Goal: Task Accomplishment & Management: Use online tool/utility

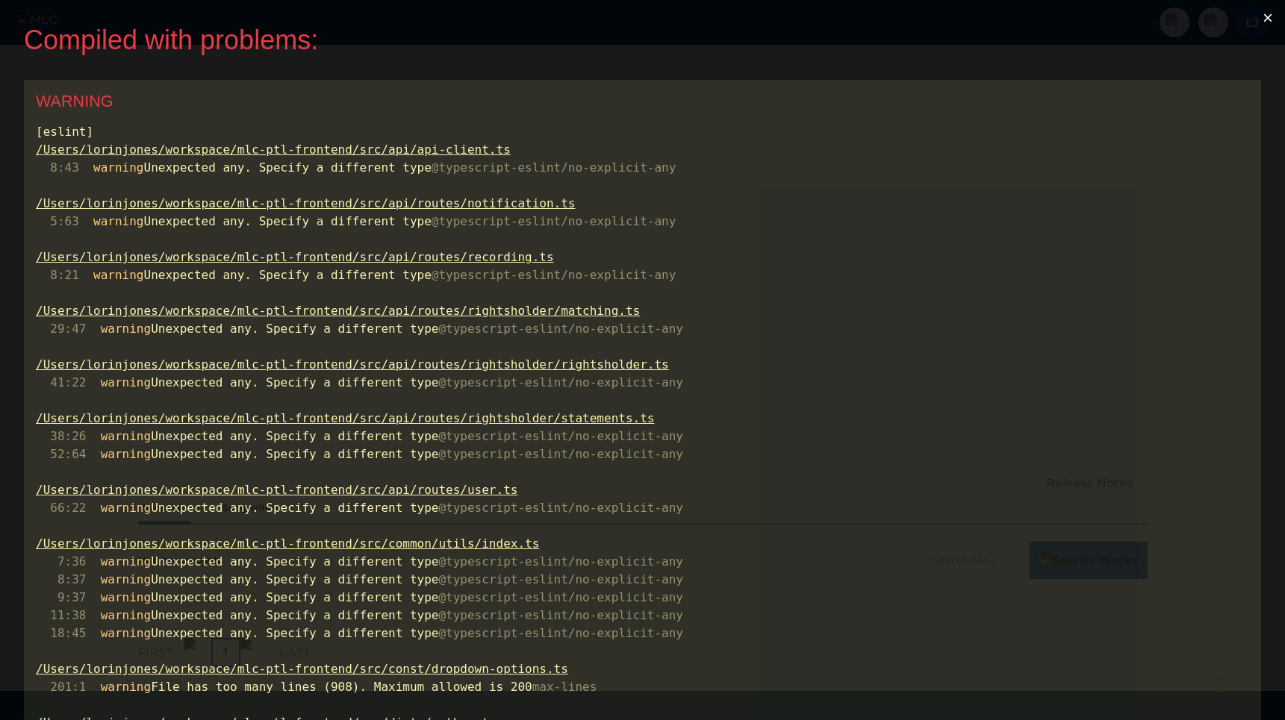
click at [1271, 17] on button "×" at bounding box center [1267, 18] width 34 height 36
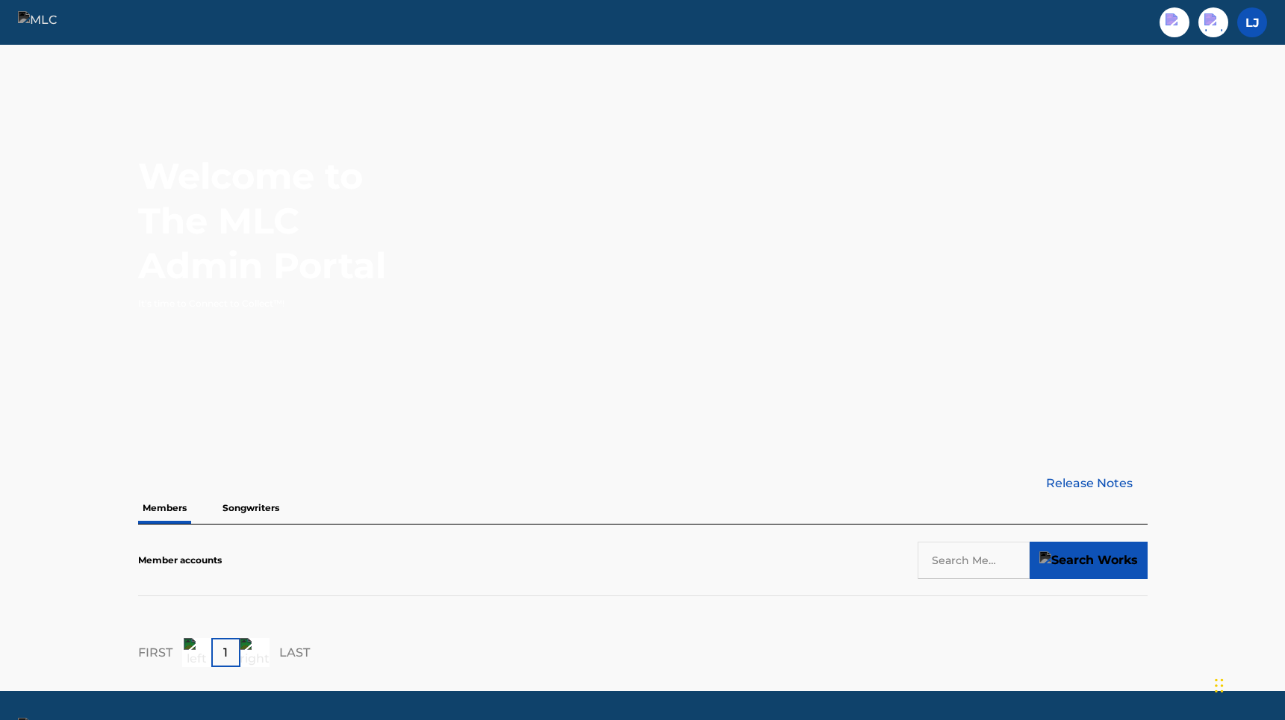
scroll to position [43, 0]
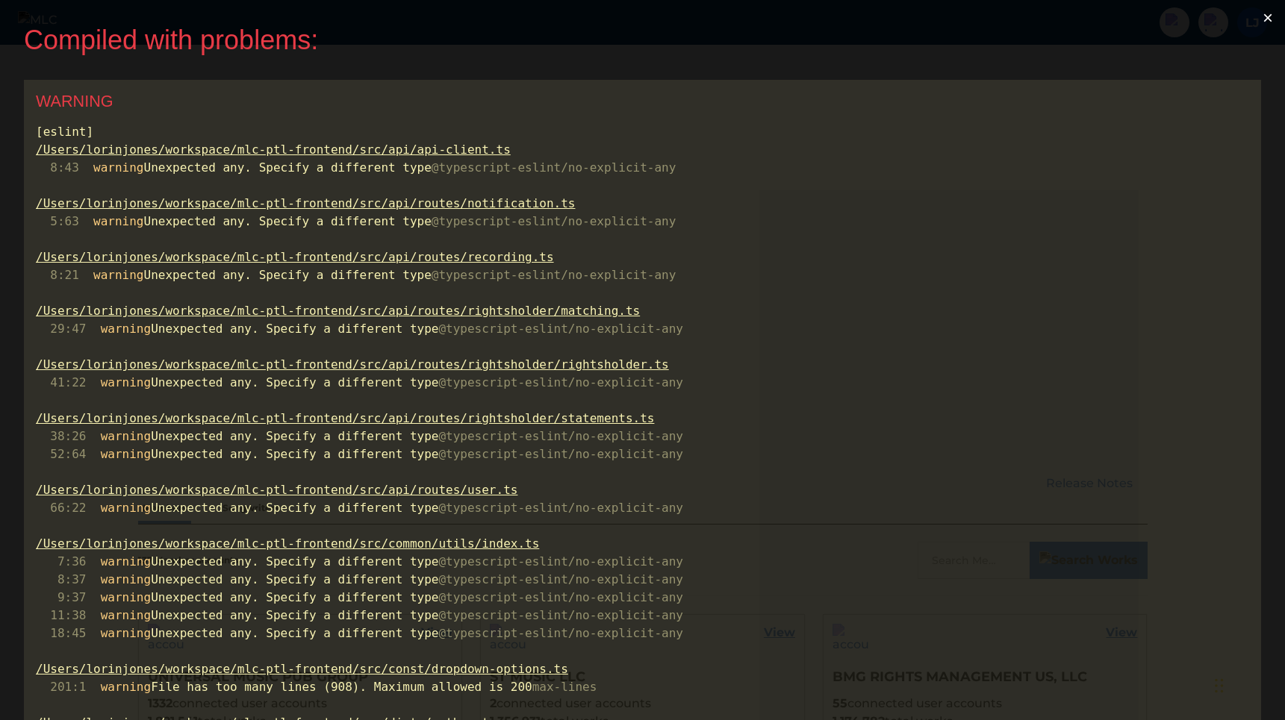
click at [1276, 14] on button "×" at bounding box center [1267, 18] width 34 height 36
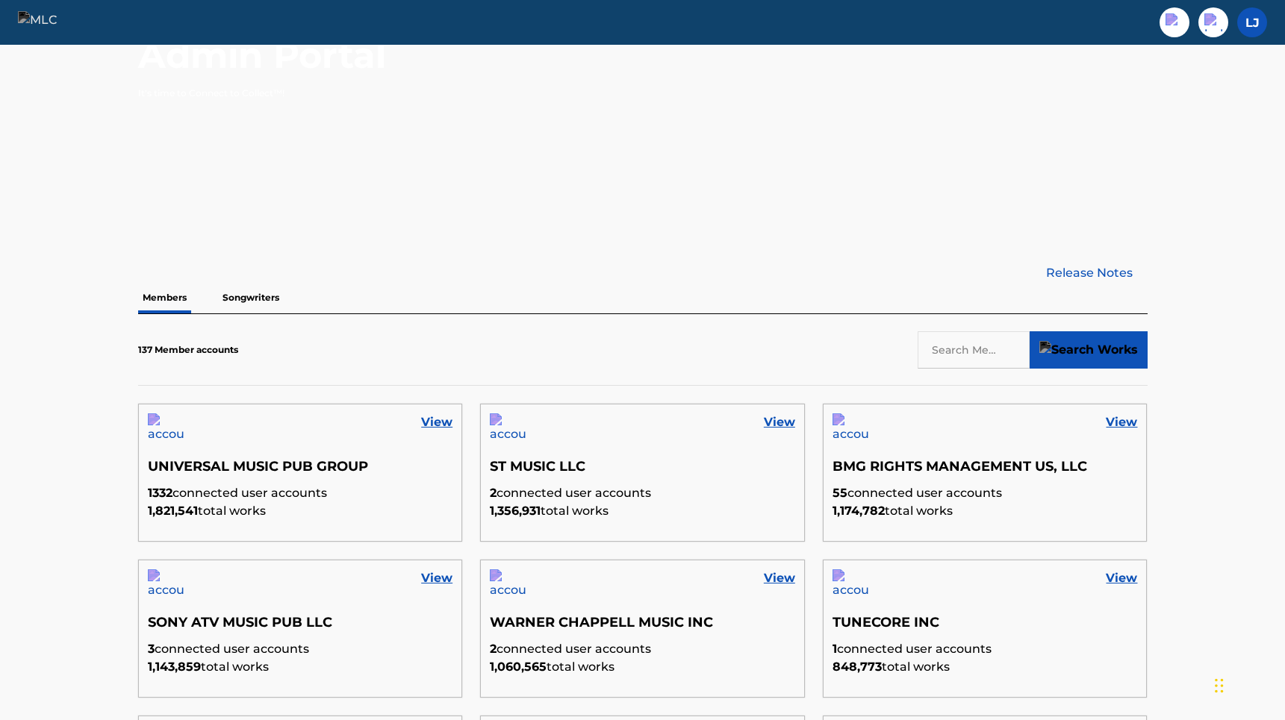
scroll to position [212, 0]
click at [440, 414] on link "View" at bounding box center [436, 421] width 31 height 18
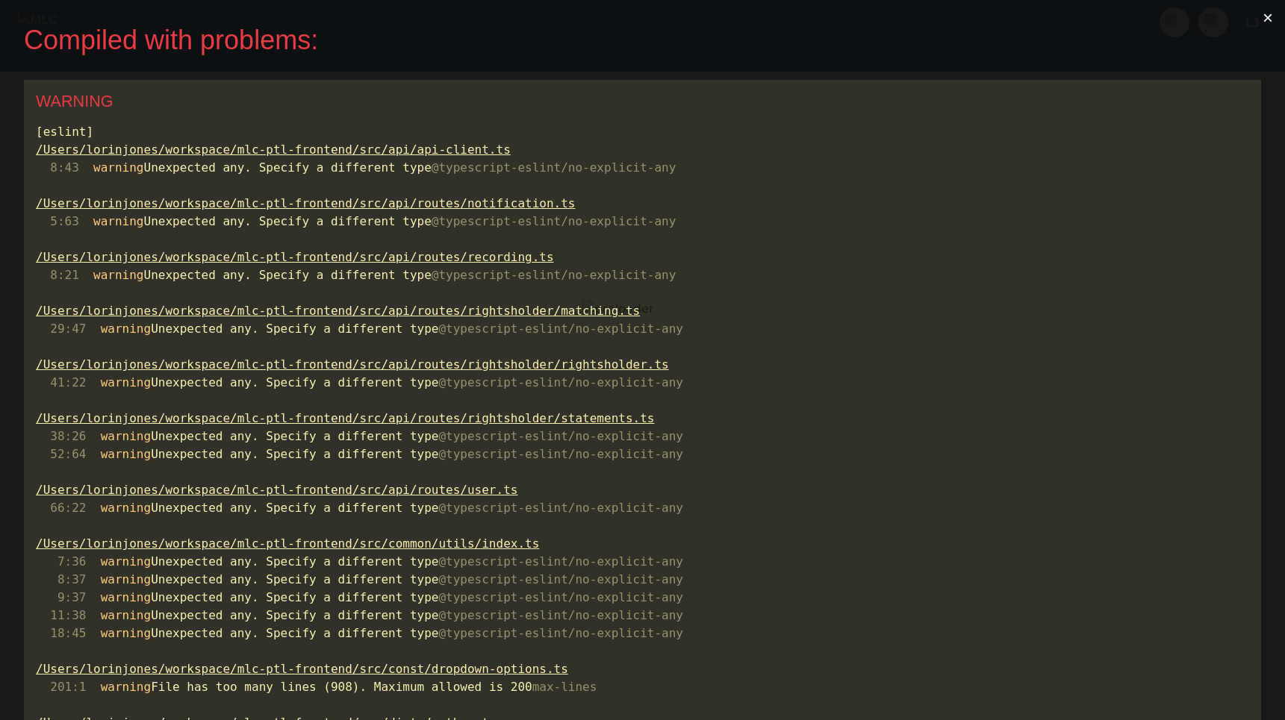
click at [1268, 10] on button "×" at bounding box center [1267, 18] width 34 height 36
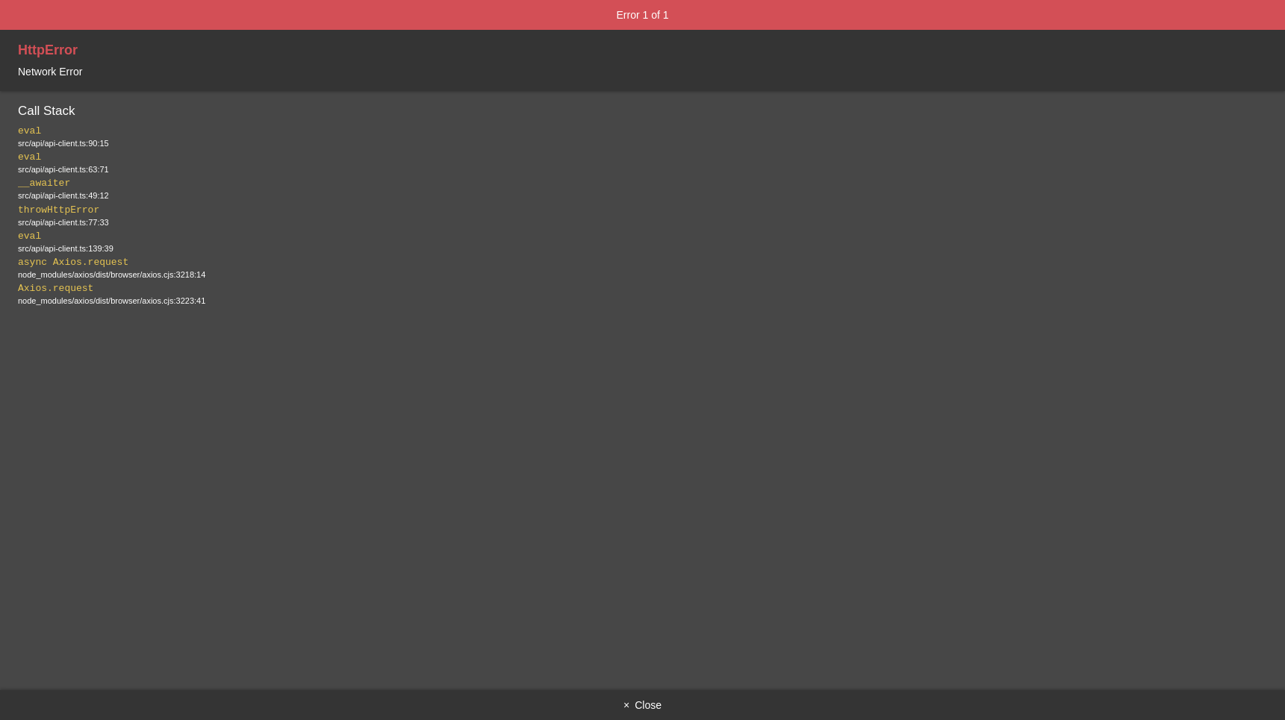
click at [649, 708] on button "× Close" at bounding box center [642, 706] width 1285 height 30
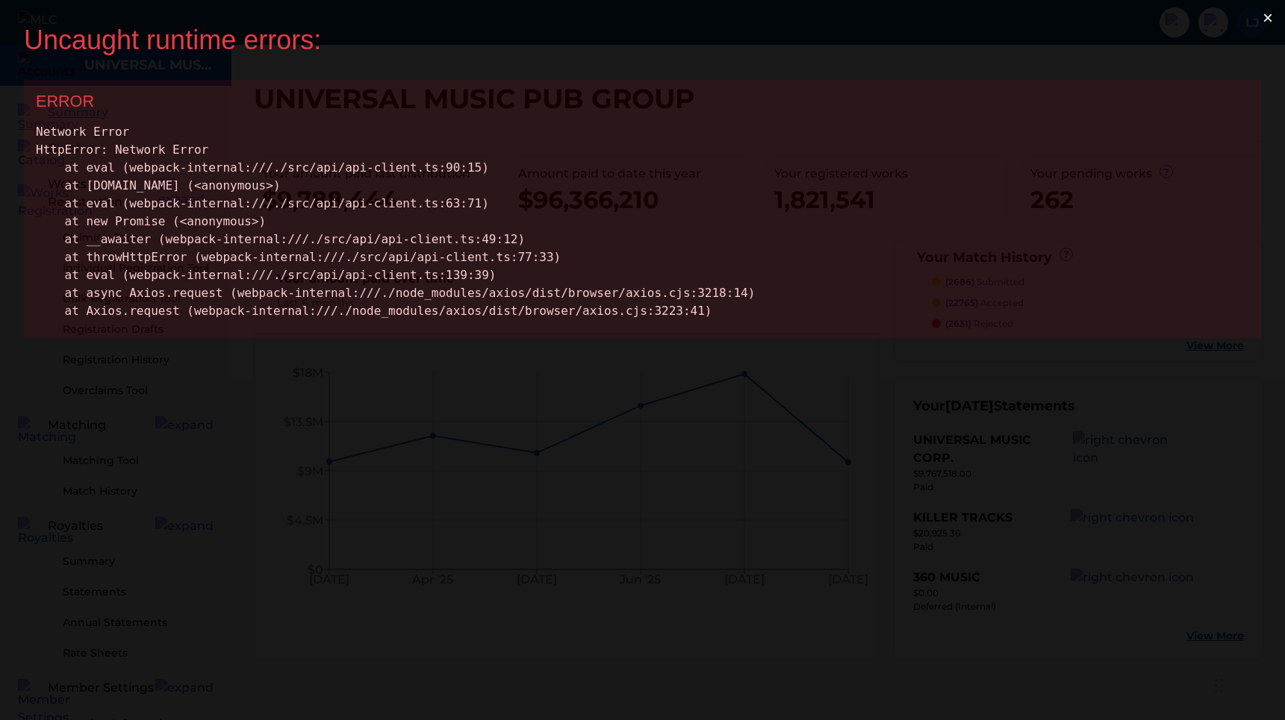
click at [1271, 16] on button "×" at bounding box center [1267, 18] width 34 height 36
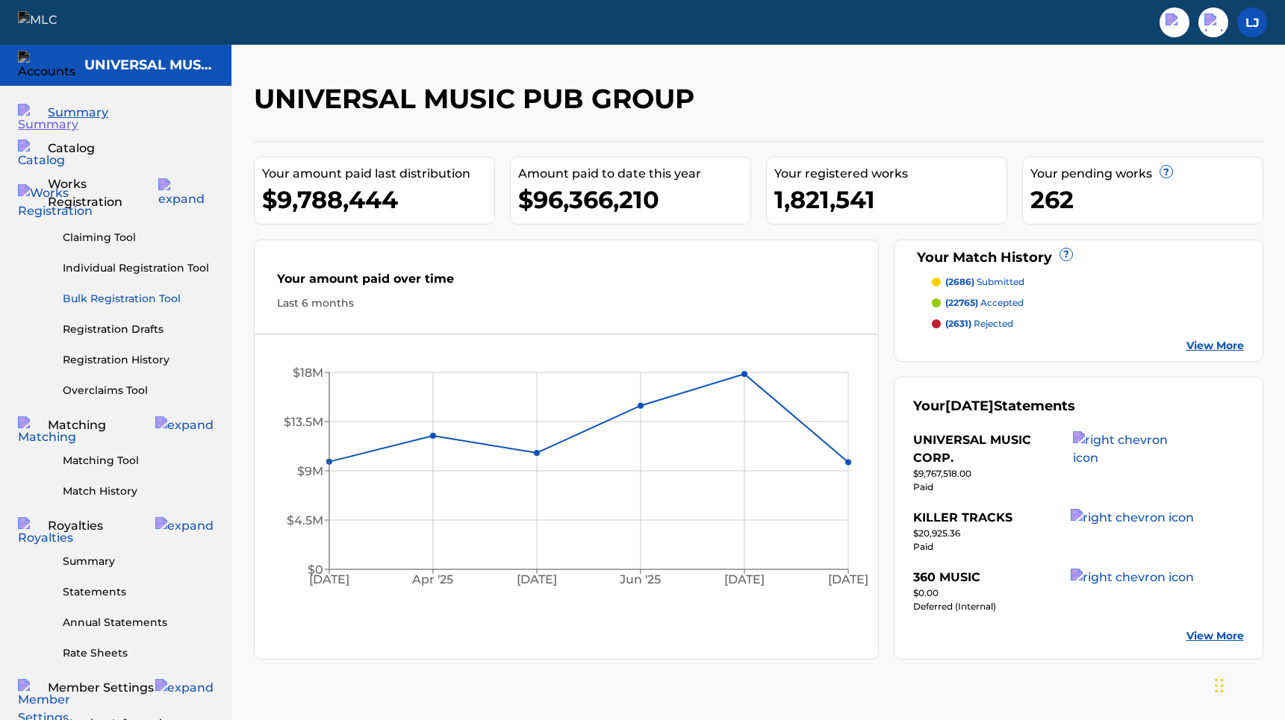
click at [140, 291] on link "Bulk Registration Tool" at bounding box center [138, 299] width 151 height 16
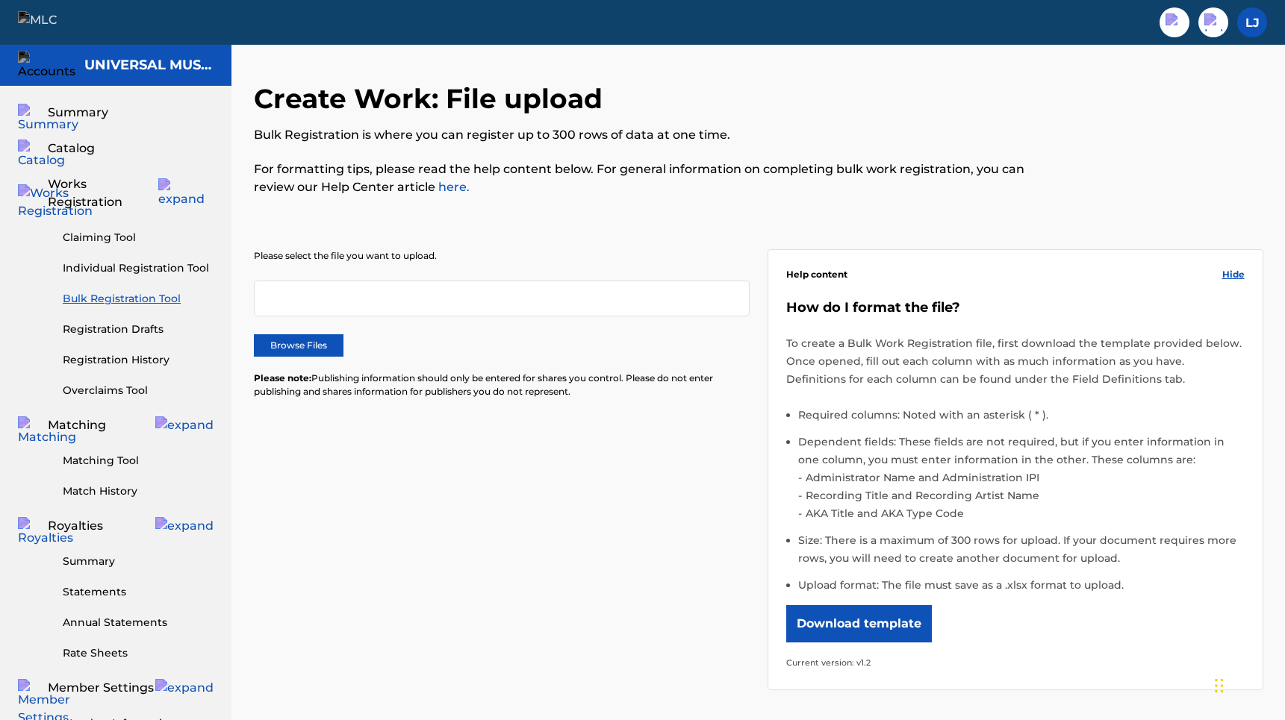
click at [606, 315] on div at bounding box center [502, 299] width 496 height 36
click at [602, 288] on div at bounding box center [502, 299] width 496 height 36
click at [602, 302] on div at bounding box center [502, 299] width 496 height 36
click at [324, 354] on label "Browse Files" at bounding box center [299, 345] width 90 height 22
click at [0, 0] on input "Browse Files" at bounding box center [0, 0] width 0 height 0
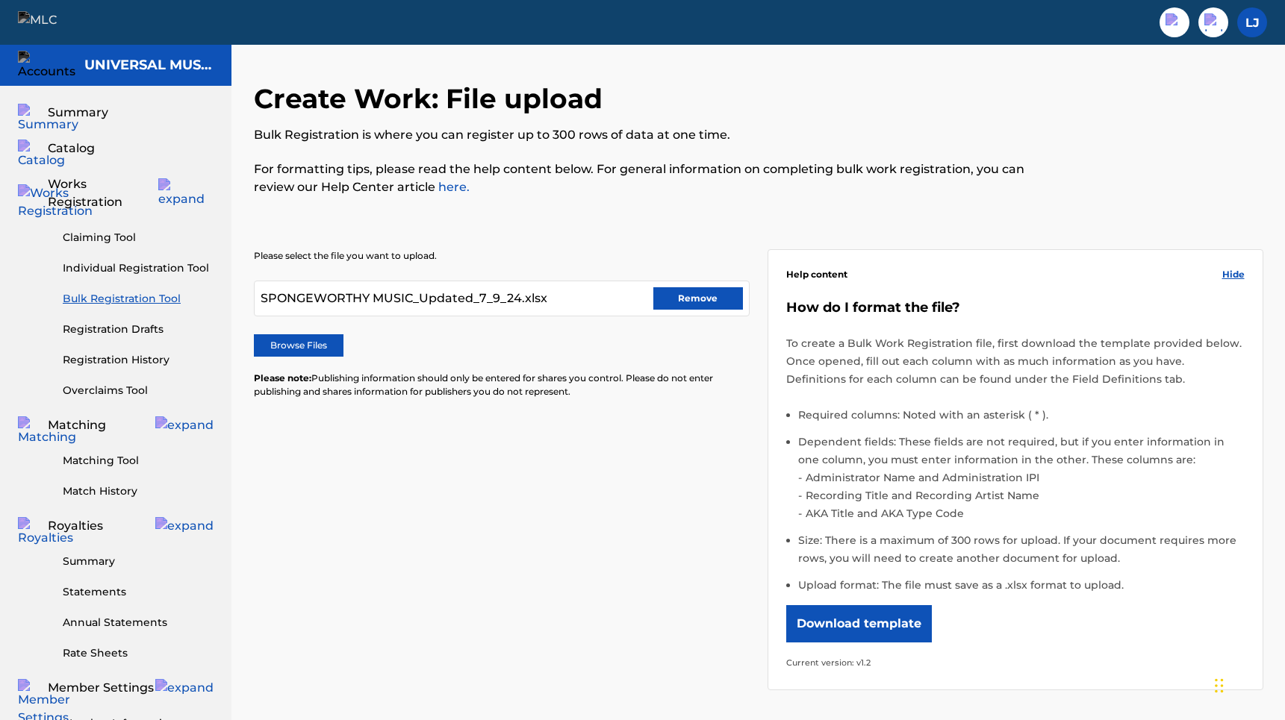
scroll to position [57, 0]
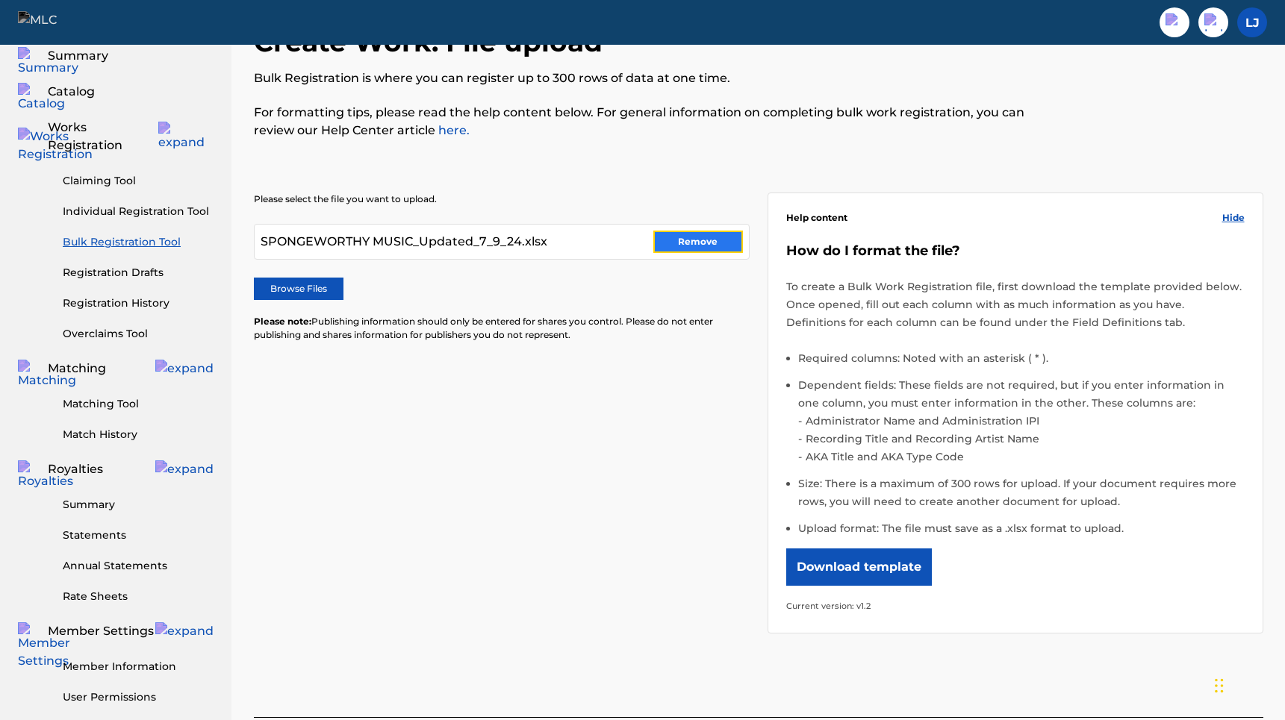
click at [702, 238] on button "Remove" at bounding box center [698, 242] width 90 height 22
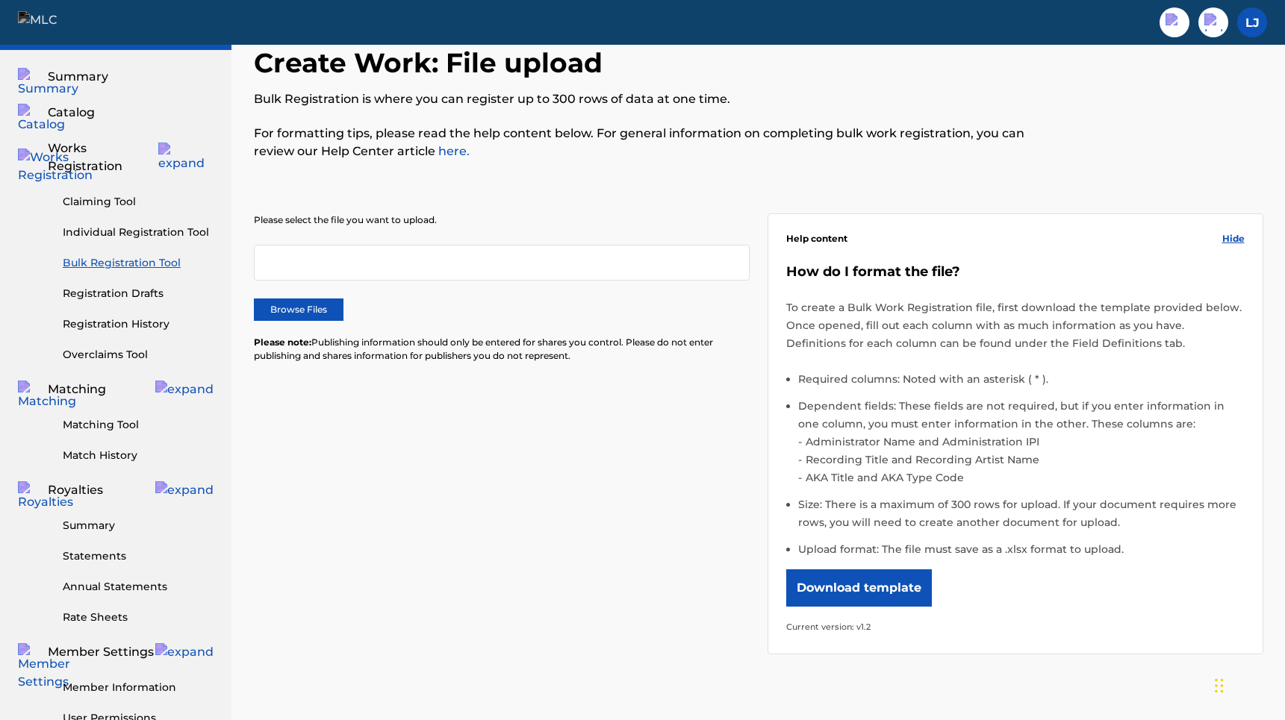
scroll to position [0, 0]
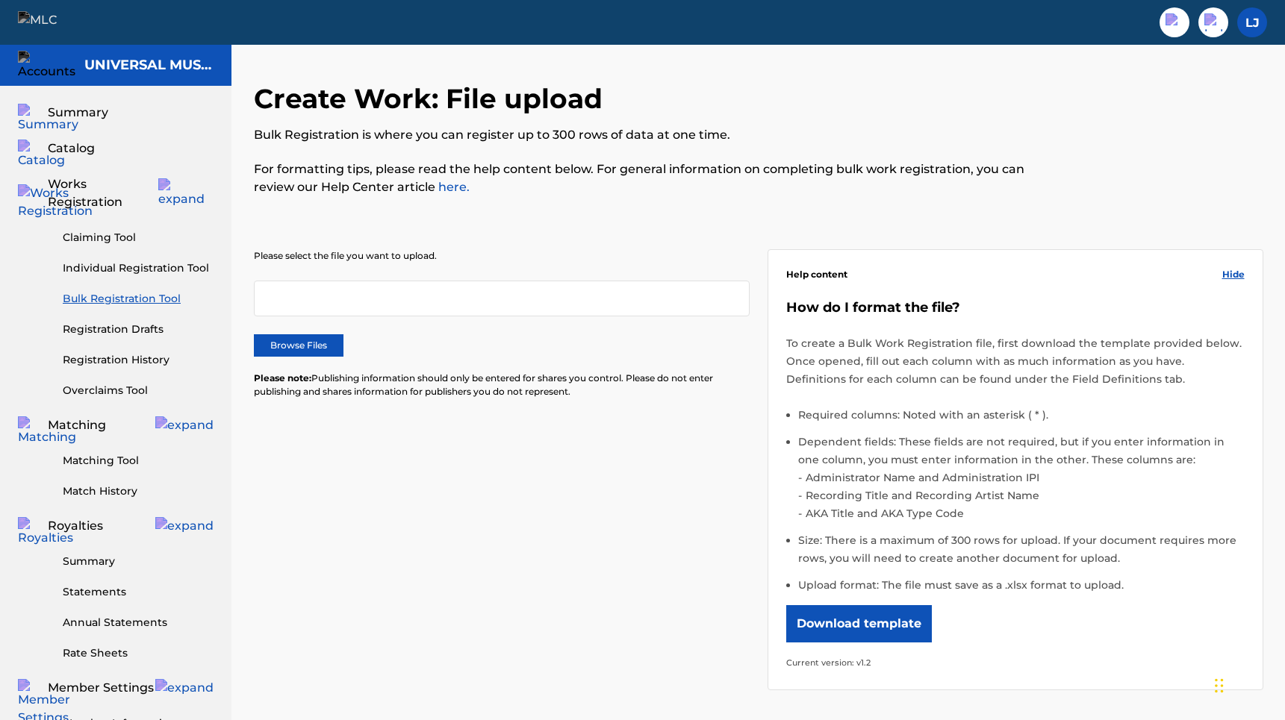
click at [153, 291] on link "Bulk Registration Tool" at bounding box center [138, 299] width 151 height 16
click at [328, 335] on label "Browse Files" at bounding box center [299, 345] width 90 height 22
click at [0, 0] on input "Browse Files" at bounding box center [0, 0] width 0 height 0
click at [323, 340] on label "Browse Files" at bounding box center [299, 345] width 90 height 22
click at [0, 0] on input "Browse Files" at bounding box center [0, 0] width 0 height 0
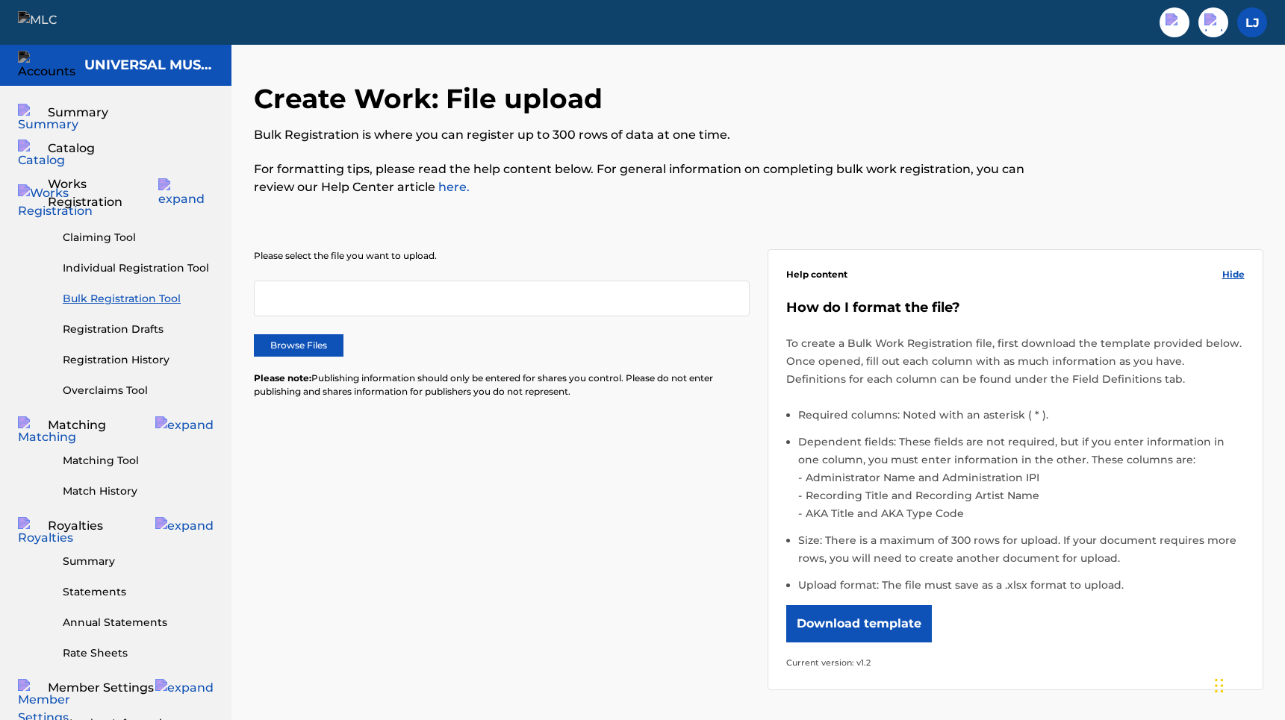
scroll to position [192, 0]
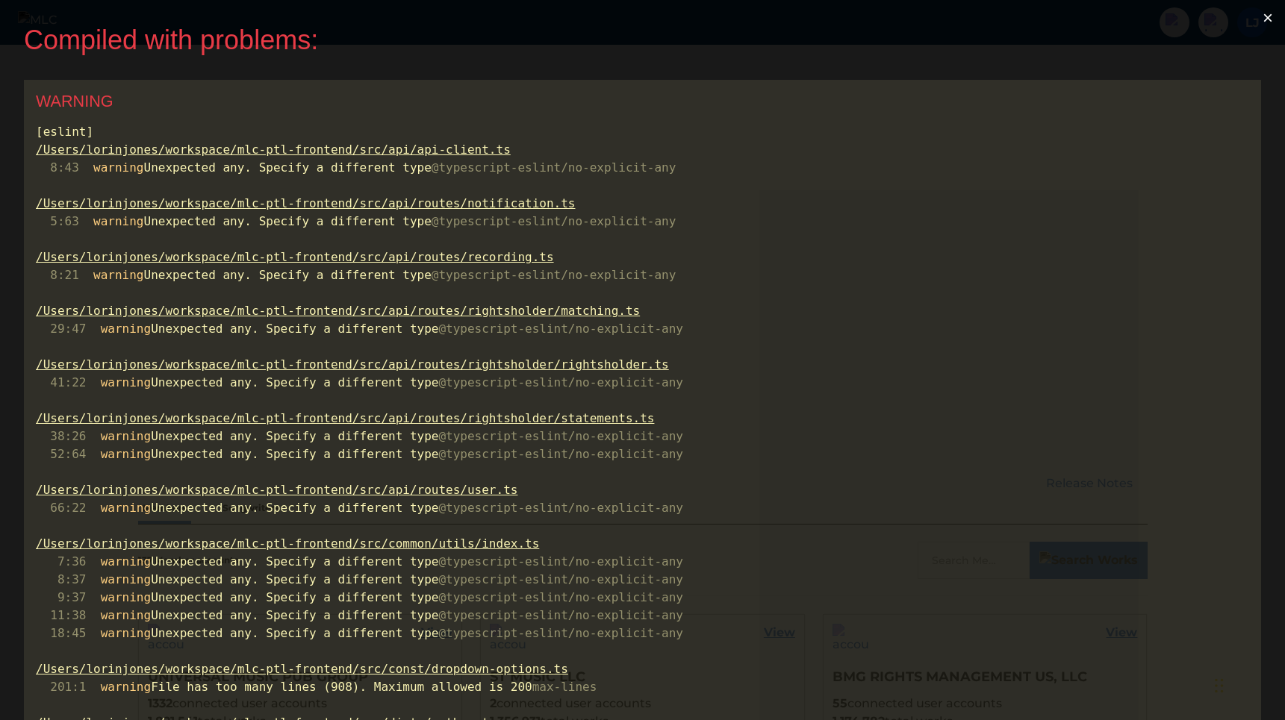
click at [1276, 12] on button "×" at bounding box center [1267, 18] width 34 height 36
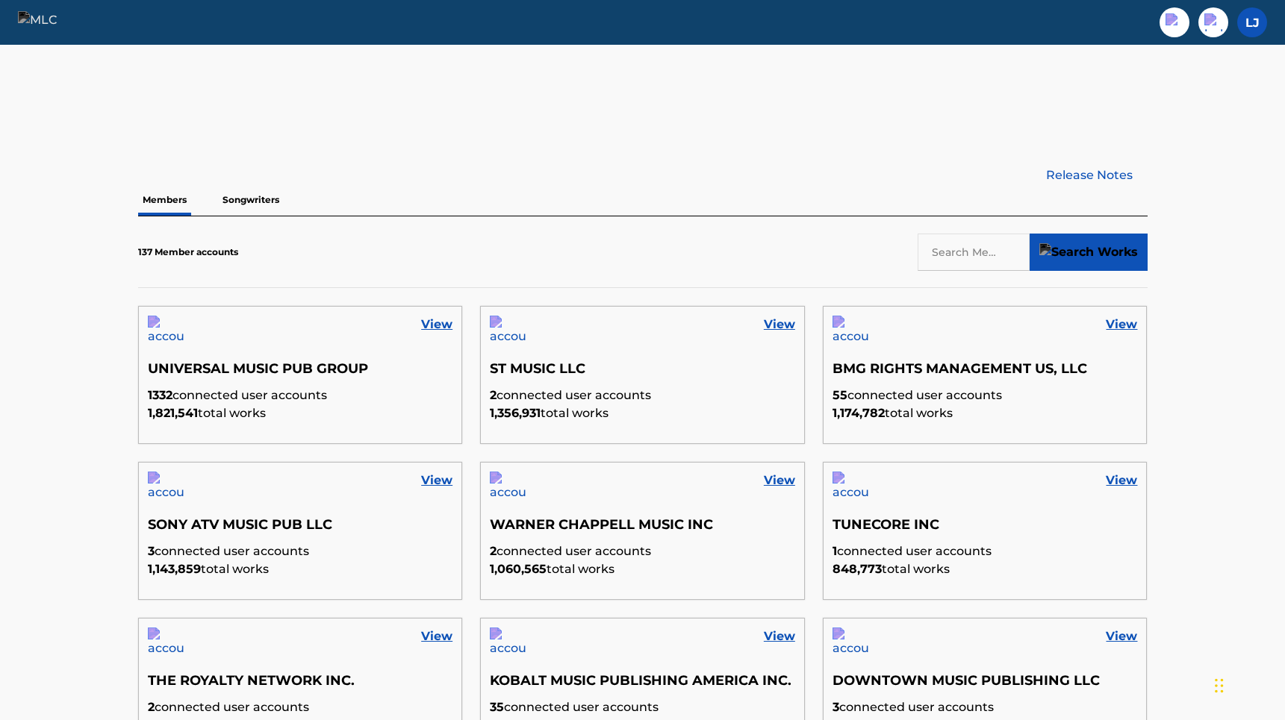
scroll to position [420, 0]
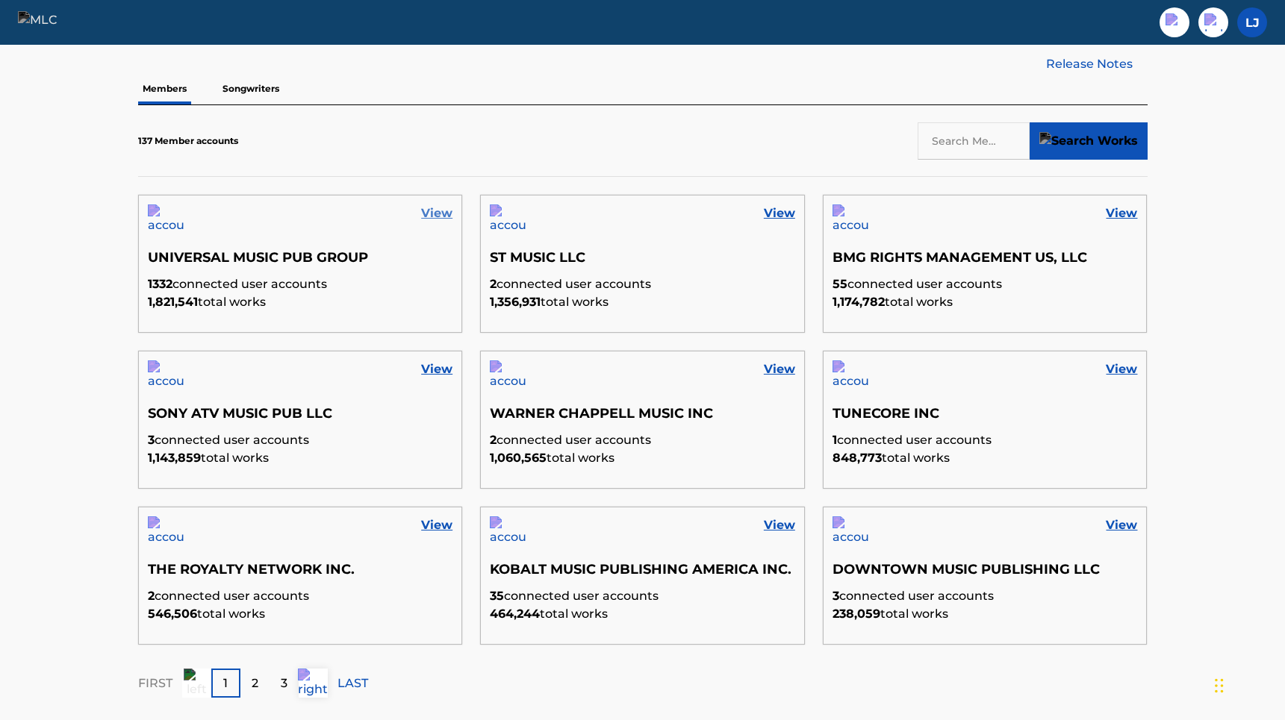
click at [442, 213] on link "View" at bounding box center [436, 214] width 31 height 18
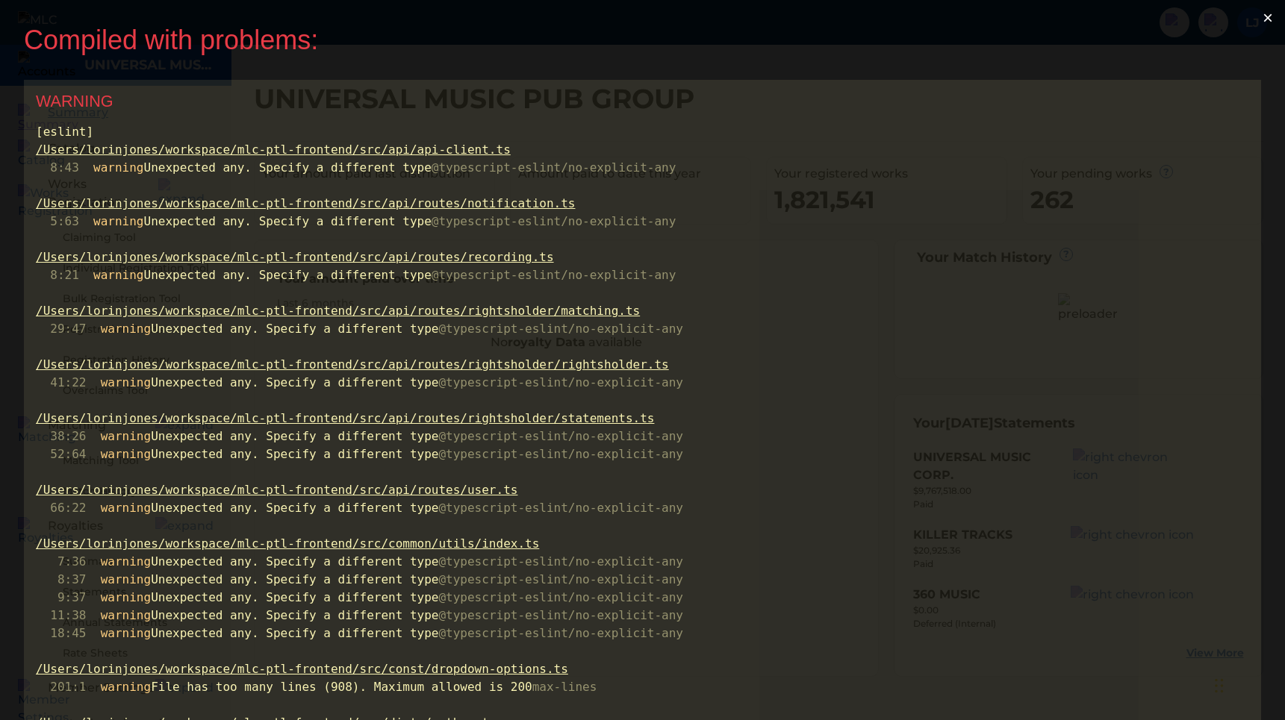
click at [1274, 15] on button "×" at bounding box center [1267, 18] width 34 height 36
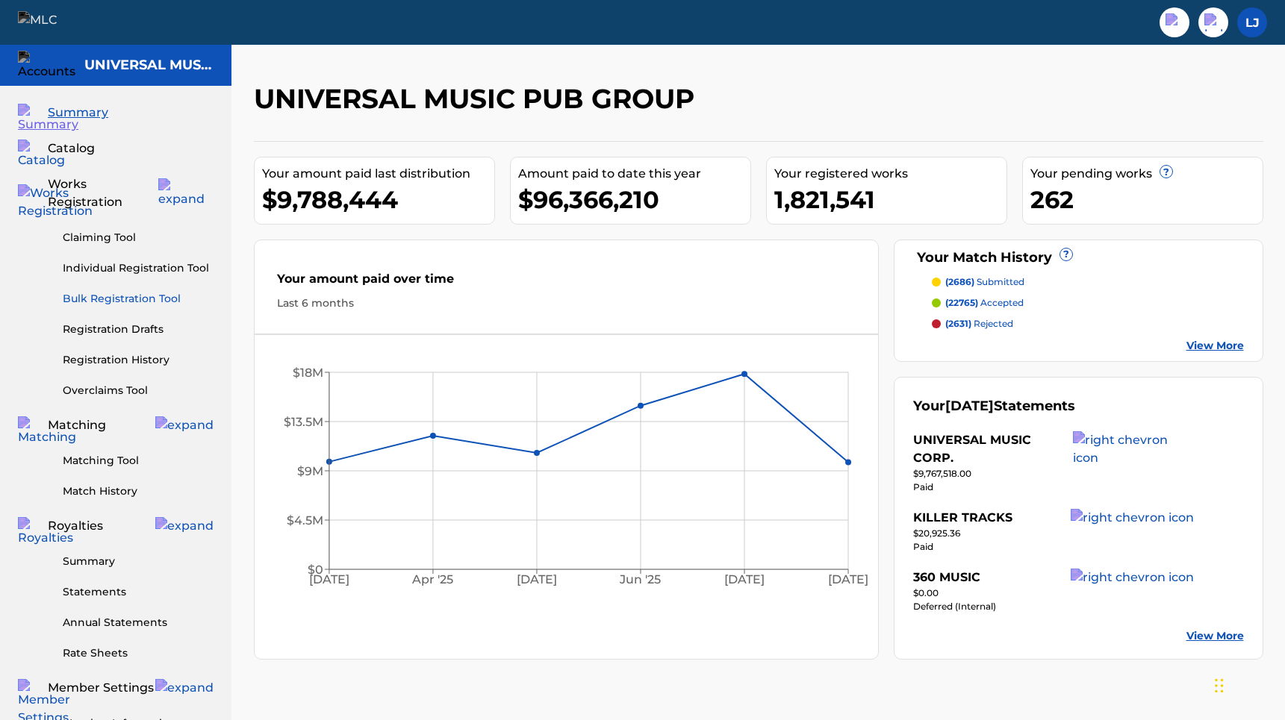
click at [144, 291] on link "Bulk Registration Tool" at bounding box center [138, 299] width 151 height 16
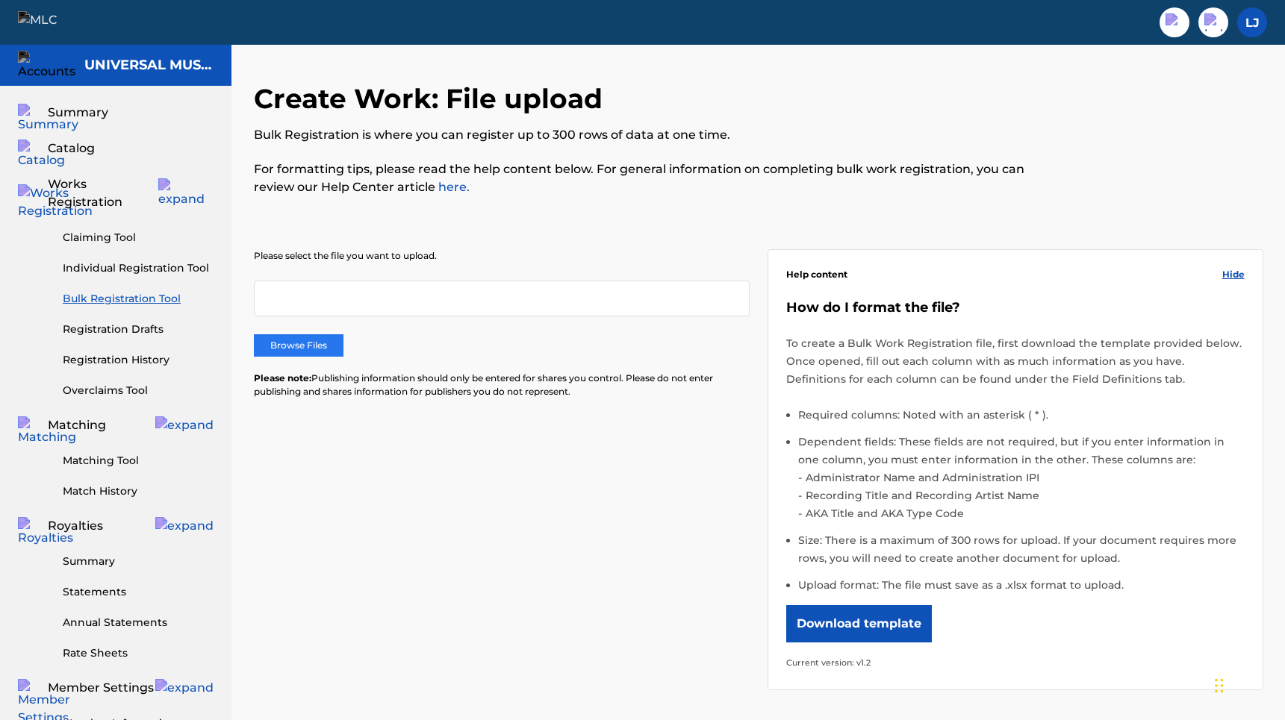
click at [336, 348] on label "Browse Files" at bounding box center [299, 345] width 90 height 22
click at [0, 0] on input "Browse Files" at bounding box center [0, 0] width 0 height 0
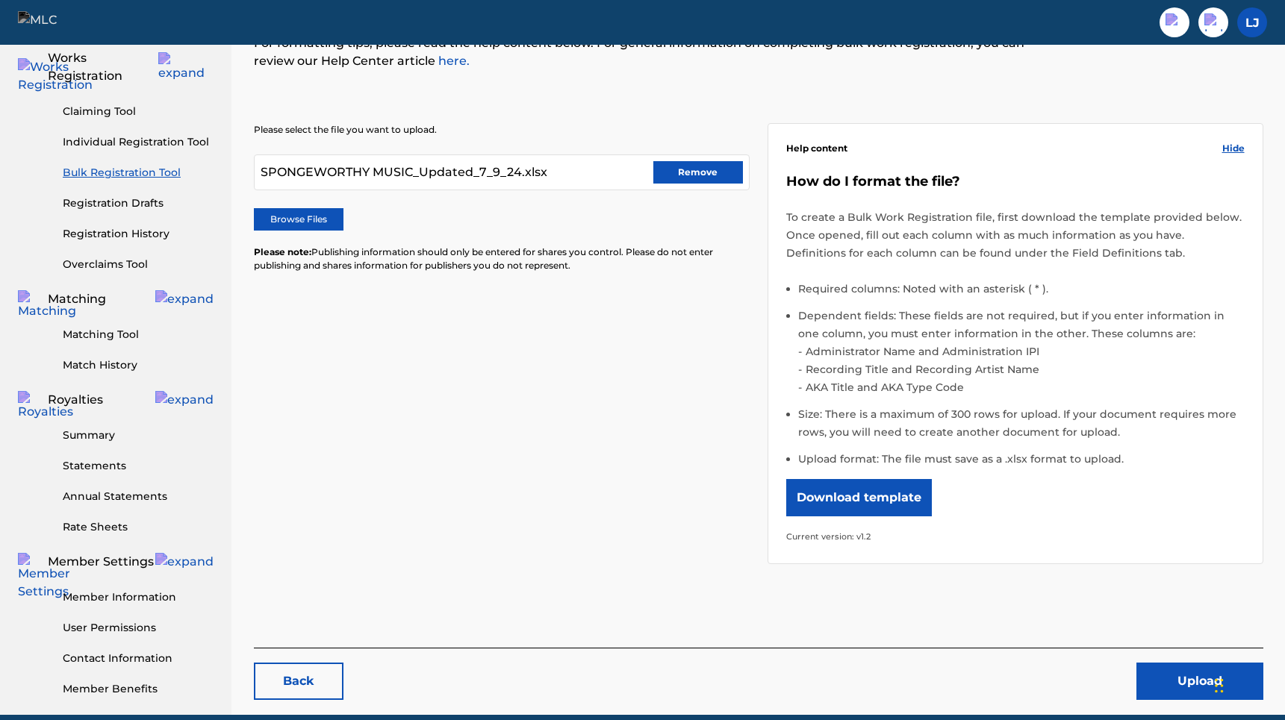
scroll to position [192, 0]
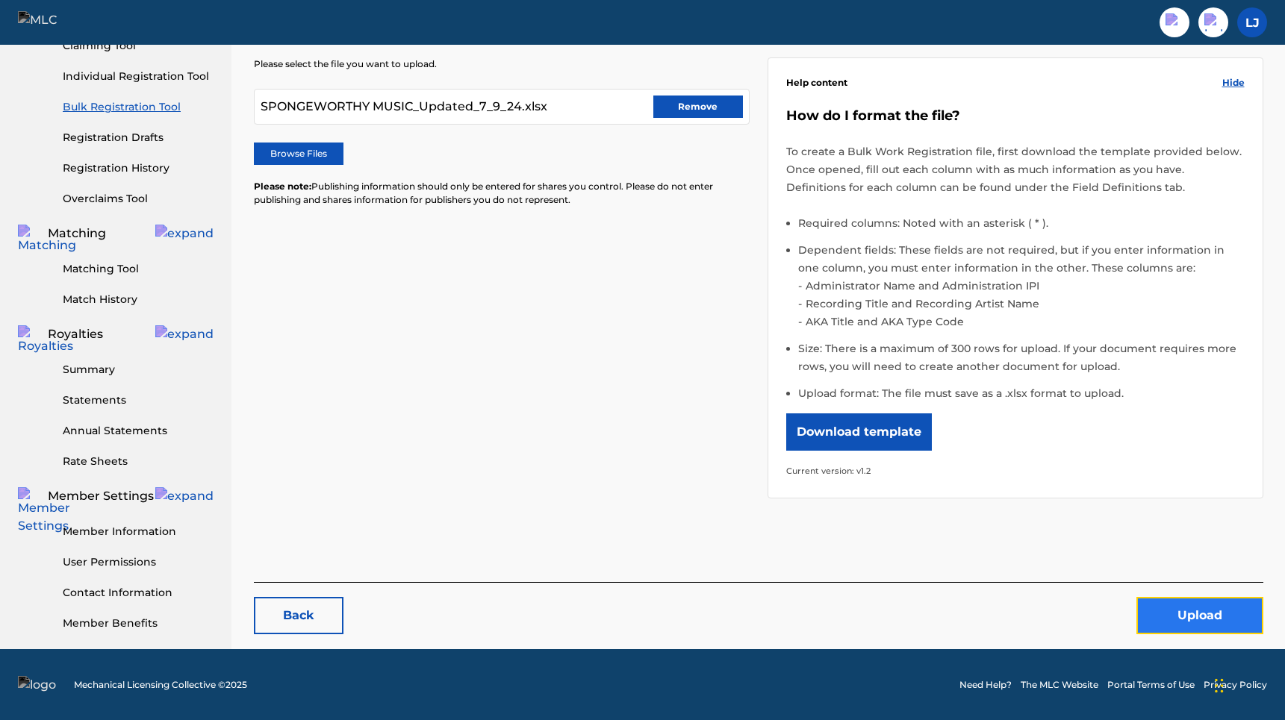
click at [1156, 605] on button "Upload" at bounding box center [1199, 615] width 127 height 37
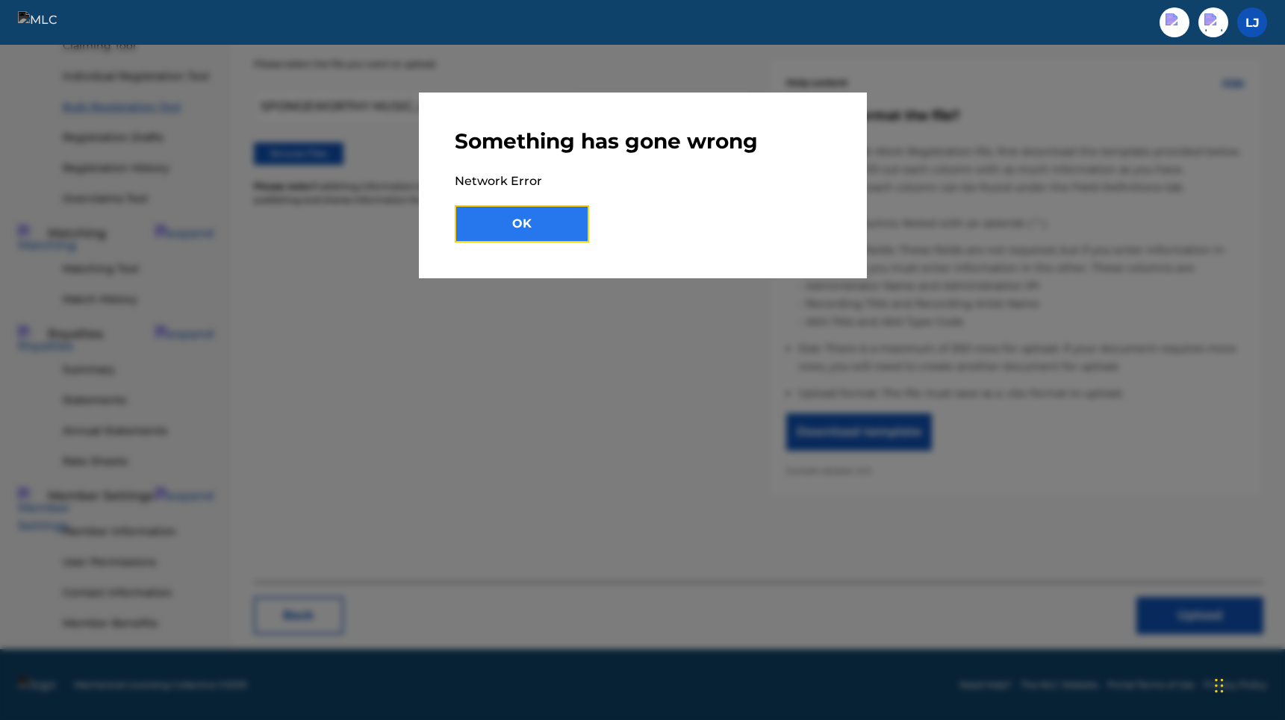
click at [567, 228] on button "OK" at bounding box center [522, 223] width 134 height 37
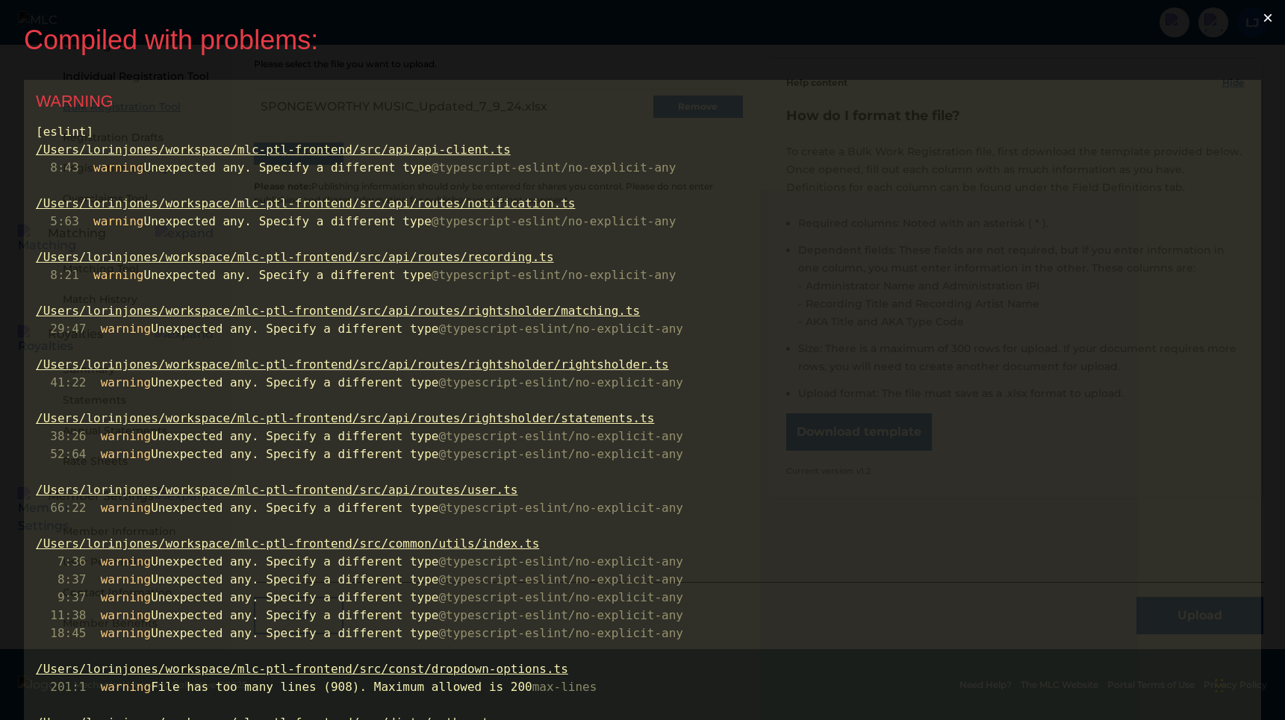
scroll to position [0, 0]
click at [1275, 16] on button "×" at bounding box center [1267, 18] width 34 height 36
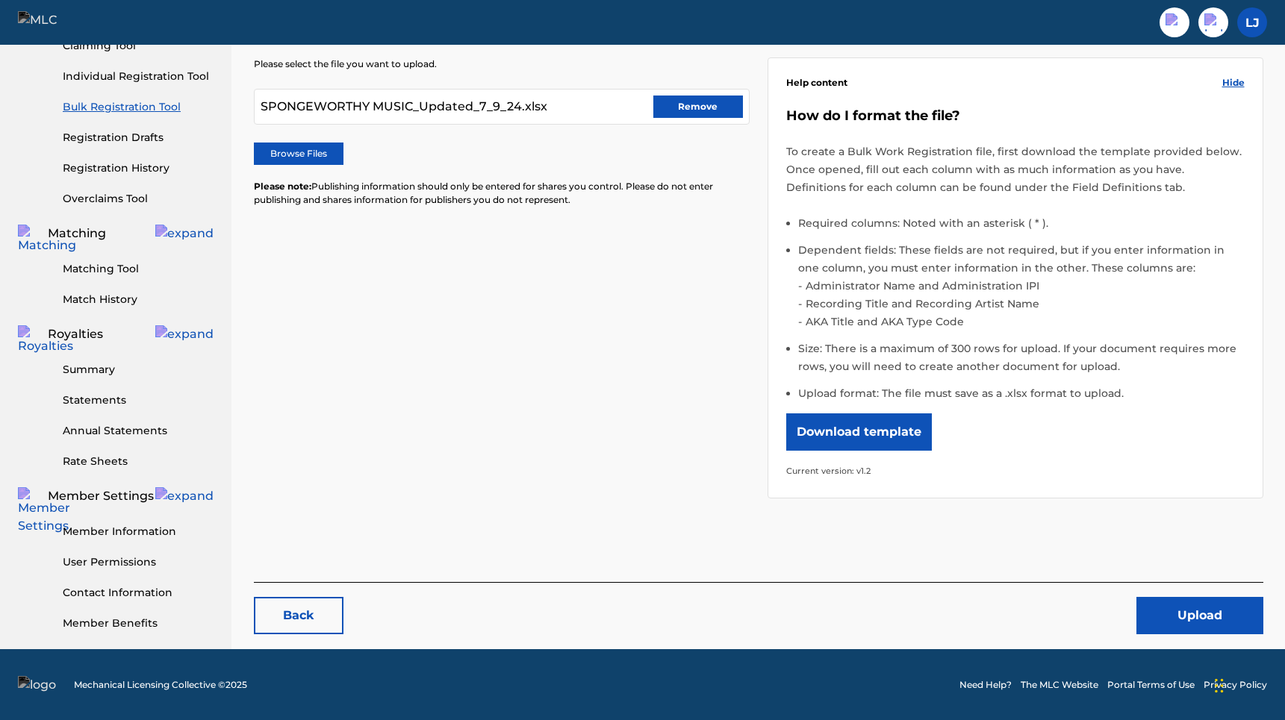
click at [527, 420] on div "Please select the file you want to upload. SPONGEWORTHY MUSIC_Updated_7_9_24.xl…" at bounding box center [758, 269] width 1009 height 495
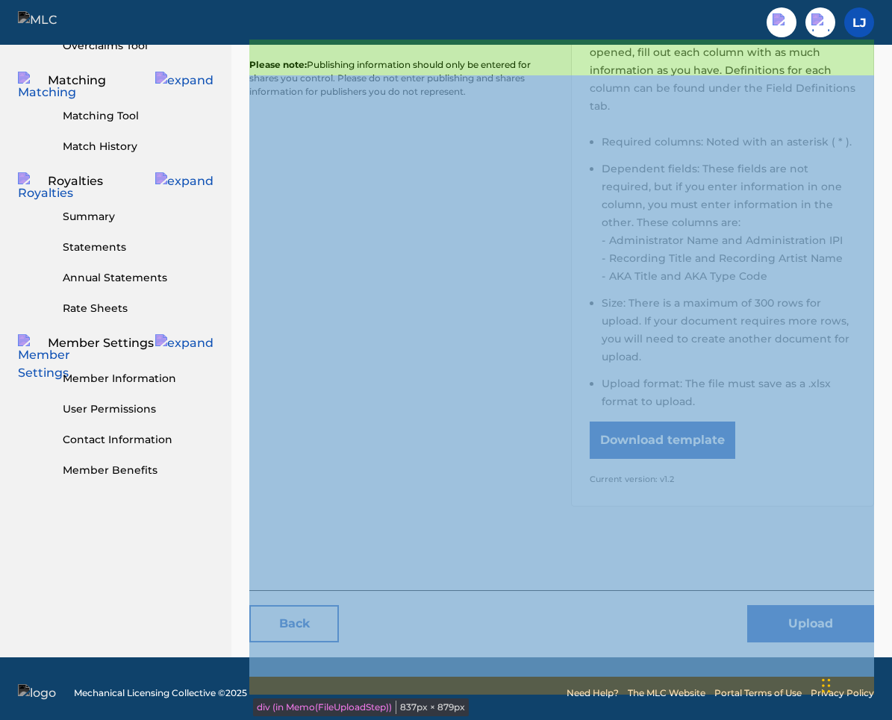
scroll to position [353, 0]
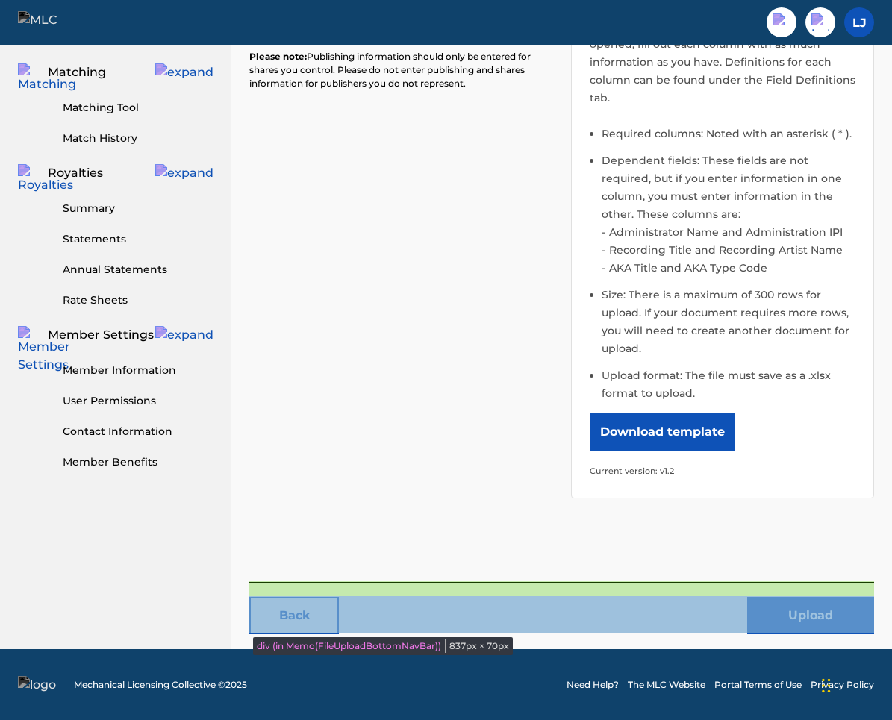
click at [346, 608] on div "Back Upload" at bounding box center [561, 608] width 625 height 52
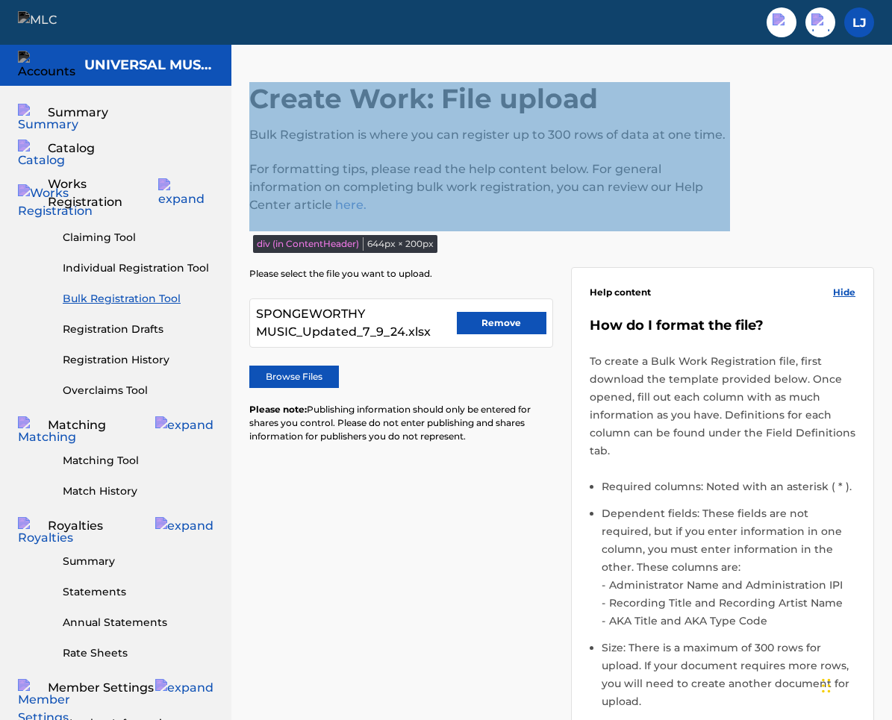
click at [665, 111] on div "Create Work: File upload Bulk Registration is where you can register up to 300 …" at bounding box center [489, 156] width 481 height 149
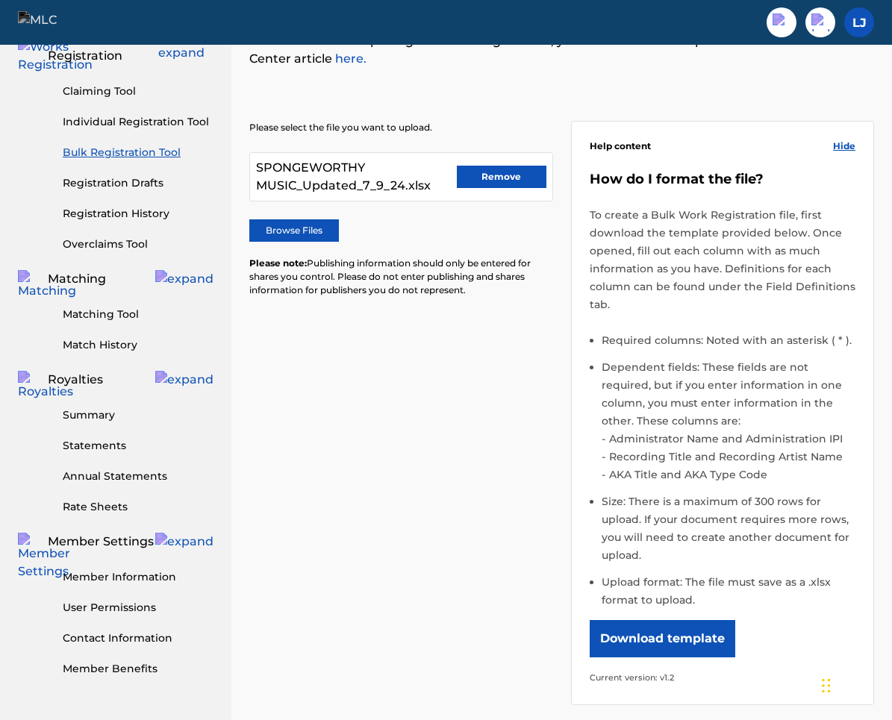
scroll to position [154, 0]
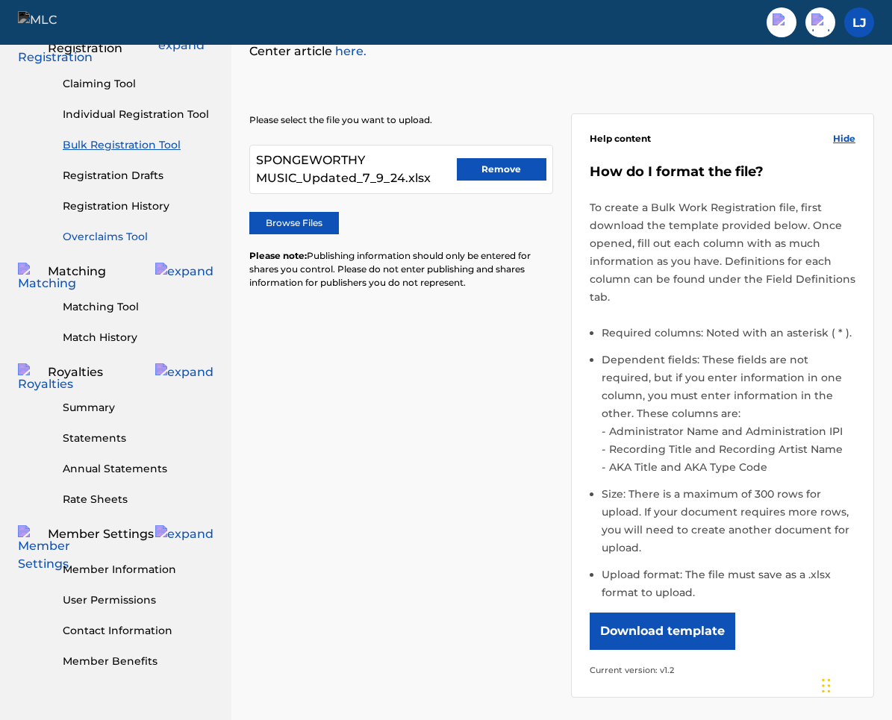
click at [106, 229] on link "Overclaims Tool" at bounding box center [138, 237] width 151 height 16
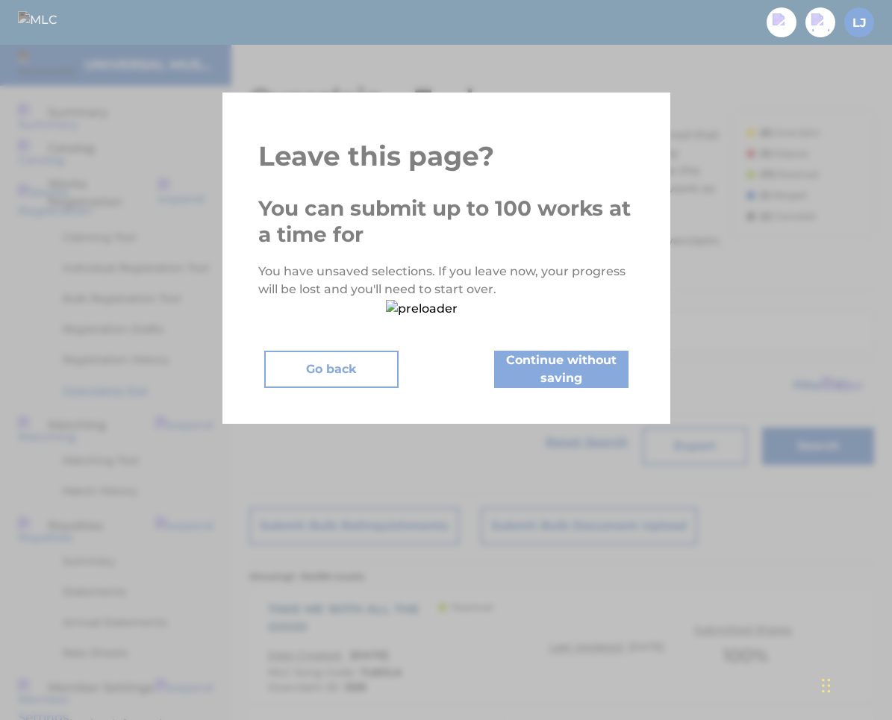
scroll to position [154, 0]
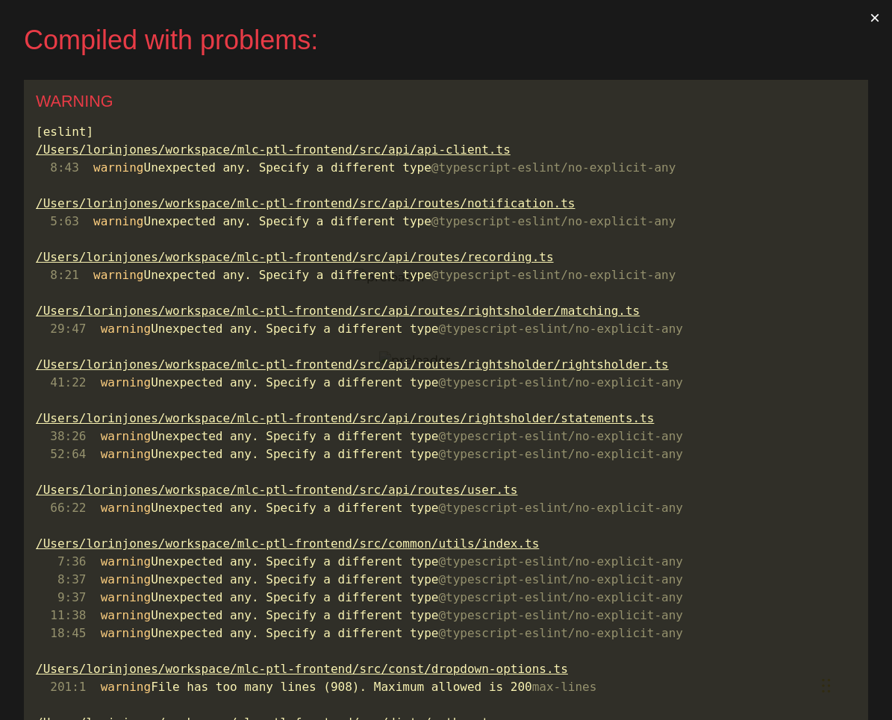
click at [878, 13] on button "×" at bounding box center [875, 18] width 34 height 36
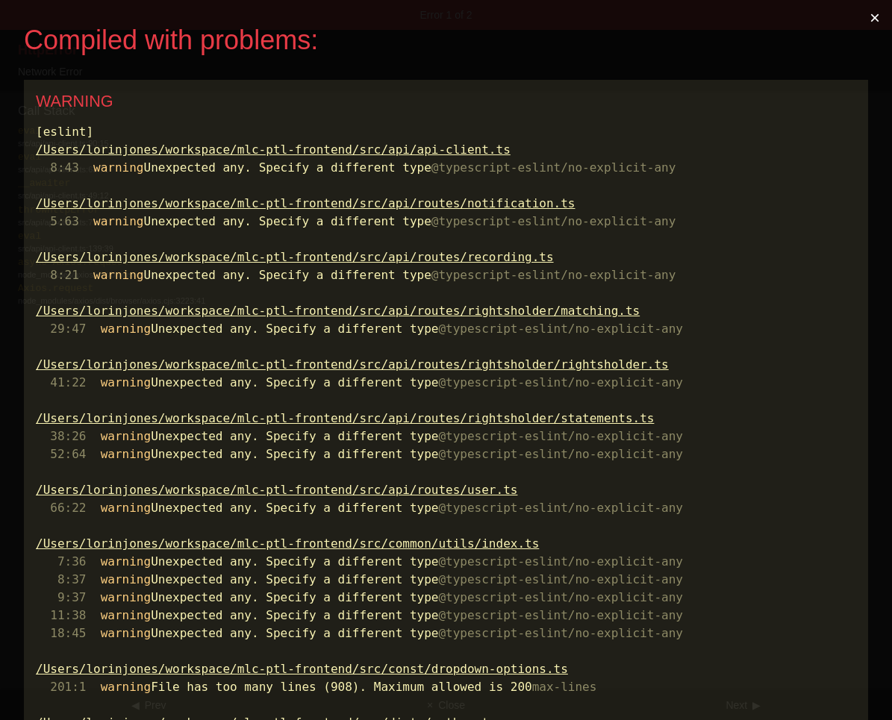
click at [878, 20] on button "×" at bounding box center [875, 18] width 34 height 36
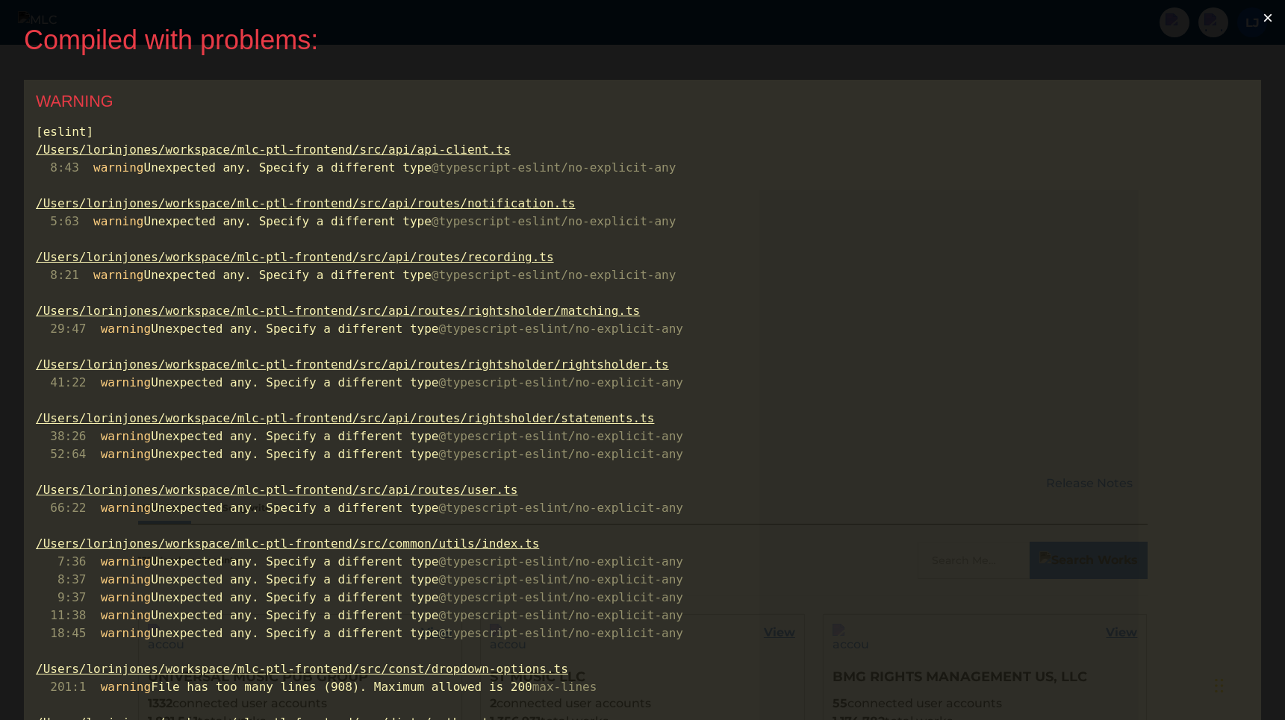
click at [1267, 20] on button "×" at bounding box center [1267, 18] width 34 height 36
click at [1269, 12] on button "×" at bounding box center [1267, 18] width 34 height 36
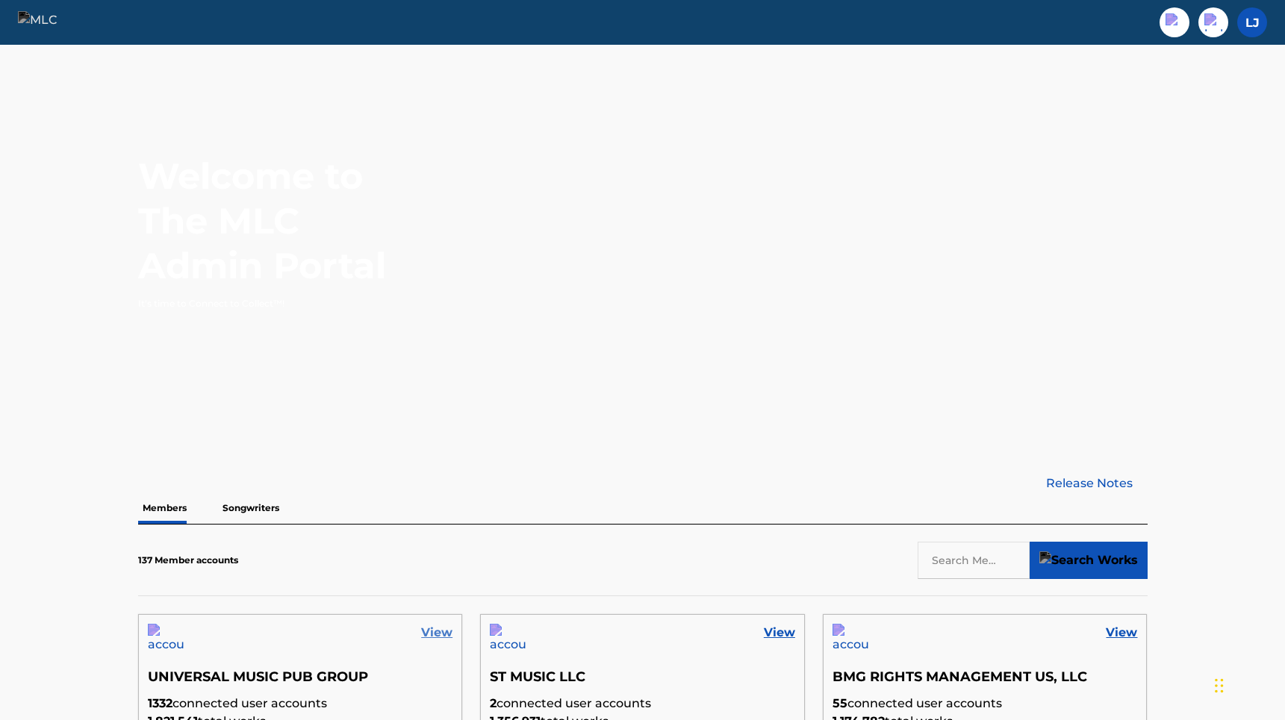
click at [452, 632] on link "View" at bounding box center [436, 633] width 31 height 18
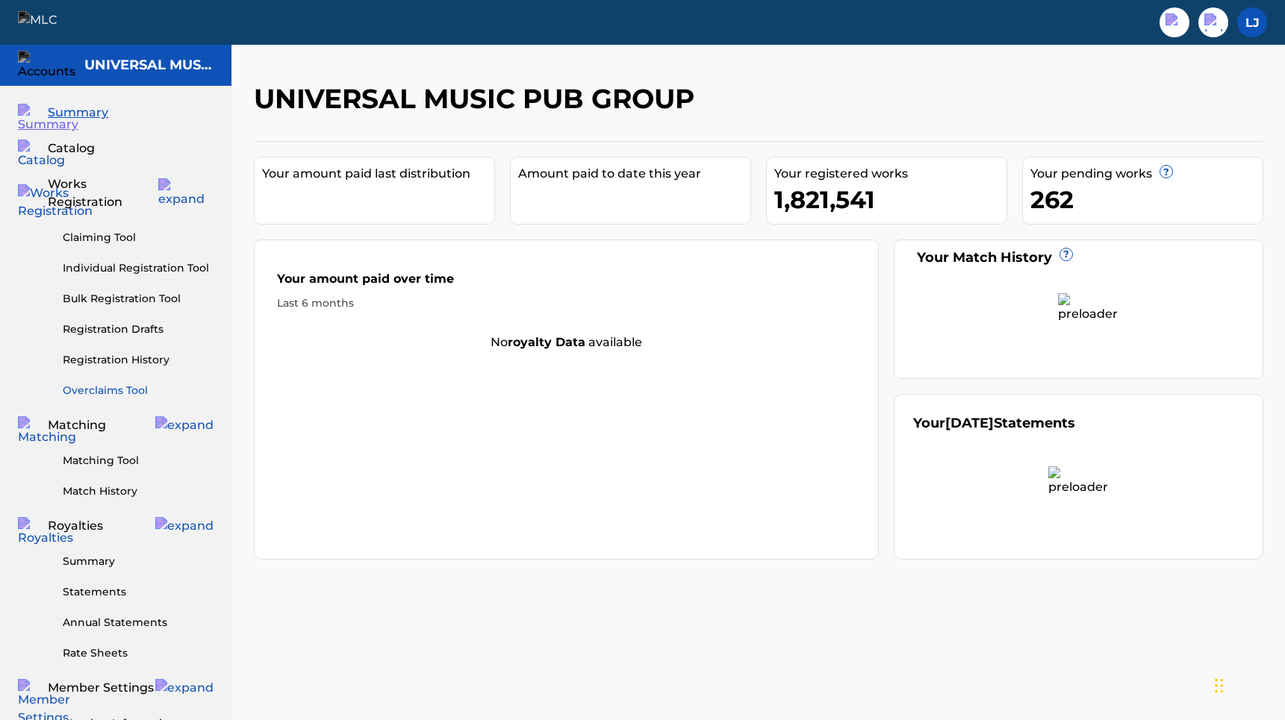
click at [124, 383] on link "Overclaims Tool" at bounding box center [138, 391] width 151 height 16
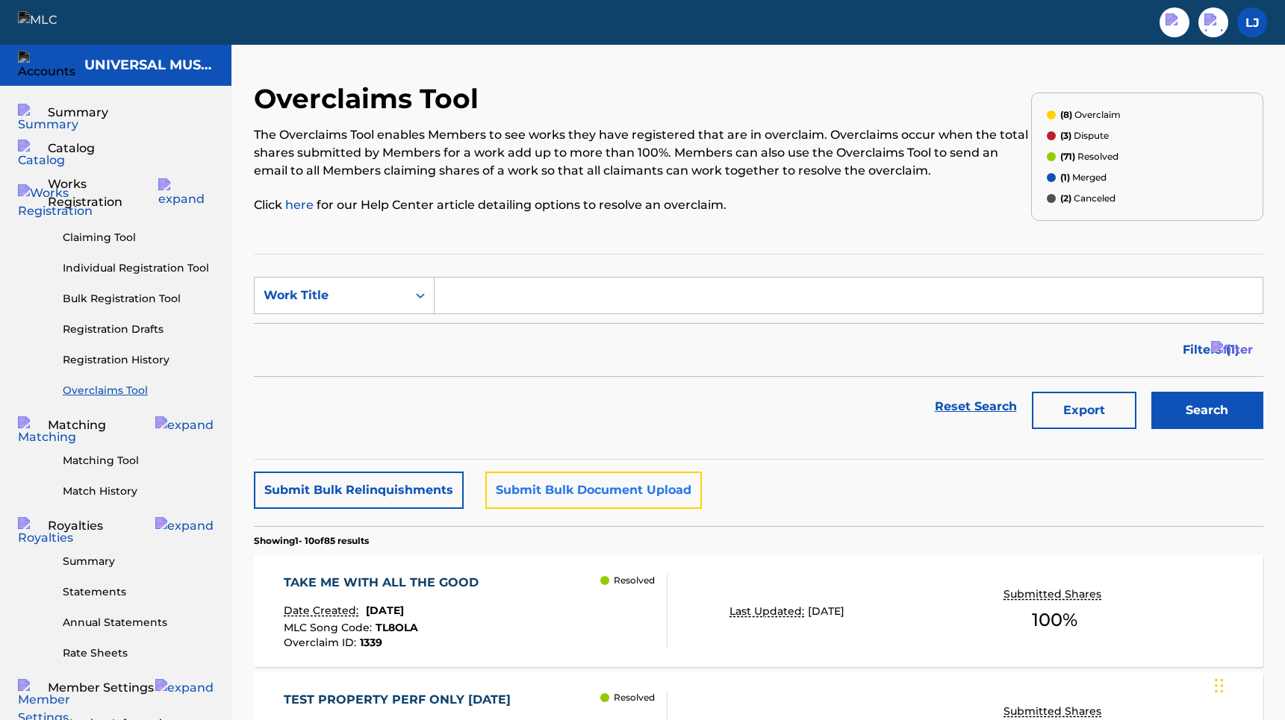
click at [599, 493] on button "Submit Bulk Document Upload" at bounding box center [593, 490] width 216 height 37
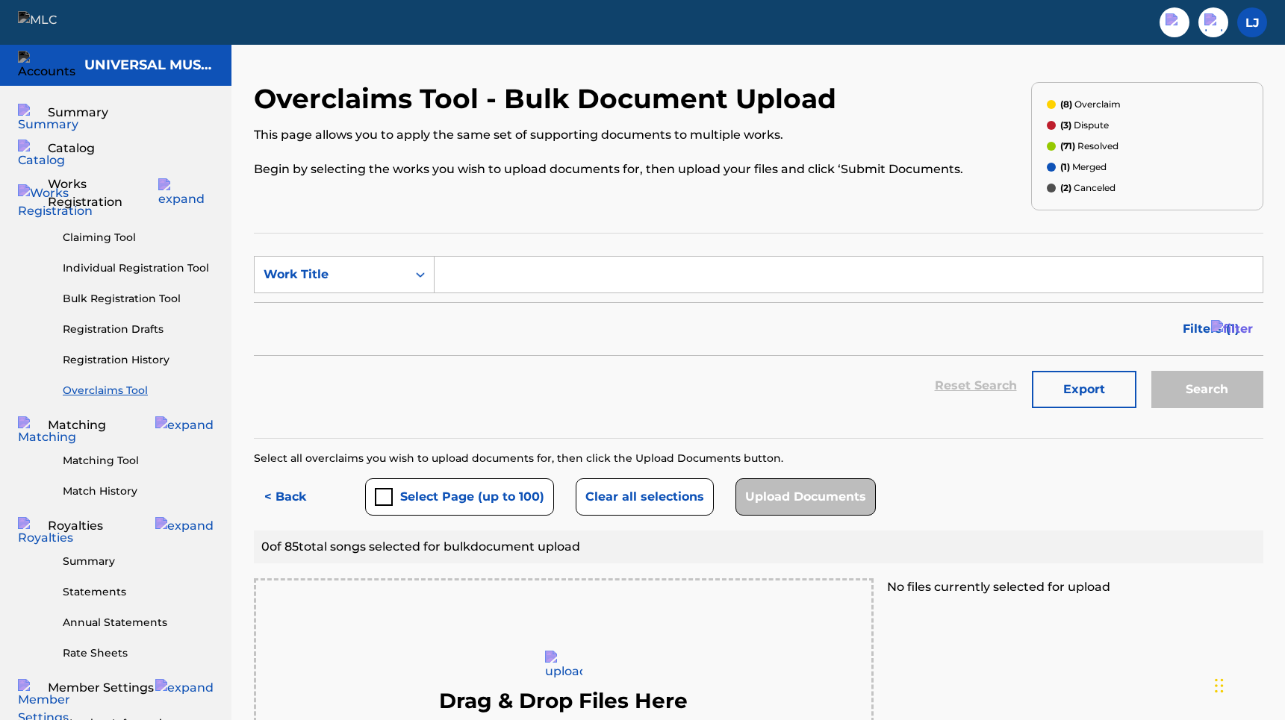
click at [523, 272] on input "Search Form" at bounding box center [848, 275] width 828 height 36
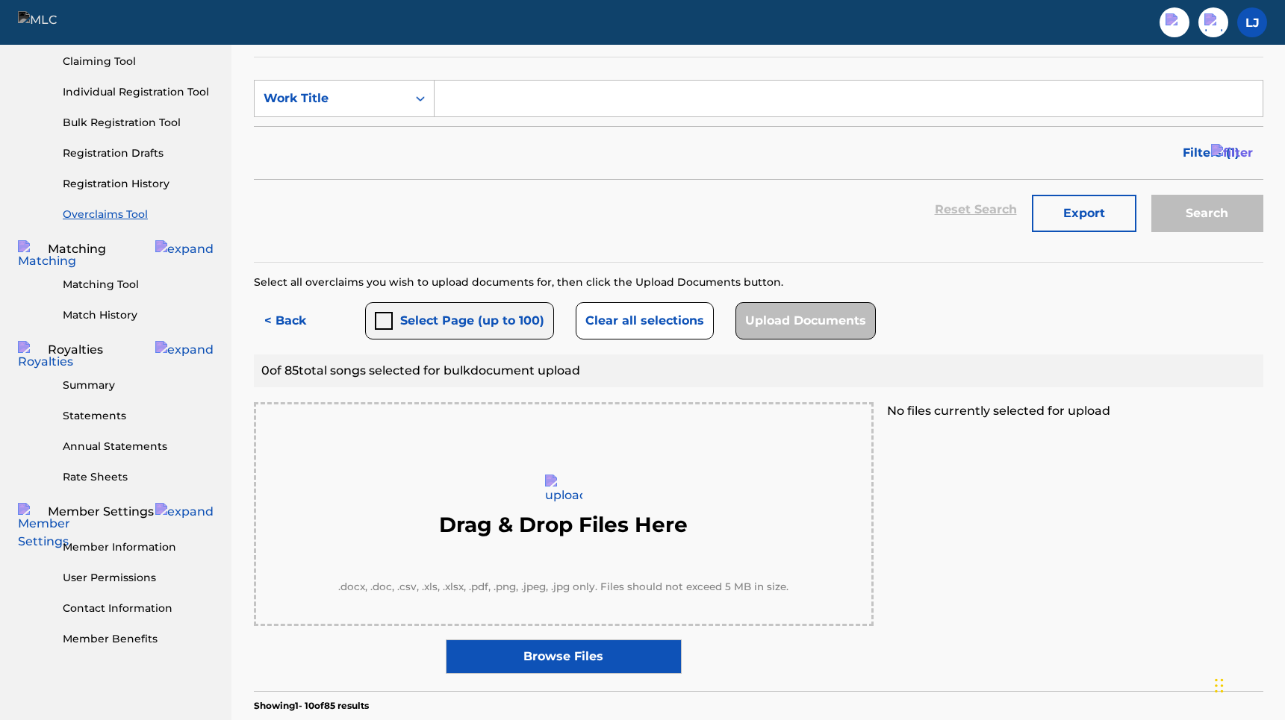
scroll to position [184, 0]
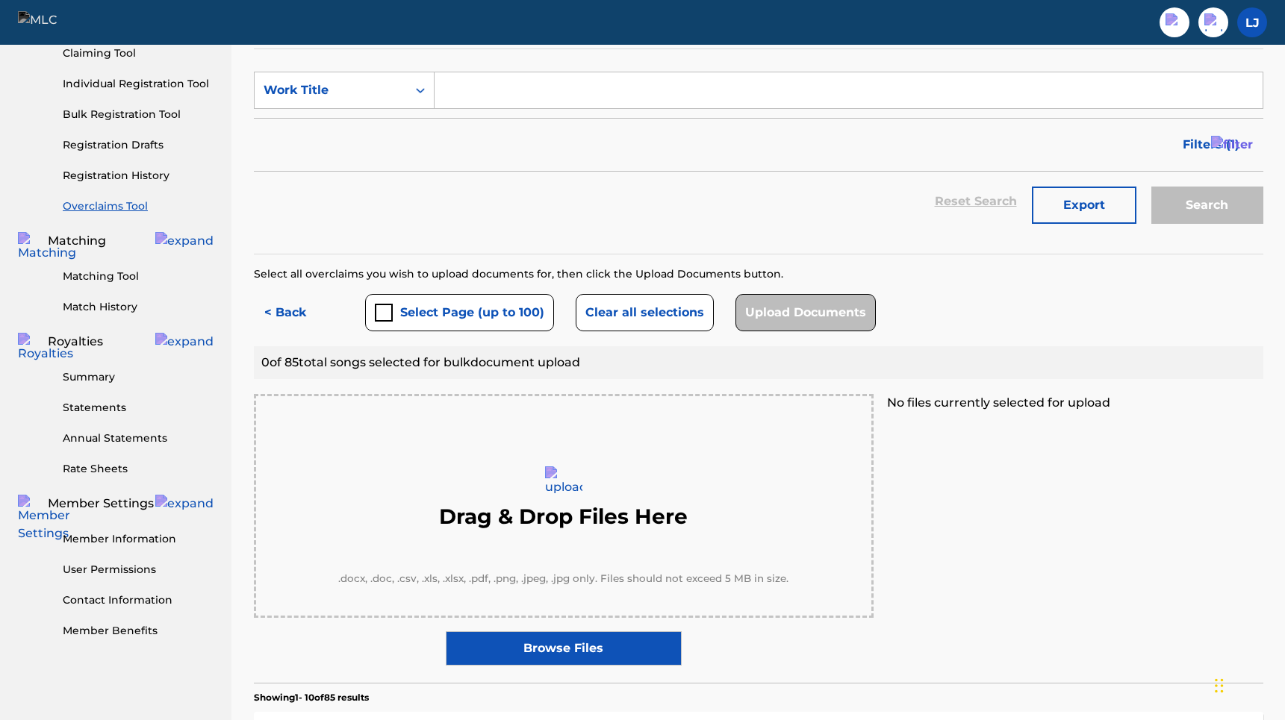
click at [557, 646] on label "Browse Files" at bounding box center [564, 649] width 236 height 34
click at [0, 0] on input "Browse Files" at bounding box center [0, 0] width 0 height 0
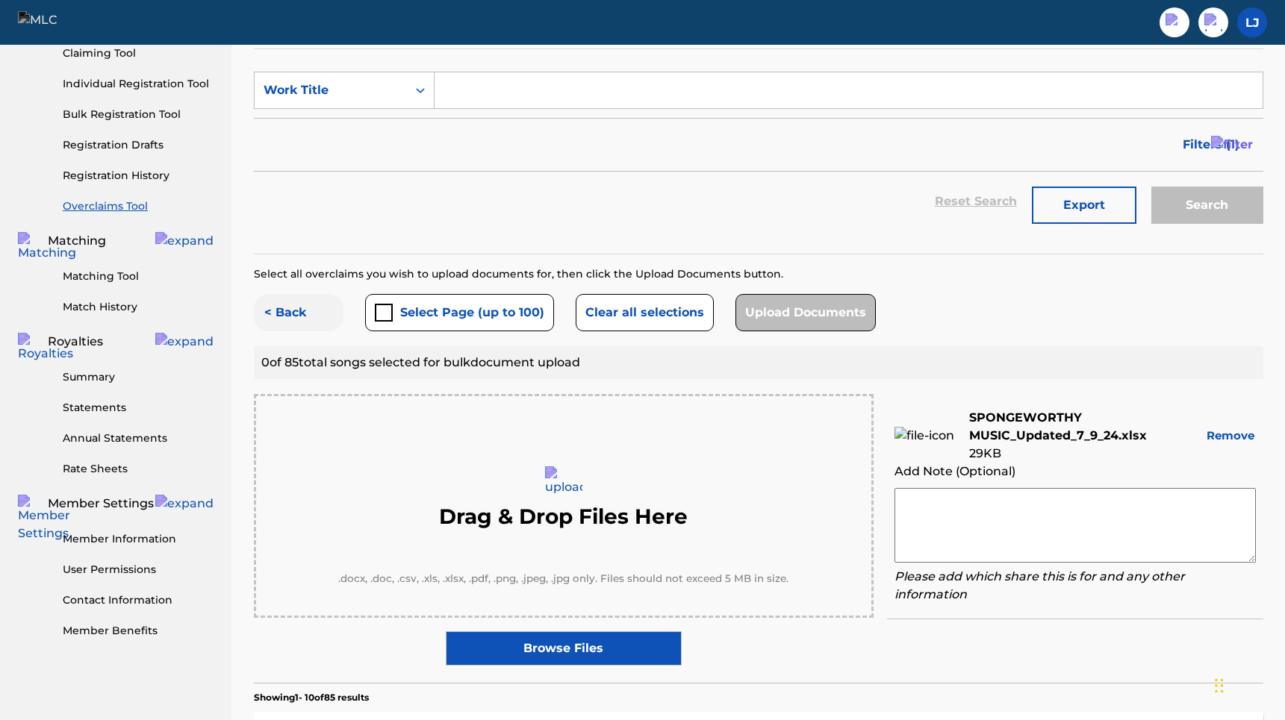
click at [287, 316] on button "< Back" at bounding box center [299, 312] width 90 height 37
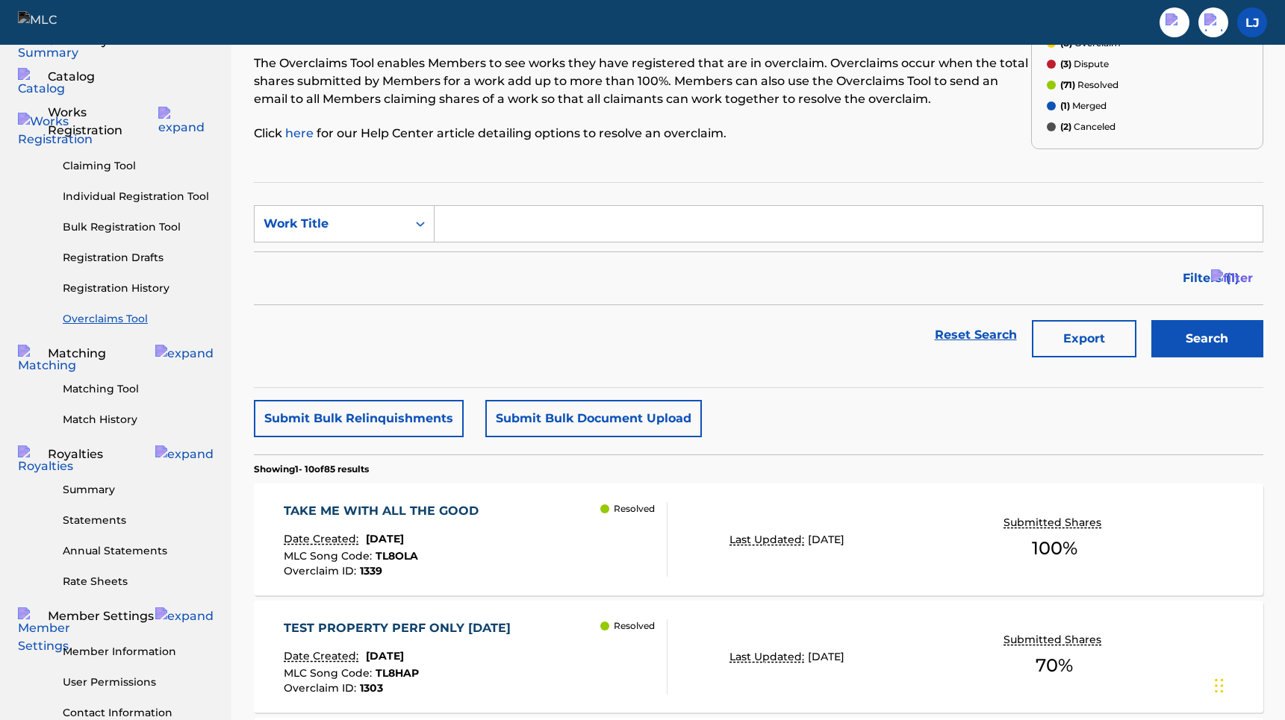
scroll to position [75, 0]
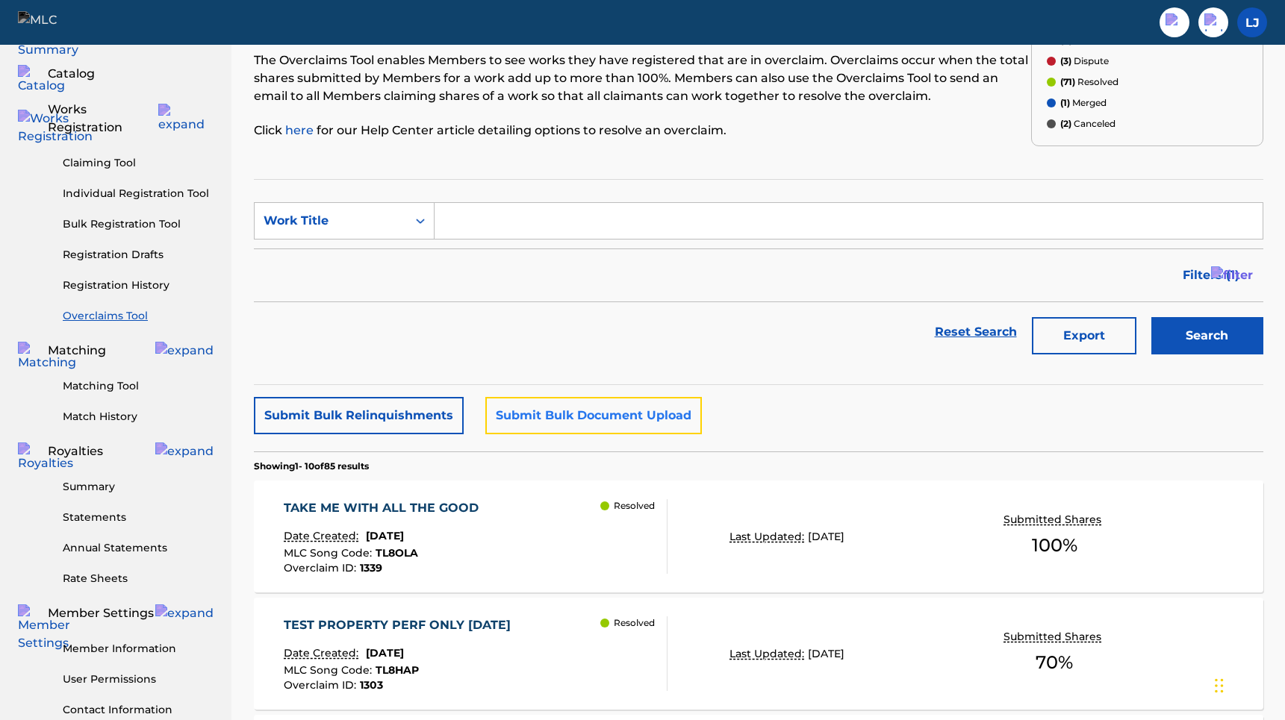
click at [586, 412] on button "Submit Bulk Document Upload" at bounding box center [593, 415] width 216 height 37
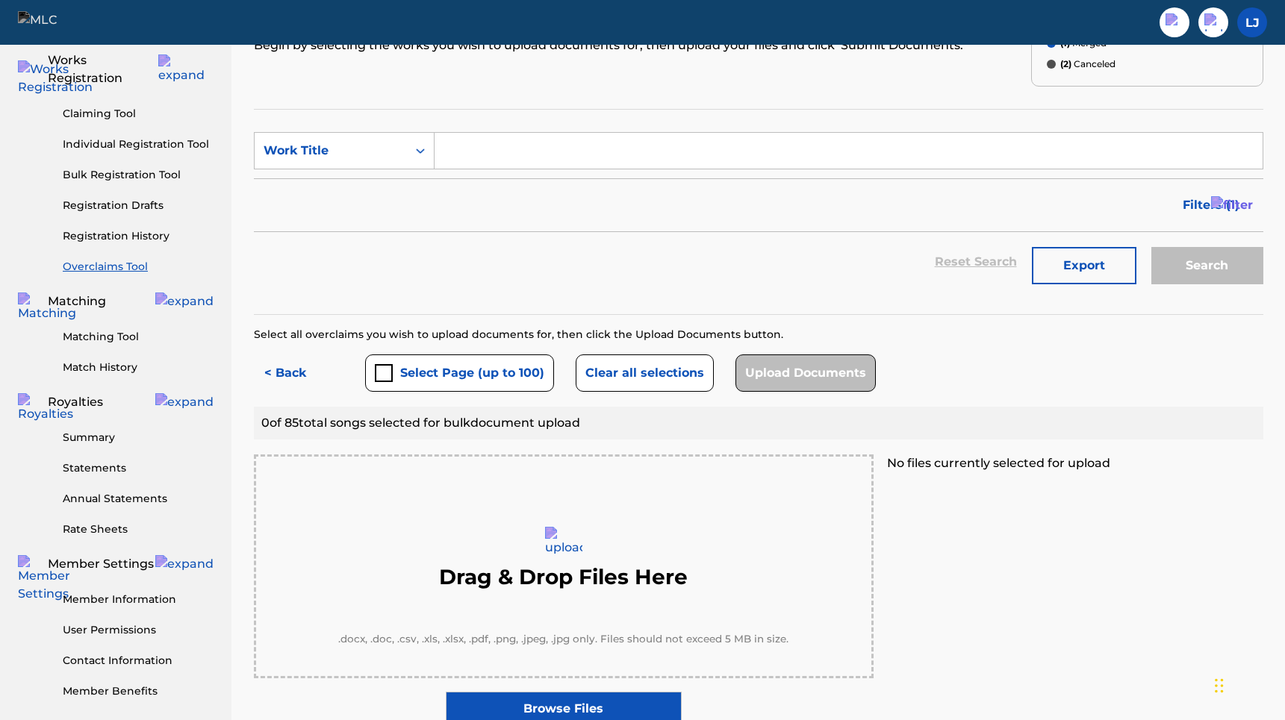
scroll to position [127, 0]
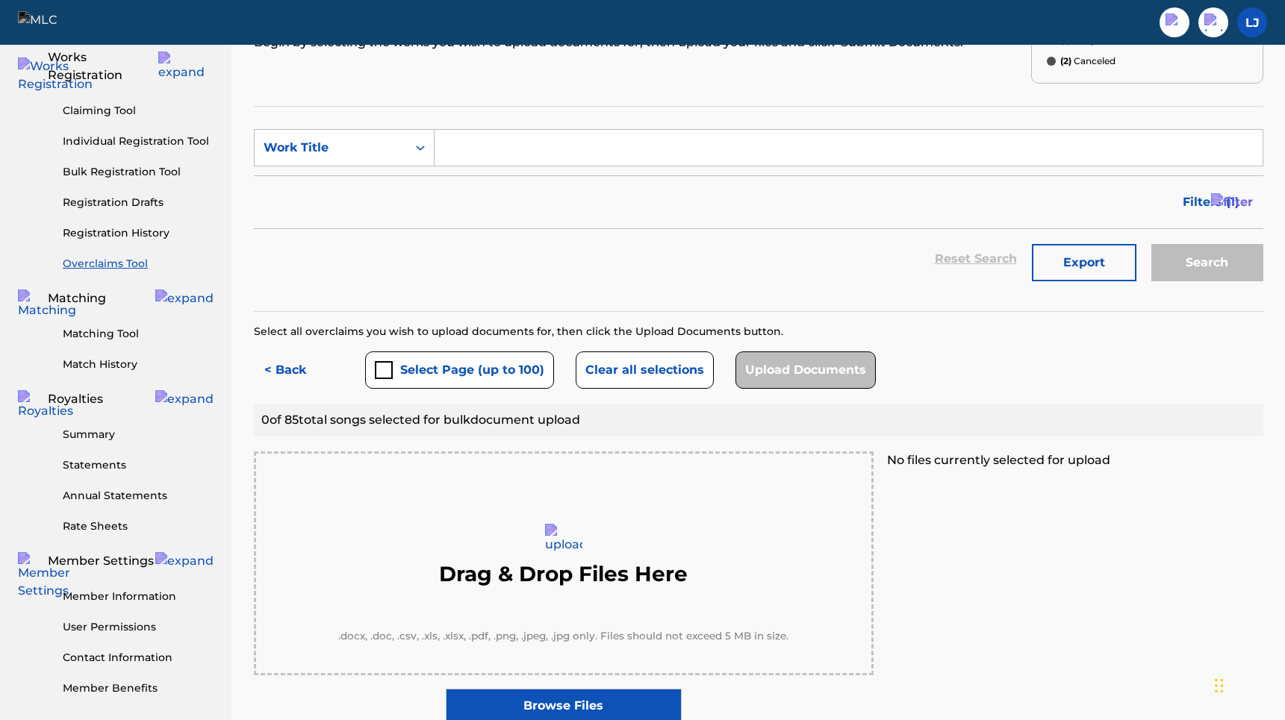
click at [576, 709] on label "Browse Files" at bounding box center [564, 706] width 236 height 34
click at [0, 0] on input "Browse Files" at bounding box center [0, 0] width 0 height 0
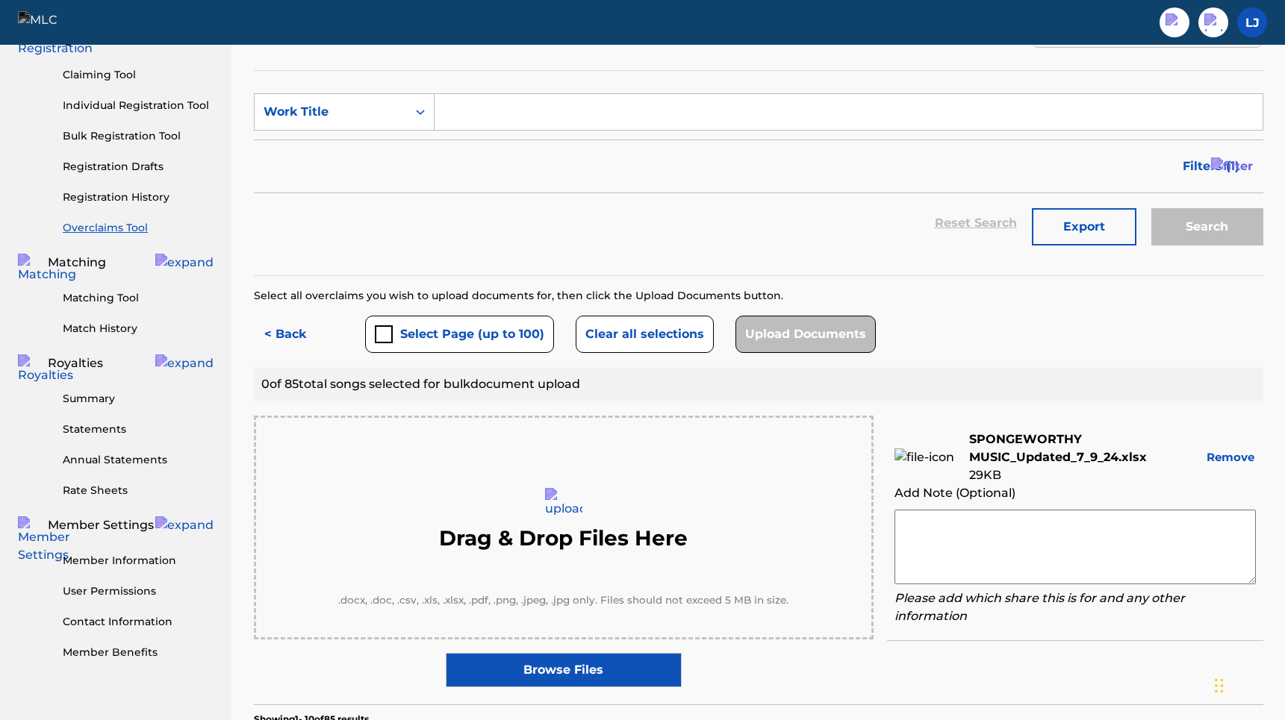
scroll to position [157, 0]
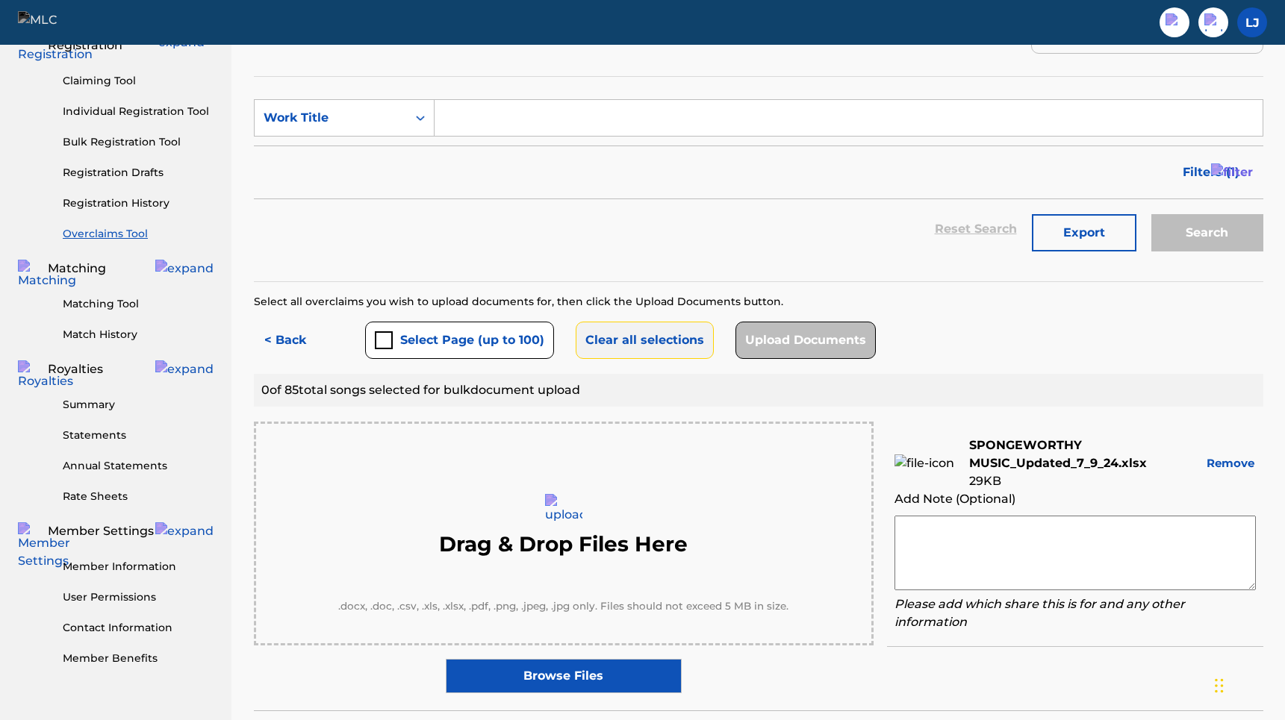
click at [626, 342] on button "Clear all selections" at bounding box center [645, 340] width 138 height 37
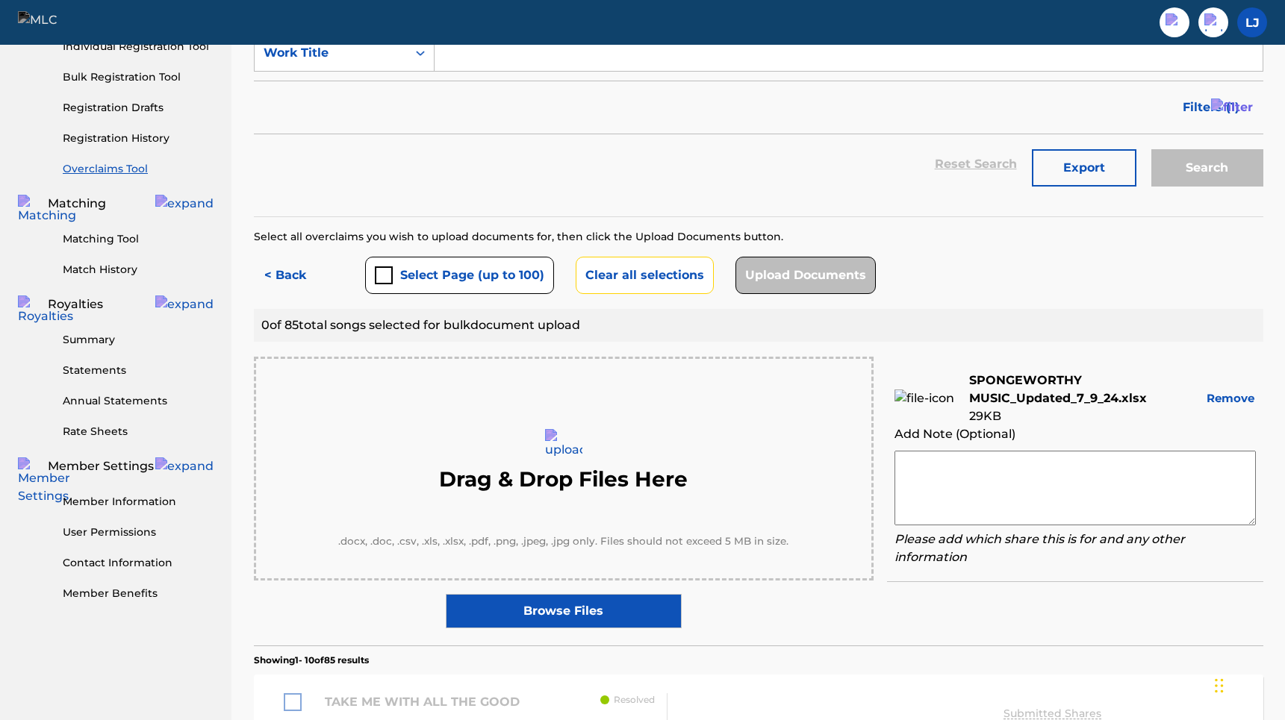
scroll to position [221, 0]
click at [612, 283] on button "Clear all selections" at bounding box center [645, 276] width 138 height 37
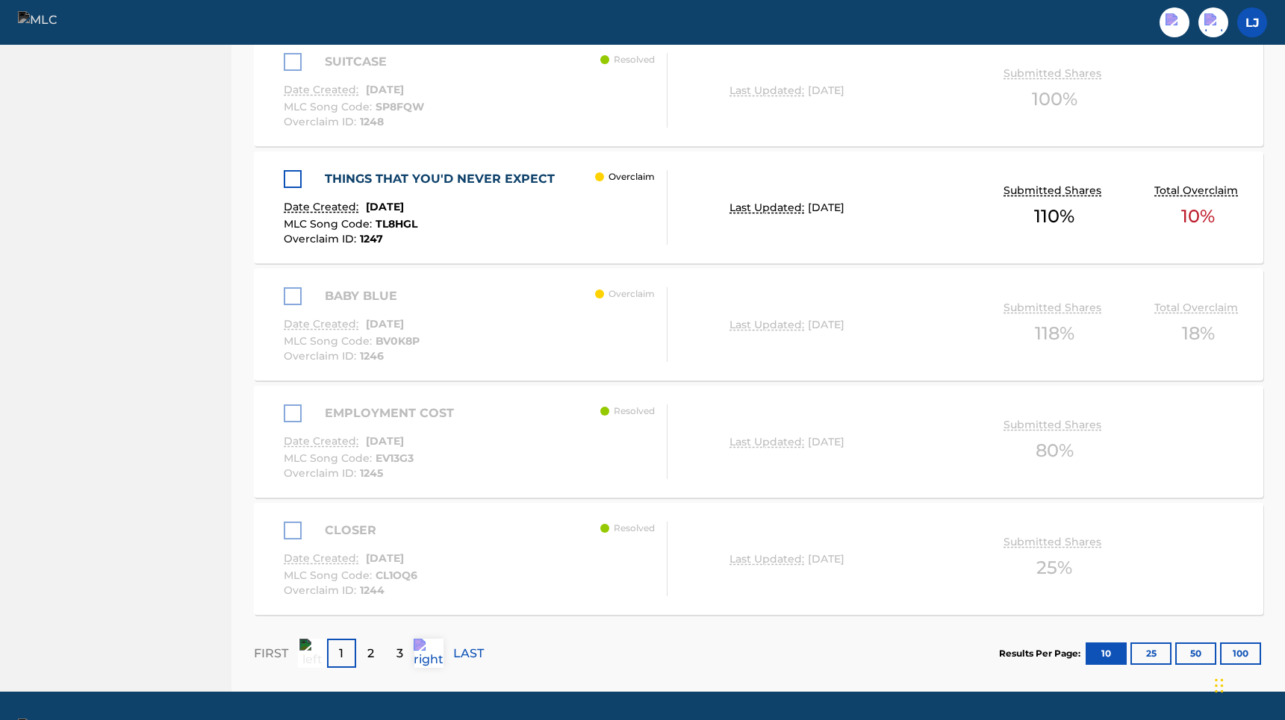
scroll to position [1430, 0]
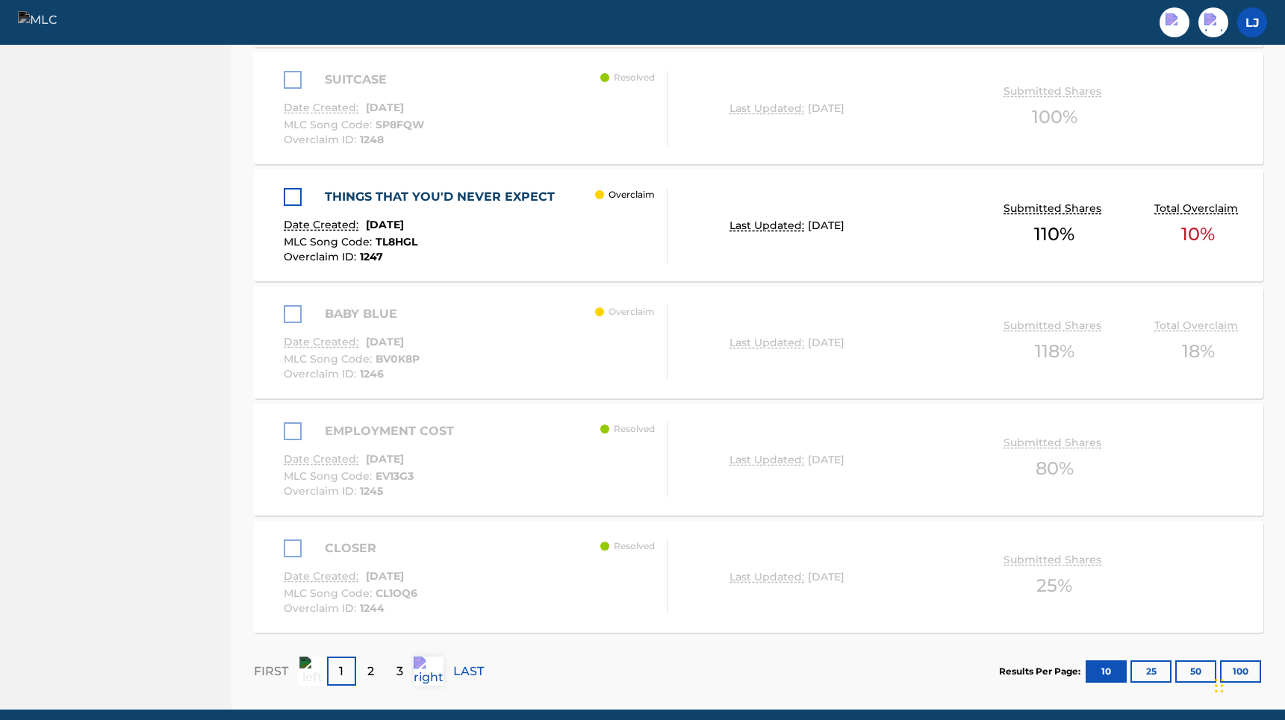
click at [300, 193] on div at bounding box center [293, 197] width 18 height 18
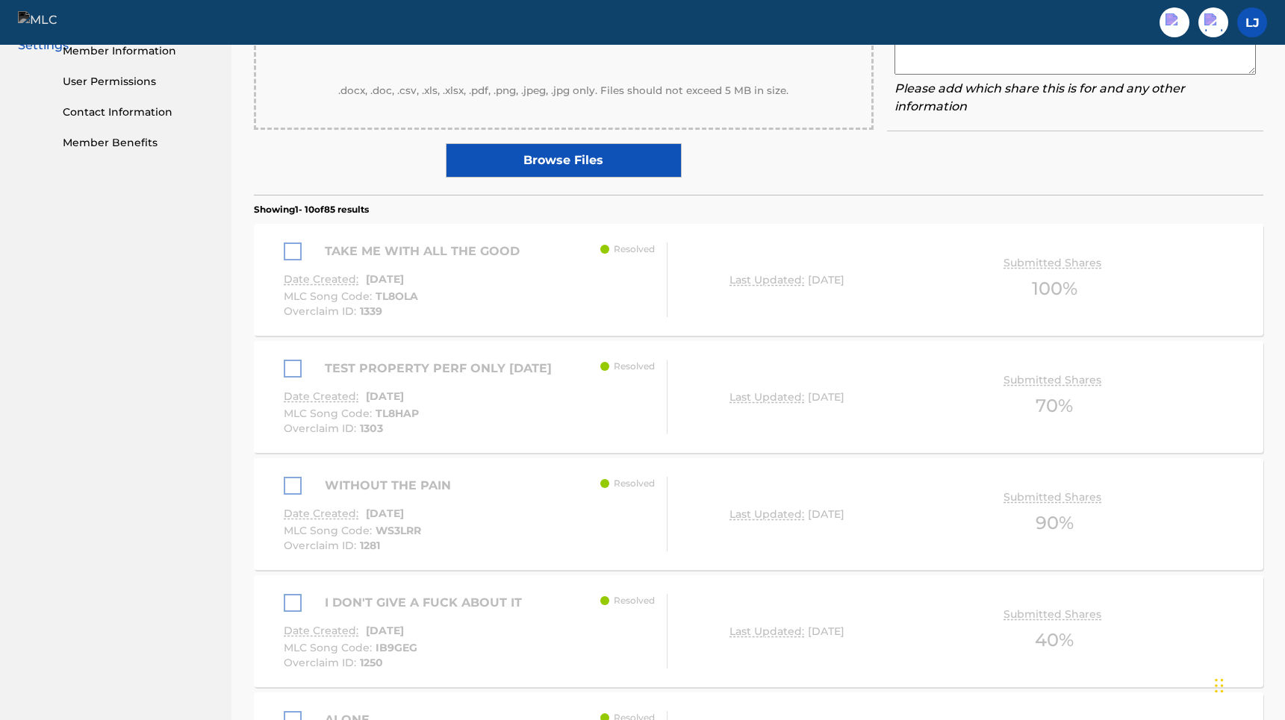
scroll to position [0, 0]
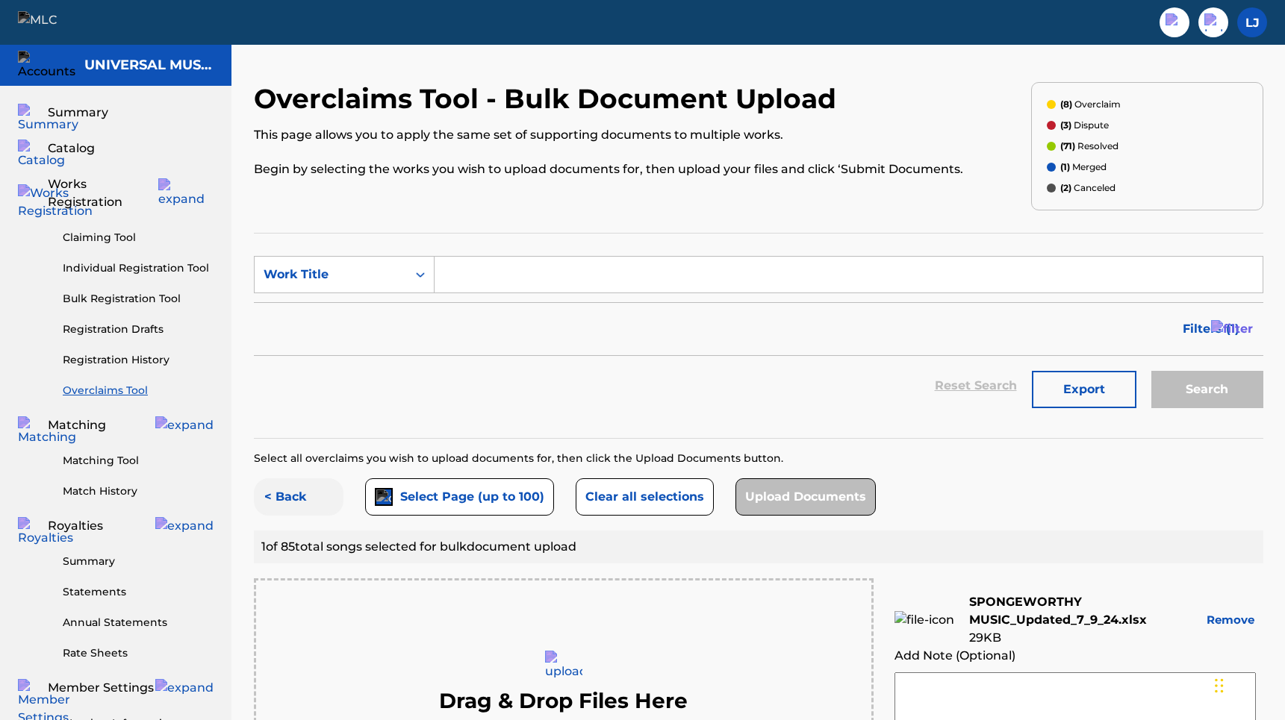
click at [296, 491] on button "< Back" at bounding box center [299, 497] width 90 height 37
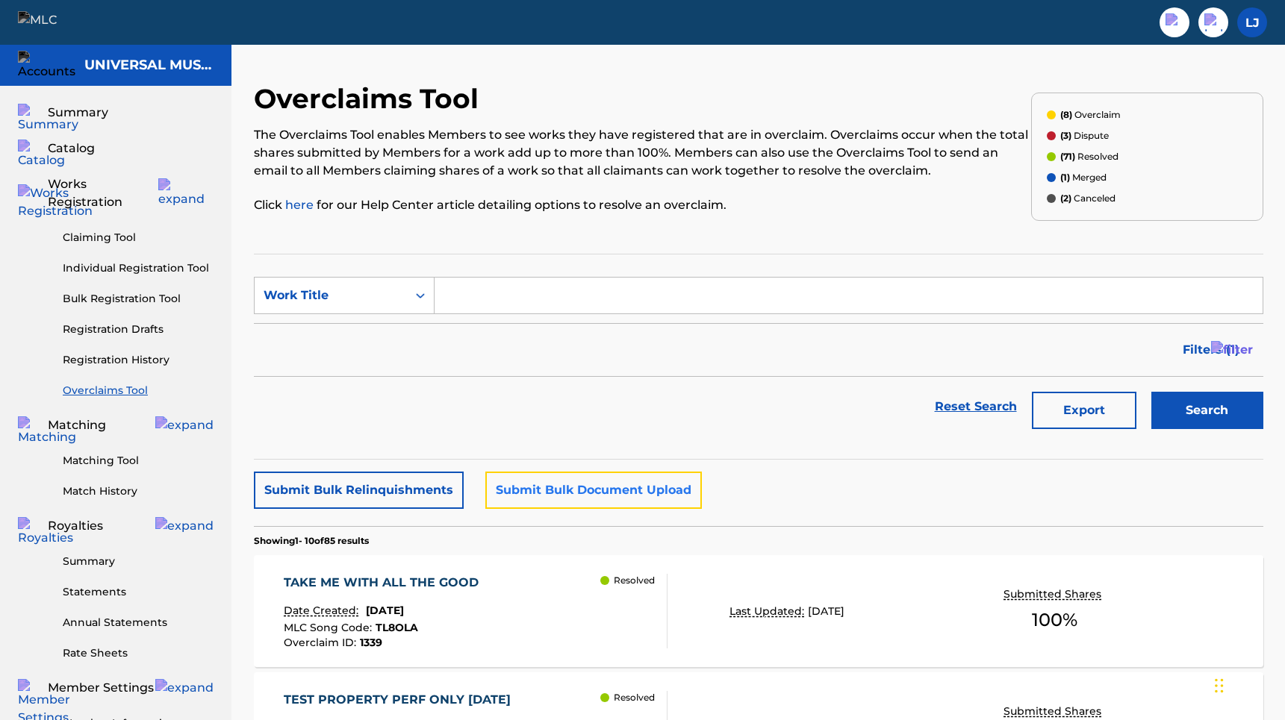
click at [534, 488] on button "Submit Bulk Document Upload" at bounding box center [593, 490] width 216 height 37
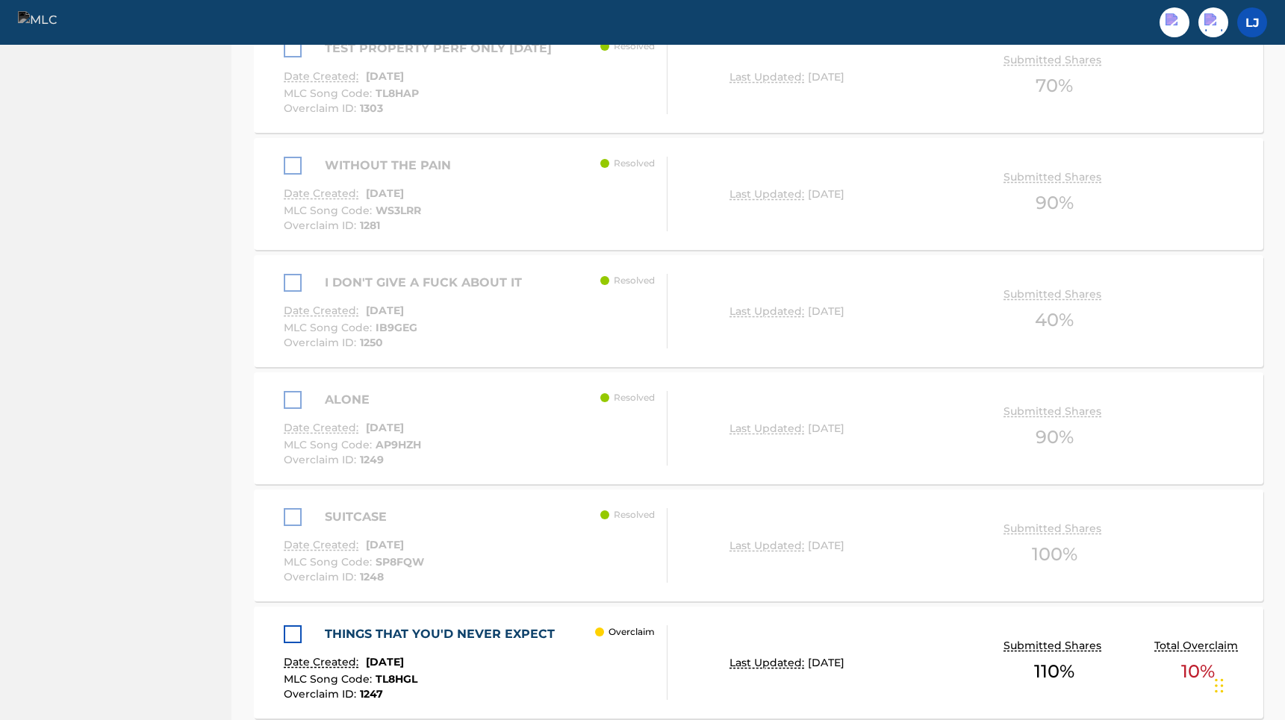
scroll to position [1020, 0]
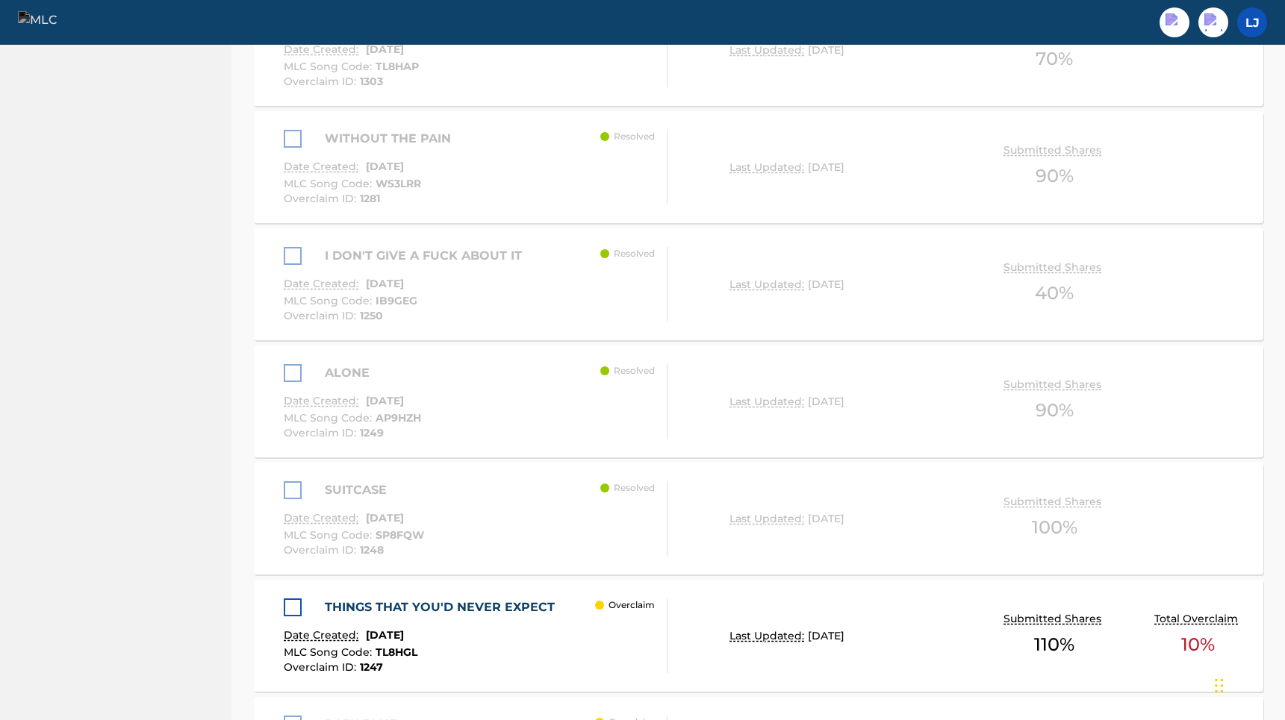
click at [294, 606] on div at bounding box center [293, 608] width 18 height 18
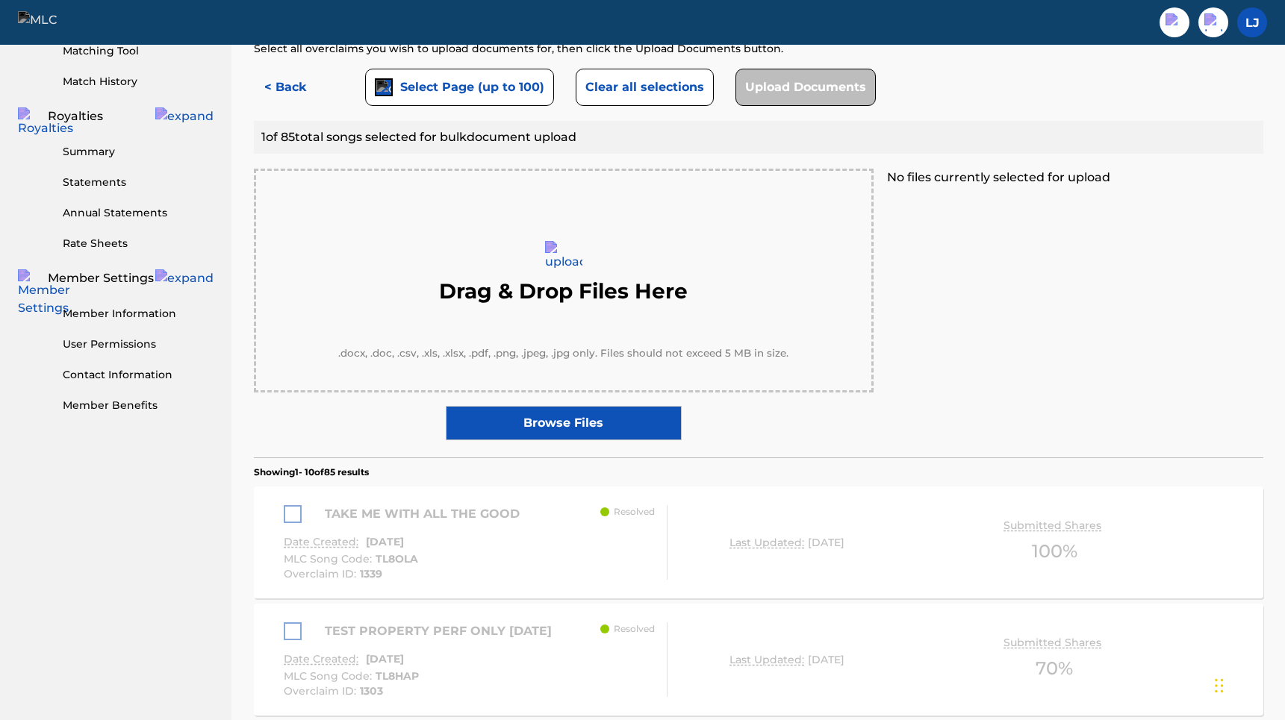
scroll to position [414, 0]
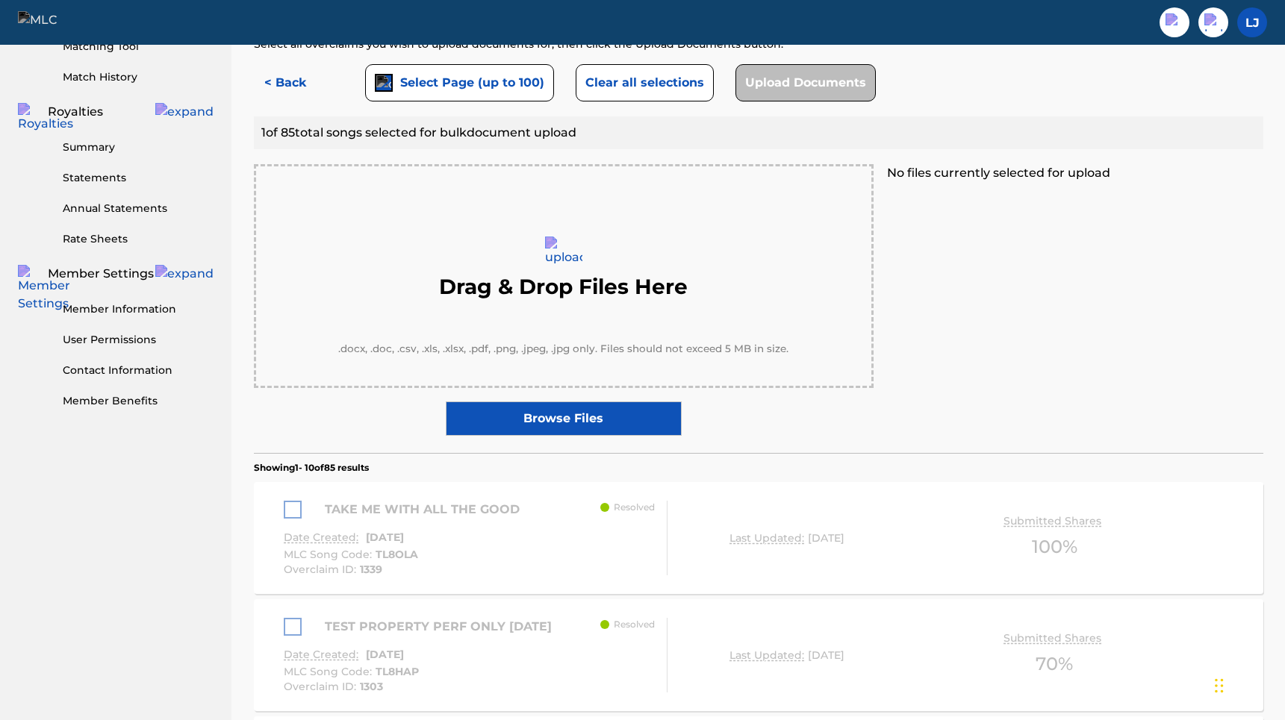
click at [596, 255] on div "Drag & Drop Files Here" at bounding box center [564, 268] width 556 height 145
click at [581, 422] on label "Browse Files" at bounding box center [564, 419] width 236 height 34
click at [0, 0] on input "Browse Files" at bounding box center [0, 0] width 0 height 0
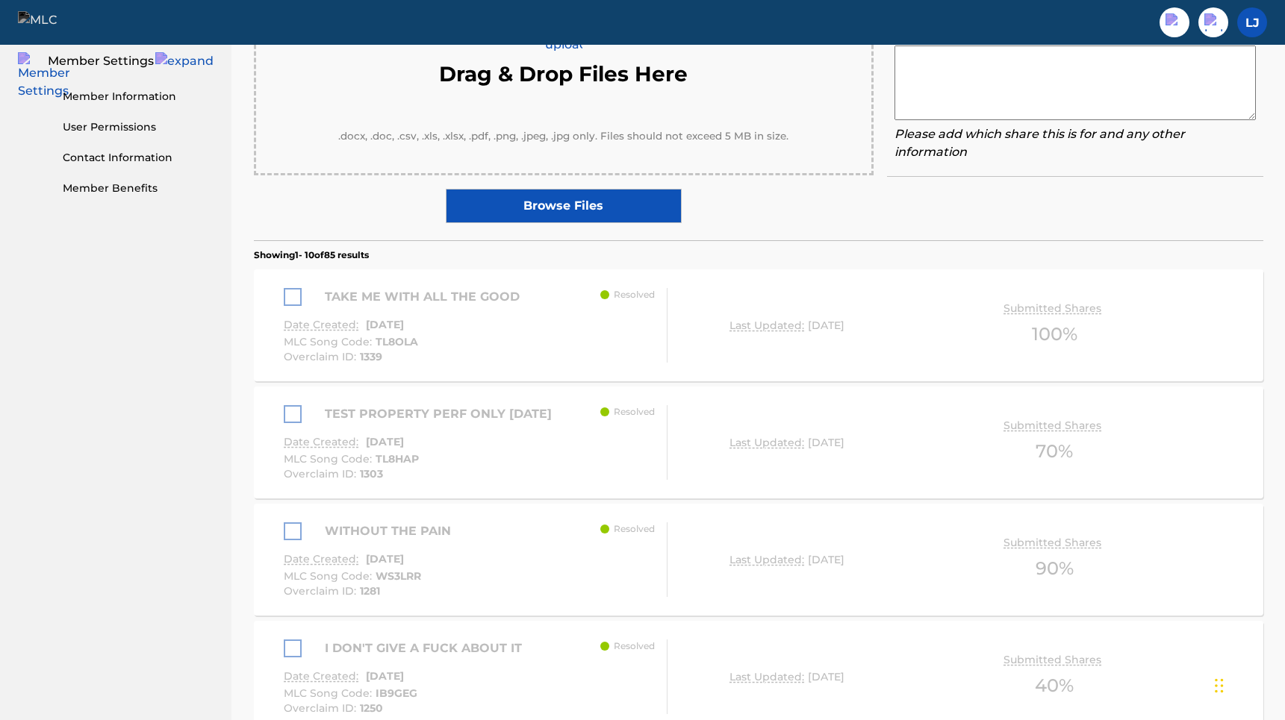
scroll to position [0, 0]
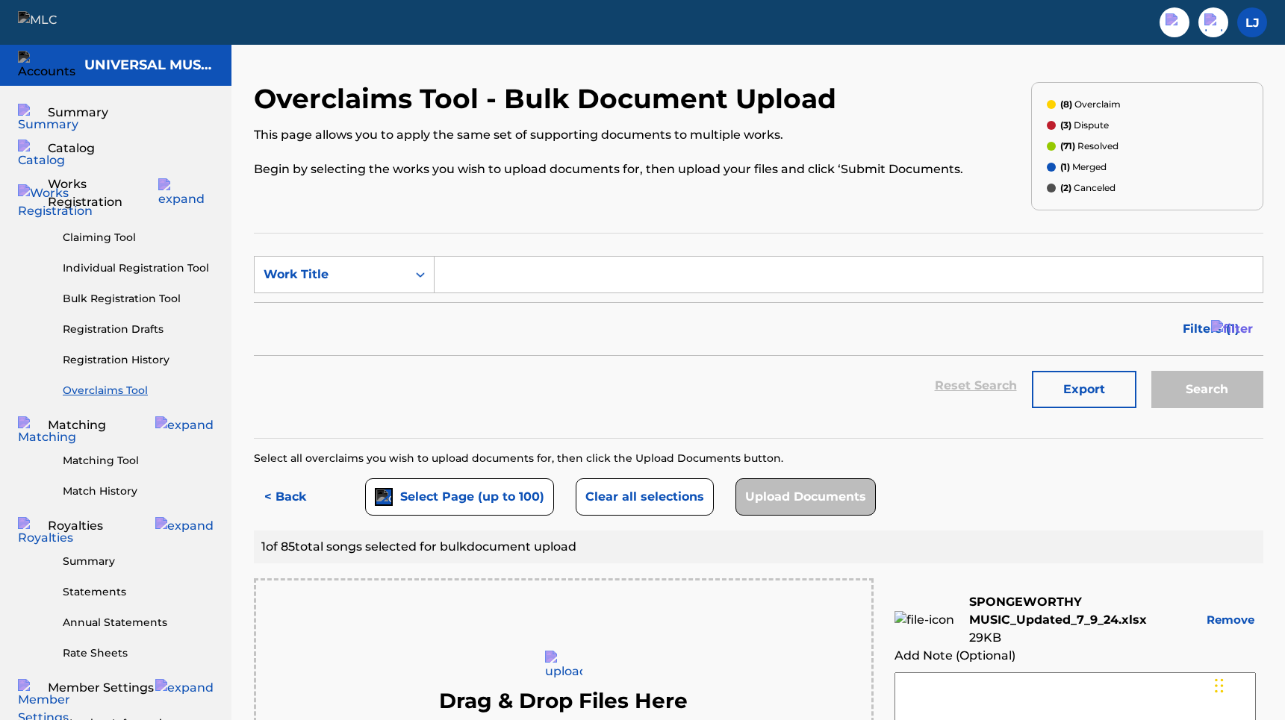
click at [428, 370] on div "Reset Search Export Search" at bounding box center [758, 386] width 1009 height 60
click at [131, 352] on link "Registration History" at bounding box center [138, 360] width 151 height 16
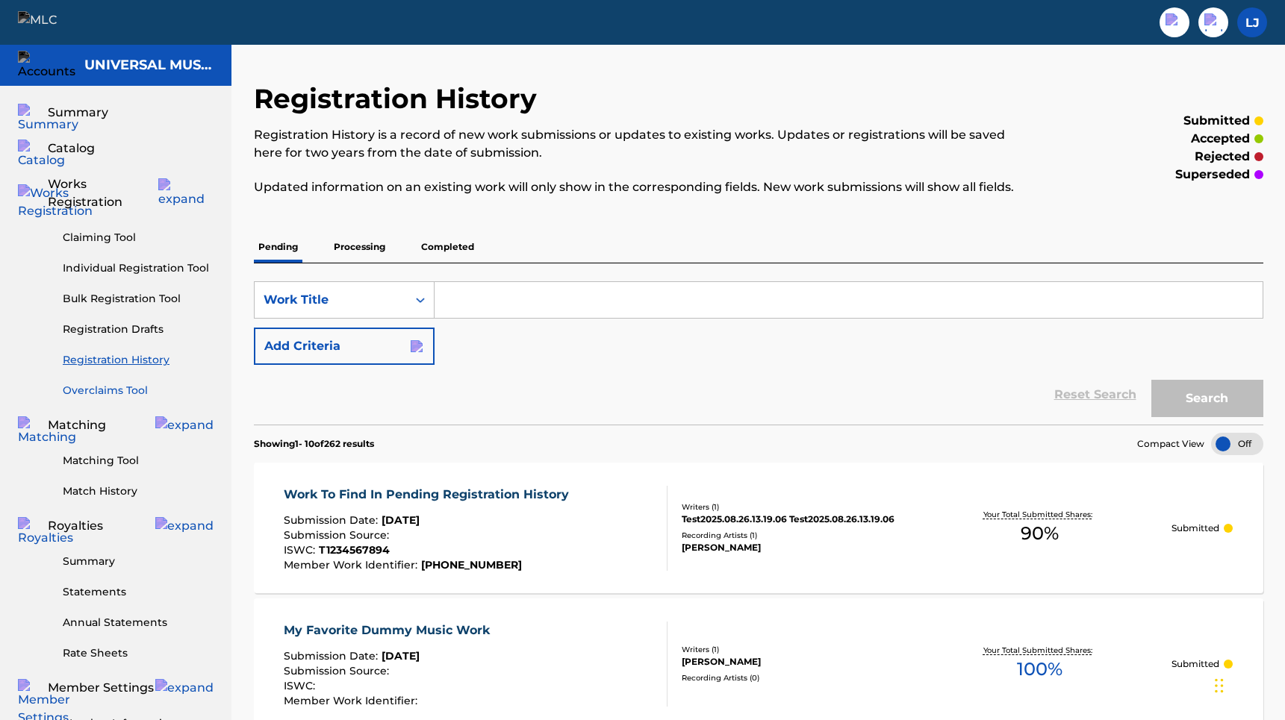
click at [122, 383] on link "Overclaims Tool" at bounding box center [138, 391] width 151 height 16
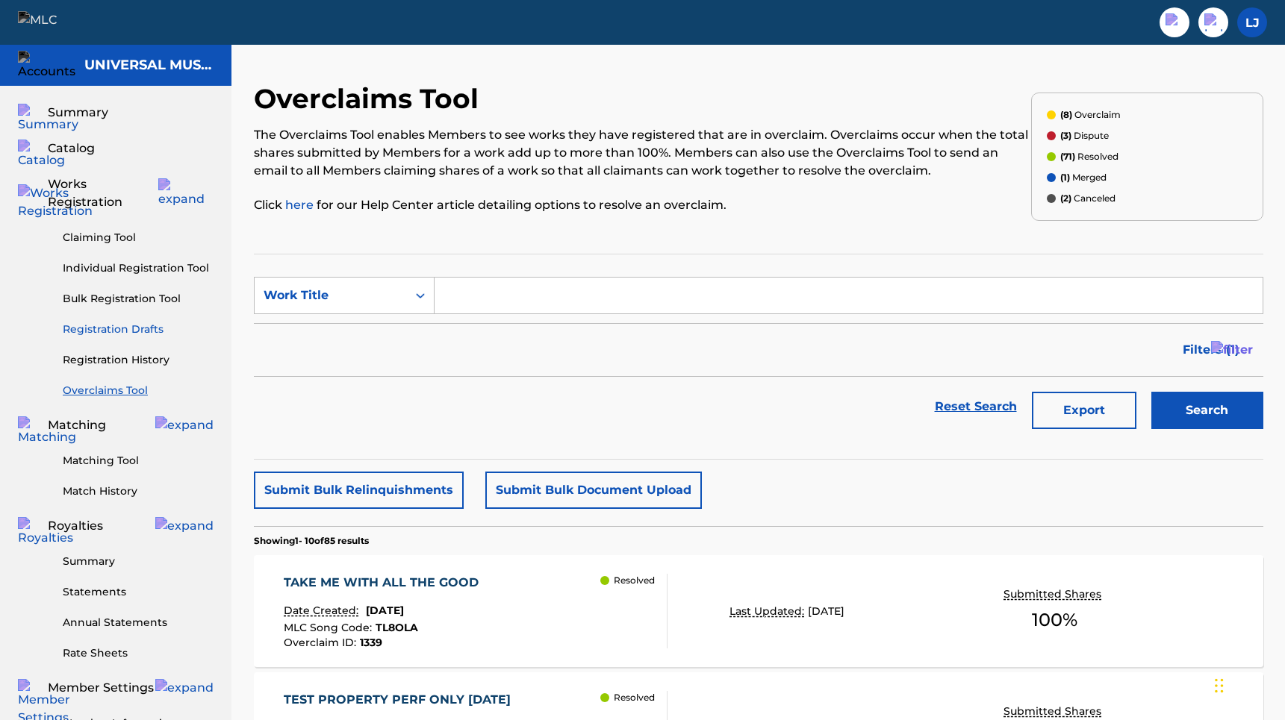
click at [107, 322] on link "Registration Drafts" at bounding box center [138, 330] width 151 height 16
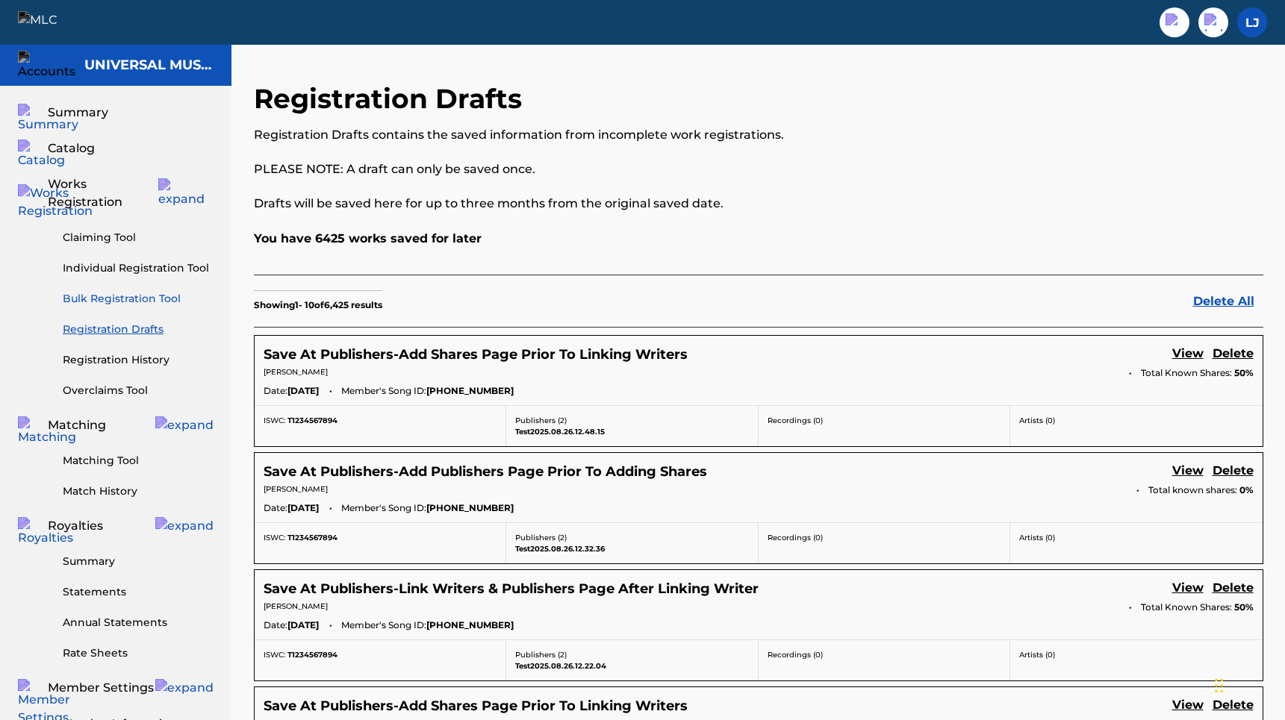
click at [117, 291] on link "Bulk Registration Tool" at bounding box center [138, 299] width 151 height 16
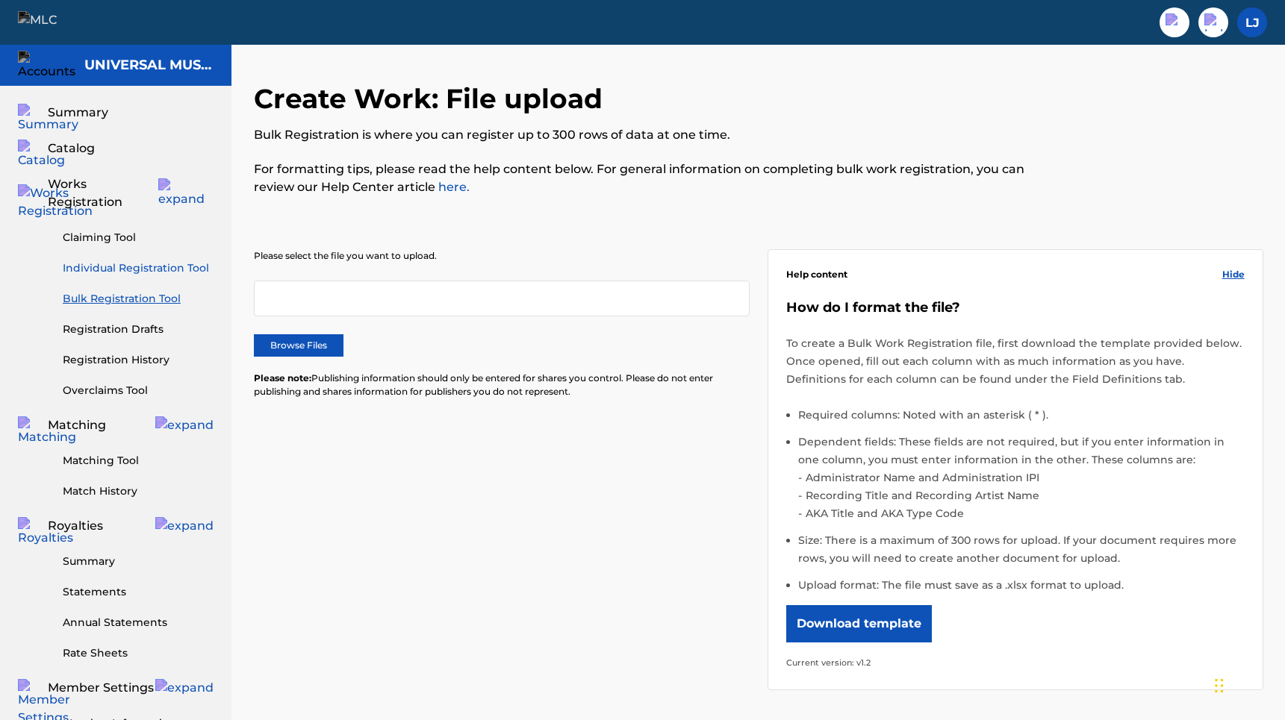
click at [133, 261] on link "Individual Registration Tool" at bounding box center [138, 269] width 151 height 16
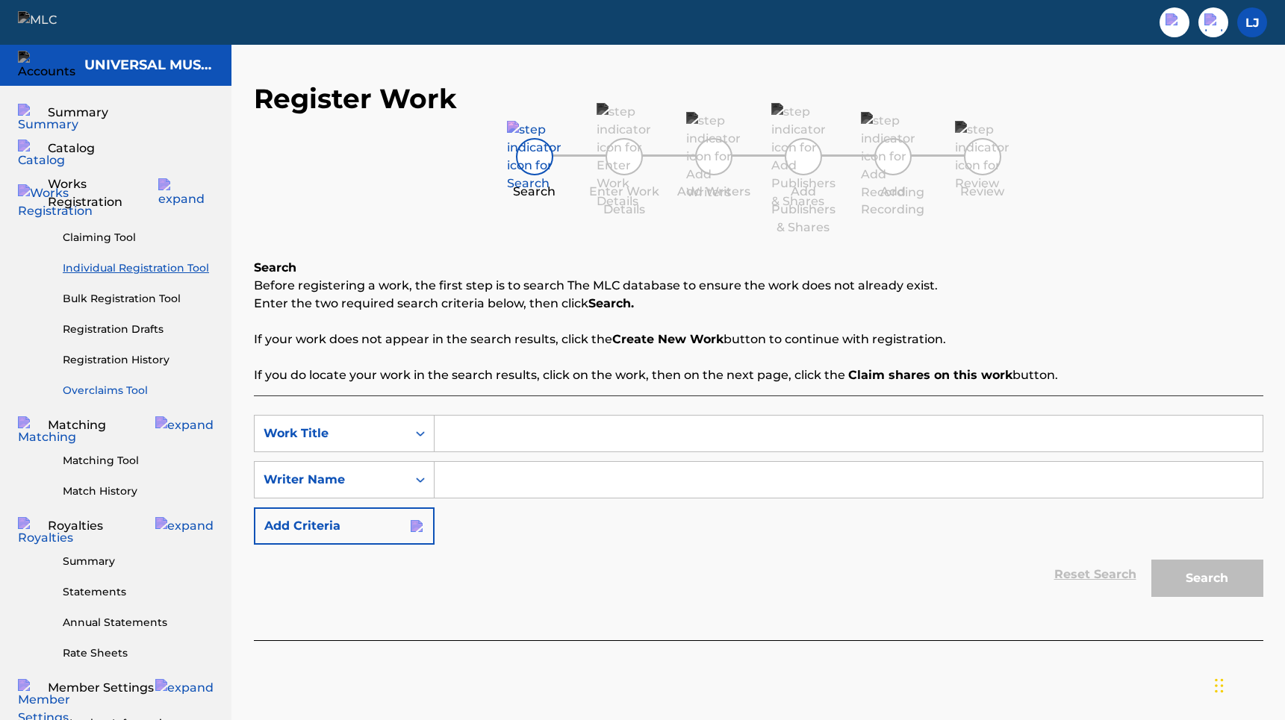
click at [110, 383] on link "Overclaims Tool" at bounding box center [138, 391] width 151 height 16
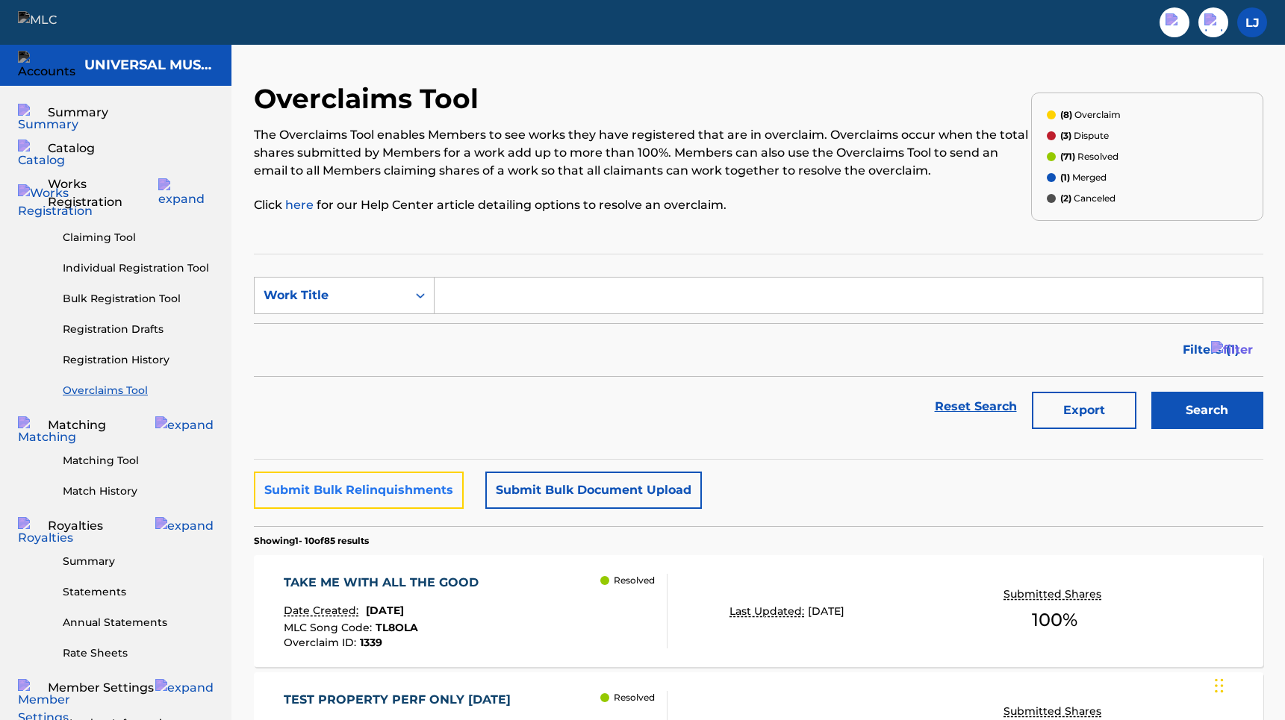
click at [440, 486] on button "Submit Bulk Relinquishments" at bounding box center [359, 490] width 210 height 37
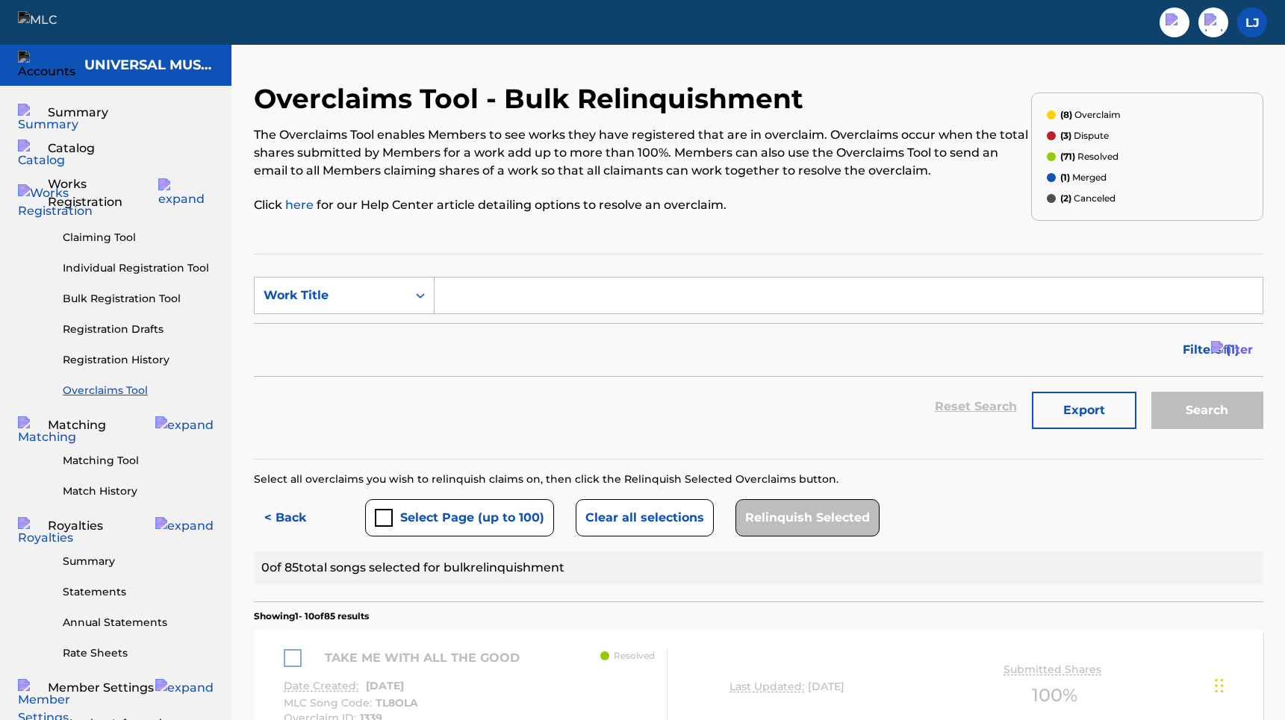
click at [127, 383] on link "Overclaims Tool" at bounding box center [138, 391] width 151 height 16
click at [124, 383] on link "Overclaims Tool" at bounding box center [138, 391] width 151 height 16
click at [286, 523] on button "< Back" at bounding box center [299, 517] width 90 height 37
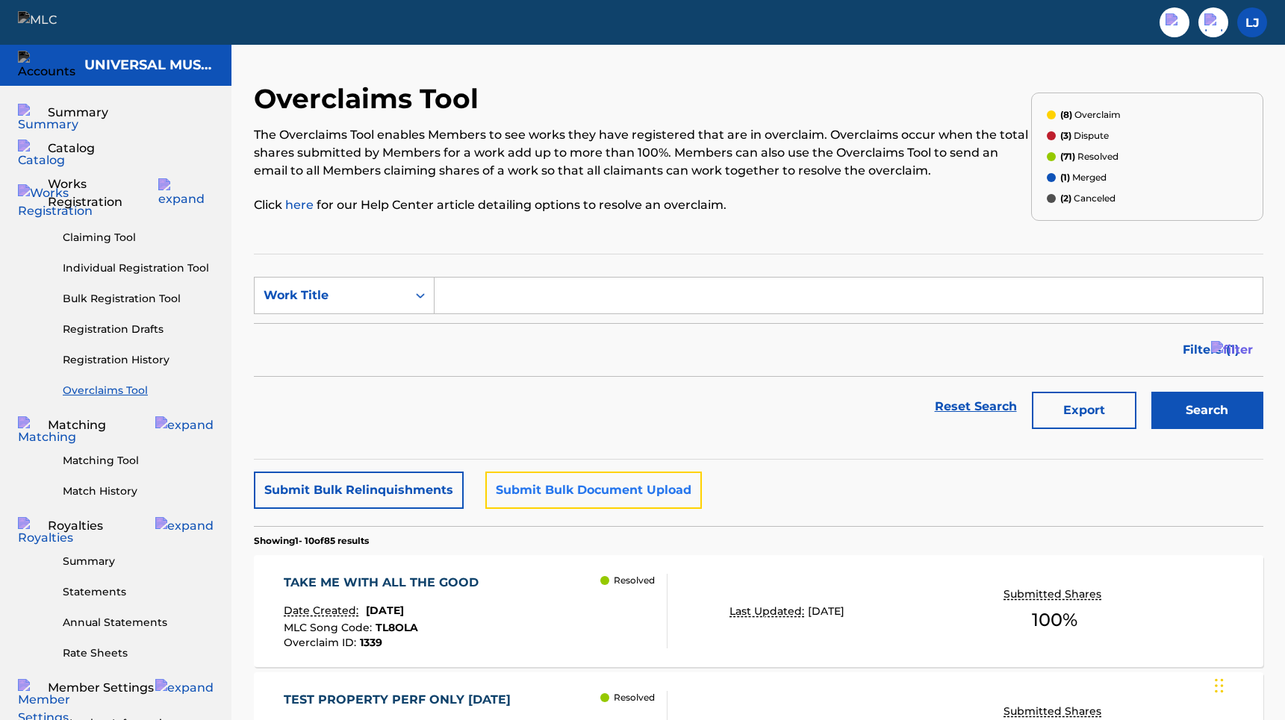
click at [546, 484] on button "Submit Bulk Document Upload" at bounding box center [593, 490] width 216 height 37
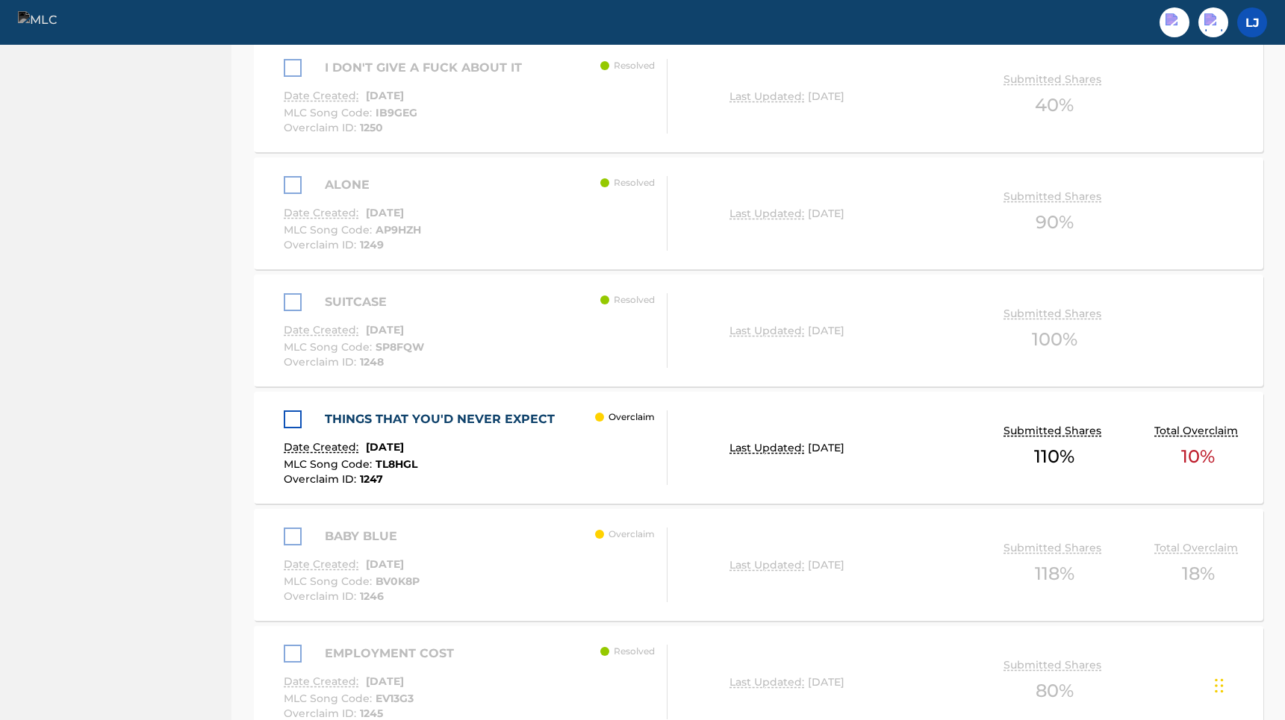
scroll to position [1210, 0]
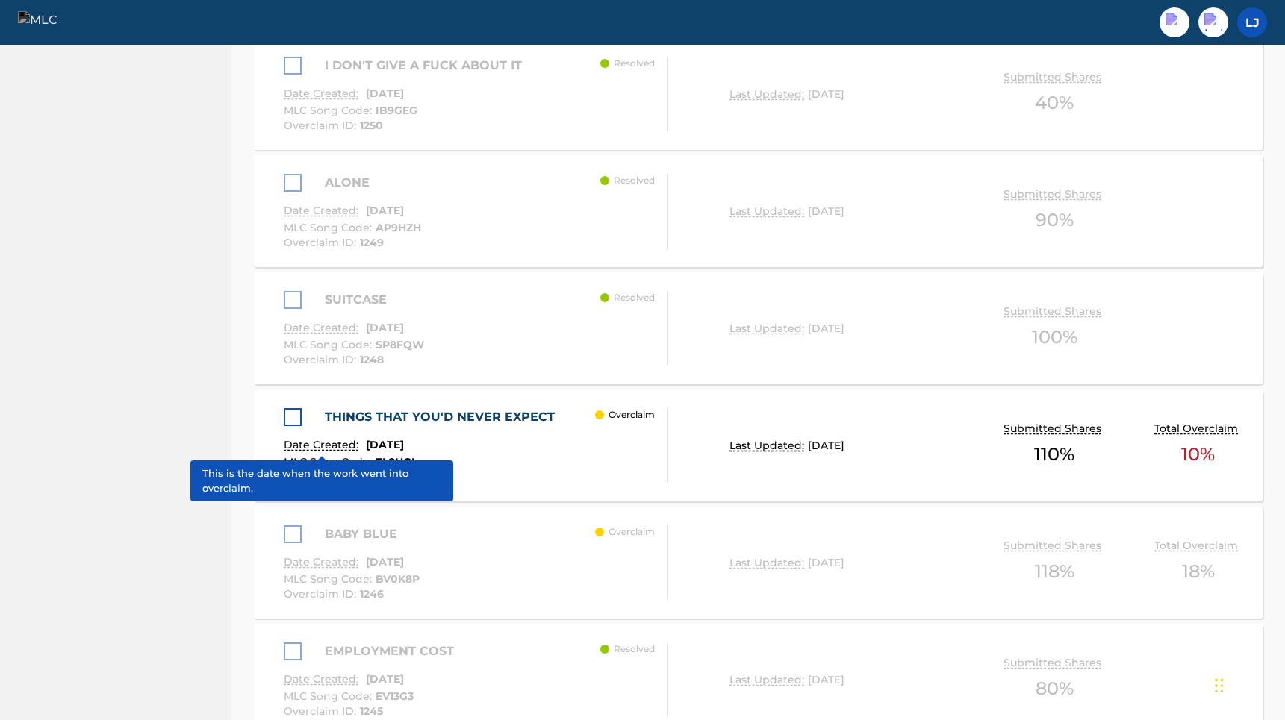
click at [296, 426] on div at bounding box center [293, 417] width 18 height 18
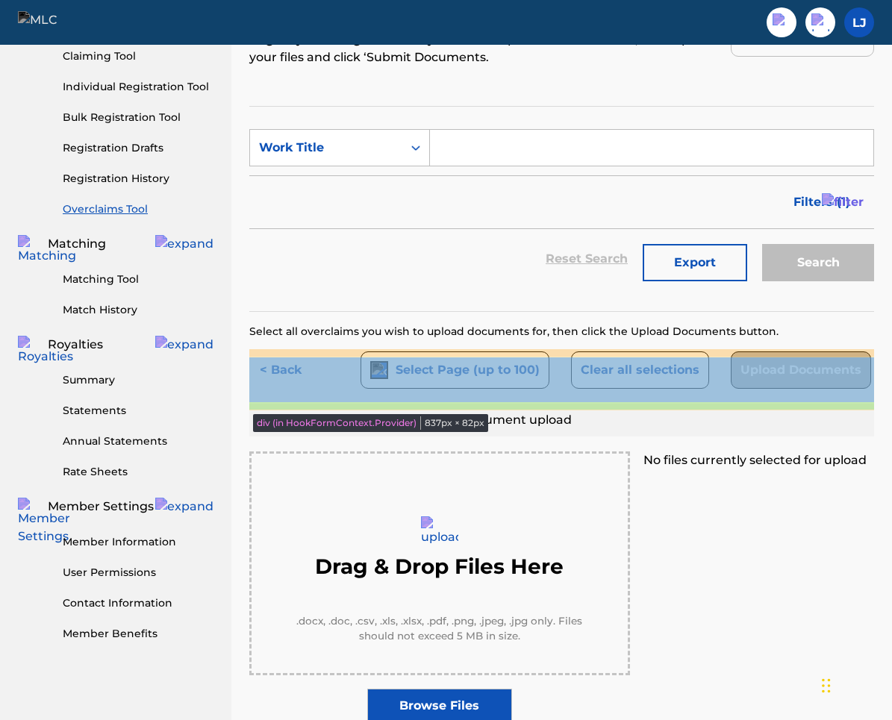
scroll to position [184, 0]
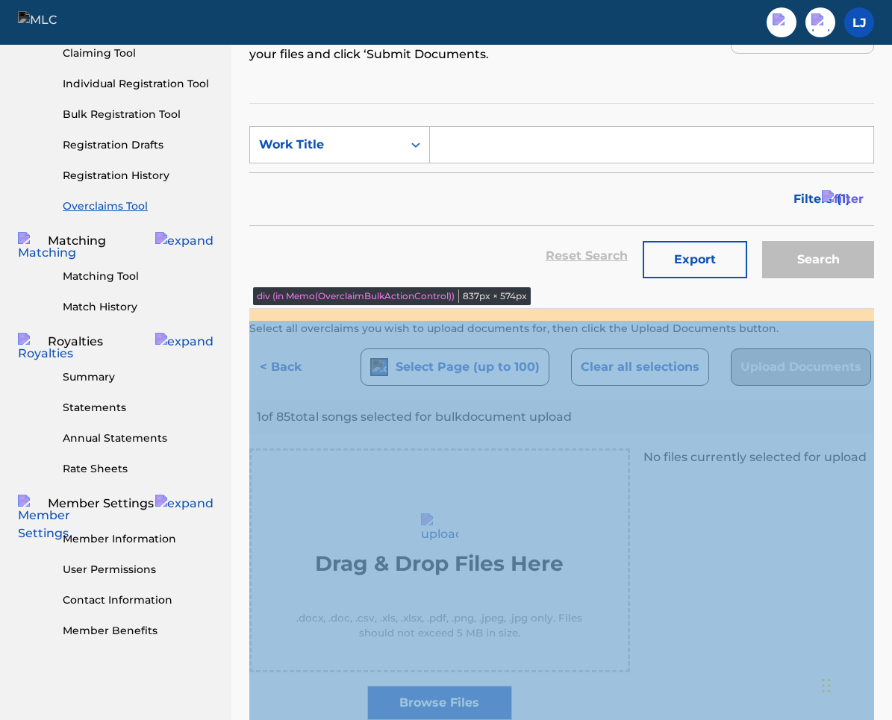
click at [742, 338] on div "Select all overclaims you wish to upload documents for, then click the Upload D…" at bounding box center [561, 520] width 625 height 399
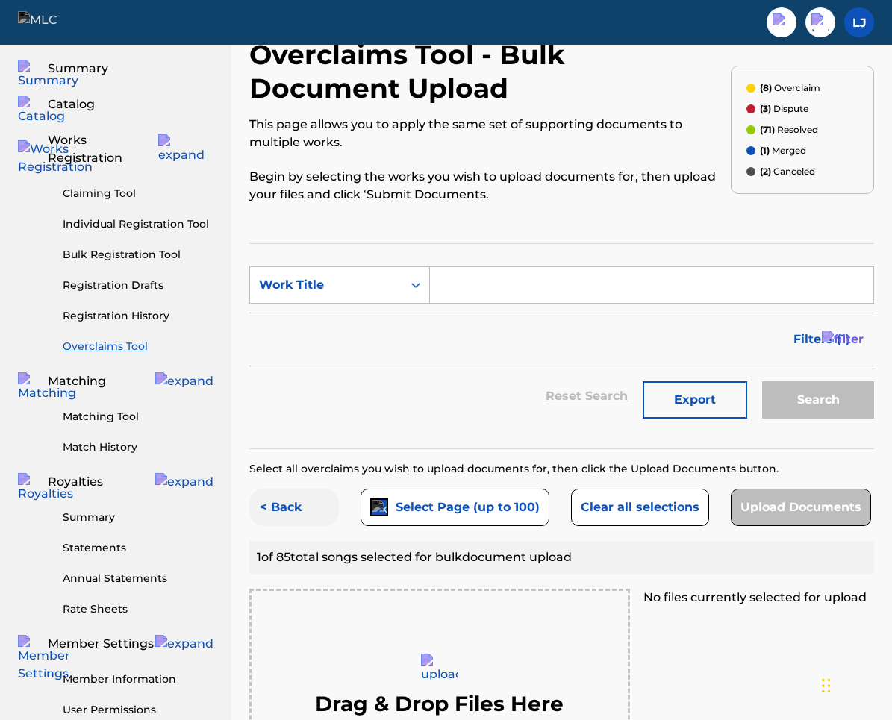
scroll to position [134, 0]
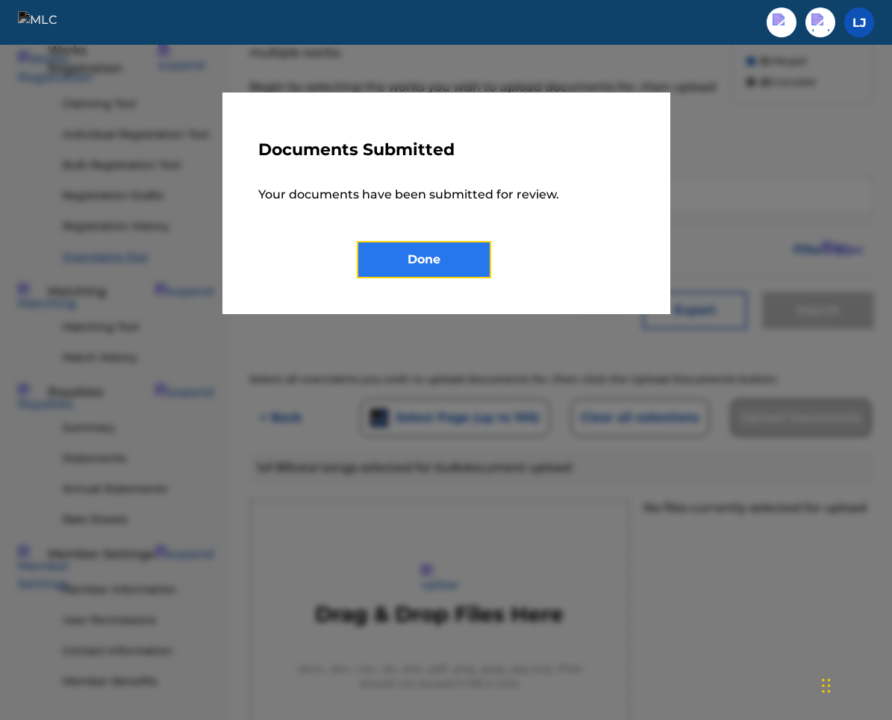
click at [481, 273] on button "Done" at bounding box center [424, 259] width 134 height 37
click at [658, 210] on div "Documents Submitted Your documents have been submitted for review. Done" at bounding box center [446, 204] width 448 height 222
click at [778, 196] on div at bounding box center [446, 405] width 892 height 720
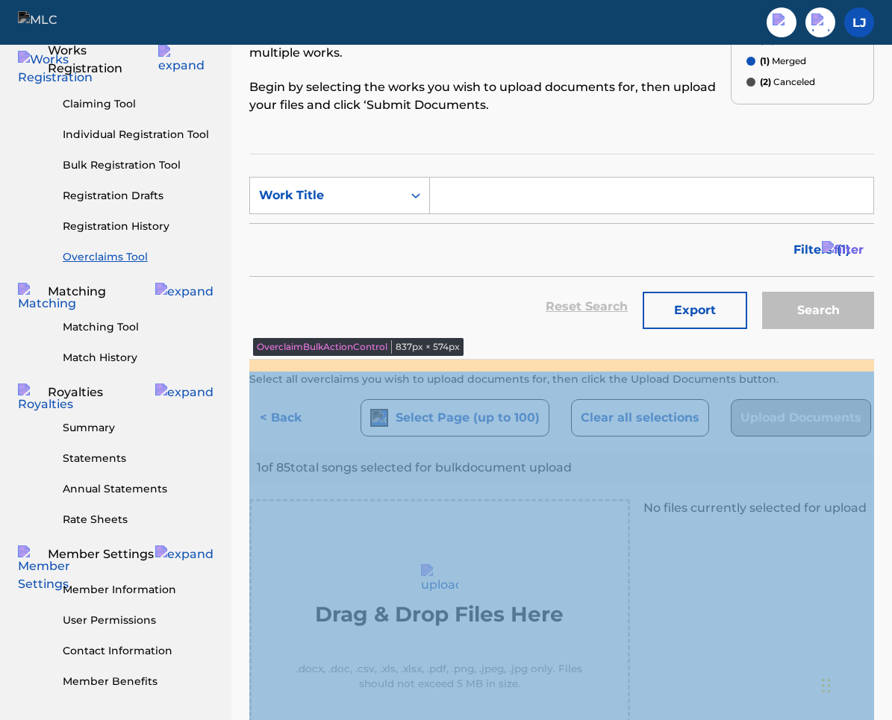
click at [422, 275] on div "Filters ( 1 )" at bounding box center [561, 250] width 625 height 54
click at [288, 422] on button "< Back" at bounding box center [294, 417] width 90 height 37
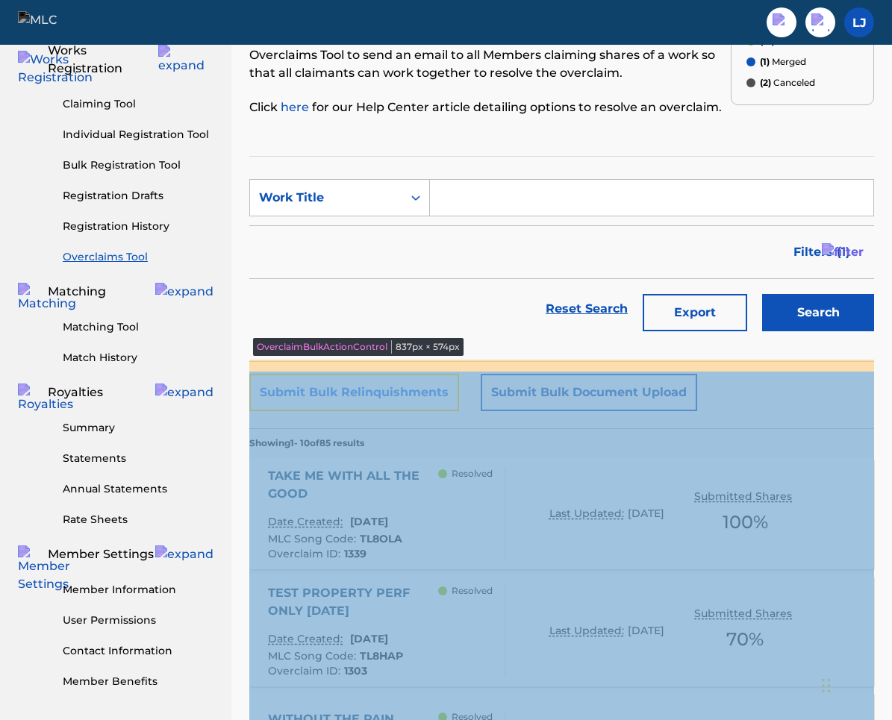
click at [364, 384] on button "Submit Bulk Relinquishments" at bounding box center [354, 392] width 210 height 37
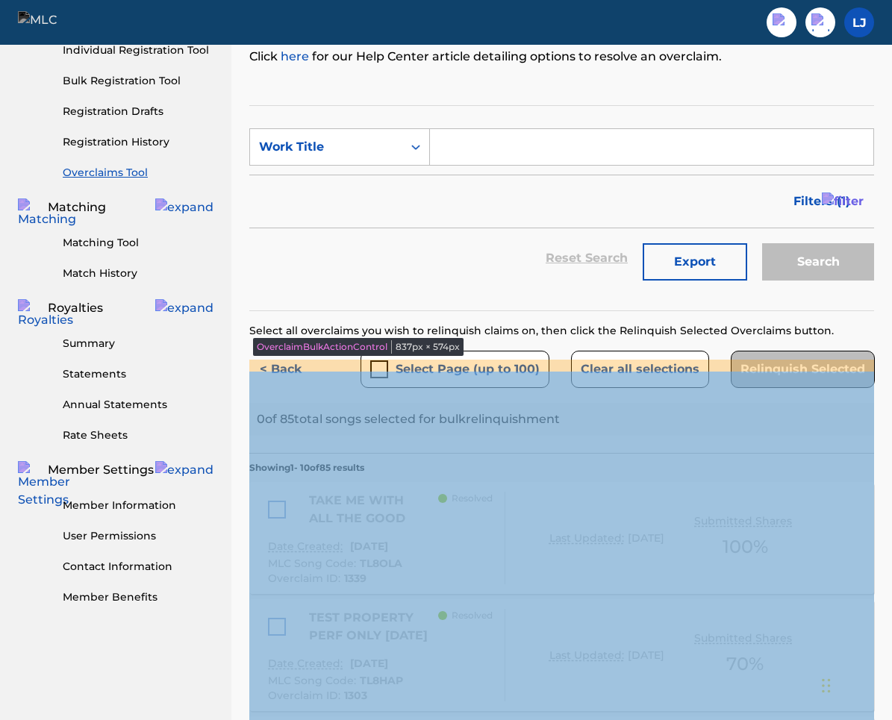
scroll to position [226, 0]
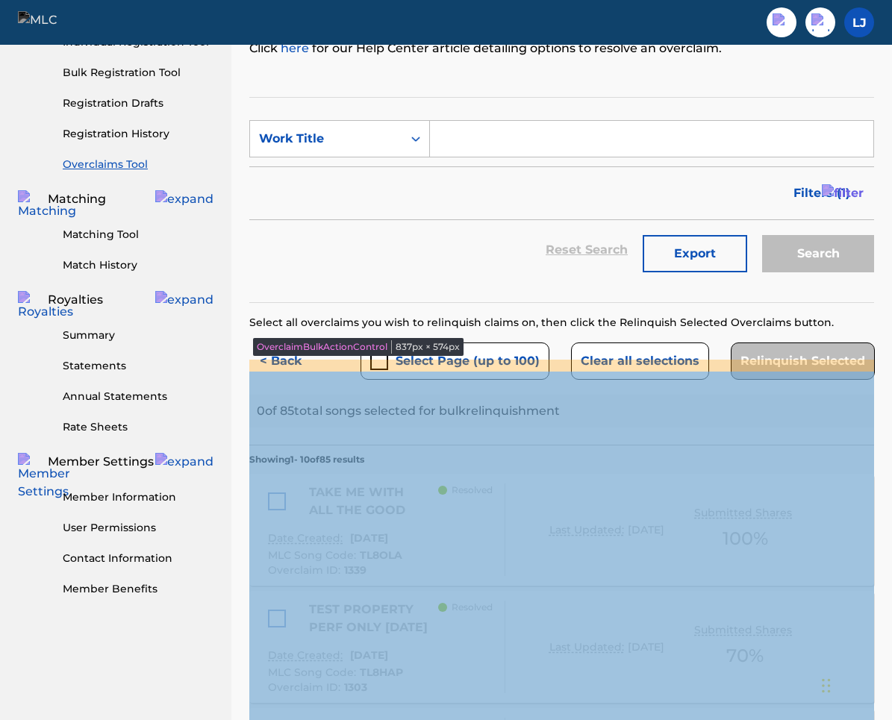
click at [508, 297] on section "SearchWithCriteriab05ed209-b113-42d5-8dd0-c2e0305aa91e Work Title Filter Status…" at bounding box center [561, 200] width 625 height 206
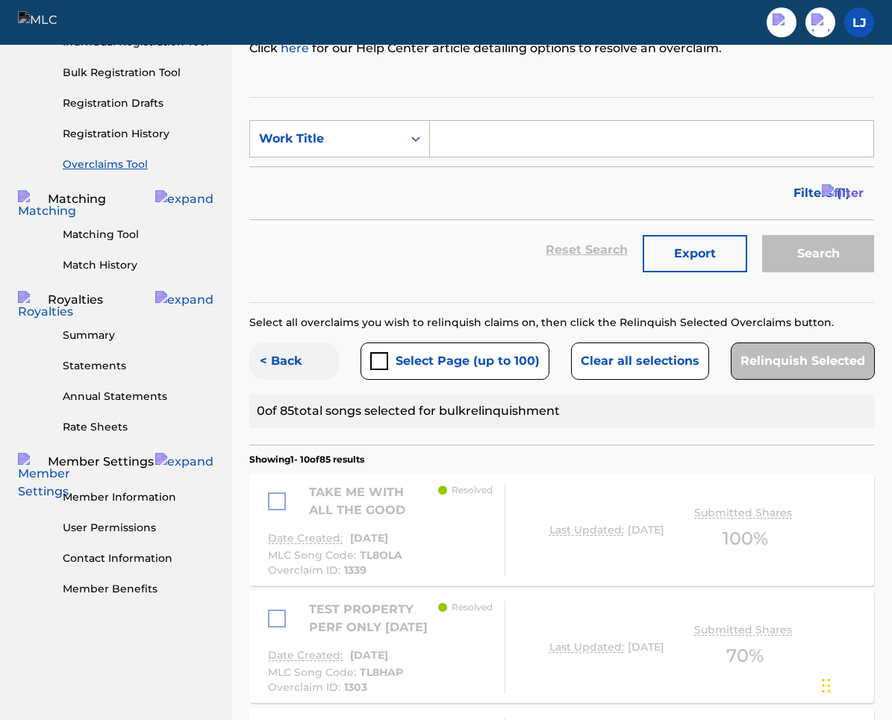
click at [275, 357] on button "< Back" at bounding box center [294, 361] width 90 height 37
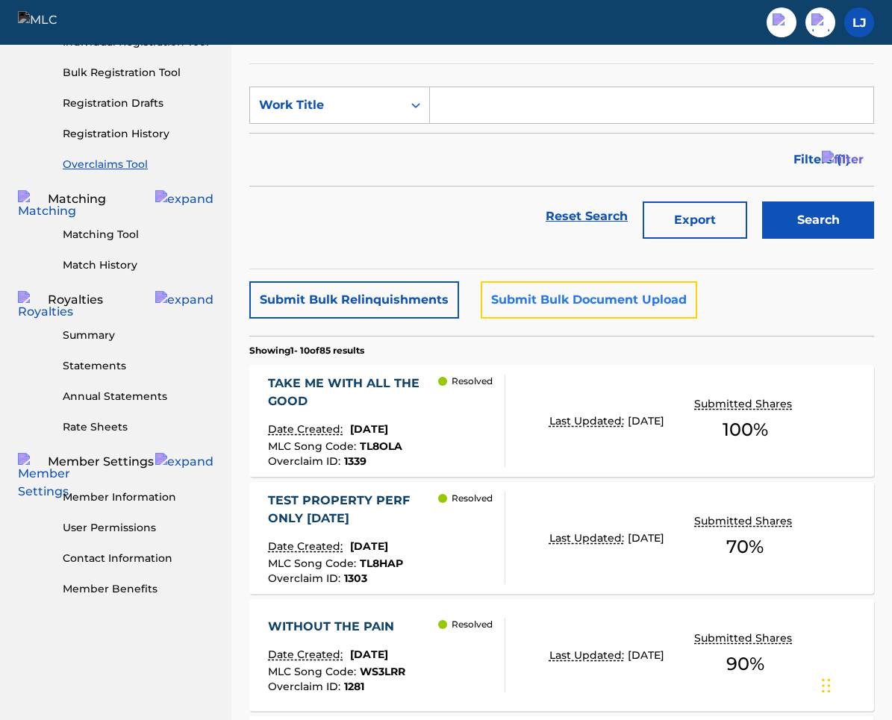
click at [547, 305] on button "Submit Bulk Document Upload" at bounding box center [589, 299] width 216 height 37
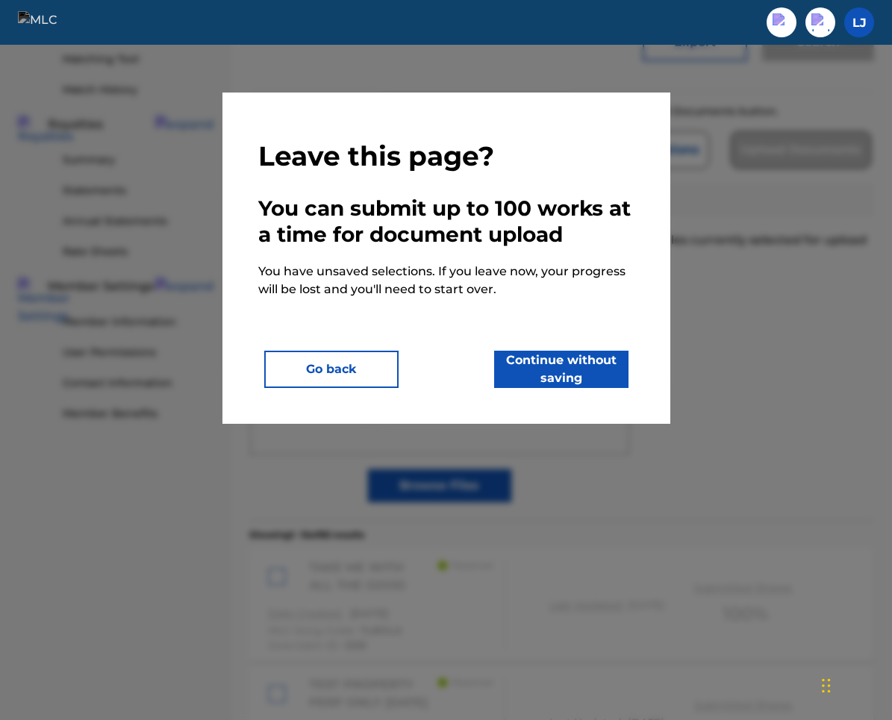
scroll to position [386, 0]
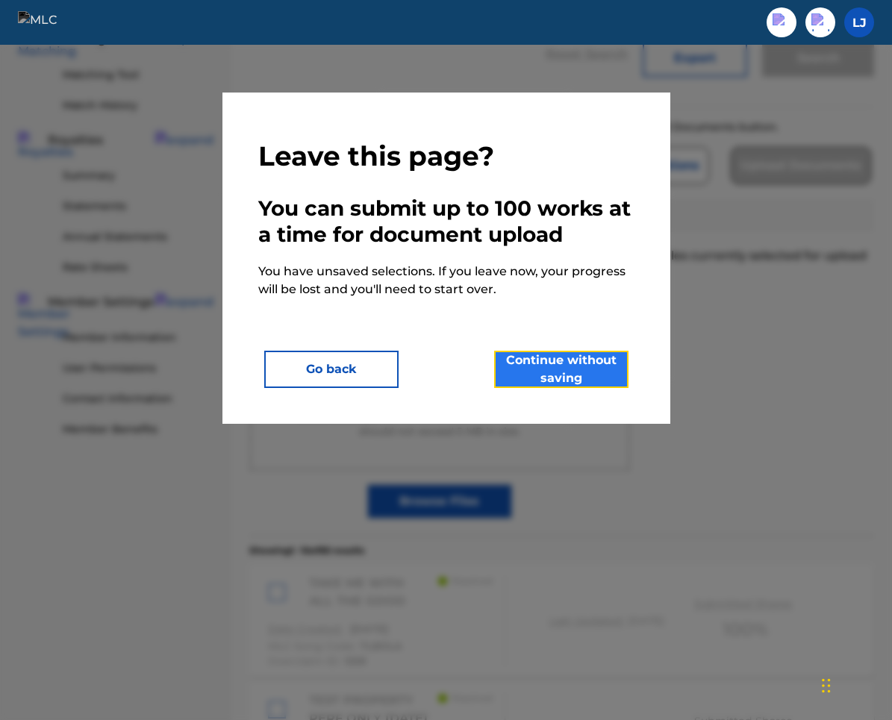
click at [529, 370] on button "Continue without saving" at bounding box center [561, 369] width 134 height 37
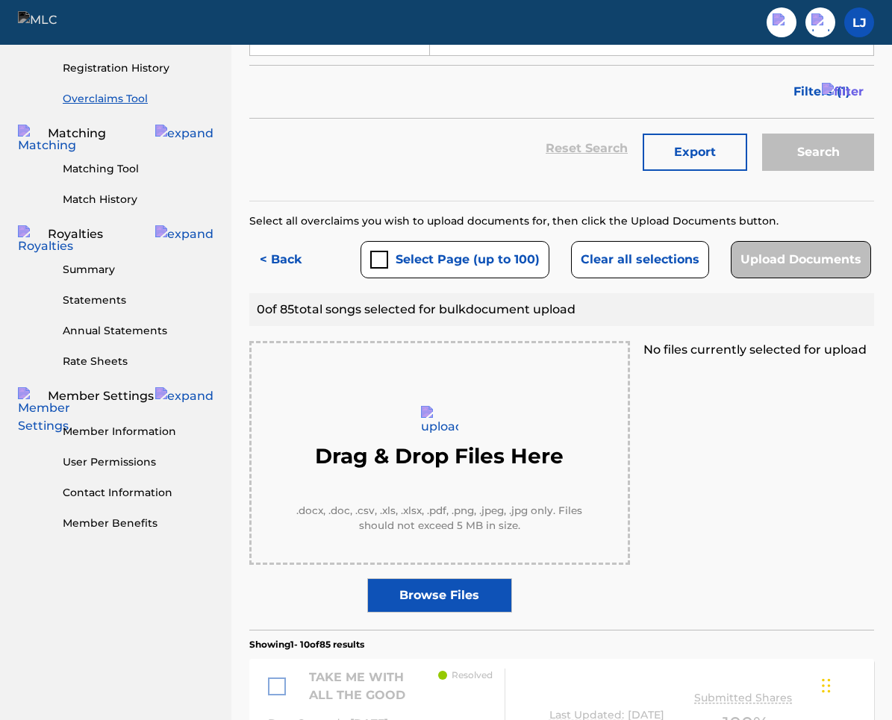
scroll to position [293, 0]
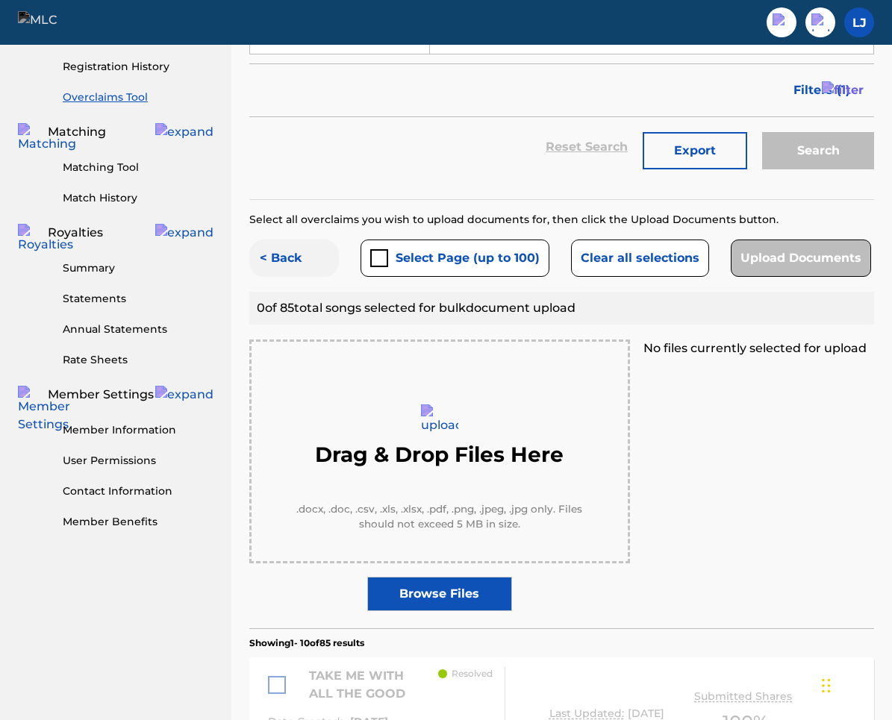
click at [292, 260] on button "< Back" at bounding box center [294, 258] width 90 height 37
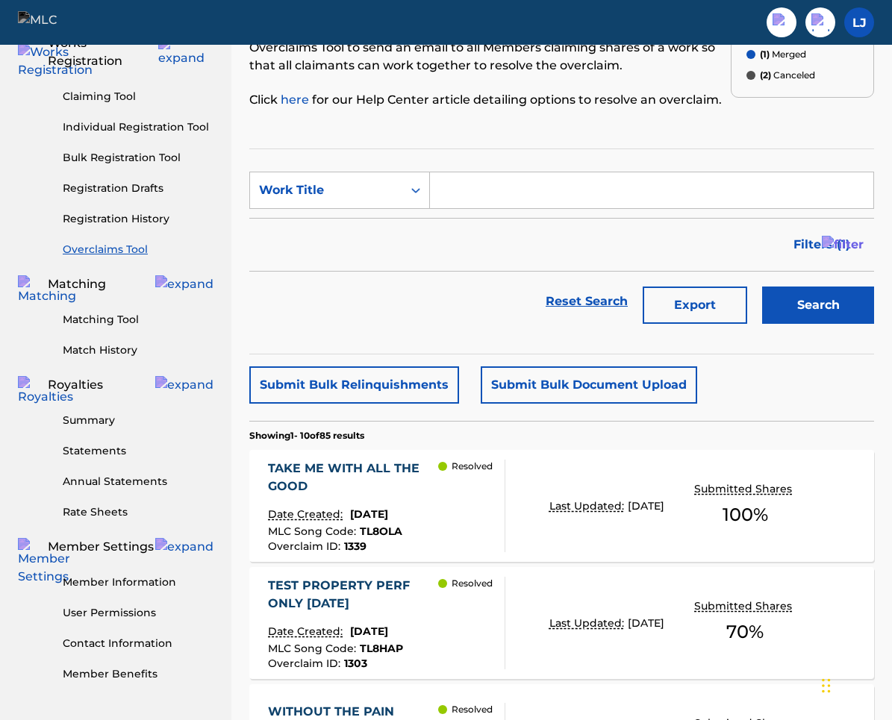
scroll to position [0, 0]
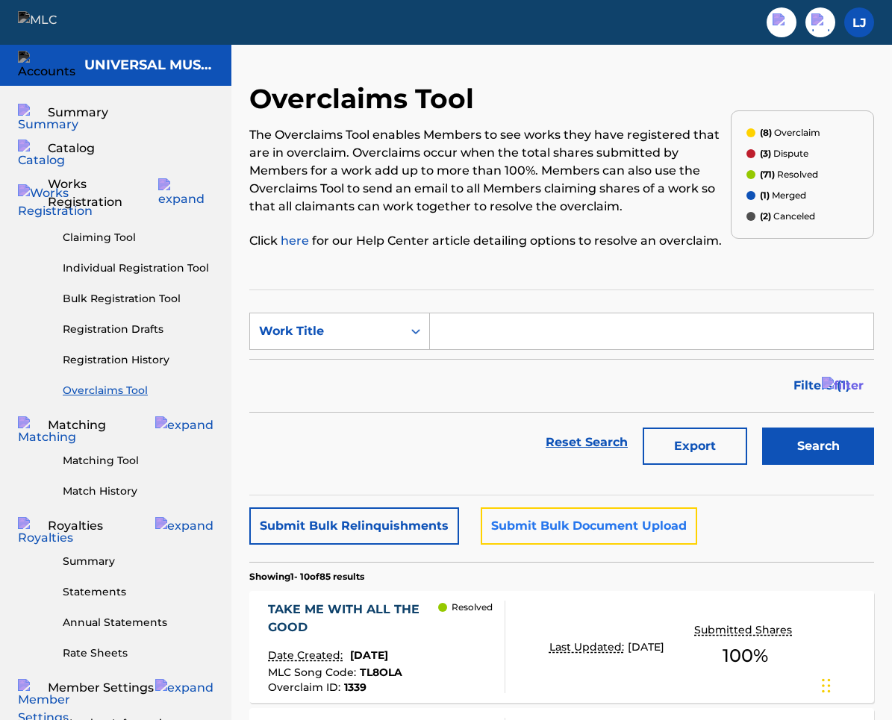
click at [536, 532] on button "Submit Bulk Document Upload" at bounding box center [589, 526] width 216 height 37
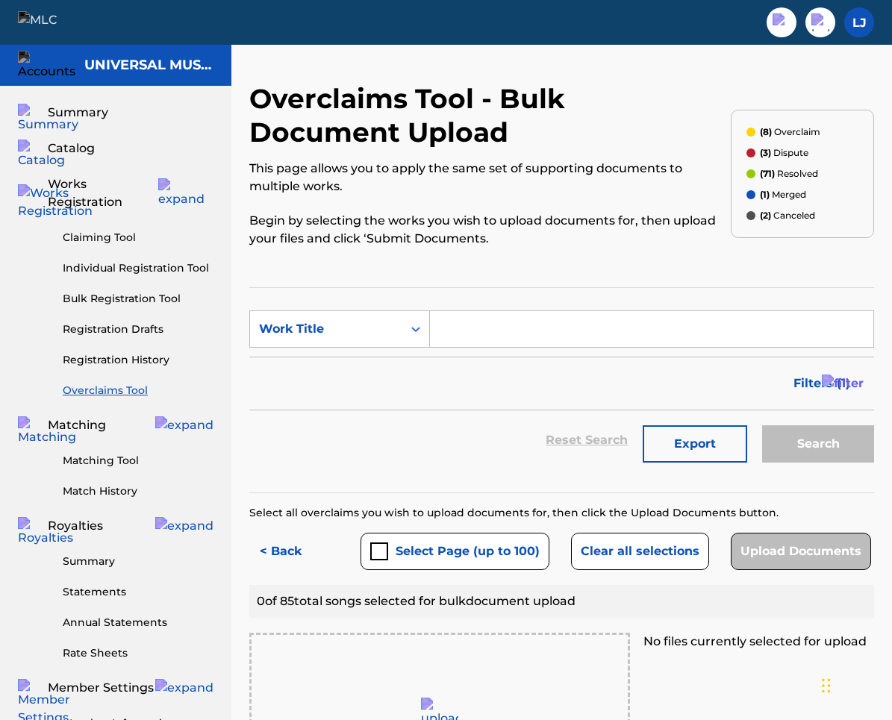
click at [478, 455] on div "Reset Search Export Search" at bounding box center [561, 441] width 625 height 60
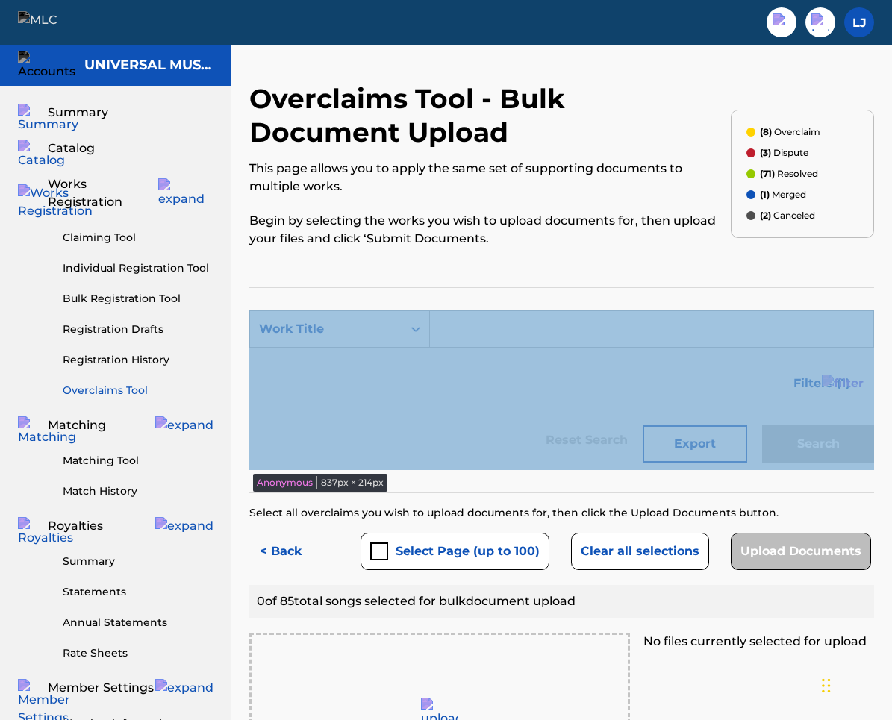
click at [511, 474] on section "SearchWithCriteriab05ed209-b113-42d5-8dd0-c2e0305aa91e Work Title Filter Status…" at bounding box center [561, 390] width 625 height 206
click at [619, 214] on p "Begin by selecting the works you wish to upload documents for, then upload your…" at bounding box center [489, 230] width 481 height 36
click at [620, 262] on div "Overclaims Tool - Bulk Document Upload This page allows you to apply the same s…" at bounding box center [489, 173] width 481 height 183
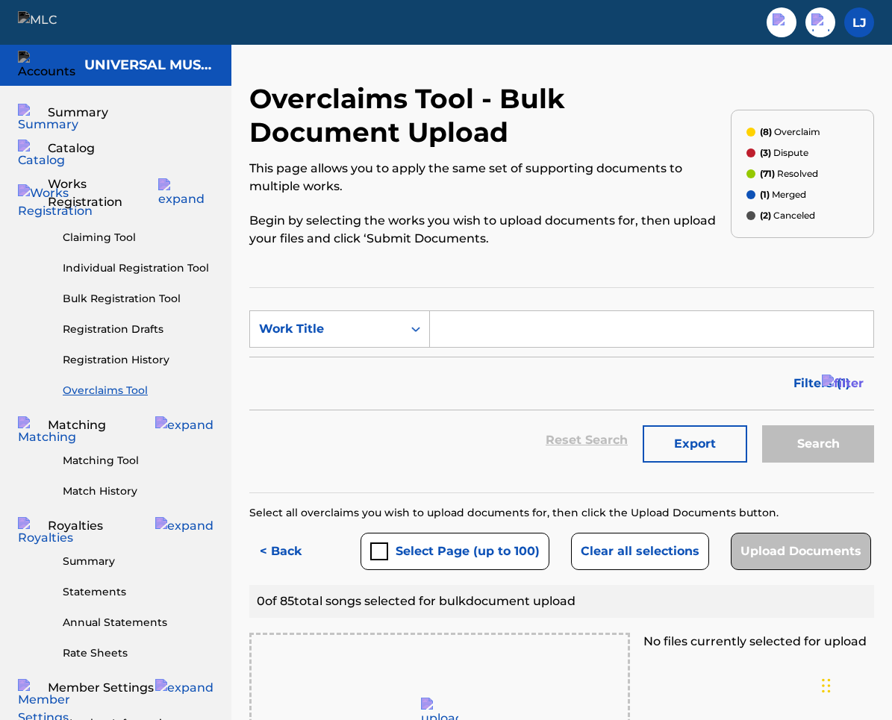
click at [471, 443] on div "Reset Search Export Search" at bounding box center [561, 441] width 625 height 60
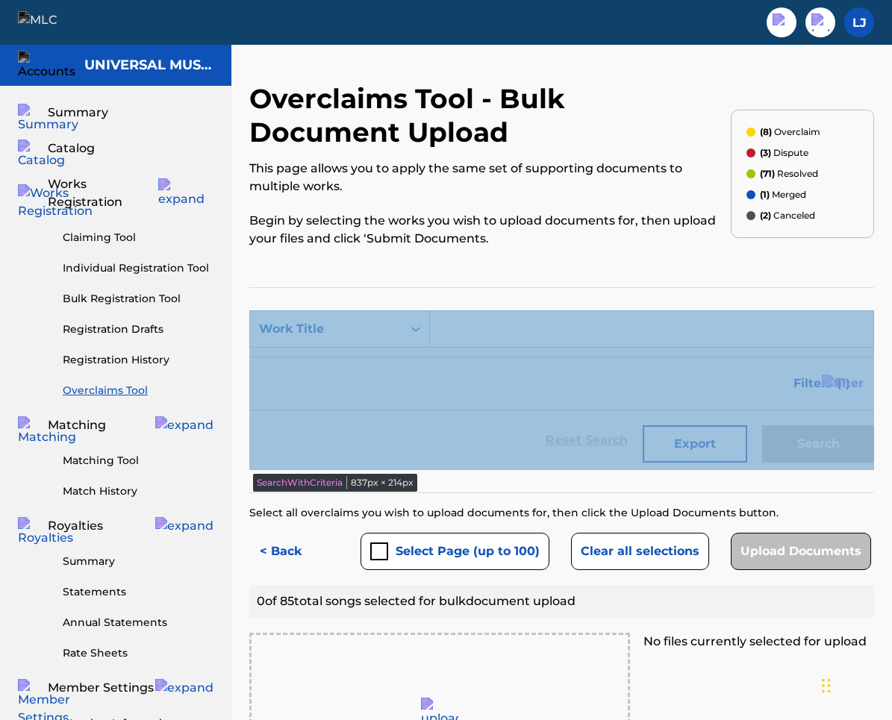
click at [711, 311] on input "Search Form" at bounding box center [651, 329] width 443 height 36
click at [654, 289] on section "SearchWithCriteriab05ed209-b113-42d5-8dd0-c2e0305aa91e Work Title Filter Status…" at bounding box center [561, 390] width 625 height 206
click at [463, 395] on div "Filters ( 1 )" at bounding box center [561, 384] width 625 height 54
click at [473, 321] on input "Search Form" at bounding box center [651, 329] width 443 height 36
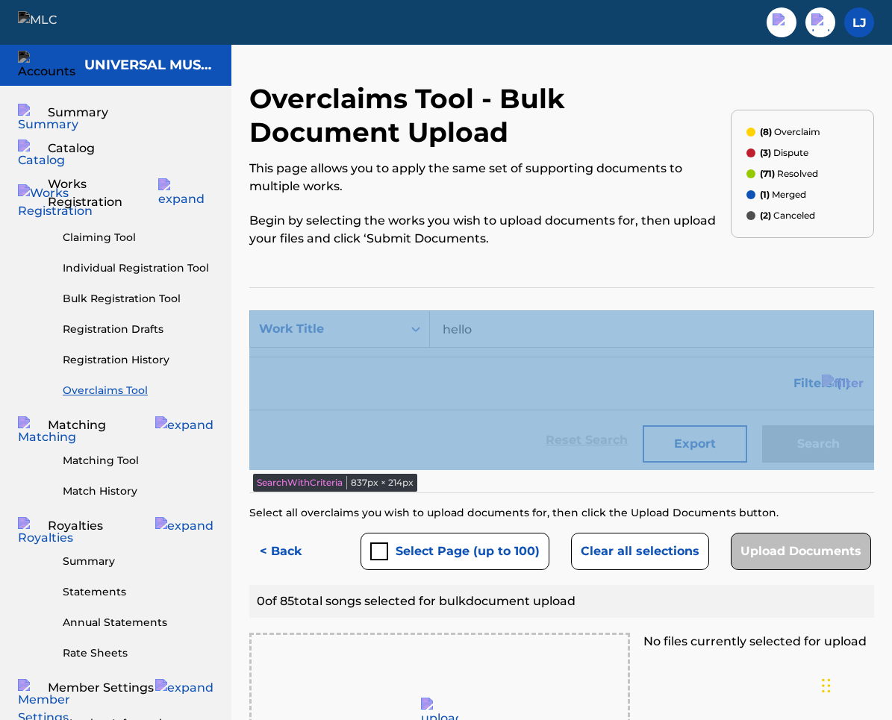
type input "hello"
click at [628, 429] on div "Reset Search Export Search" at bounding box center [561, 441] width 625 height 60
click at [498, 389] on div "Filters ( 1 )" at bounding box center [561, 384] width 625 height 54
click at [658, 334] on input "hello" at bounding box center [651, 329] width 443 height 36
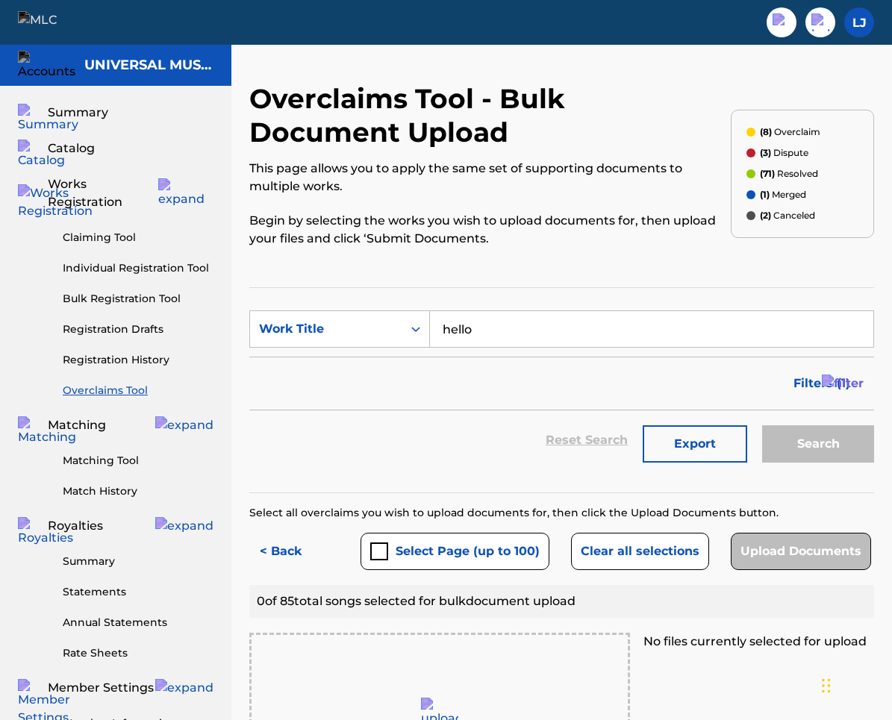
click at [683, 91] on h2 "Overclaims Tool - Bulk Document Upload" at bounding box center [489, 115] width 481 height 67
click at [498, 328] on input "hello" at bounding box center [651, 329] width 443 height 36
click at [608, 327] on input "hello" at bounding box center [651, 329] width 443 height 36
type input "hello"
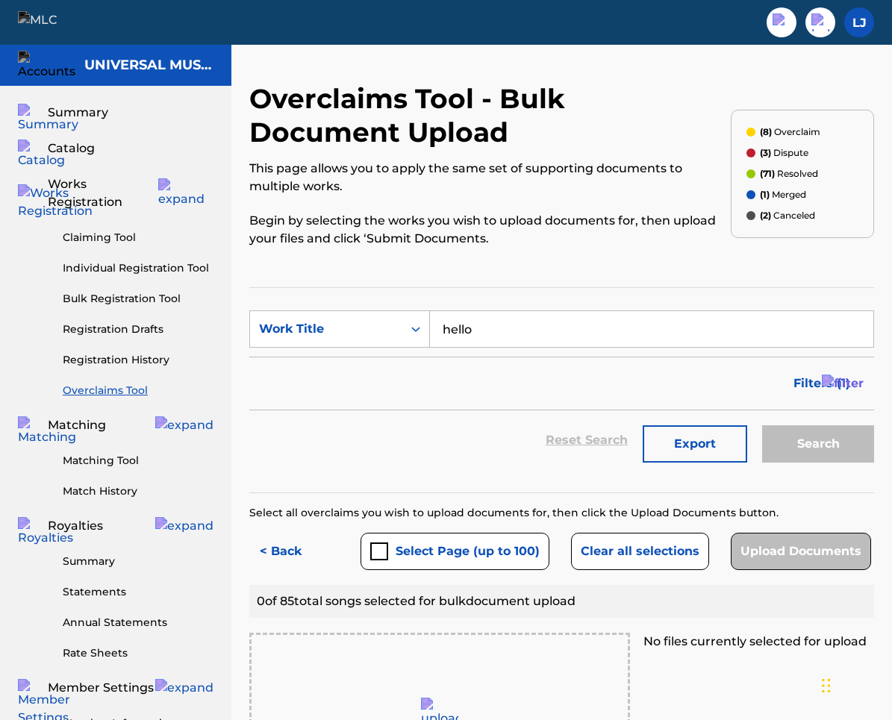
click at [131, 383] on link "Overclaims Tool" at bounding box center [138, 391] width 151 height 16
click at [122, 383] on link "Overclaims Tool" at bounding box center [138, 391] width 151 height 16
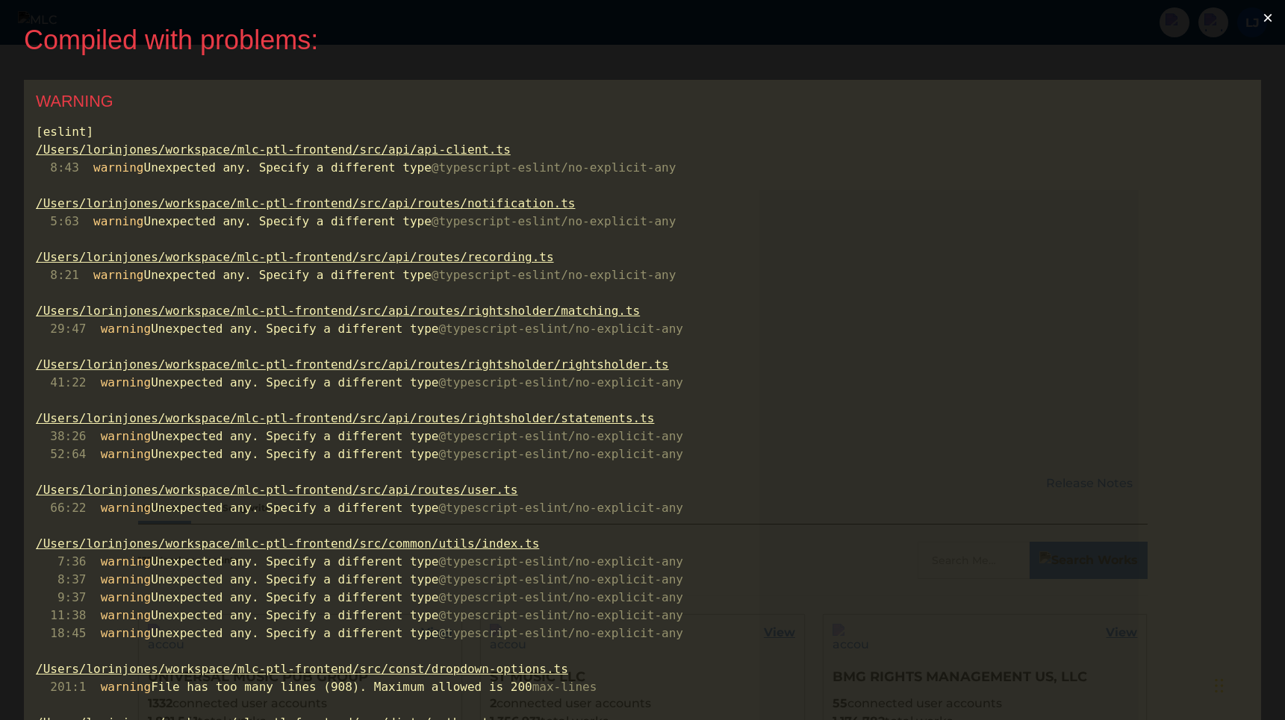
click at [1274, 12] on button "×" at bounding box center [1267, 18] width 34 height 36
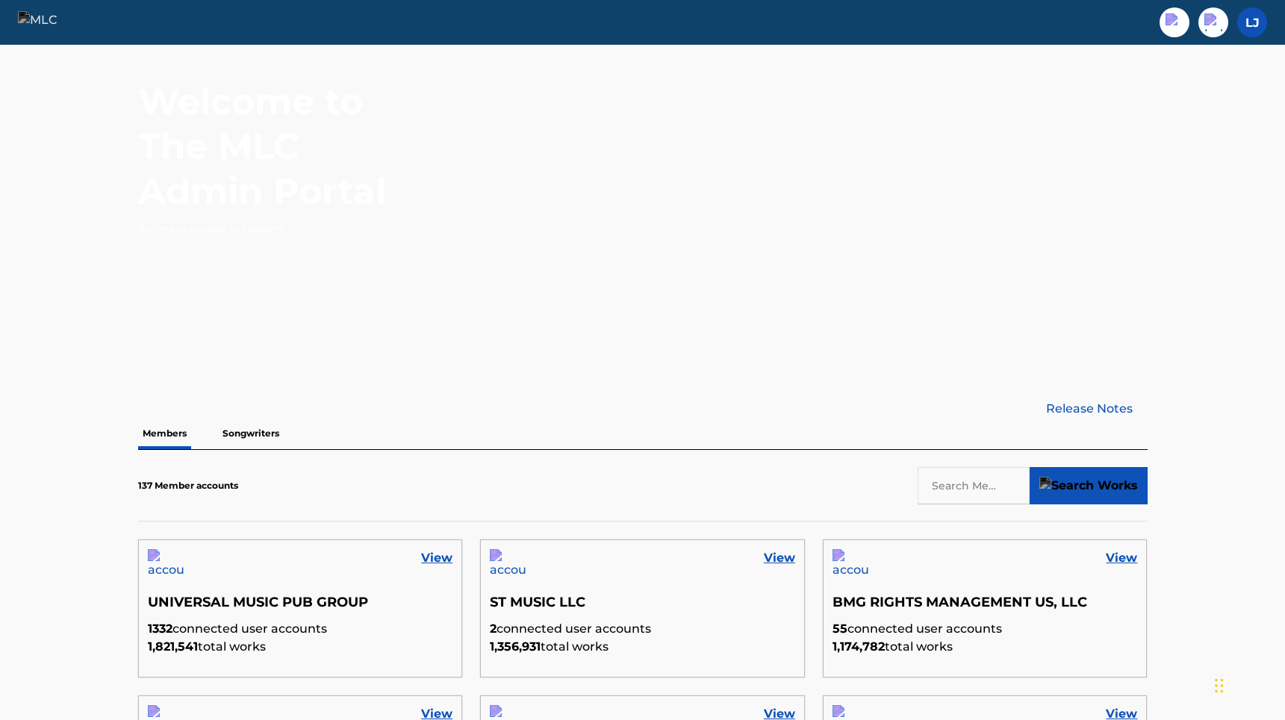
scroll to position [117, 0]
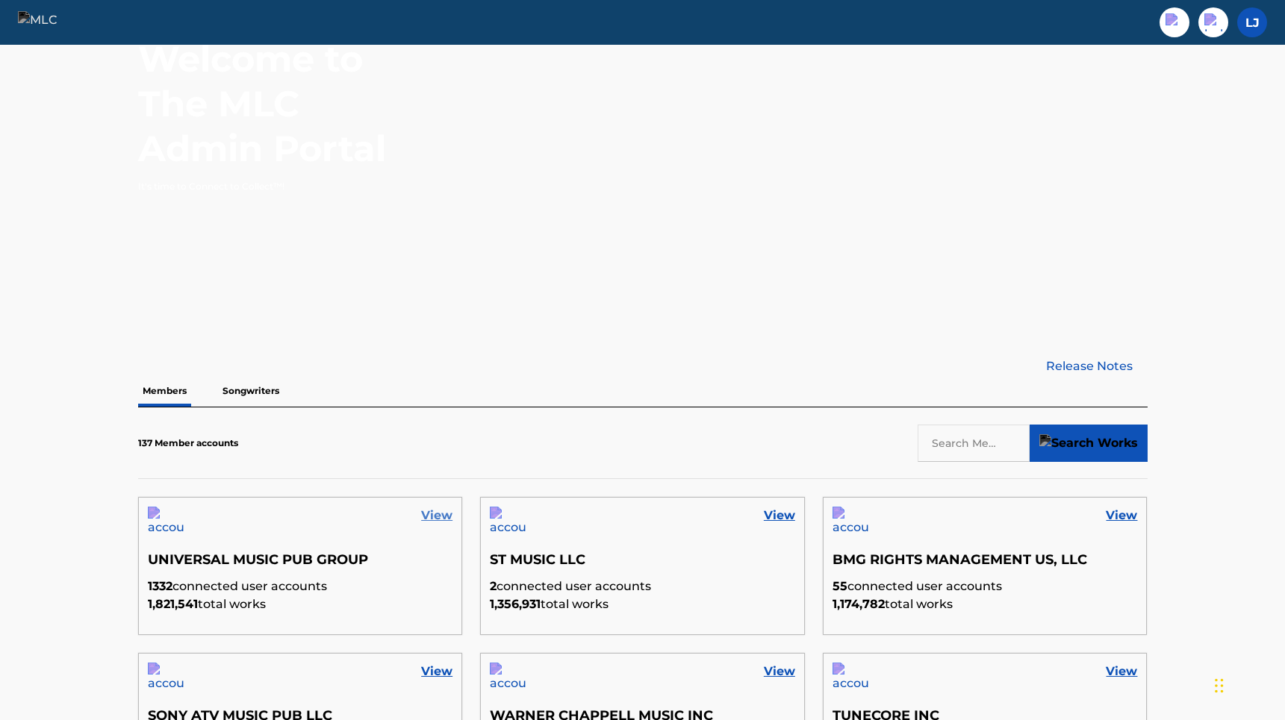
click at [441, 514] on link "View" at bounding box center [436, 516] width 31 height 18
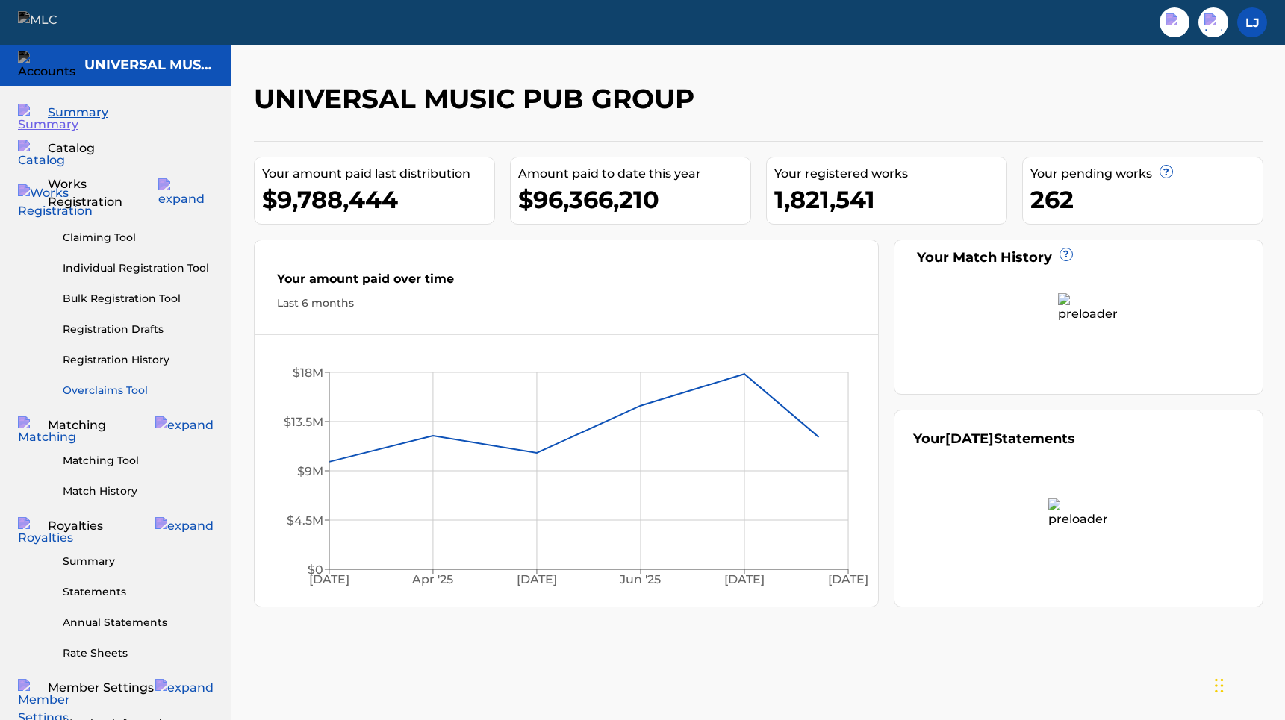
click at [102, 383] on link "Overclaims Tool" at bounding box center [138, 391] width 151 height 16
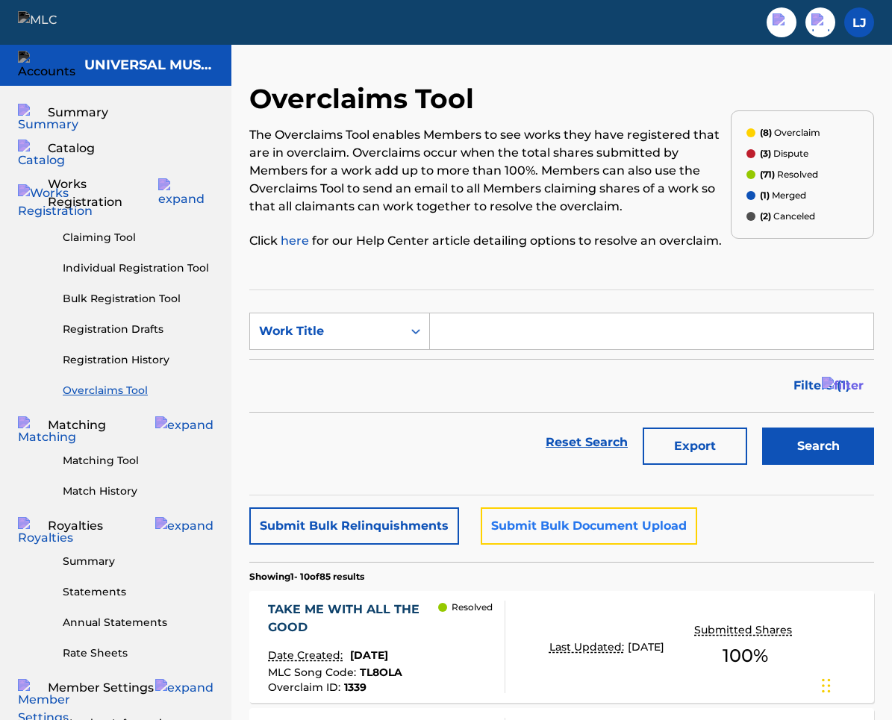
click at [562, 531] on button "Submit Bulk Document Upload" at bounding box center [589, 526] width 216 height 37
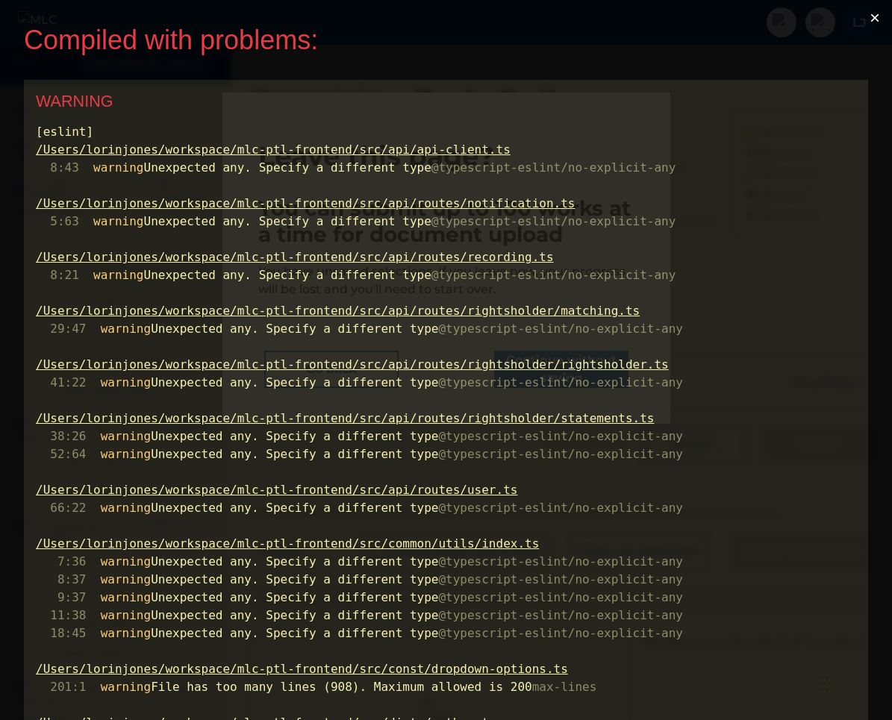
click at [883, 20] on button "×" at bounding box center [875, 18] width 34 height 36
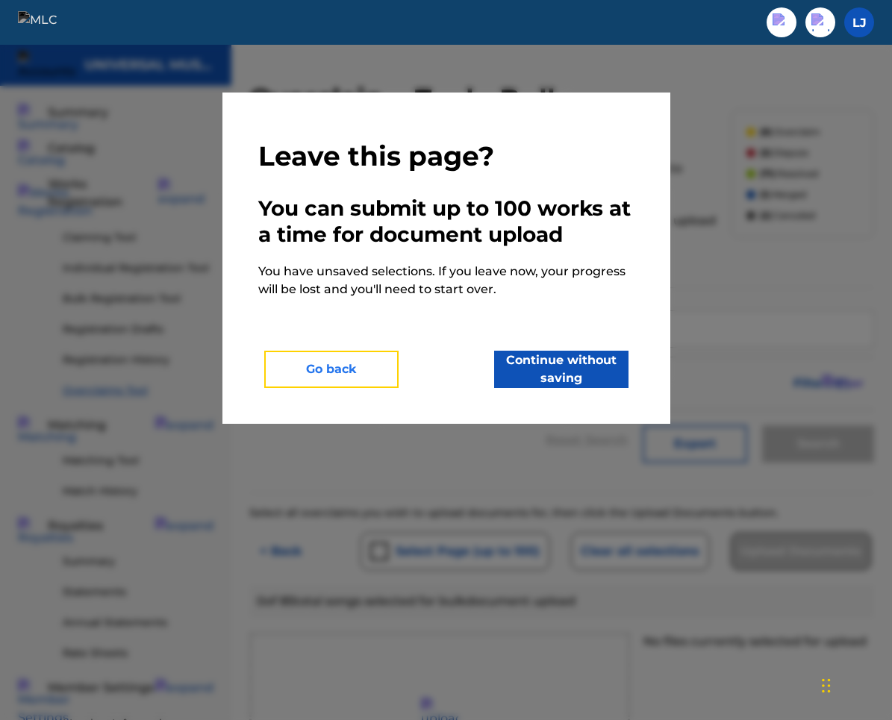
click at [316, 370] on button "Go back" at bounding box center [331, 369] width 134 height 37
click at [368, 369] on button "Go back" at bounding box center [331, 369] width 134 height 37
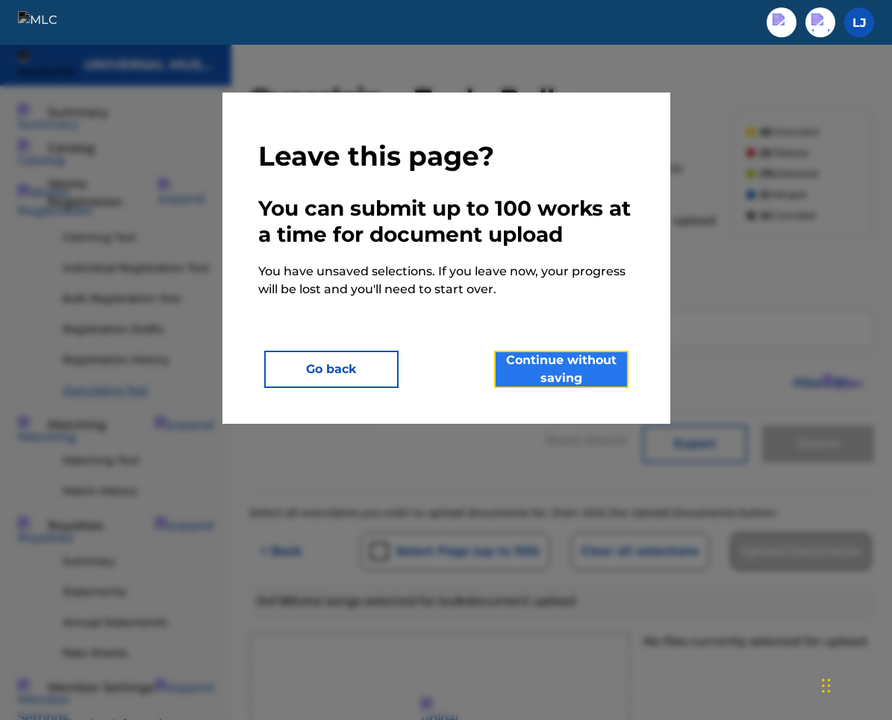
click at [567, 383] on button "Continue without saving" at bounding box center [561, 369] width 134 height 37
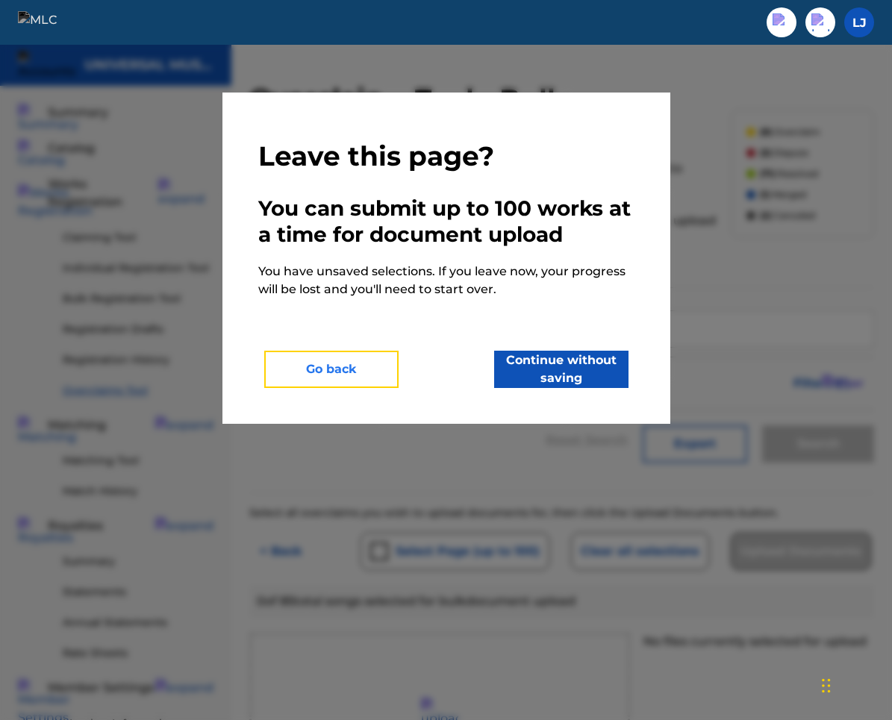
click at [328, 373] on button "Go back" at bounding box center [331, 369] width 134 height 37
click at [682, 186] on div at bounding box center [446, 405] width 892 height 720
click at [353, 358] on button "Go back" at bounding box center [331, 369] width 134 height 37
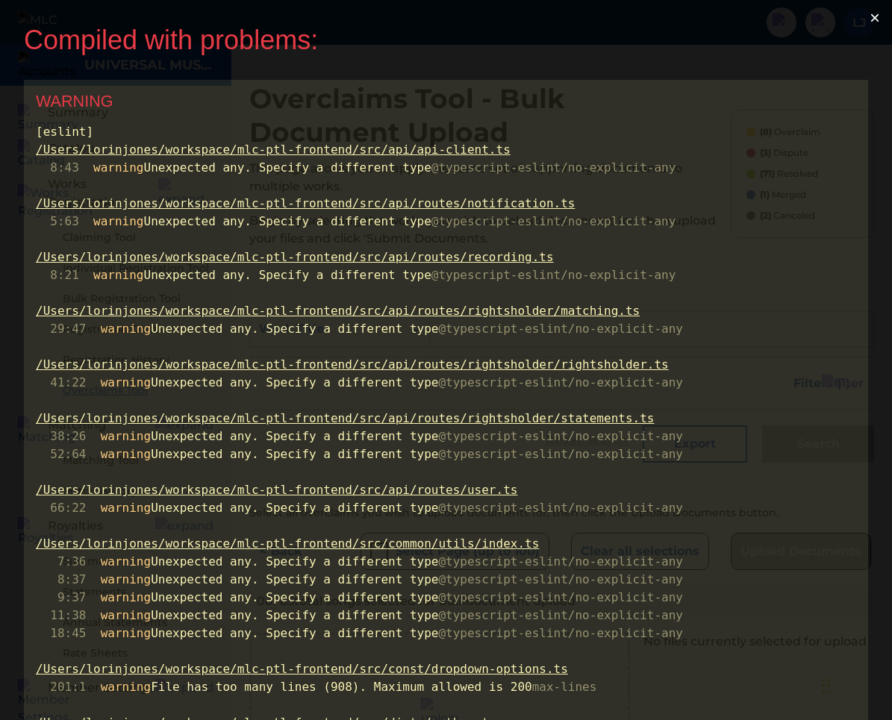
click at [884, 8] on button "×" at bounding box center [875, 18] width 34 height 36
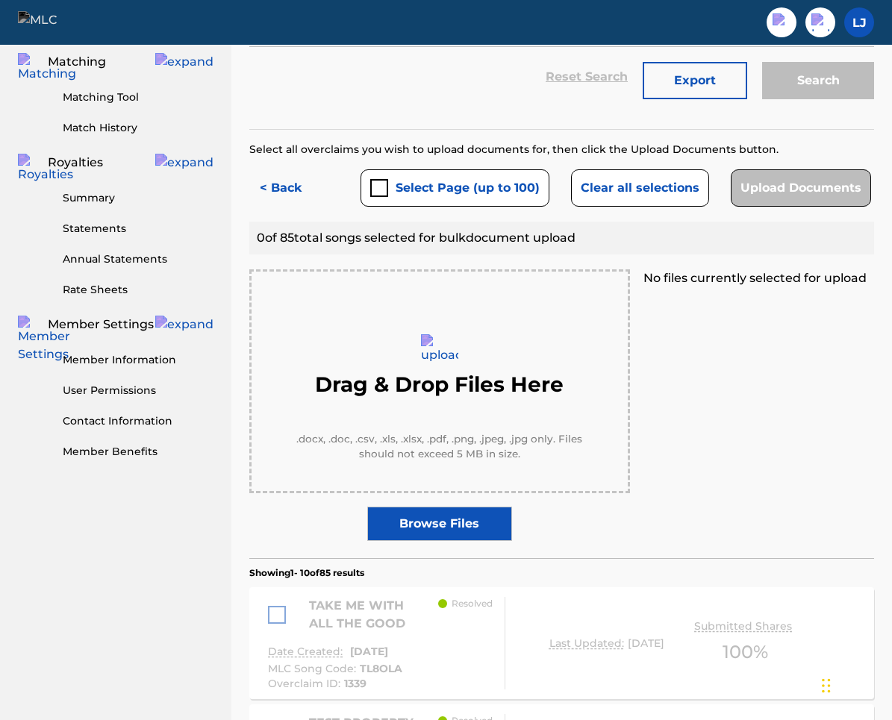
scroll to position [425, 0]
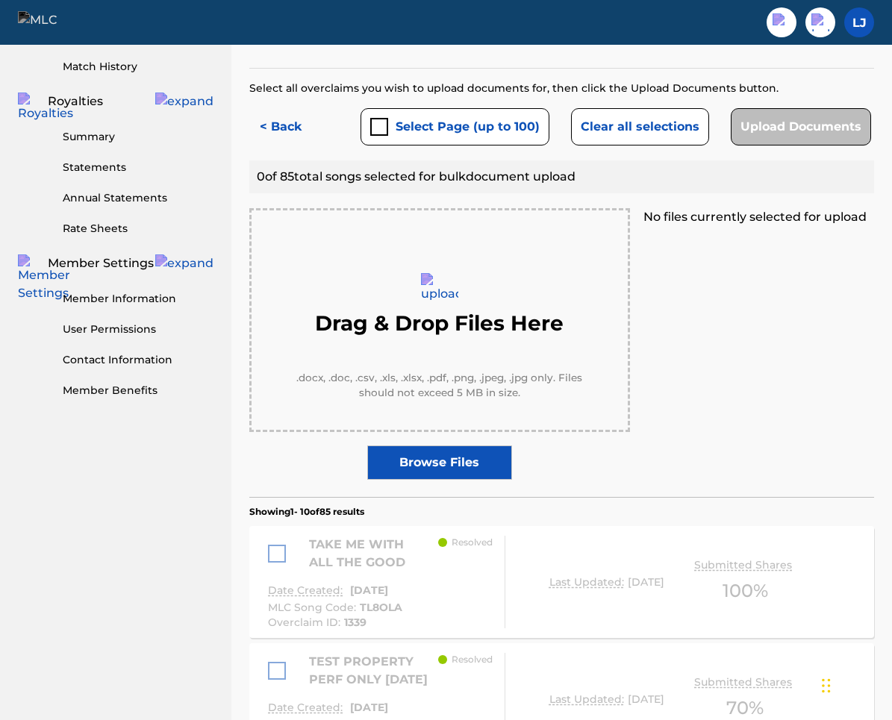
click at [438, 459] on label "Browse Files" at bounding box center [439, 463] width 145 height 34
click at [0, 0] on input "Browse Files" at bounding box center [0, 0] width 0 height 0
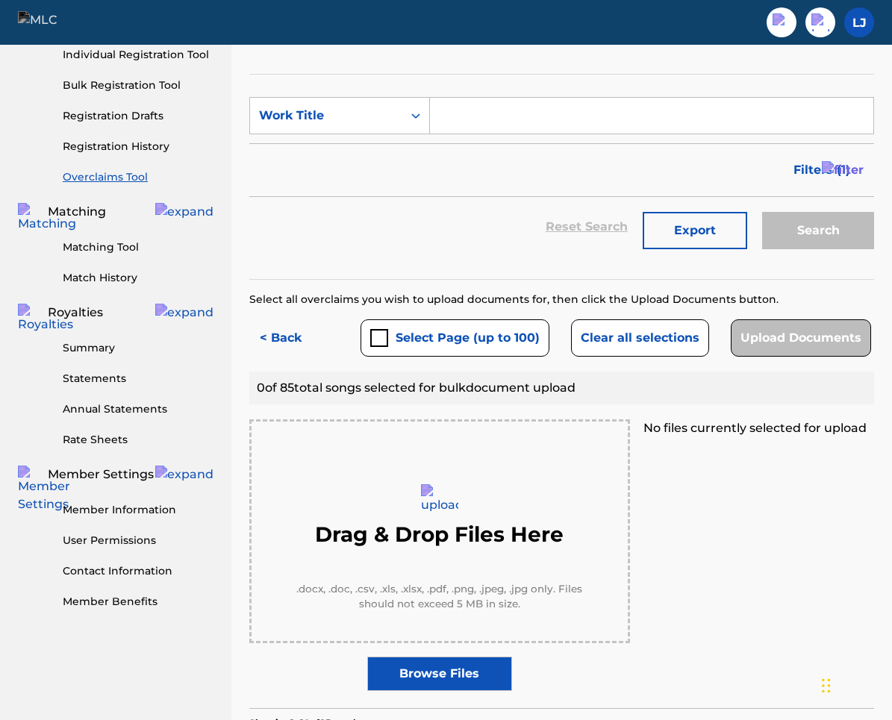
scroll to position [211, 0]
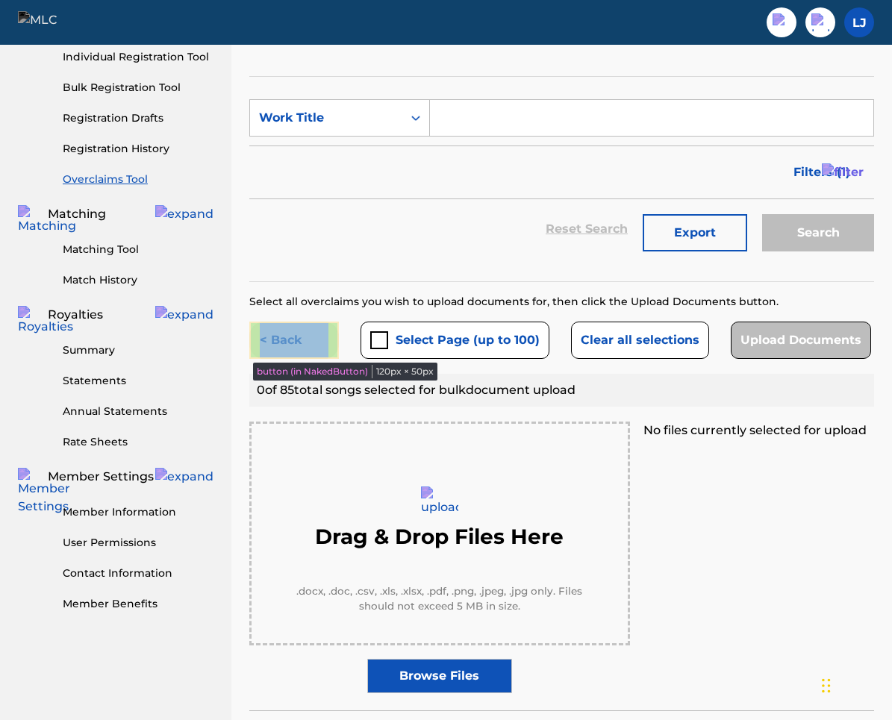
click at [325, 329] on button "< Back" at bounding box center [294, 340] width 90 height 37
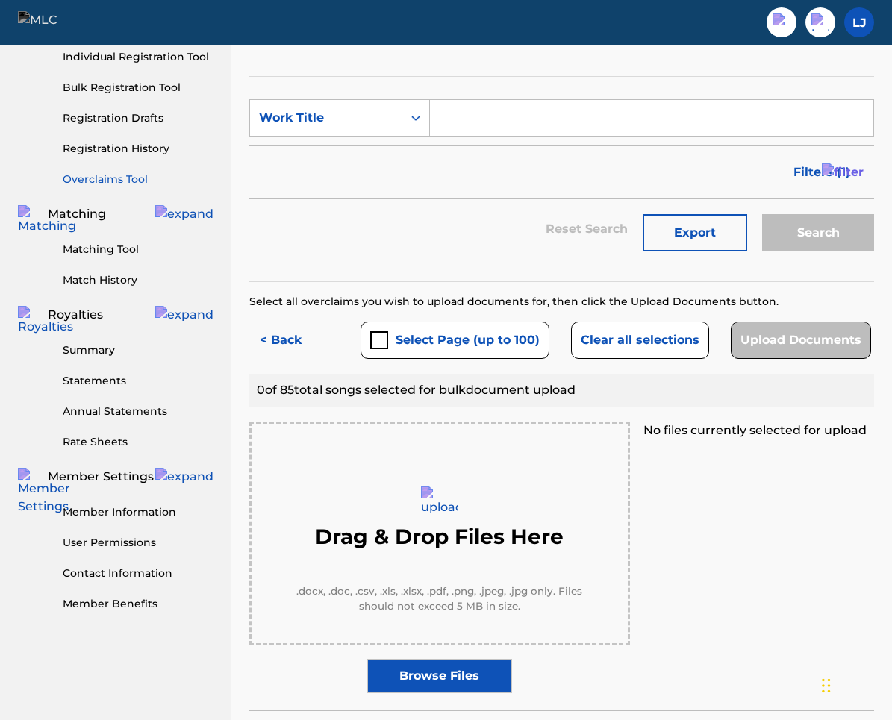
click at [749, 473] on div "Drag & Drop Files Here .docx, .doc, .csv, .xls, .xlsx, .pdf, .png, .jpeg, .jpg …" at bounding box center [561, 558] width 625 height 272
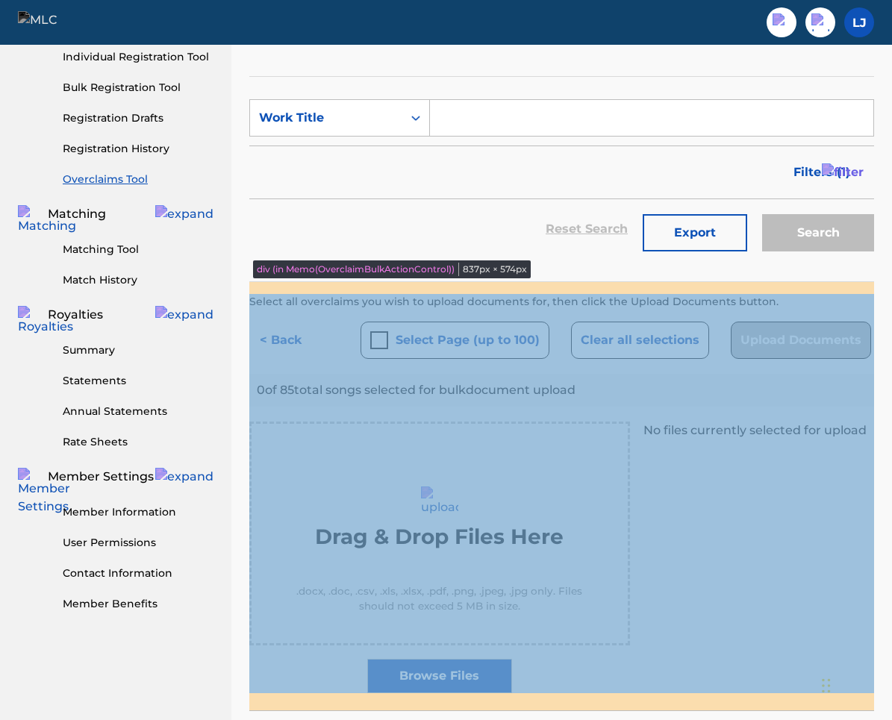
click at [381, 316] on div "Select all overclaims you wish to upload documents for, then click the Upload D…" at bounding box center [561, 493] width 625 height 399
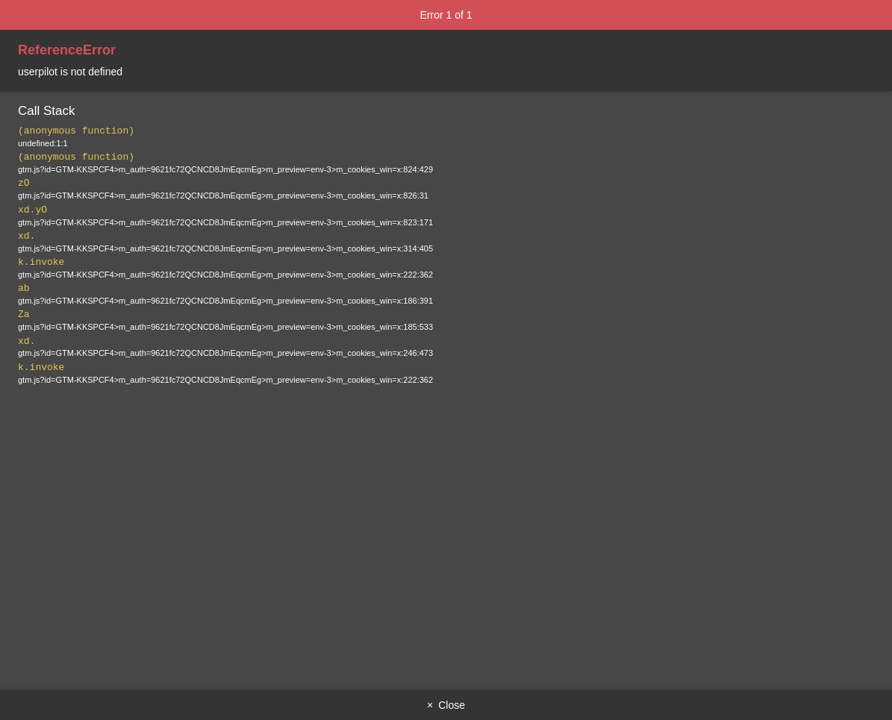
click at [443, 708] on button "× Close" at bounding box center [446, 706] width 892 height 30
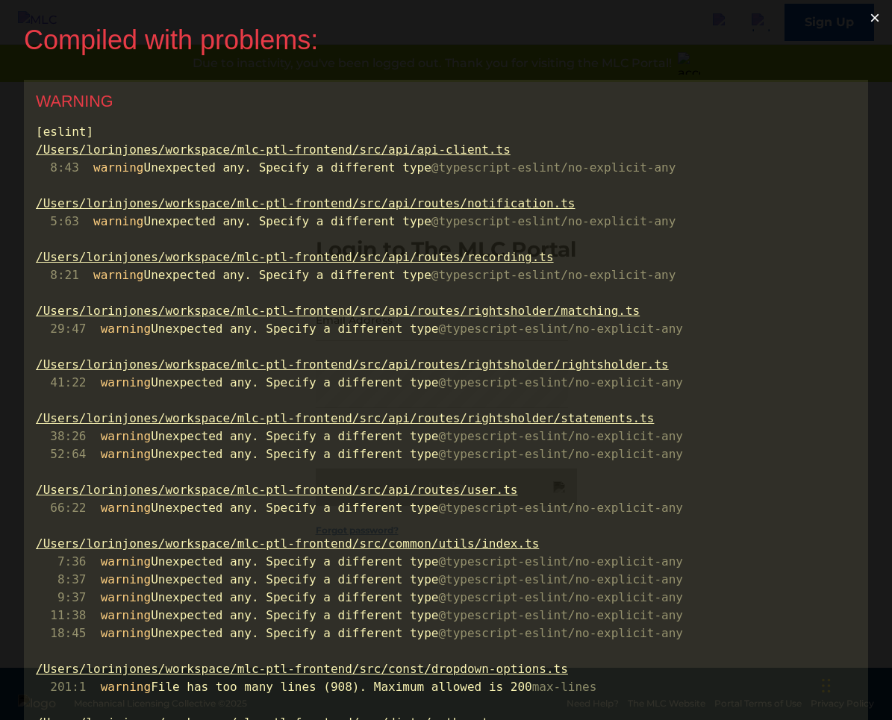
click at [883, 14] on button "×" at bounding box center [875, 18] width 34 height 36
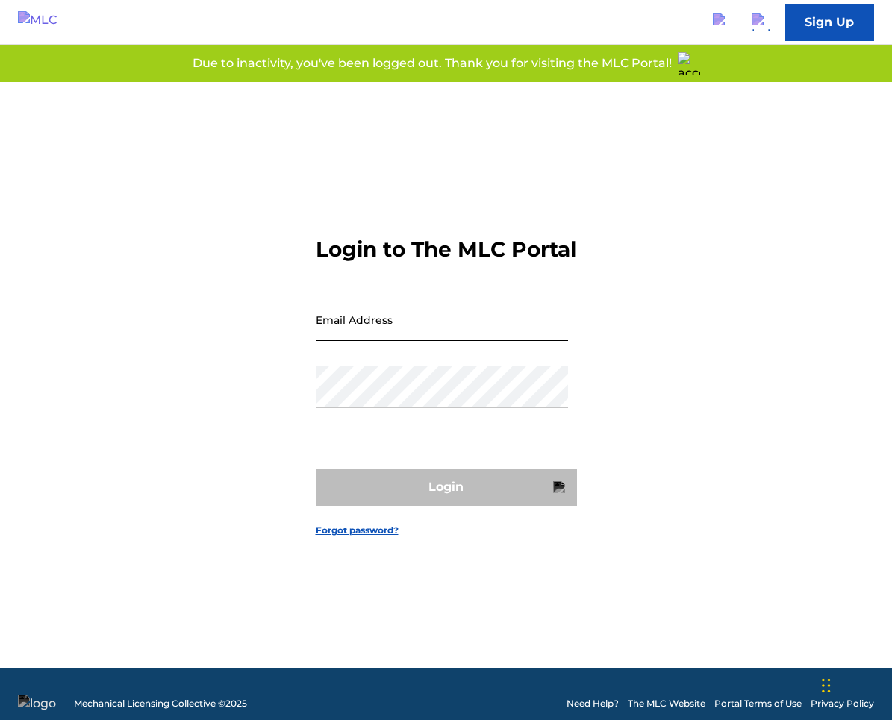
click at [456, 328] on input "Email Address" at bounding box center [442, 320] width 252 height 43
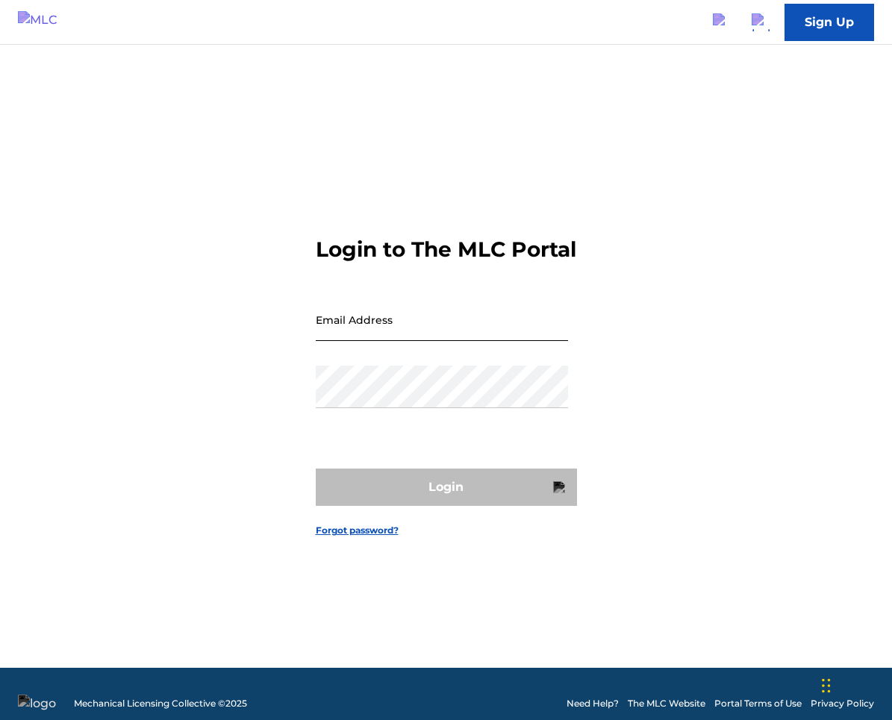
click at [446, 335] on input "Email Address" at bounding box center [442, 320] width 252 height 43
type input "[PERSON_NAME][EMAIL_ADDRESS][PERSON_NAME][DOMAIN_NAME]"
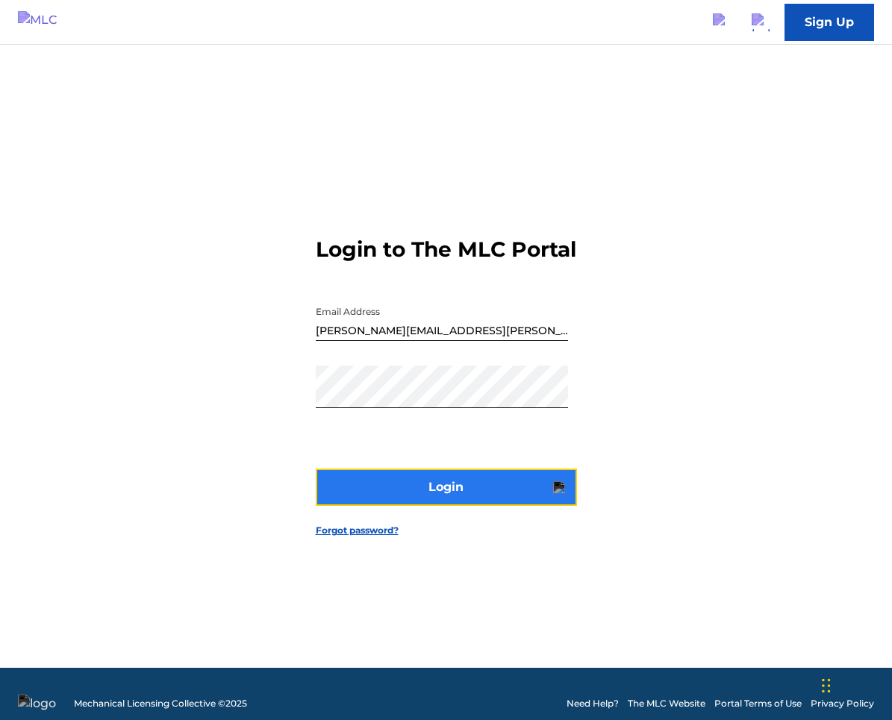
click at [447, 506] on button "Login" at bounding box center [446, 487] width 261 height 37
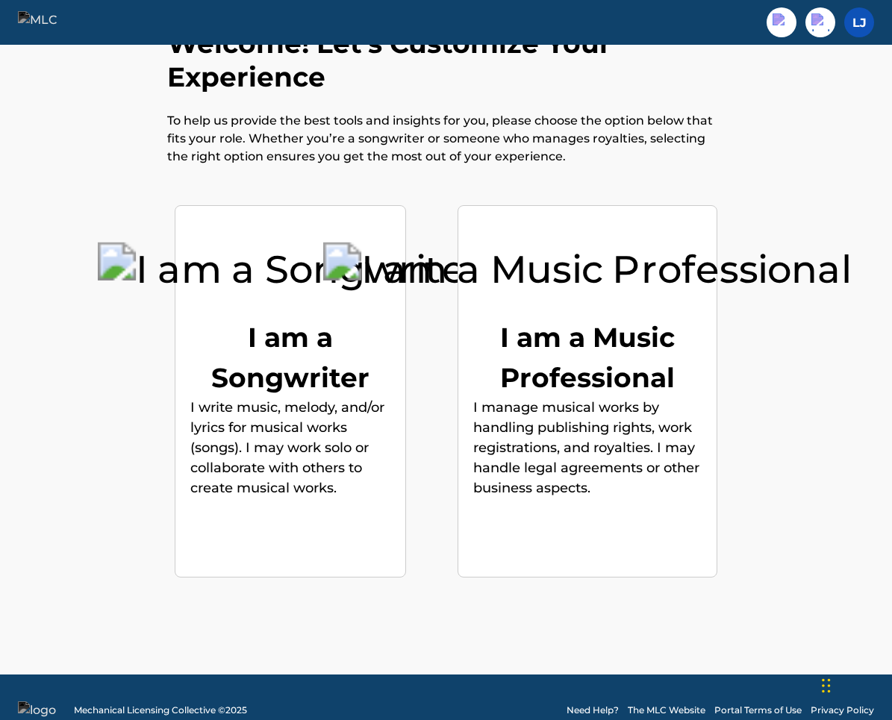
scroll to position [64, 0]
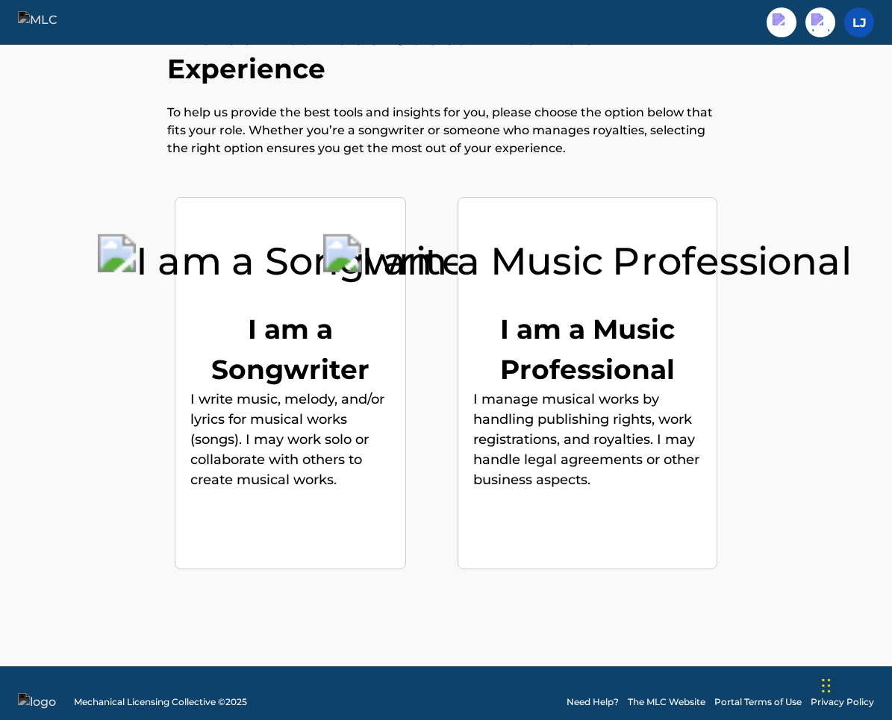
click at [60, 28] on img at bounding box center [46, 22] width 57 height 22
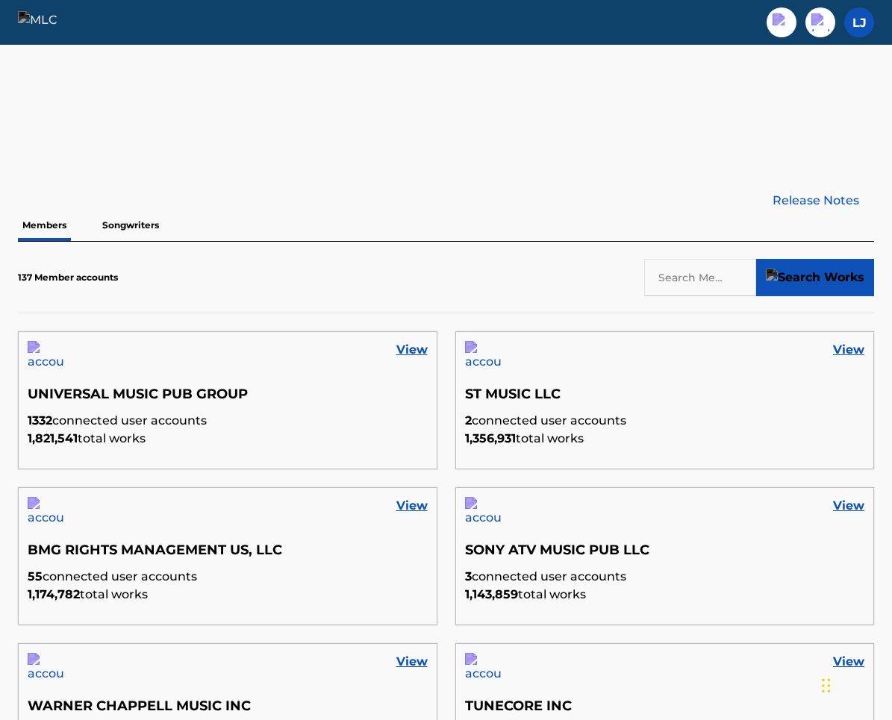
scroll to position [368, 0]
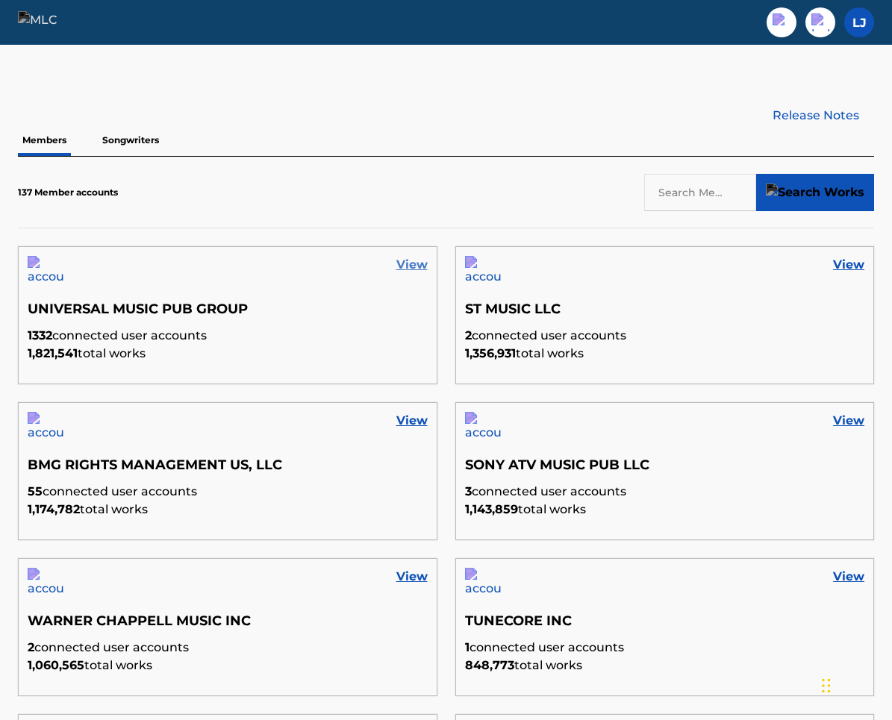
click at [417, 264] on link "View" at bounding box center [411, 265] width 31 height 18
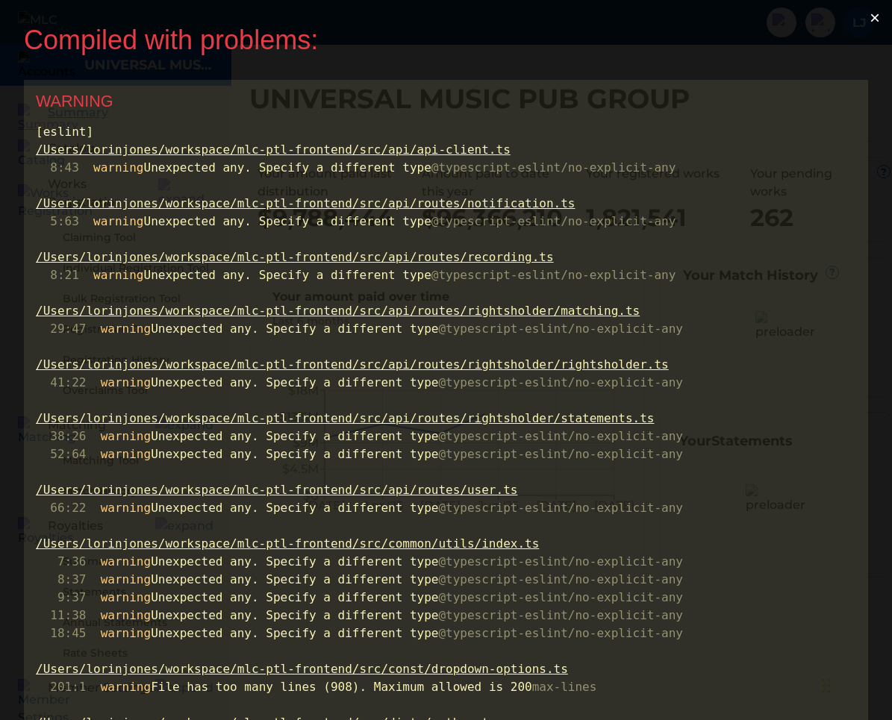
click at [880, 14] on button "×" at bounding box center [875, 18] width 34 height 36
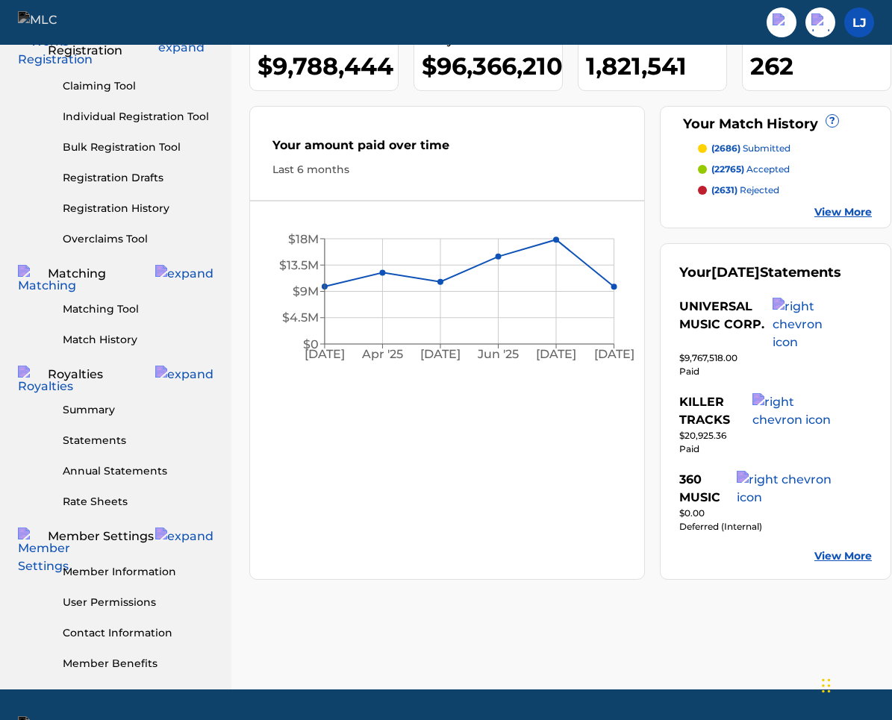
scroll to position [175, 0]
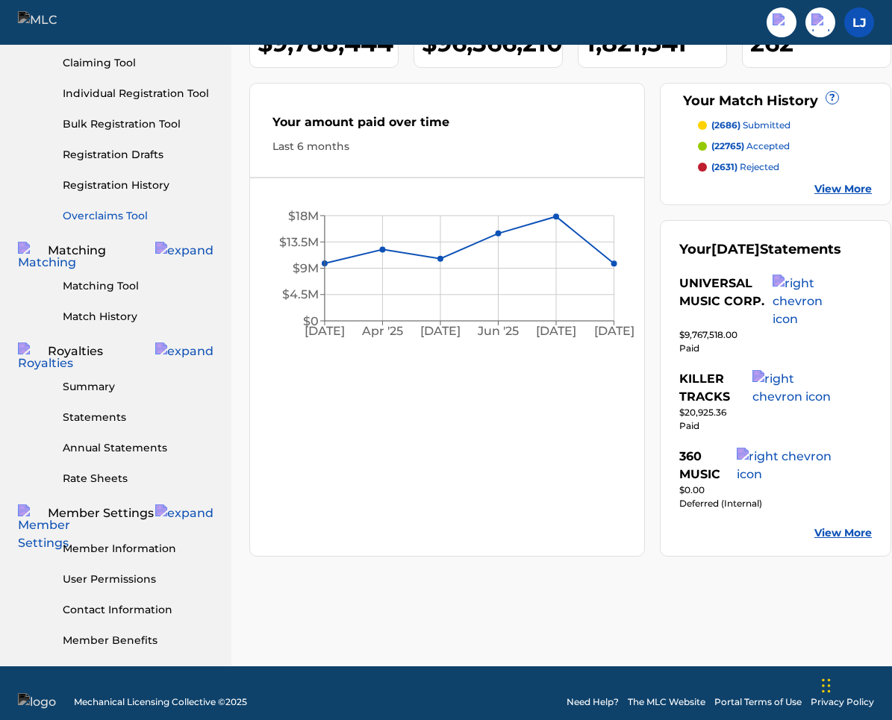
click at [131, 208] on link "Overclaims Tool" at bounding box center [138, 216] width 151 height 16
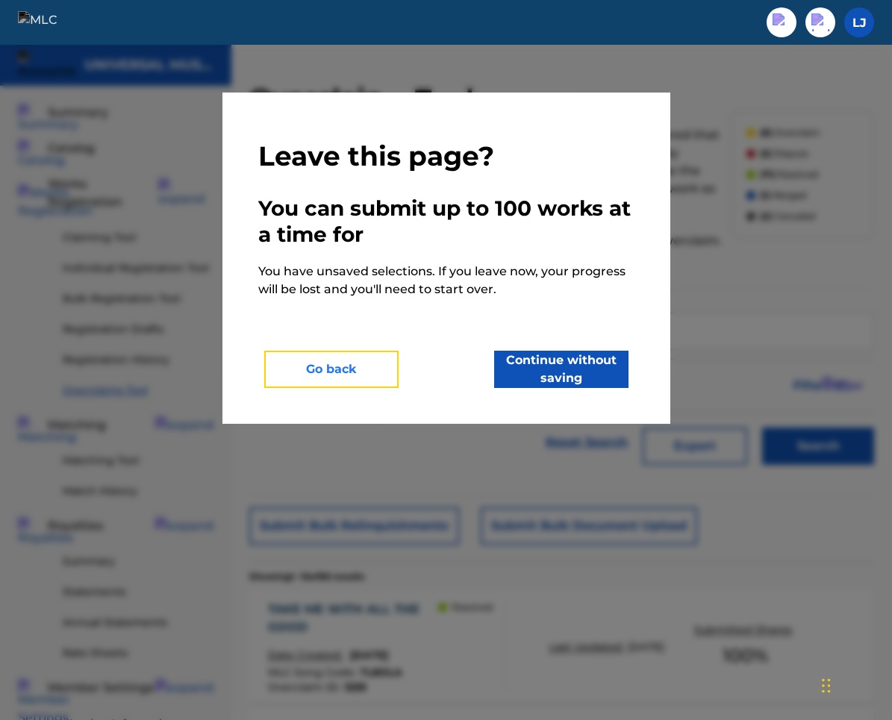
click at [352, 372] on button "Go back" at bounding box center [331, 369] width 134 height 37
click at [355, 372] on button "Go back" at bounding box center [331, 369] width 134 height 37
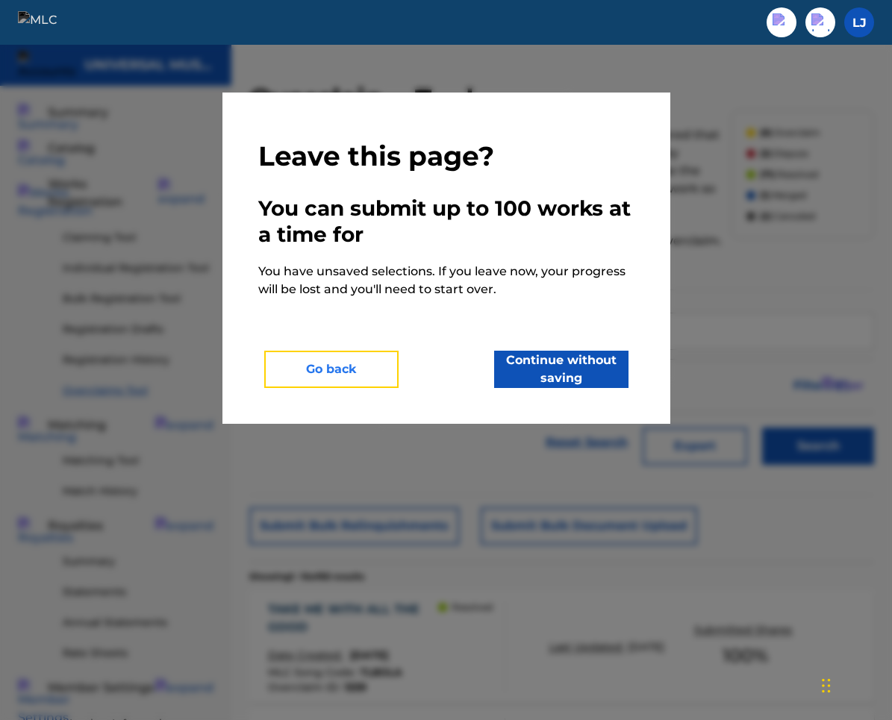
click at [355, 372] on button "Go back" at bounding box center [331, 369] width 134 height 37
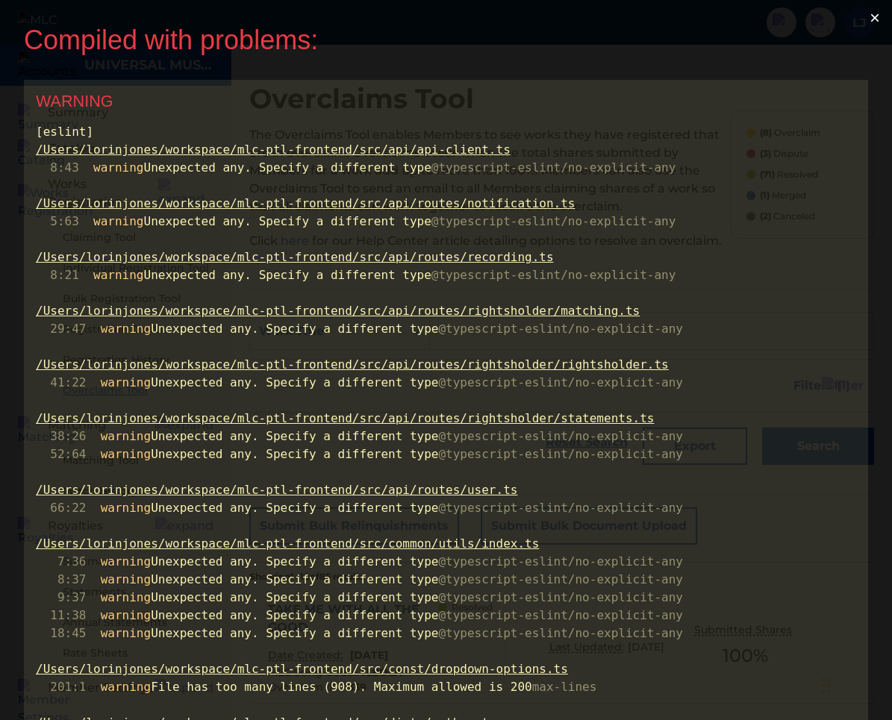
click at [884, 10] on button "×" at bounding box center [875, 18] width 34 height 36
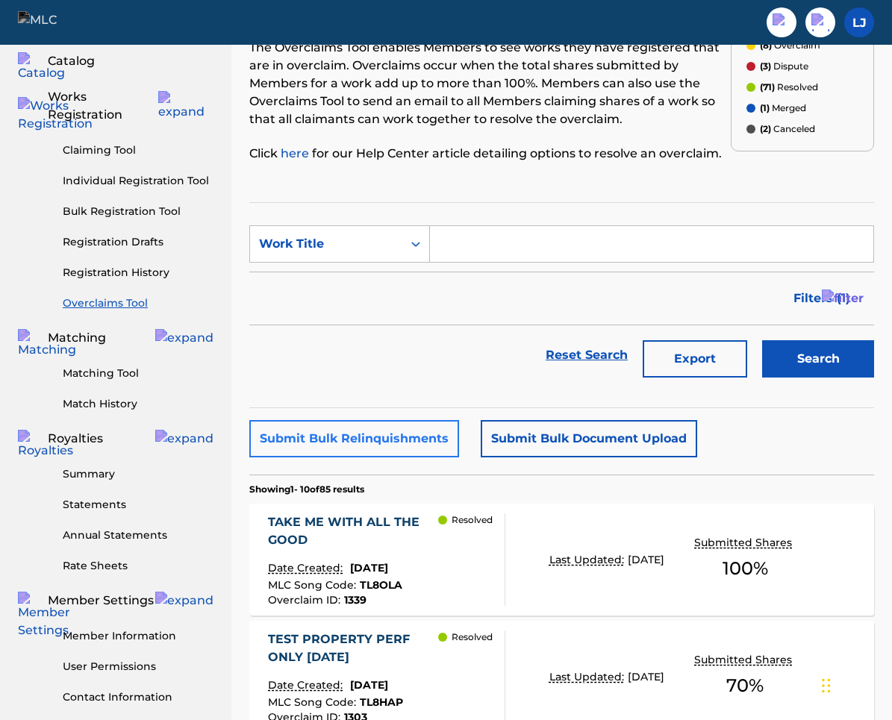
scroll to position [81, 0]
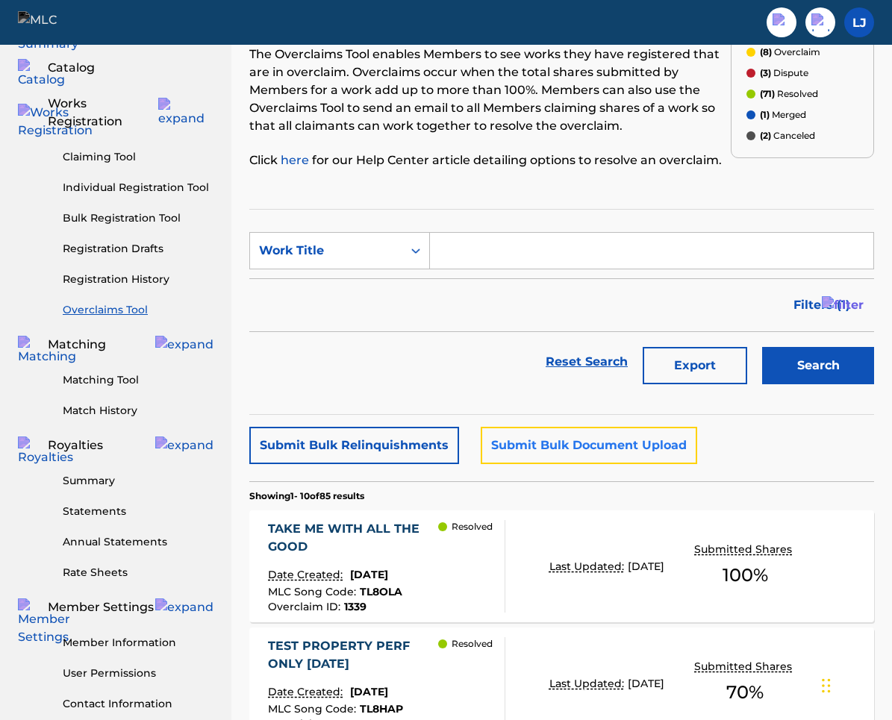
click at [570, 452] on button "Submit Bulk Document Upload" at bounding box center [589, 445] width 216 height 37
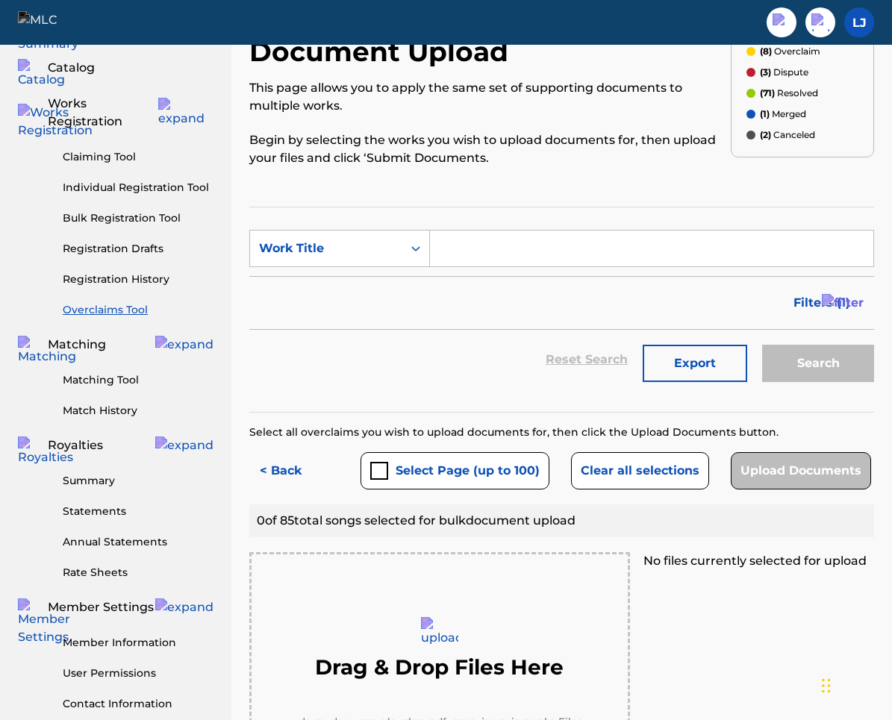
click at [541, 255] on input "Search Form" at bounding box center [651, 249] width 443 height 36
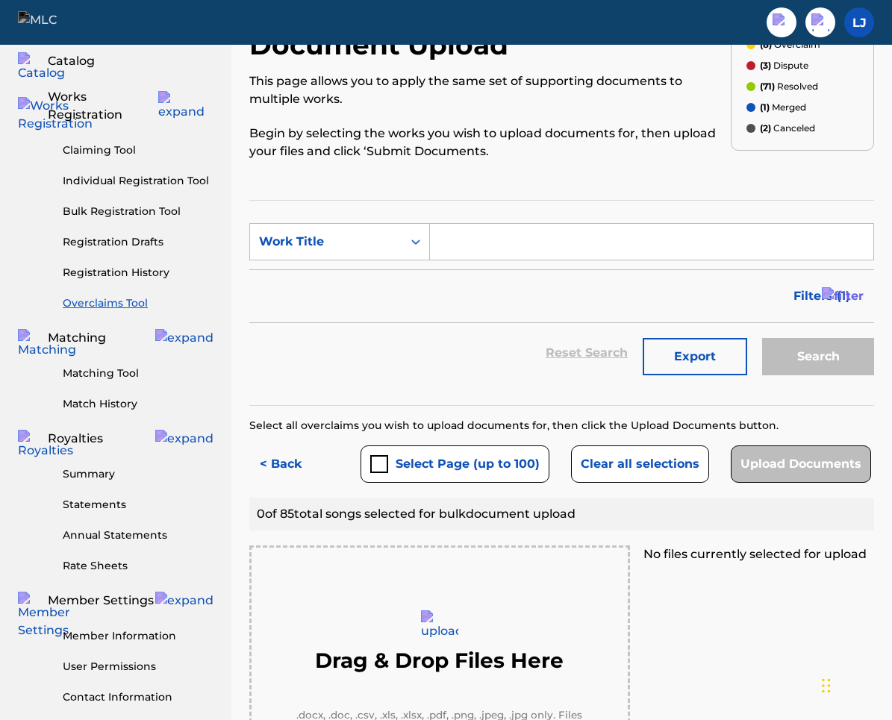
scroll to position [0, 0]
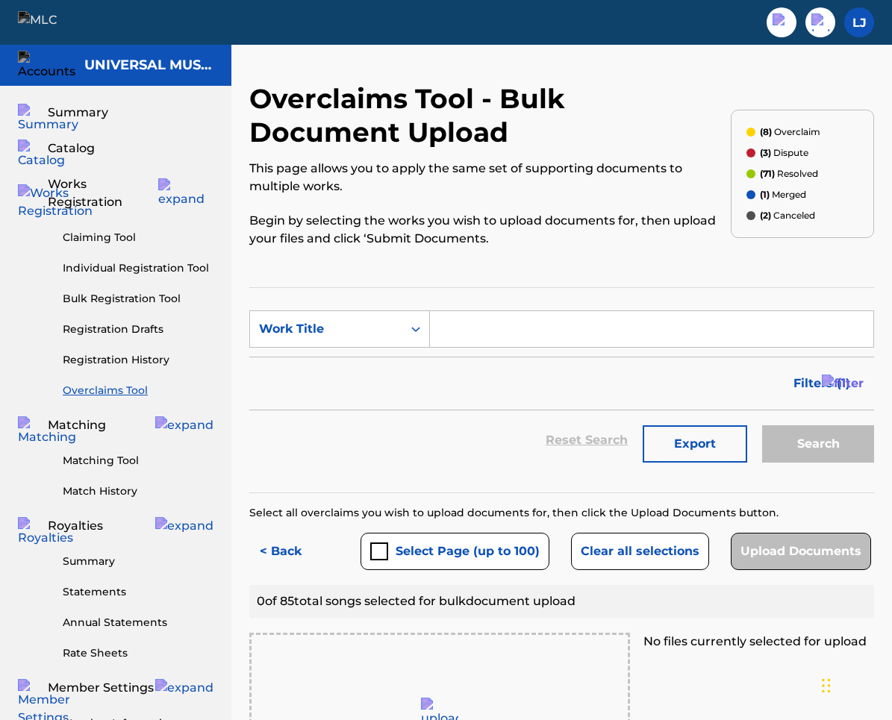
click at [692, 338] on input "Search Form" at bounding box center [651, 329] width 443 height 36
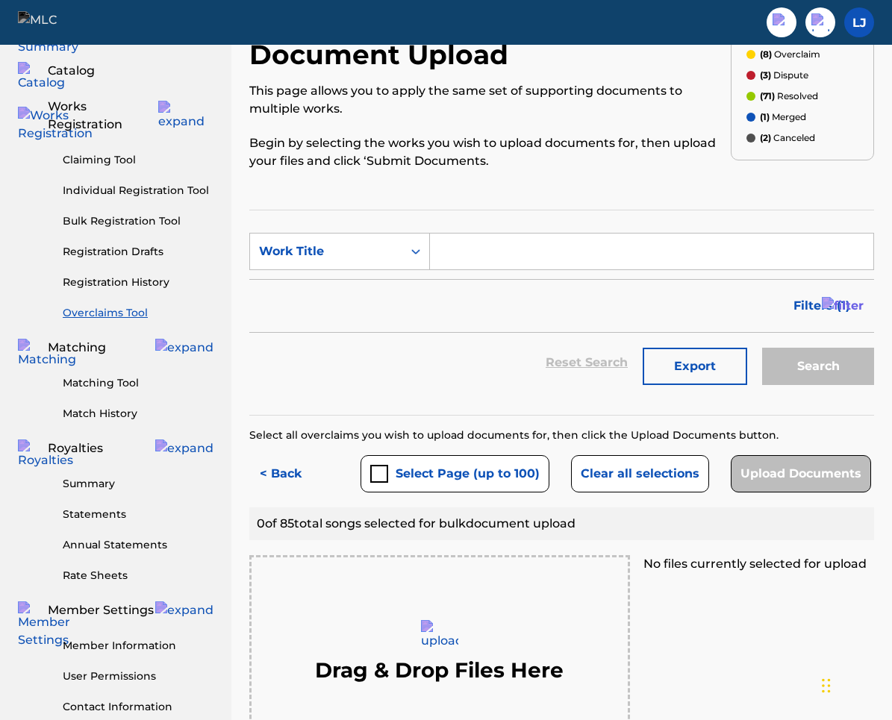
click at [455, 573] on div "Drag & Drop Files Here .docx, .doc, .csv, .xls, .xlsx, .pdf, .png, .jpeg, .jpg …" at bounding box center [439, 667] width 381 height 224
click at [443, 621] on img at bounding box center [439, 638] width 37 height 37
click at [434, 644] on img at bounding box center [439, 638] width 37 height 37
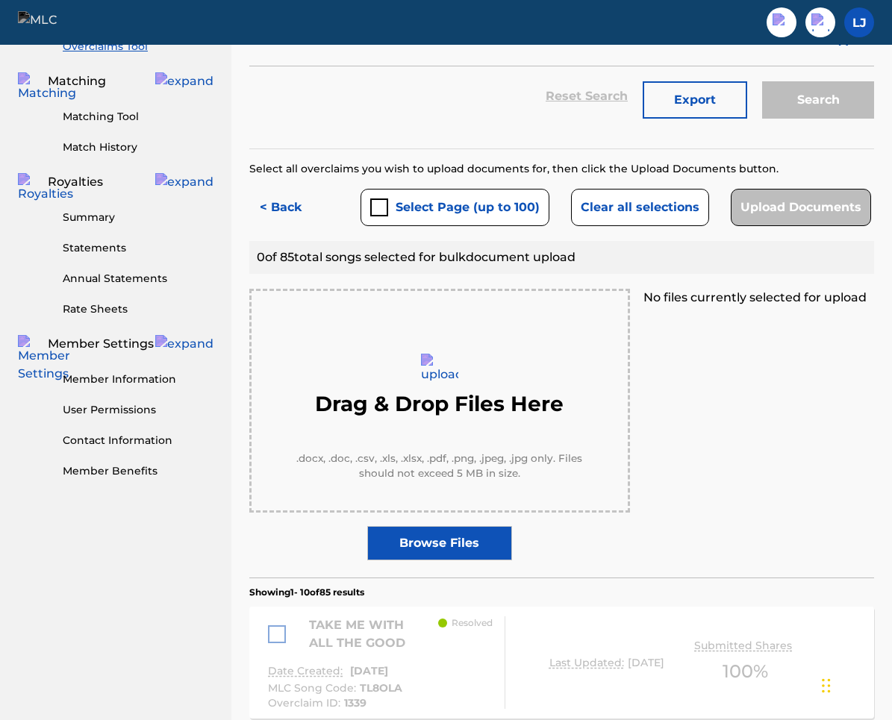
scroll to position [404, 0]
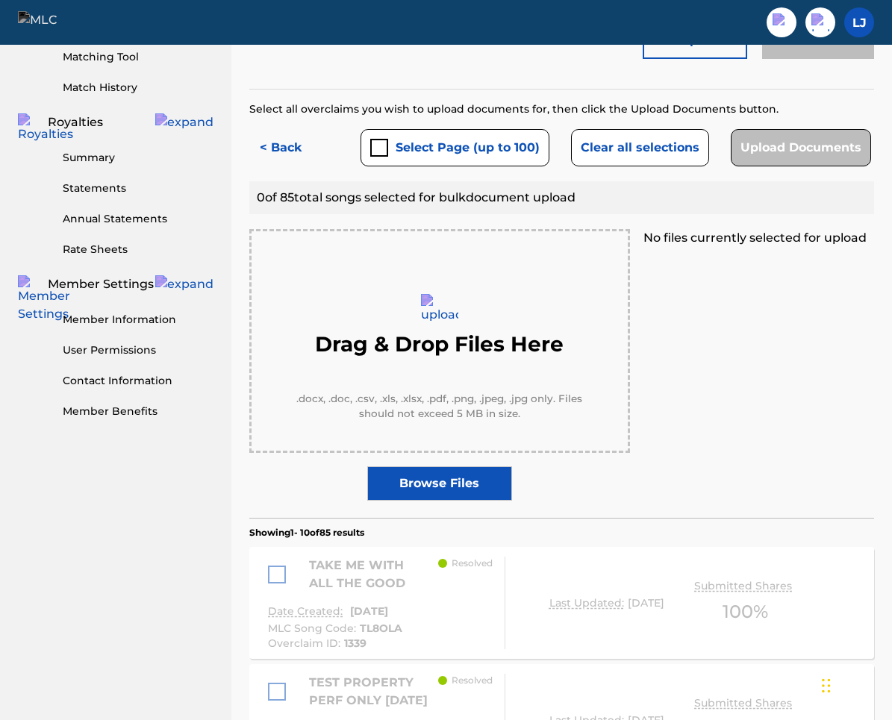
click at [457, 492] on label "Browse Files" at bounding box center [439, 484] width 145 height 34
click at [0, 0] on input "Browse Files" at bounding box center [0, 0] width 0 height 0
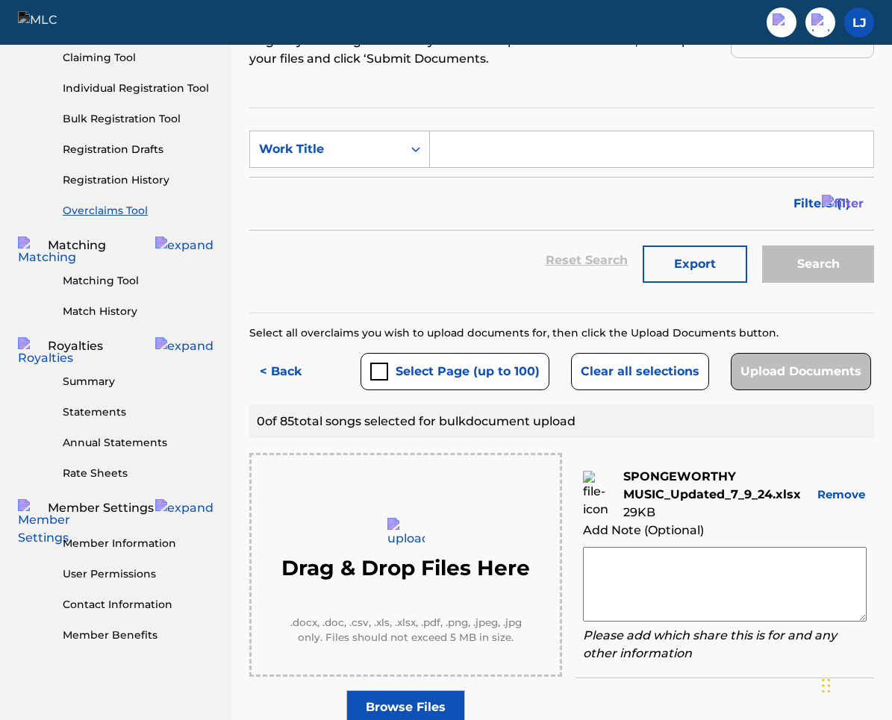
scroll to position [0, 0]
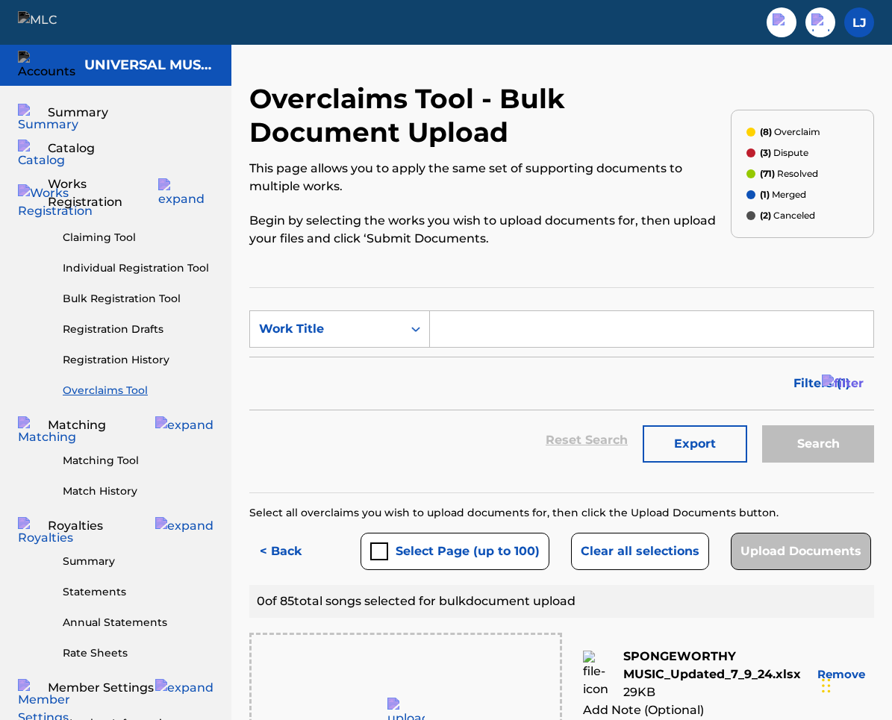
click at [534, 342] on input "Search Form" at bounding box center [651, 329] width 443 height 36
type input "hello"
click at [502, 320] on input "hello" at bounding box center [651, 329] width 443 height 36
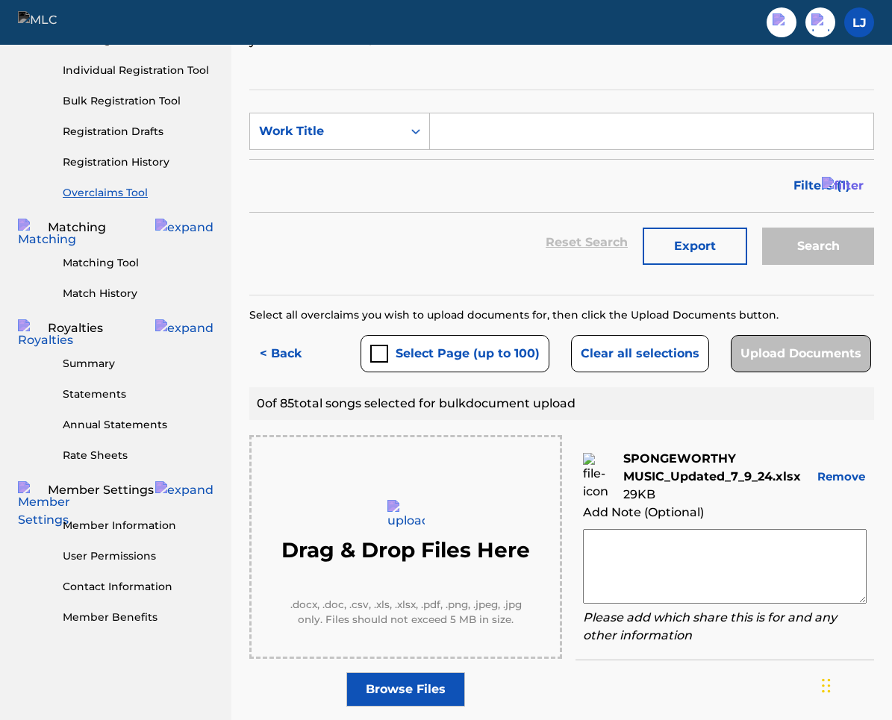
scroll to position [201, 0]
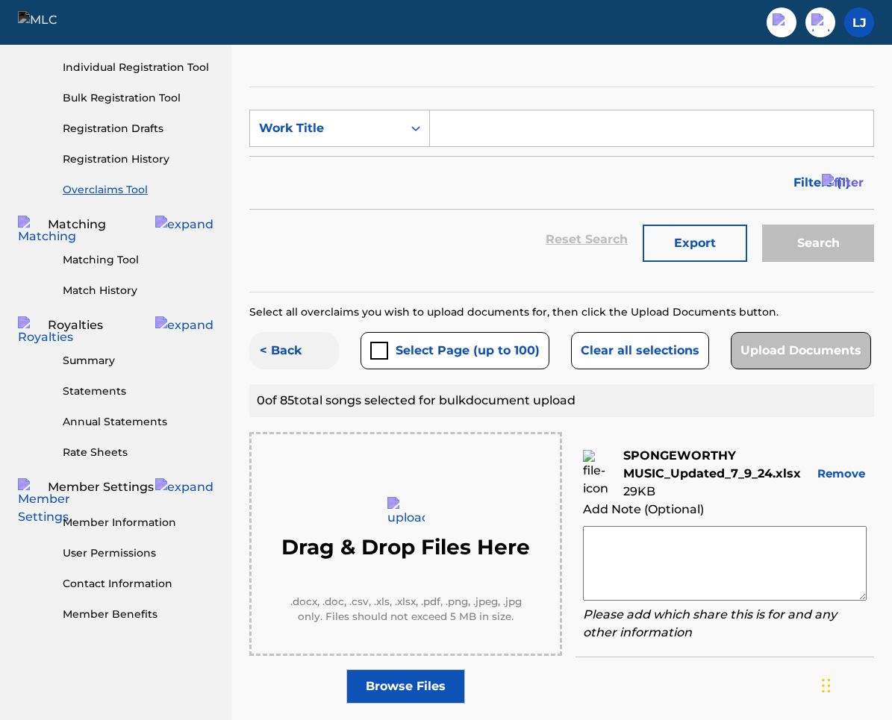
click at [287, 348] on button "< Back" at bounding box center [294, 350] width 90 height 37
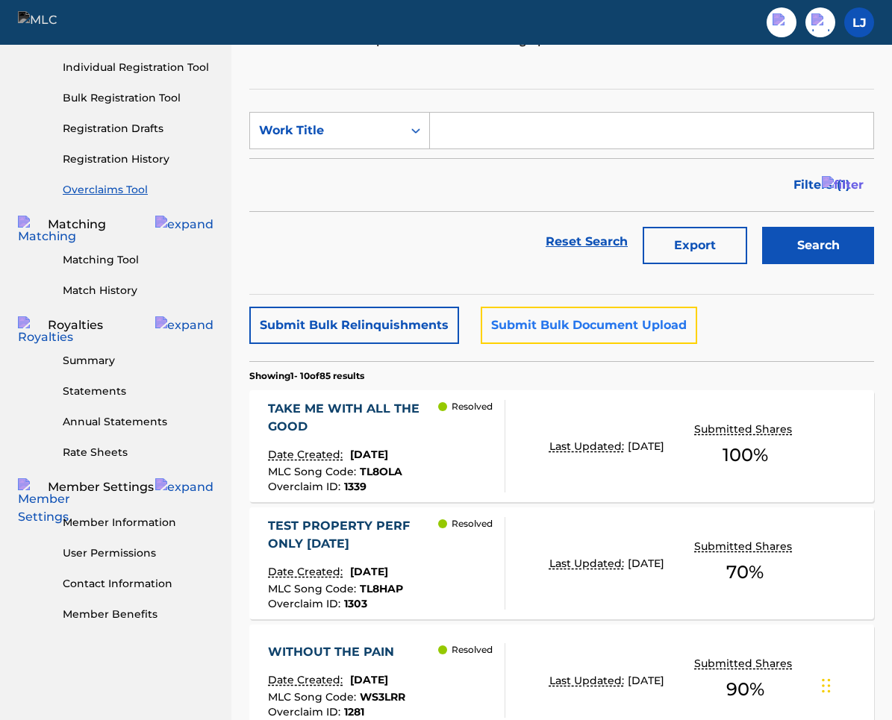
click at [567, 322] on button "Submit Bulk Document Upload" at bounding box center [589, 325] width 216 height 37
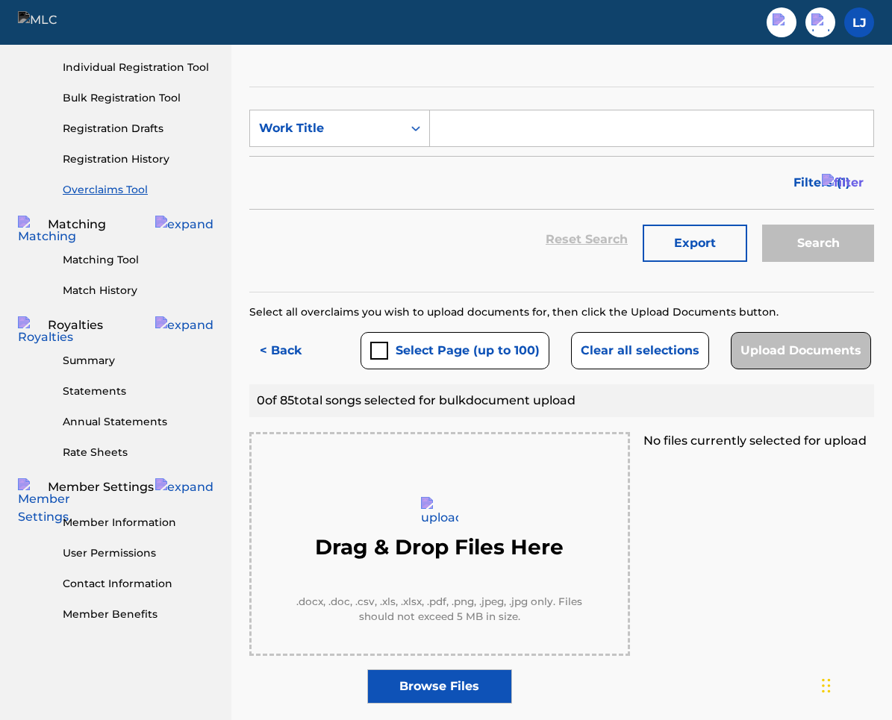
click at [449, 702] on label "Browse Files" at bounding box center [439, 687] width 145 height 34
click at [0, 0] on input "Browse Files" at bounding box center [0, 0] width 0 height 0
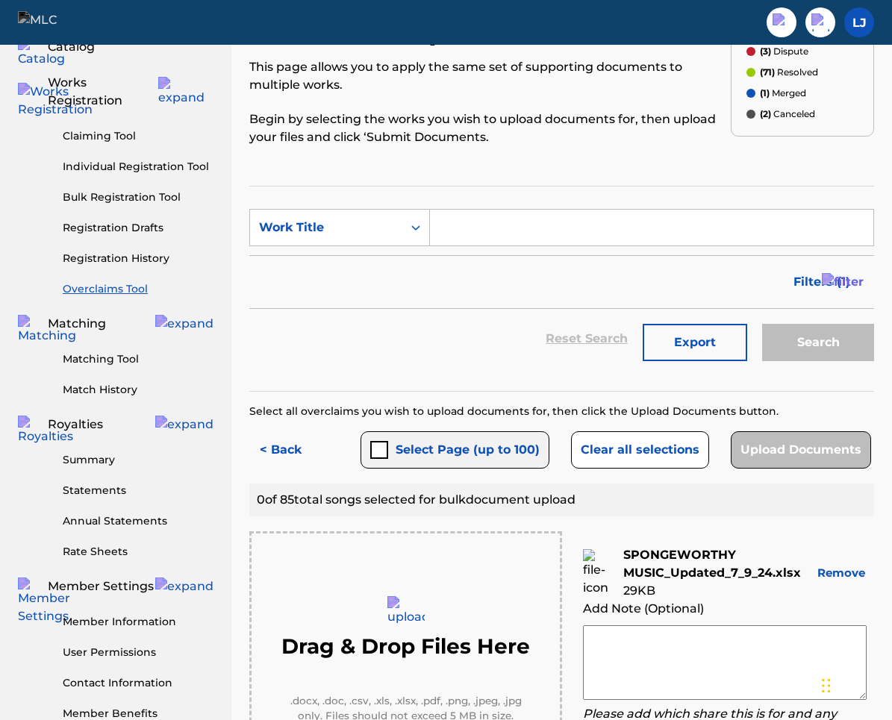
scroll to position [125, 0]
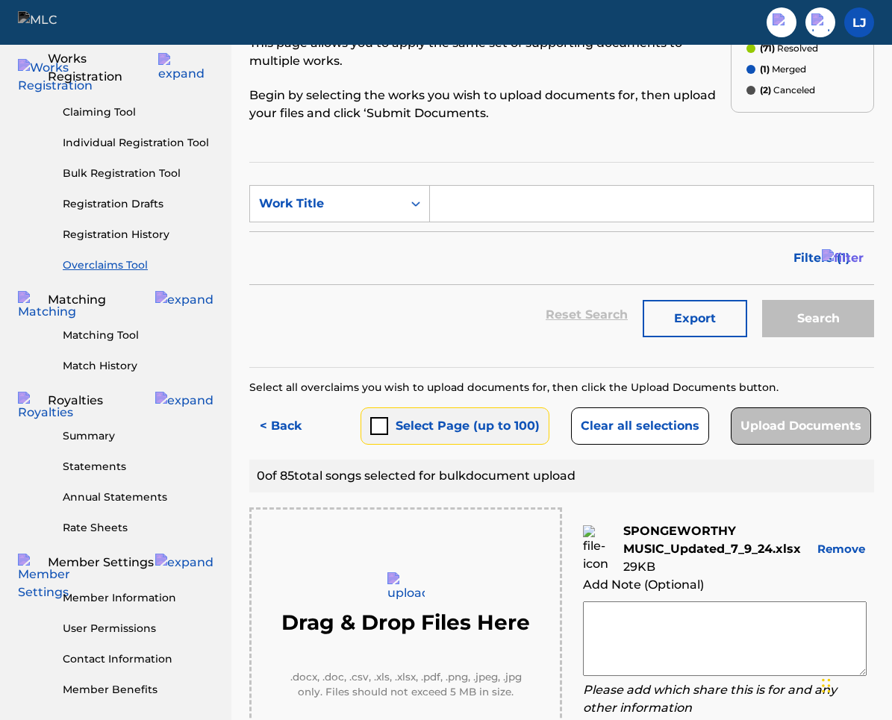
click at [391, 426] on button "Select Page (up to 100)" at bounding box center [455, 426] width 189 height 37
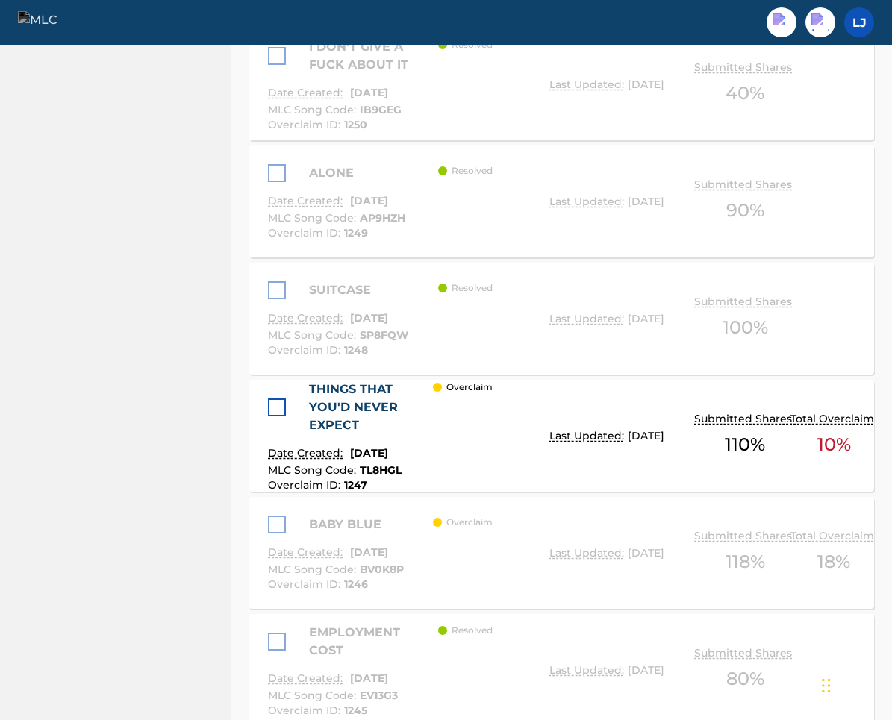
scroll to position [1248, 0]
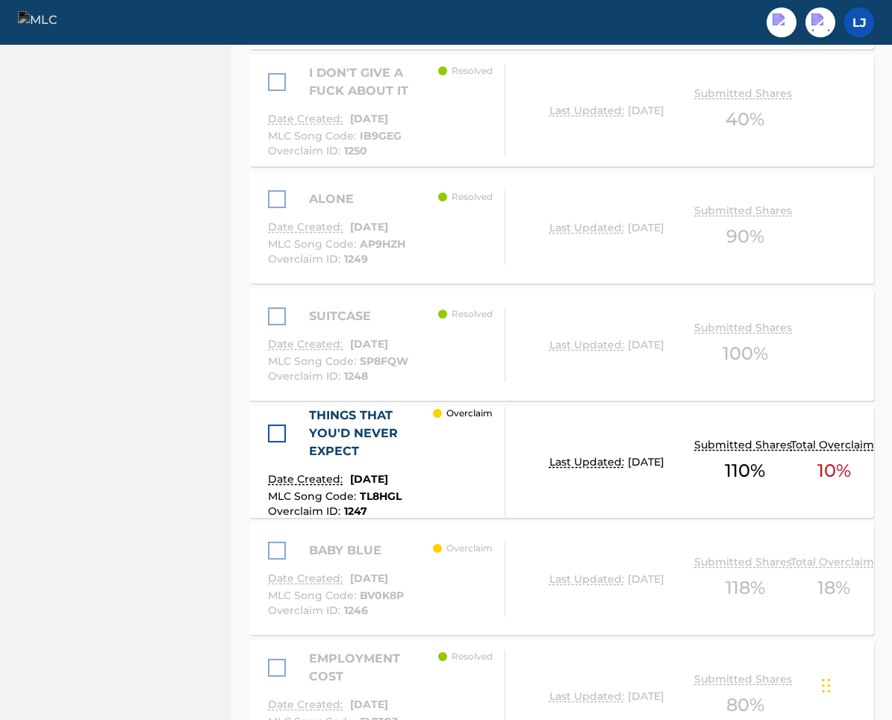
click at [286, 428] on div at bounding box center [281, 434] width 26 height 18
click at [278, 436] on div at bounding box center [277, 434] width 18 height 18
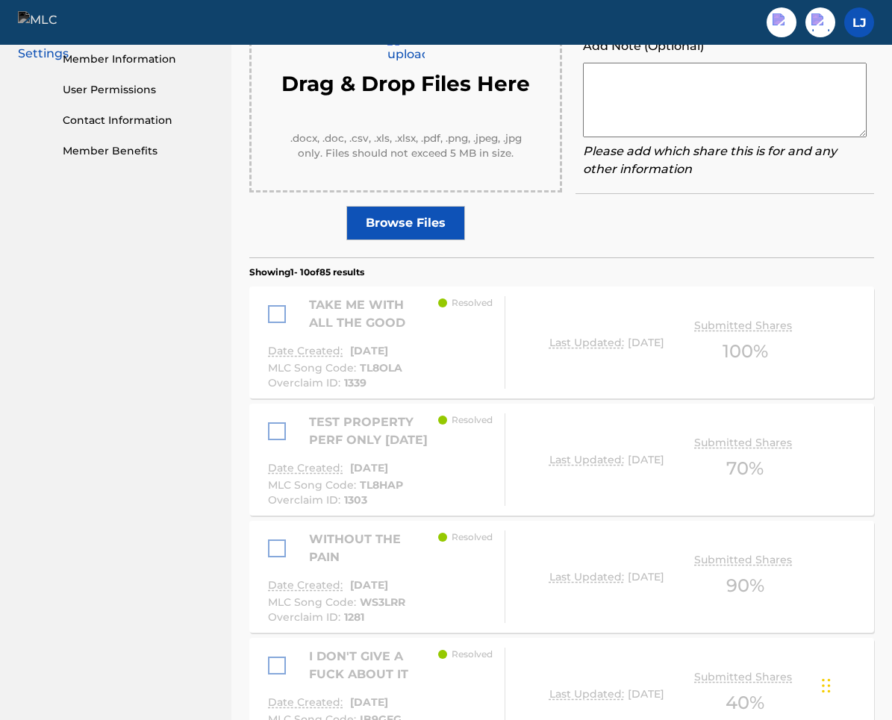
scroll to position [0, 0]
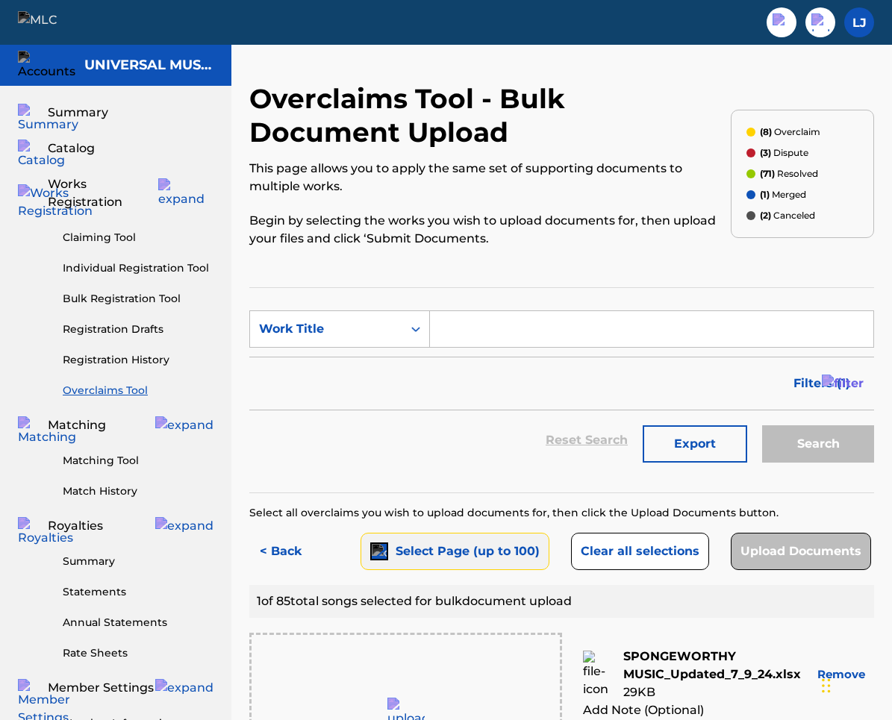
click at [378, 549] on img "submit" at bounding box center [379, 551] width 15 height 15
click at [378, 549] on div "submit" at bounding box center [379, 552] width 18 height 18
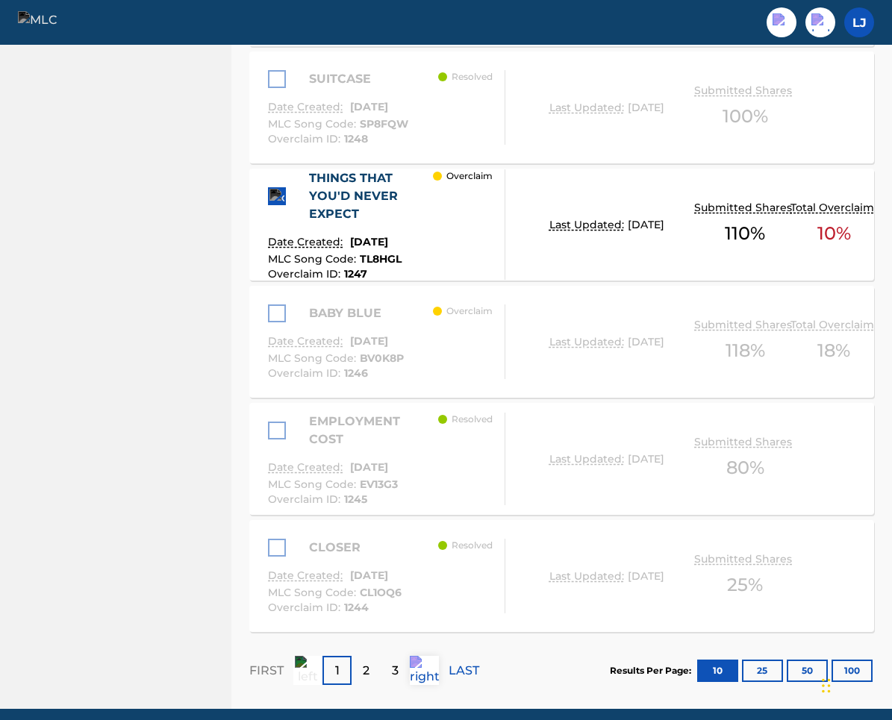
scroll to position [1546, 0]
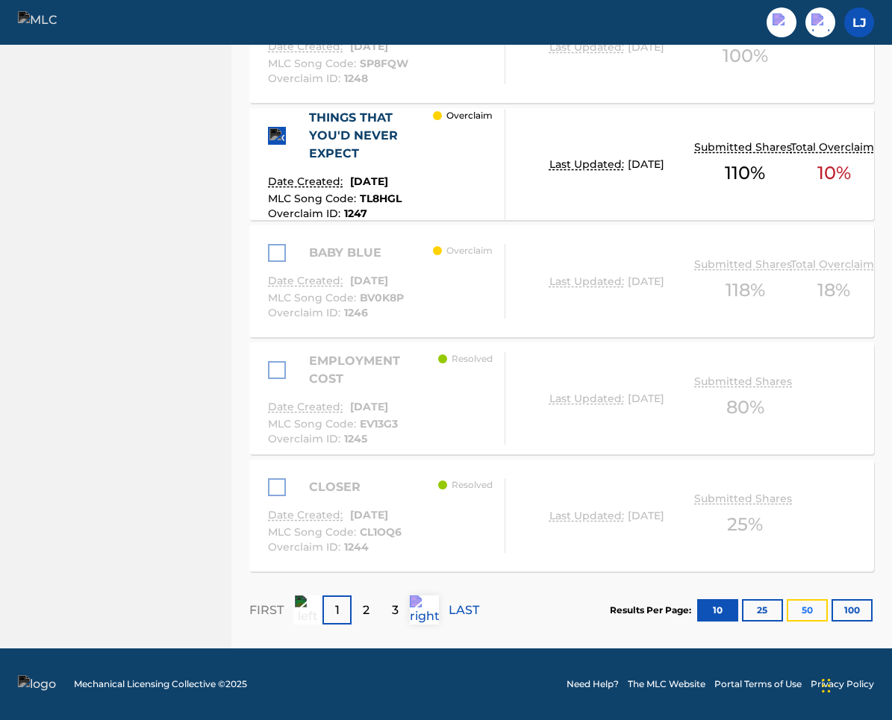
click at [817, 608] on button "50" at bounding box center [807, 610] width 41 height 22
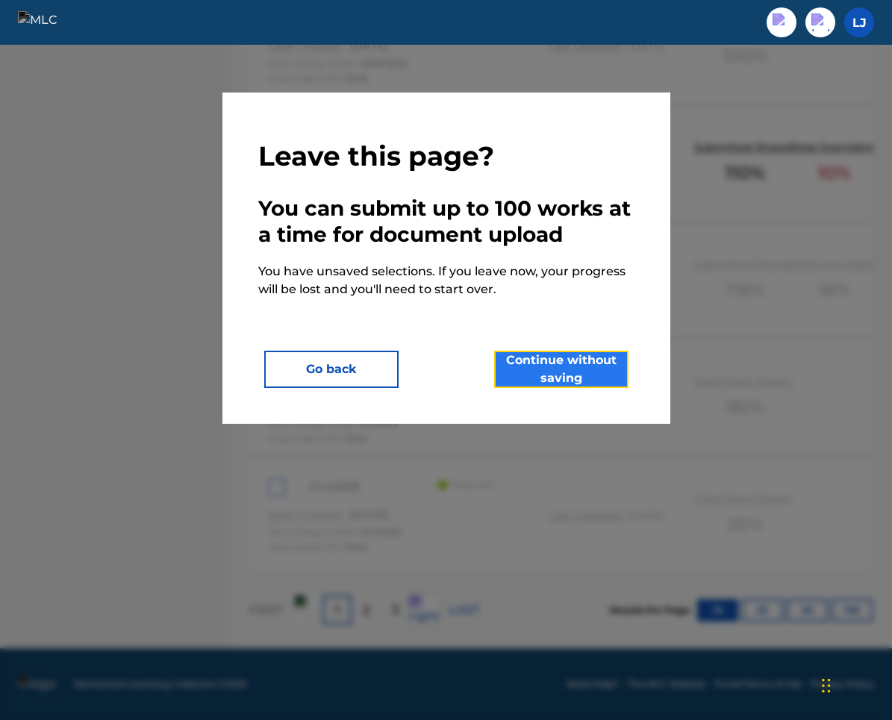
click at [546, 379] on button "Continue without saving" at bounding box center [561, 369] width 134 height 37
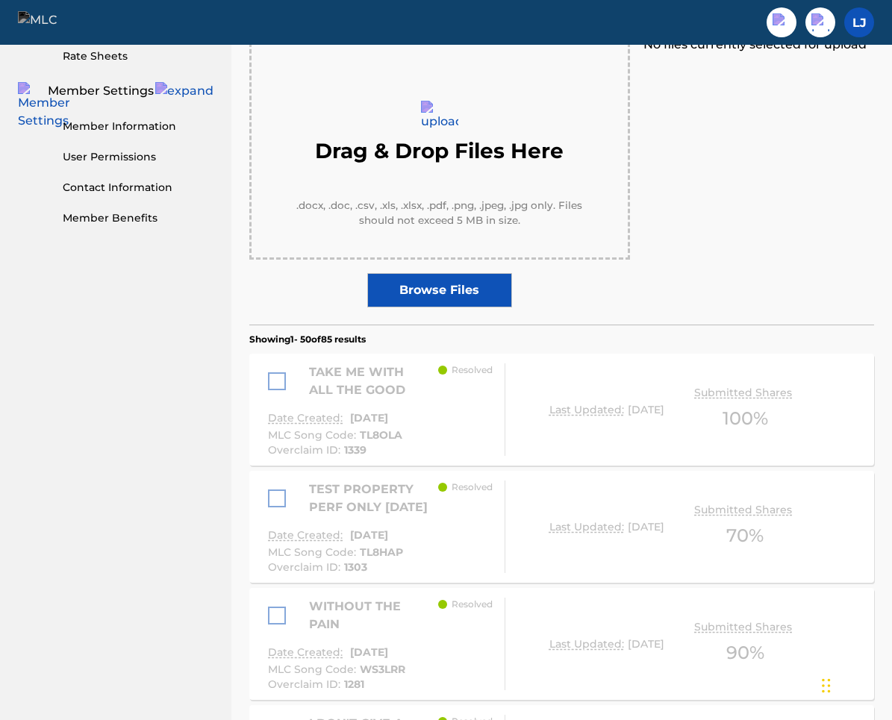
scroll to position [0, 0]
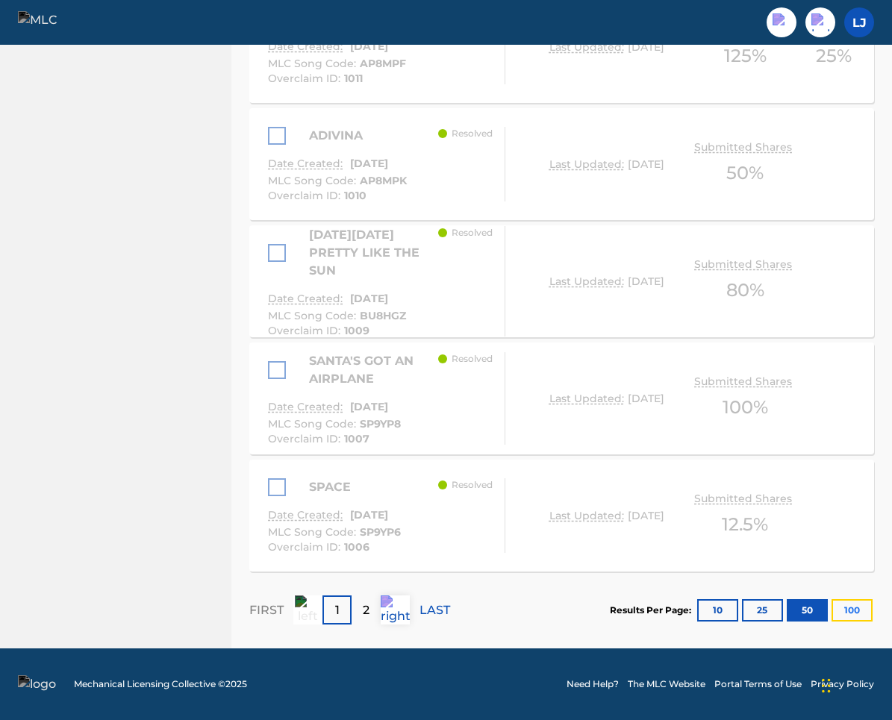
click at [848, 611] on button "100" at bounding box center [852, 610] width 41 height 22
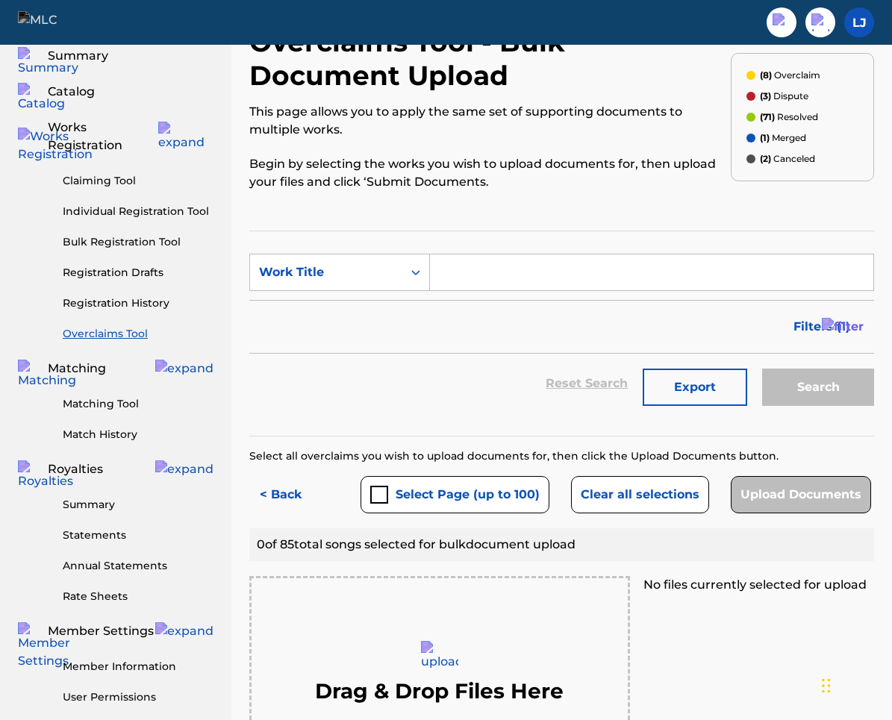
scroll to position [21, 0]
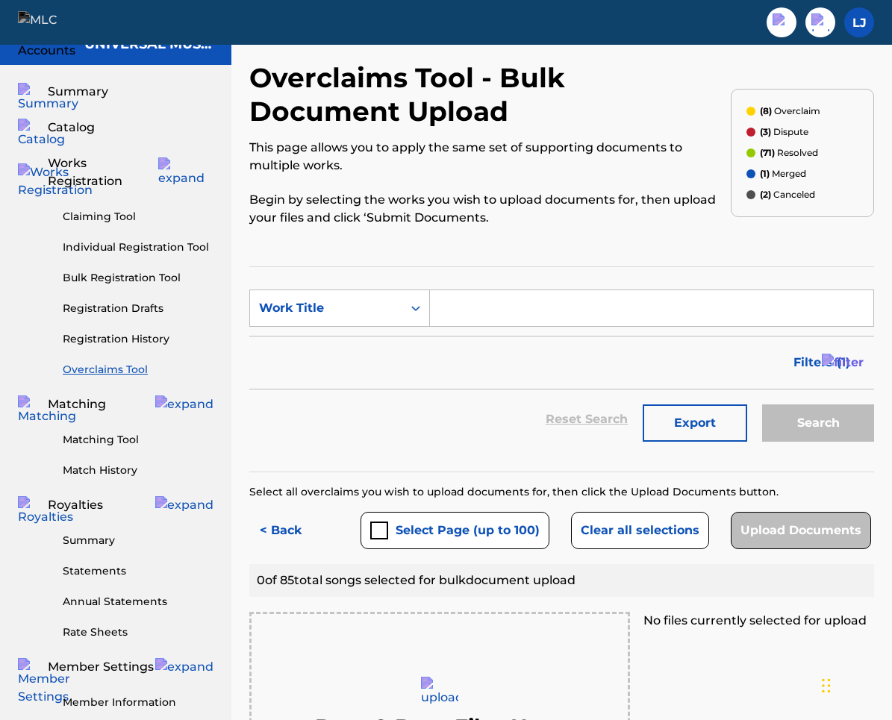
click at [514, 314] on input "Search Form" at bounding box center [651, 308] width 443 height 36
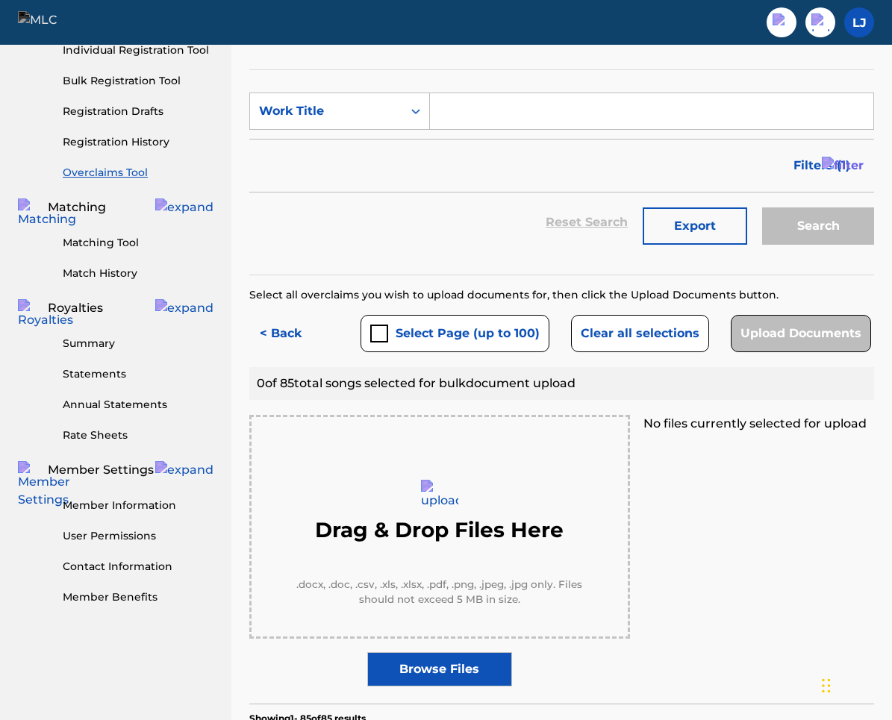
scroll to position [179, 0]
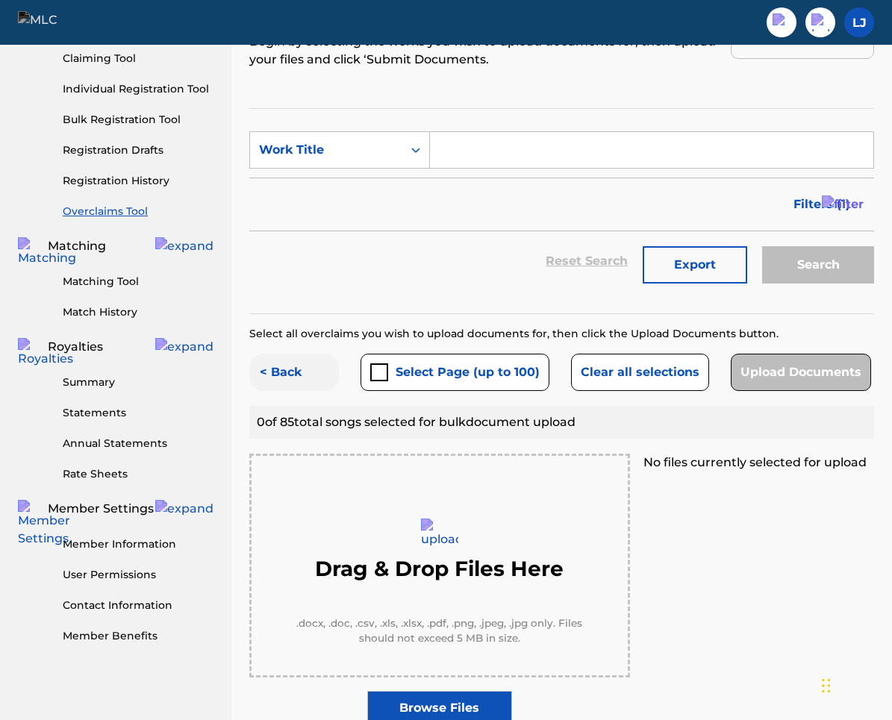
click at [274, 366] on button "< Back" at bounding box center [294, 372] width 90 height 37
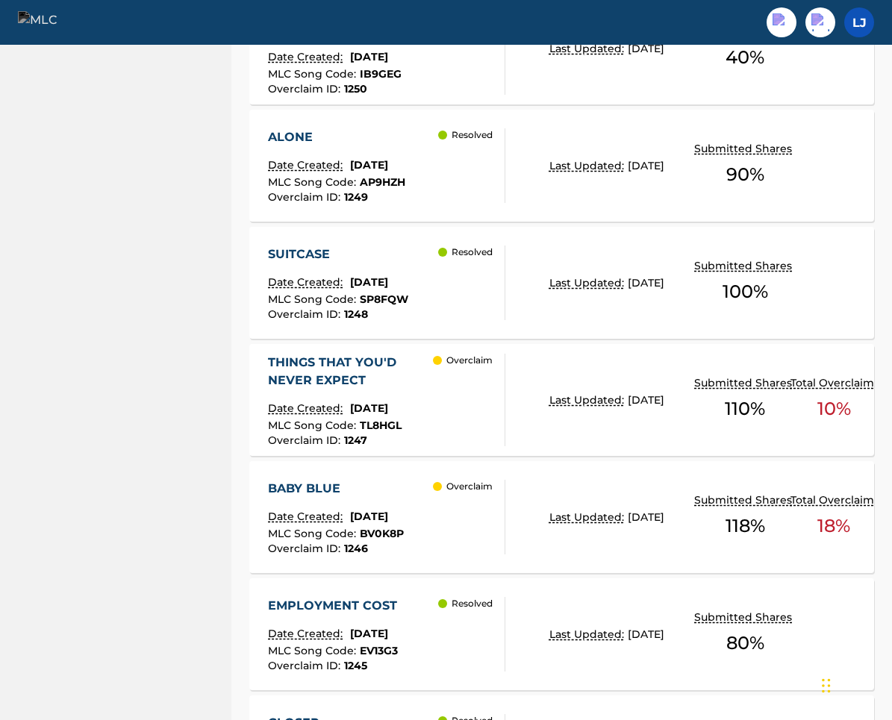
scroll to position [0, 0]
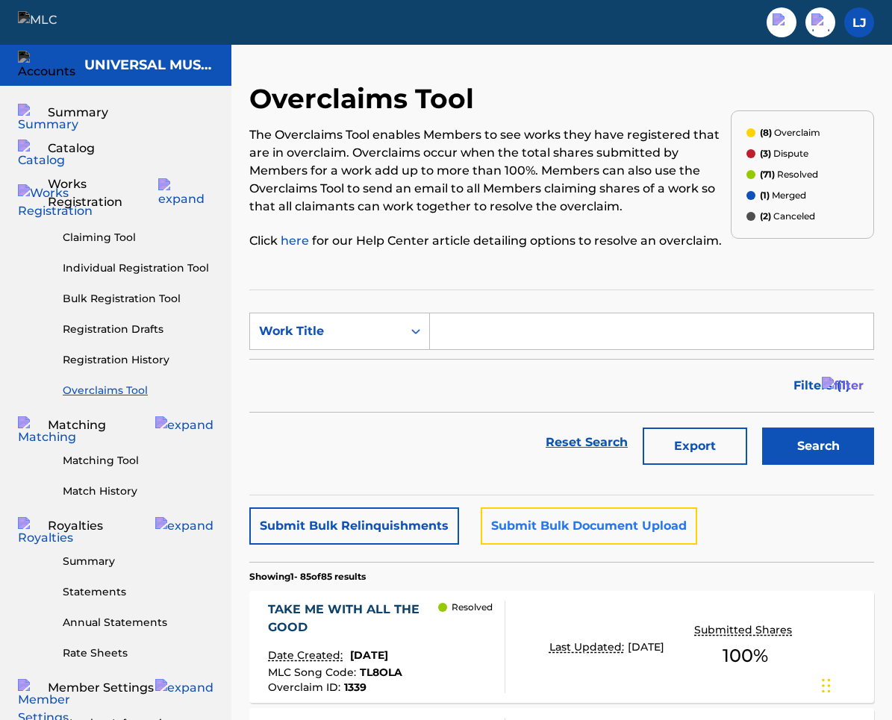
click at [555, 517] on button "Submit Bulk Document Upload" at bounding box center [589, 526] width 216 height 37
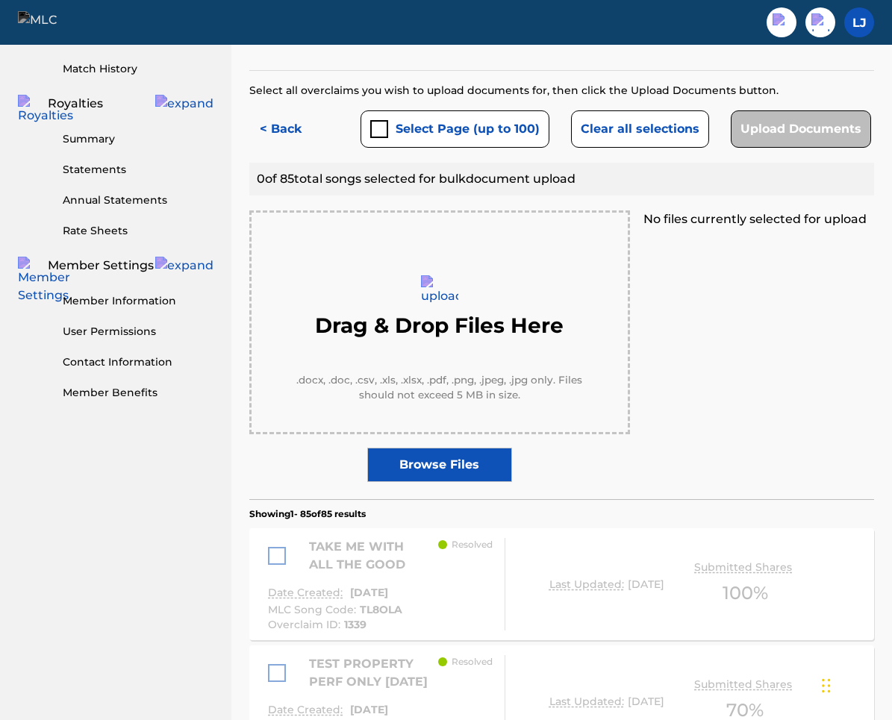
scroll to position [410, 0]
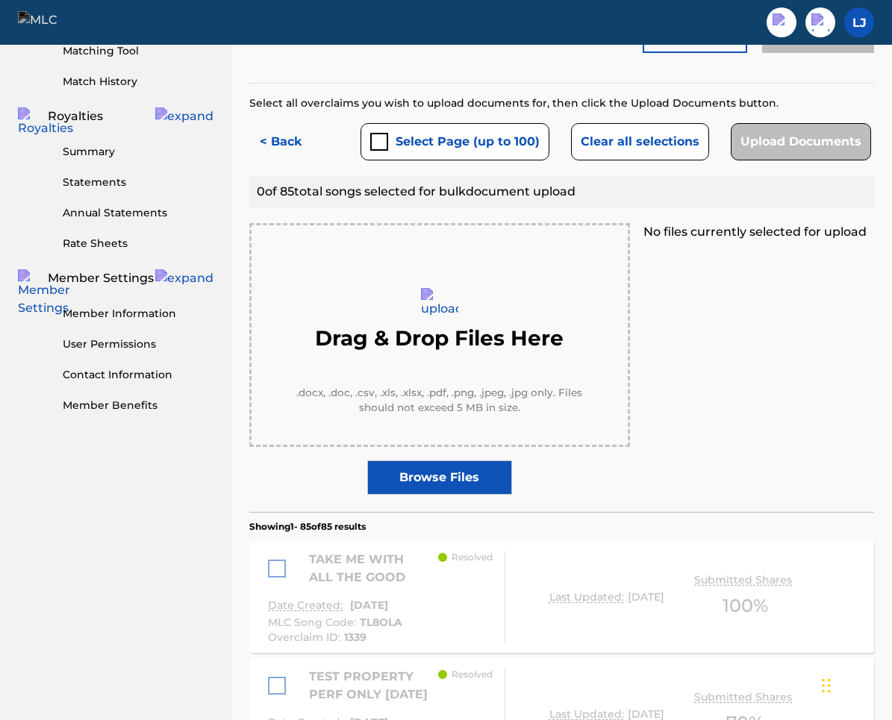
click at [474, 461] on label "Browse Files" at bounding box center [439, 478] width 145 height 34
click at [0, 0] on input "Browse Files" at bounding box center [0, 0] width 0 height 0
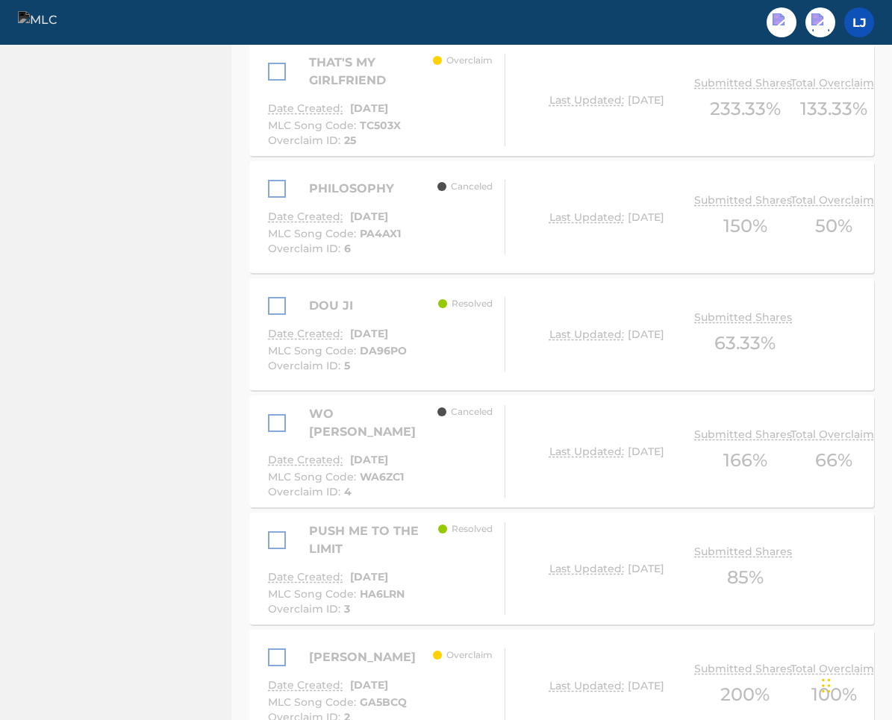
scroll to position [10375, 0]
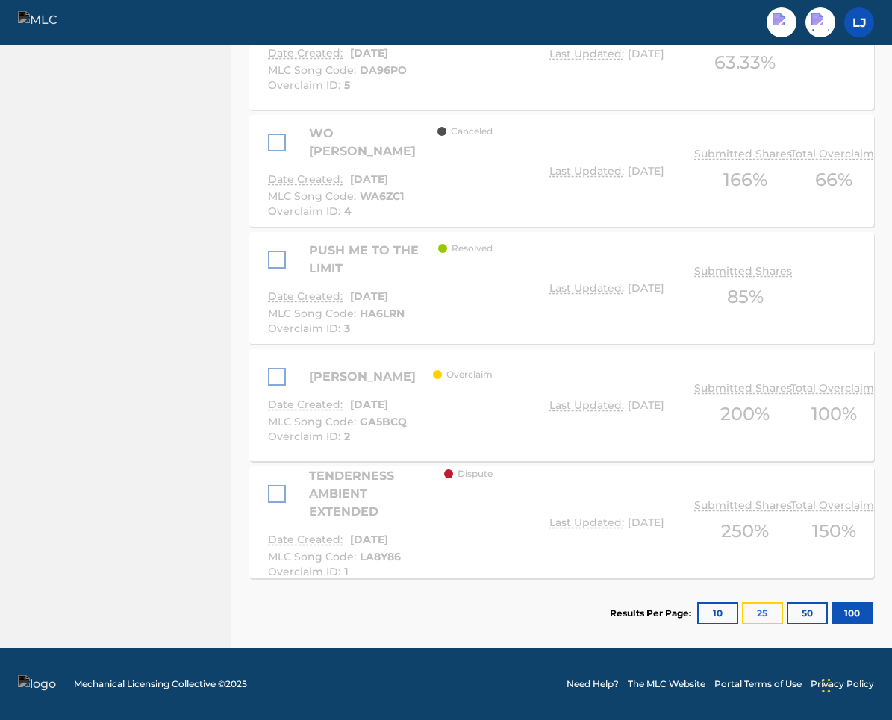
click at [772, 612] on button "25" at bounding box center [762, 613] width 41 height 22
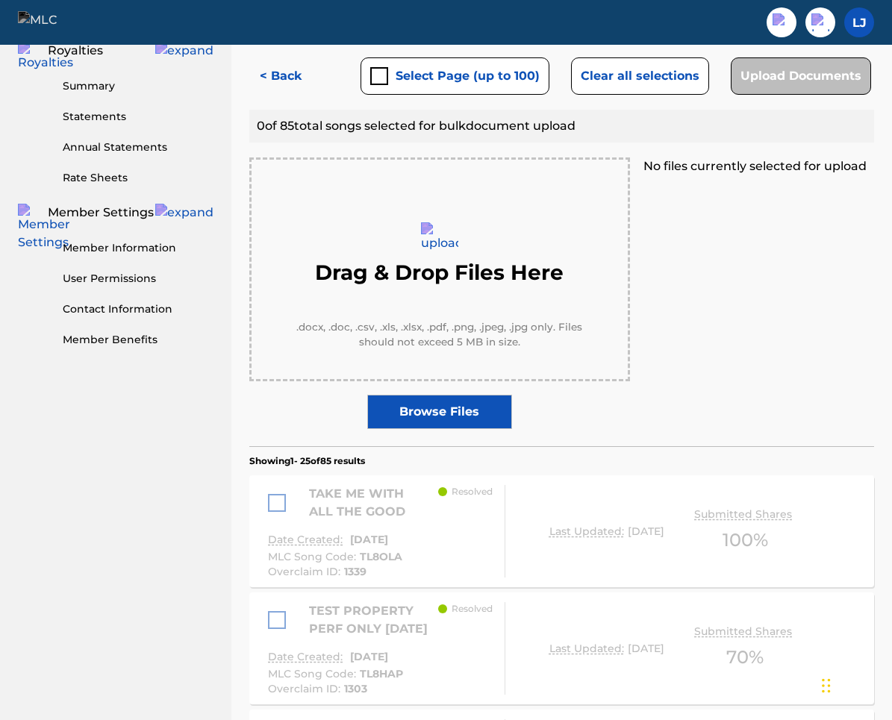
scroll to position [435, 0]
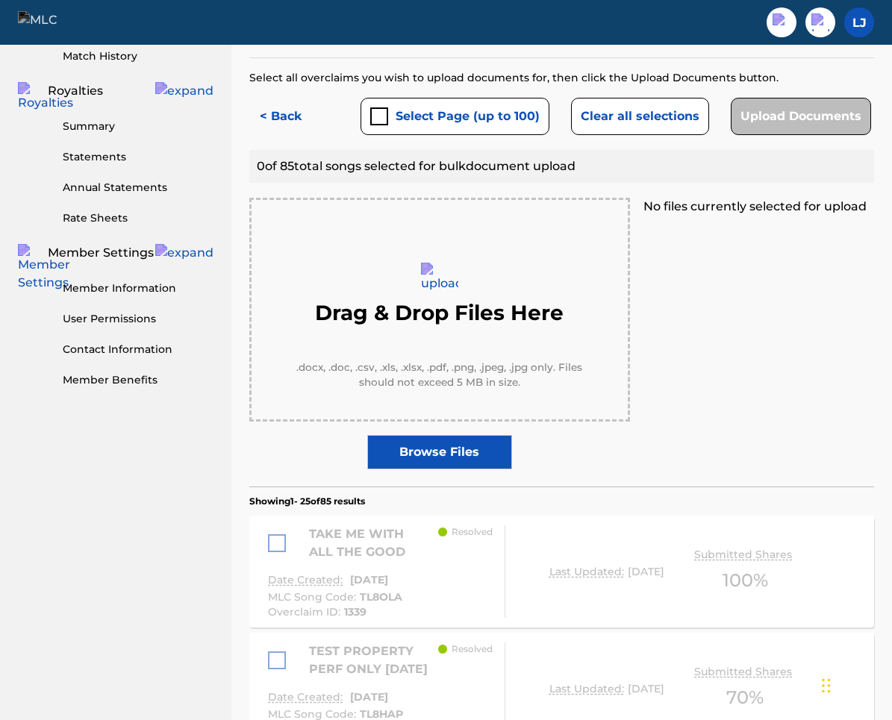
click at [440, 465] on label "Browse Files" at bounding box center [439, 452] width 145 height 34
click at [0, 0] on input "Browse Files" at bounding box center [0, 0] width 0 height 0
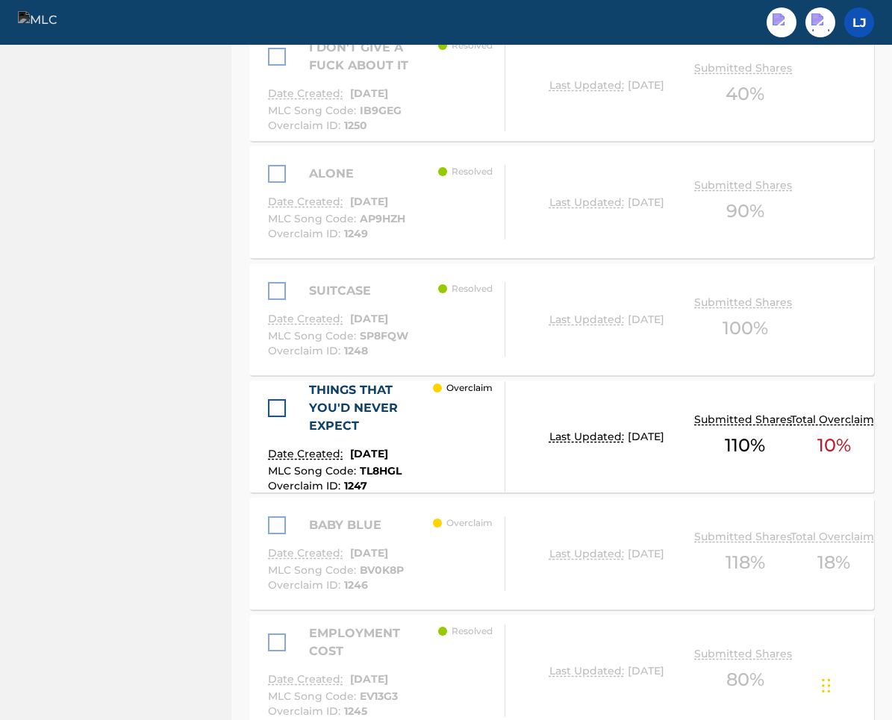
scroll to position [1254, 0]
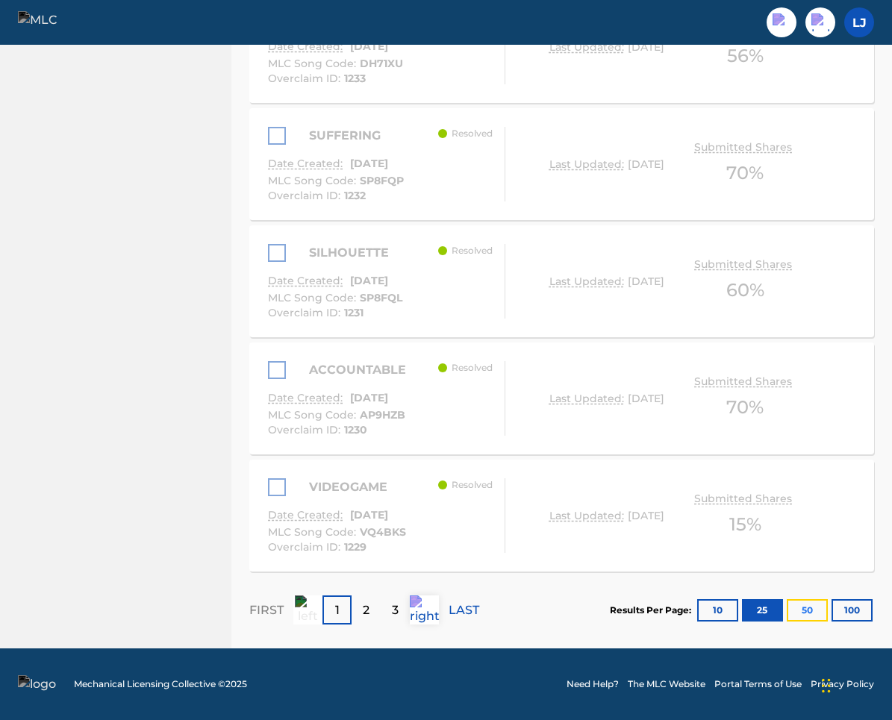
click at [811, 609] on button "50" at bounding box center [807, 610] width 41 height 22
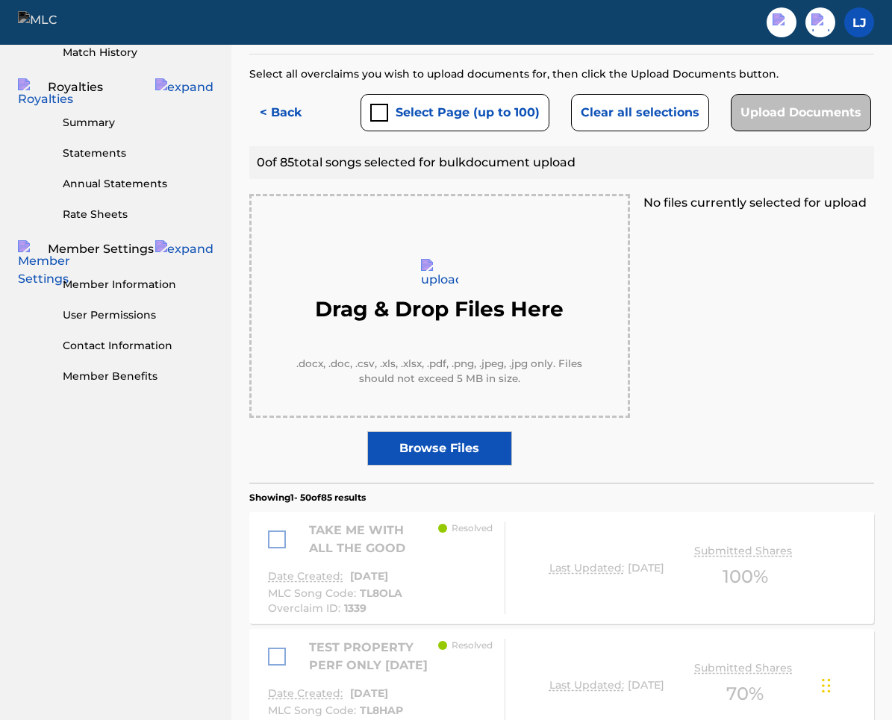
scroll to position [434, 0]
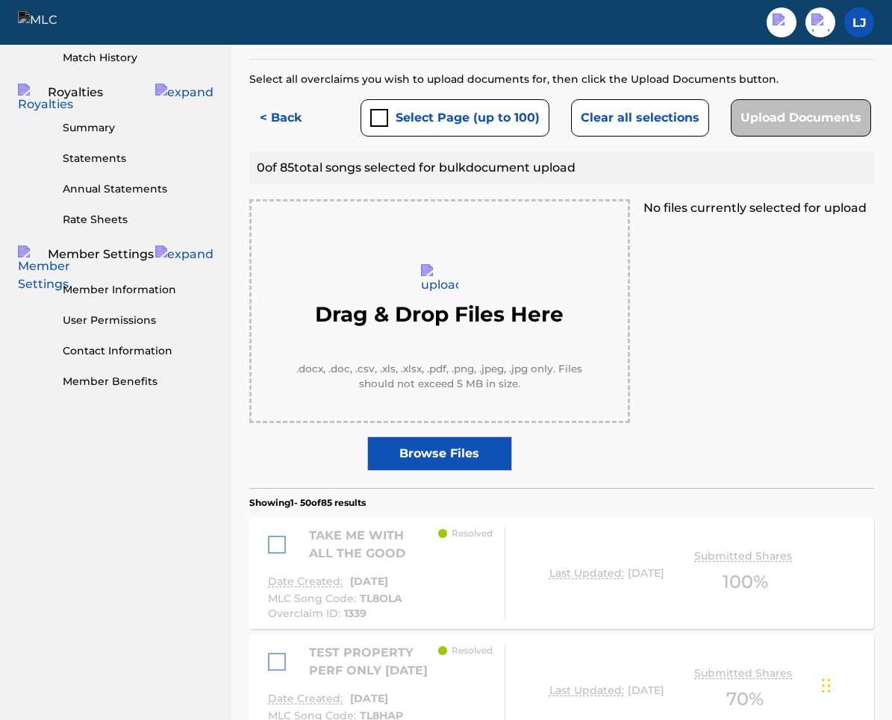
click at [464, 450] on label "Browse Files" at bounding box center [439, 454] width 145 height 34
click at [0, 0] on input "Browse Files" at bounding box center [0, 0] width 0 height 0
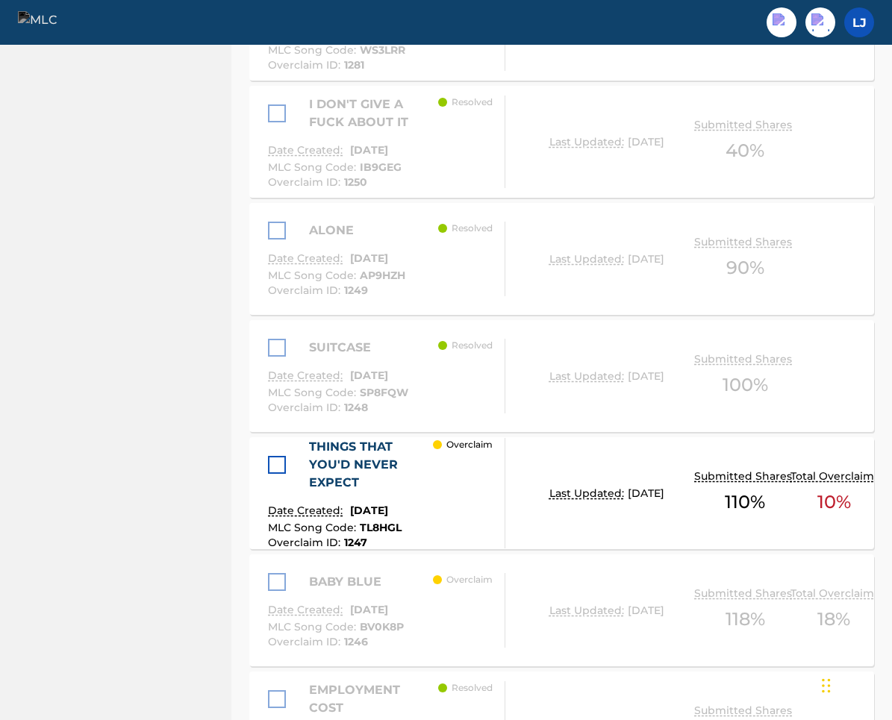
scroll to position [1218, 0]
click at [280, 463] on div at bounding box center [277, 464] width 18 height 18
click at [273, 461] on img at bounding box center [276, 463] width 15 height 15
click at [273, 461] on div at bounding box center [277, 464] width 18 height 18
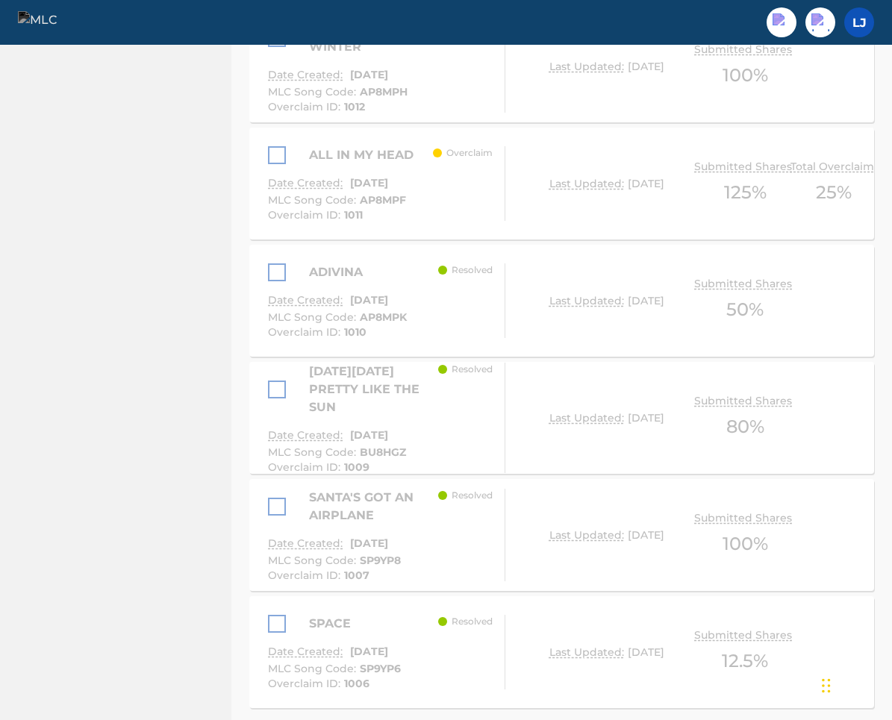
scroll to position [6270, 0]
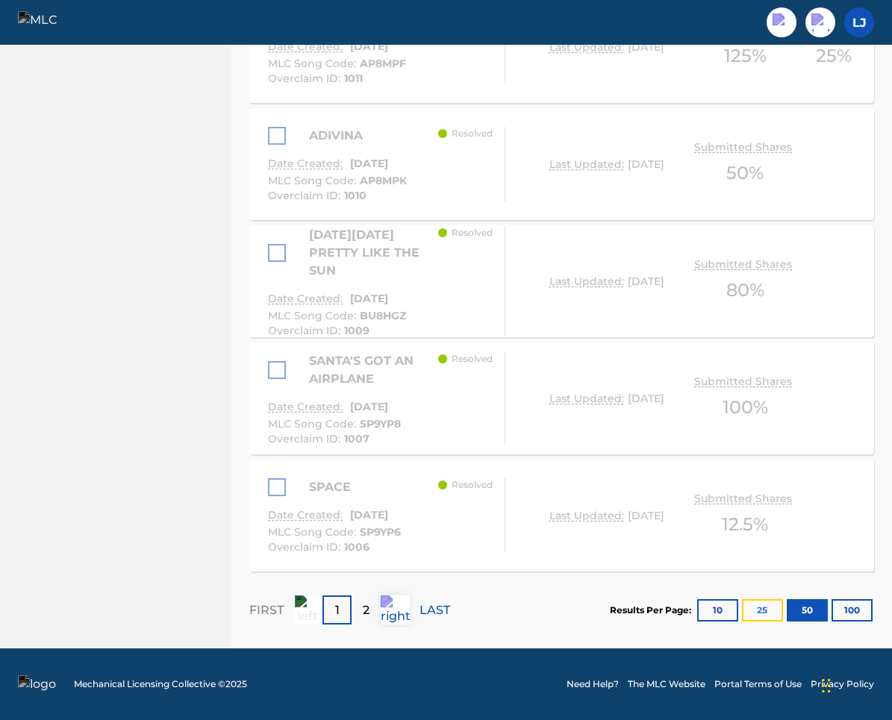
click at [760, 616] on button "25" at bounding box center [762, 610] width 41 height 22
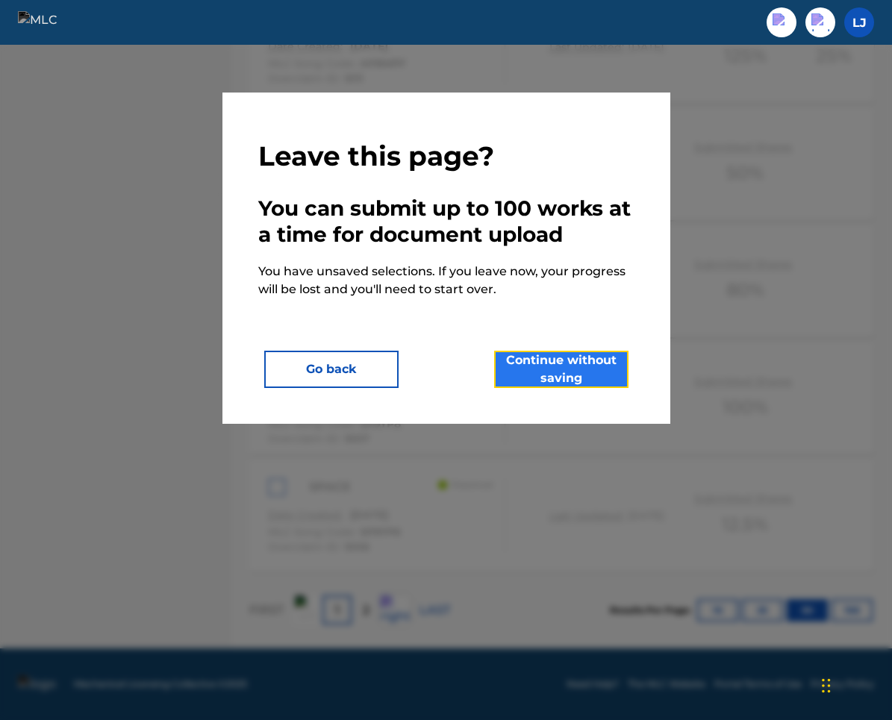
click at [575, 366] on button "Continue without saving" at bounding box center [561, 369] width 134 height 37
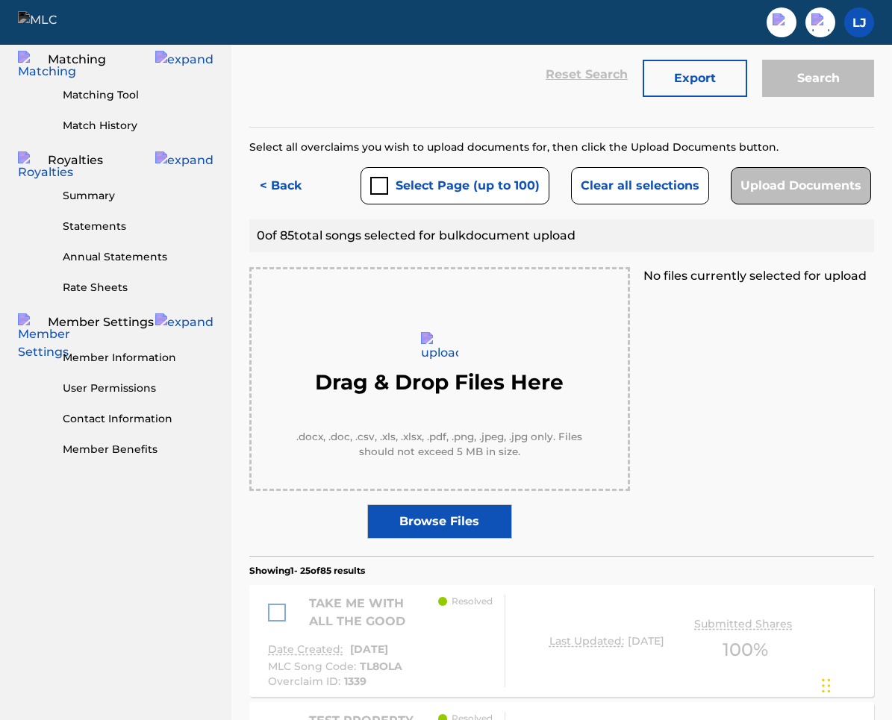
scroll to position [334, 0]
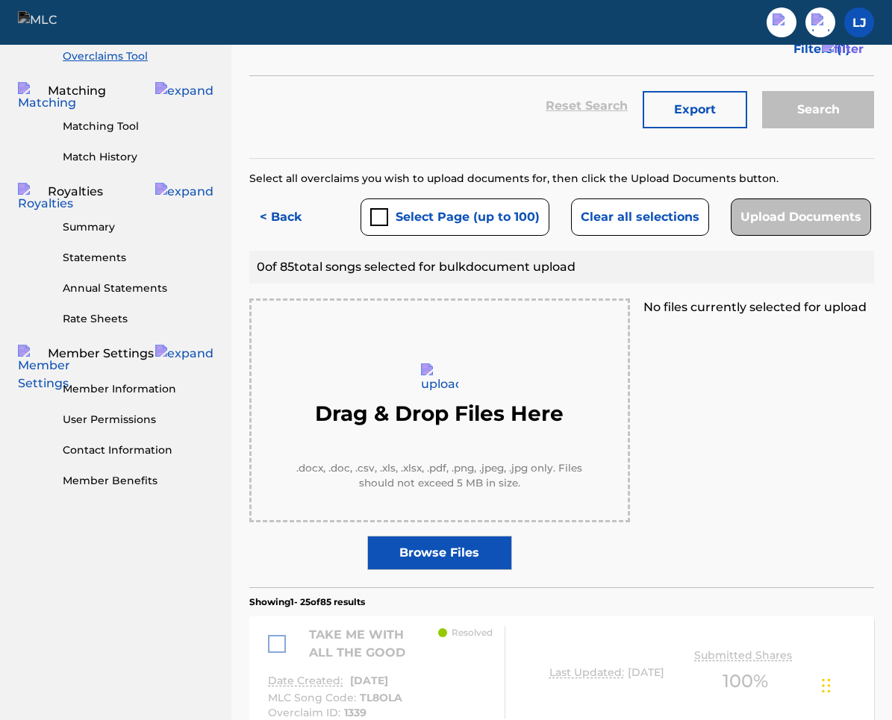
click at [456, 549] on label "Browse Files" at bounding box center [439, 553] width 145 height 34
click at [0, 0] on input "Browse Files" at bounding box center [0, 0] width 0 height 0
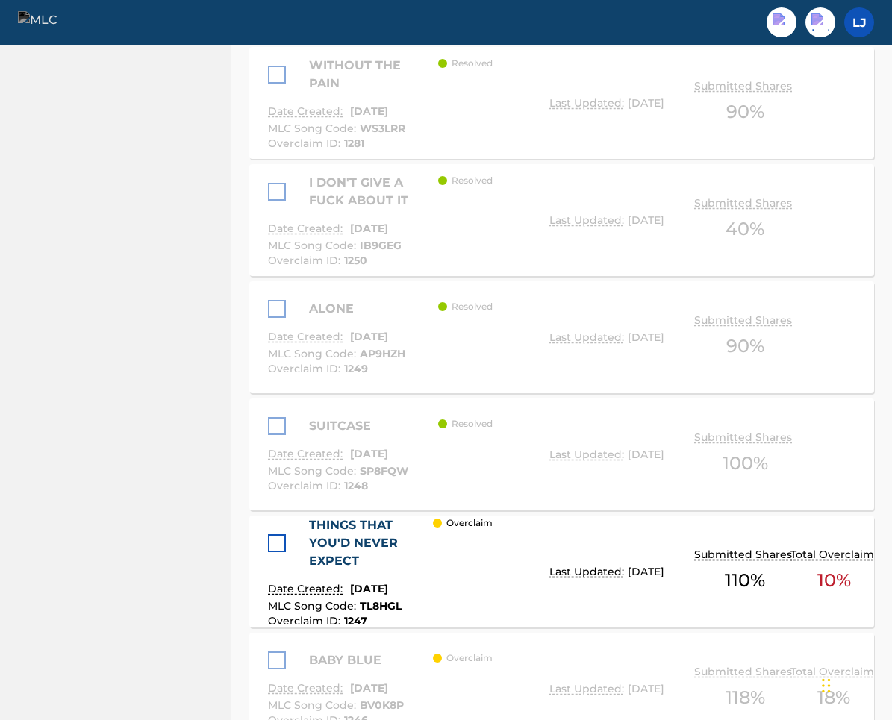
scroll to position [1192, 0]
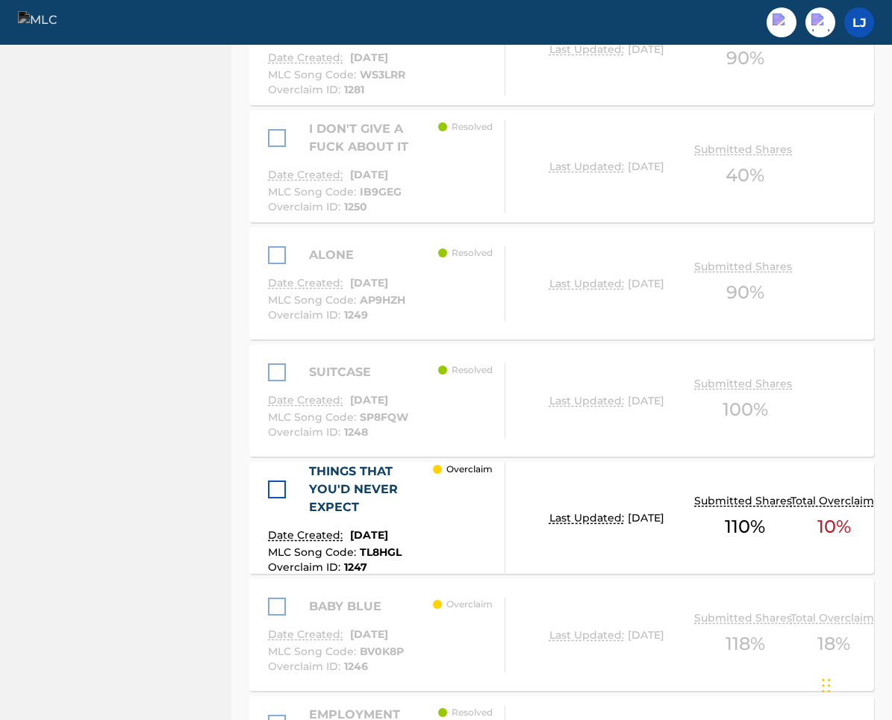
click at [284, 494] on div at bounding box center [277, 490] width 18 height 18
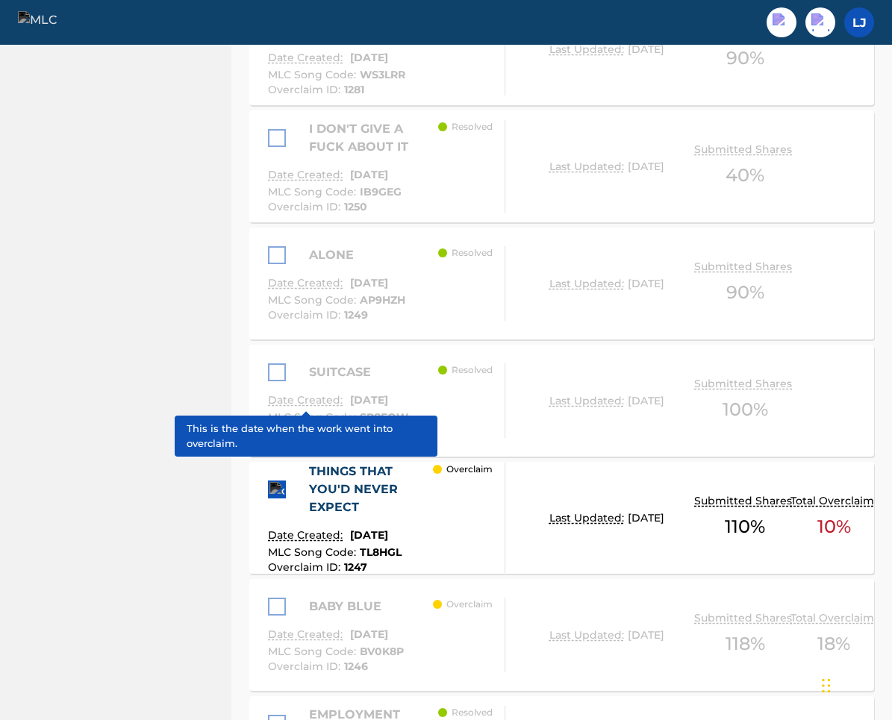
click at [290, 396] on p "Date Created:" at bounding box center [307, 401] width 78 height 16
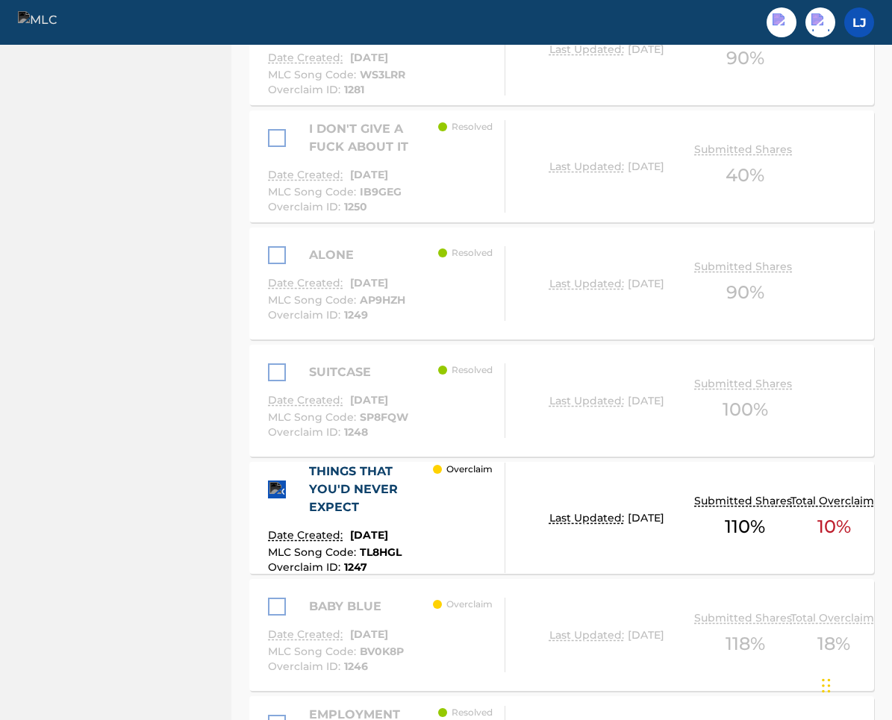
click at [282, 372] on div "SUITCASE" at bounding box center [338, 373] width 140 height 18
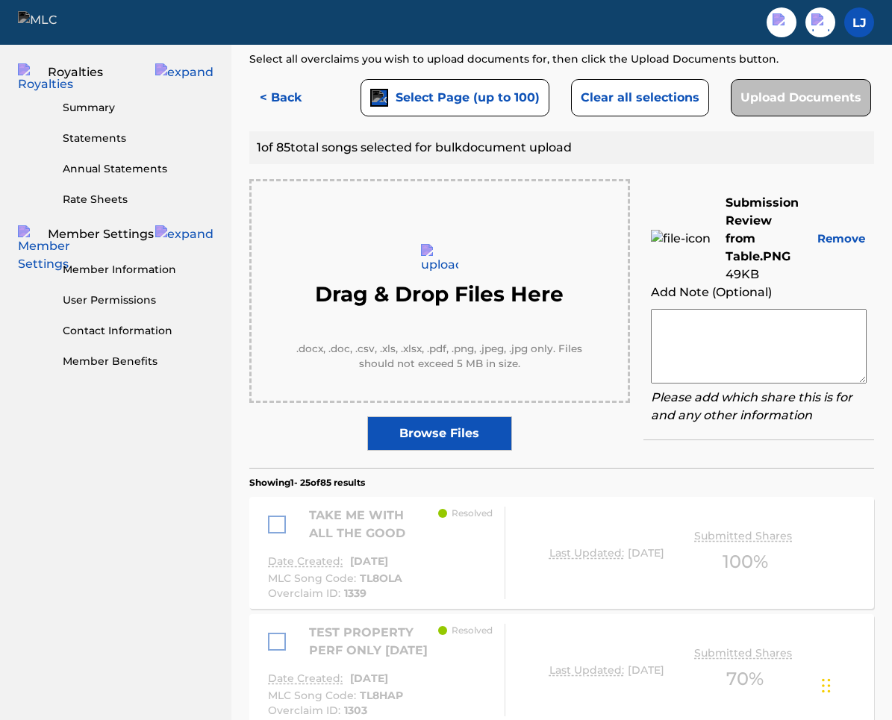
scroll to position [0, 0]
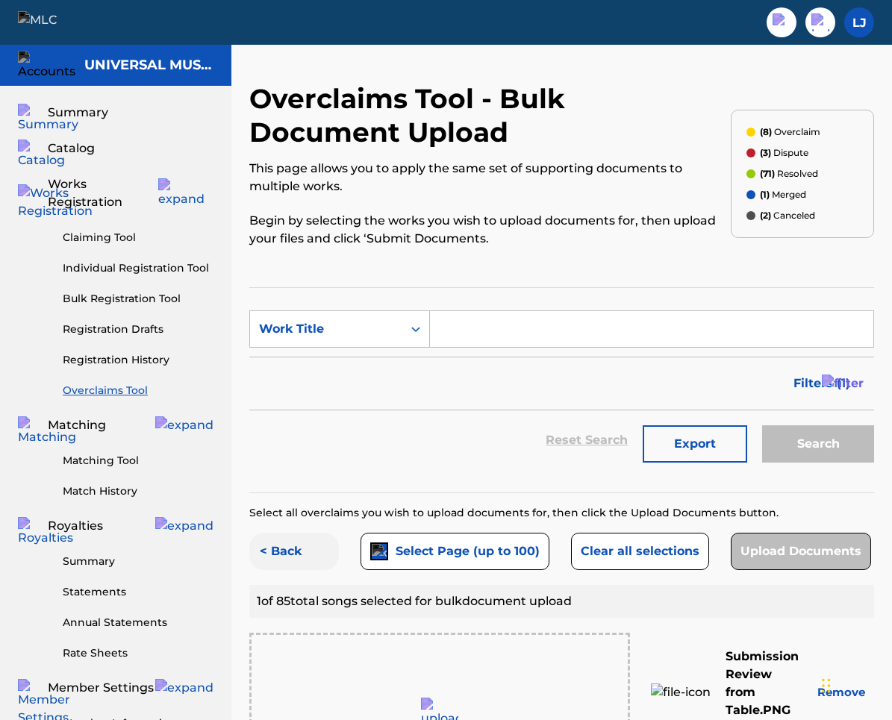
click at [290, 555] on button "< Back" at bounding box center [294, 551] width 90 height 37
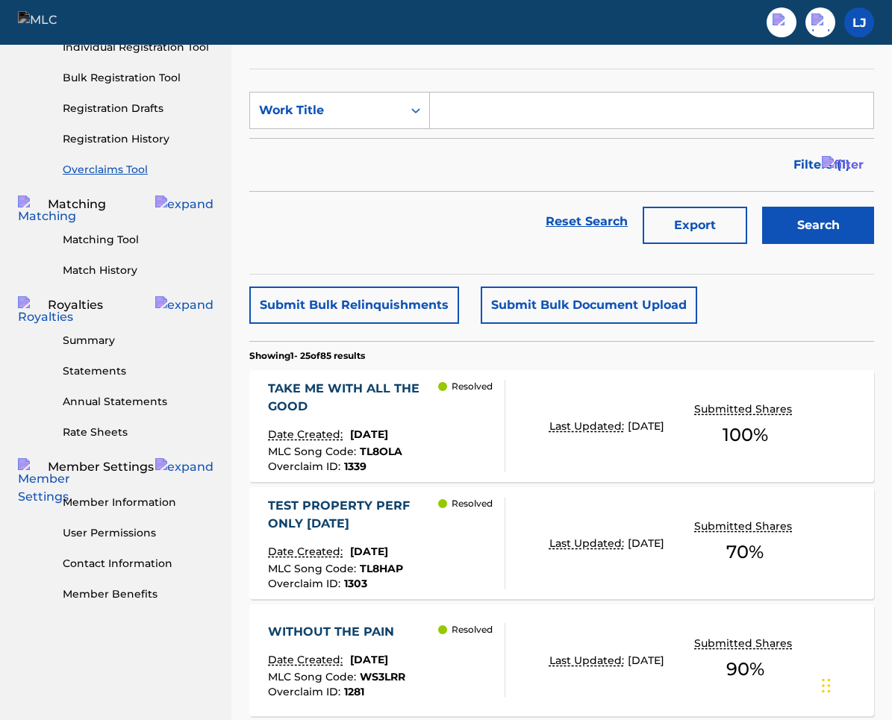
scroll to position [162, 0]
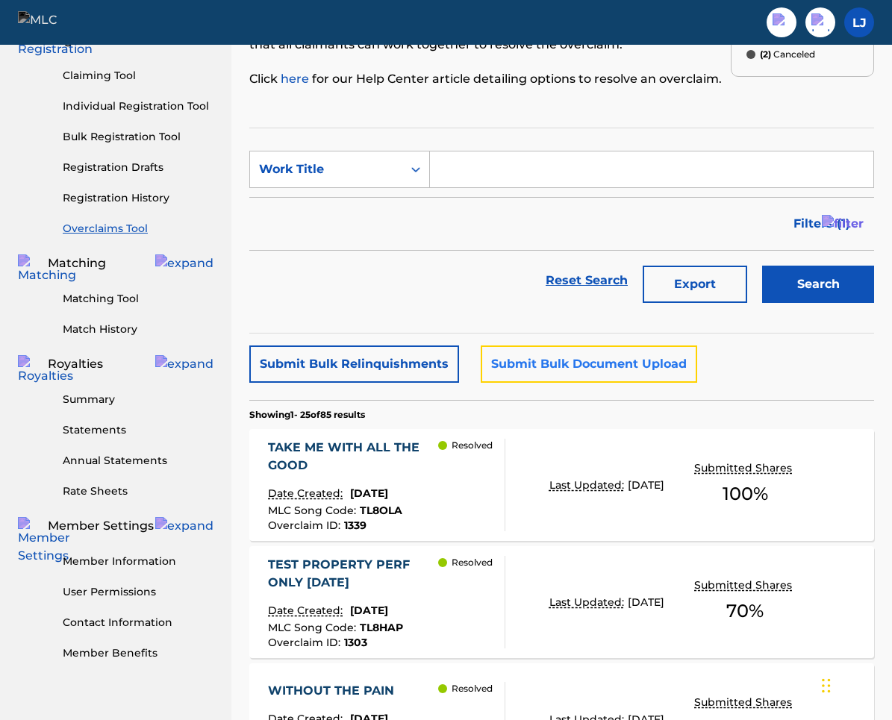
click at [544, 357] on button "Submit Bulk Document Upload" at bounding box center [589, 364] width 216 height 37
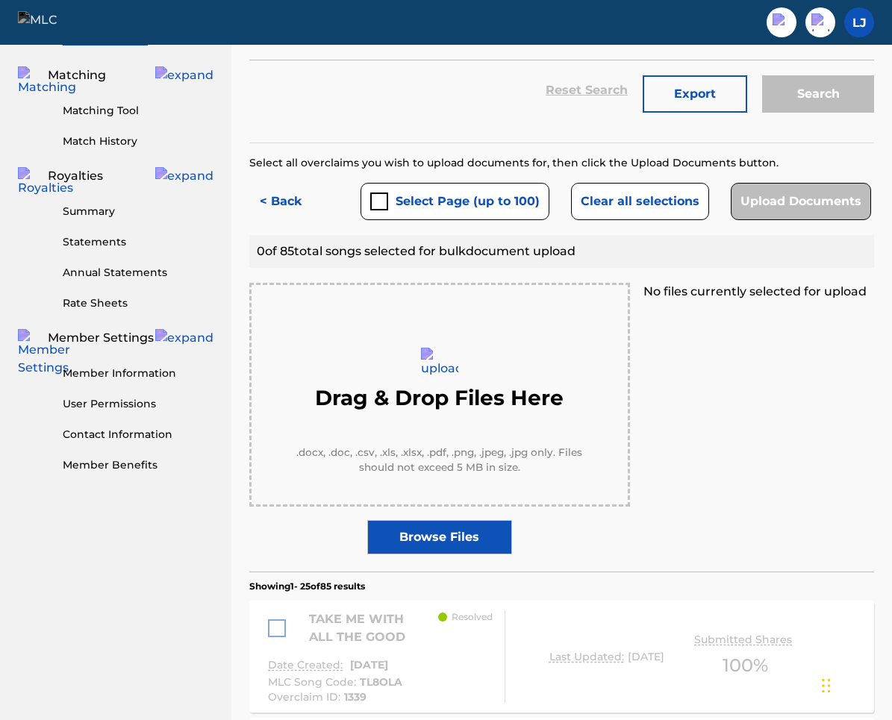
scroll to position [359, 0]
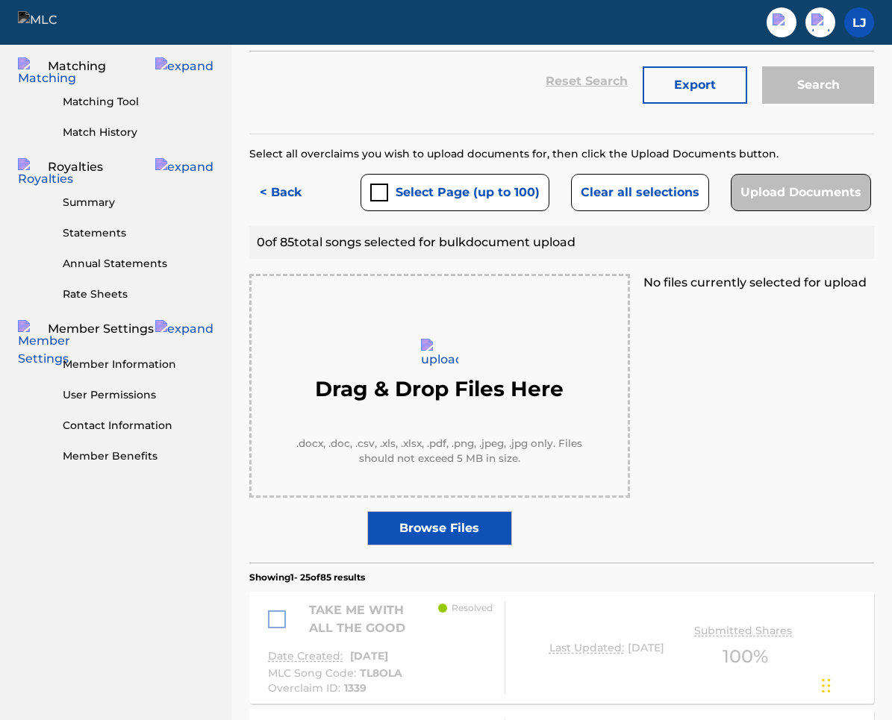
click at [459, 529] on label "Browse Files" at bounding box center [439, 528] width 145 height 34
click at [0, 0] on input "Browse Files" at bounding box center [0, 0] width 0 height 0
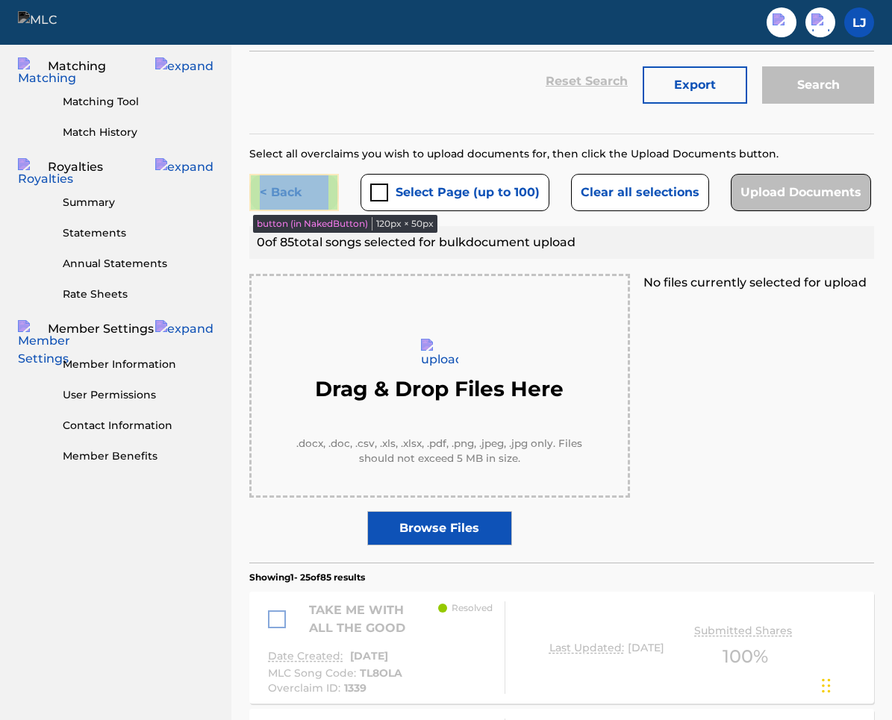
click at [287, 185] on button "< Back" at bounding box center [294, 192] width 90 height 37
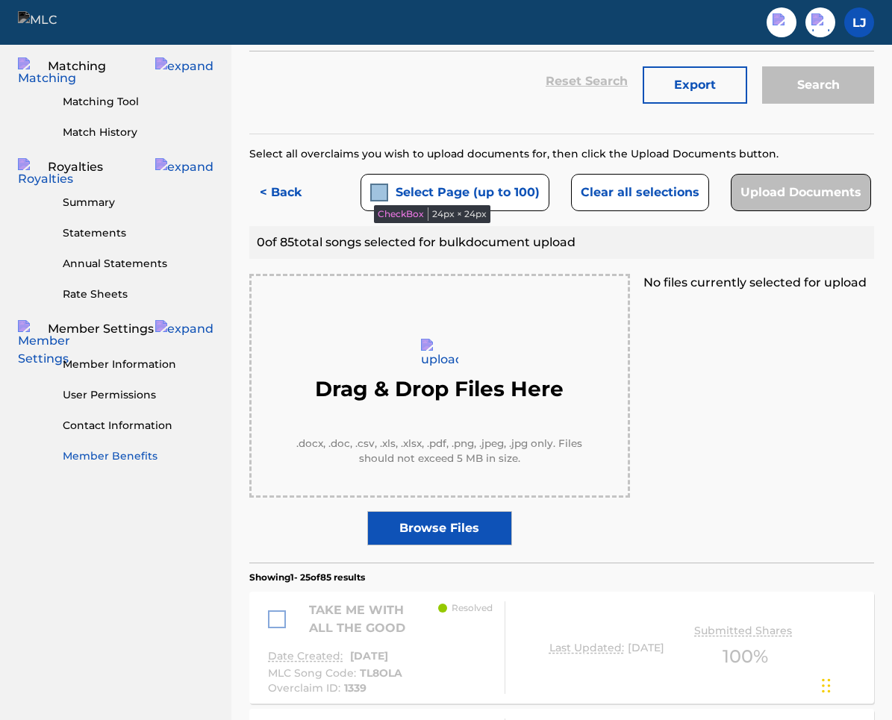
click at [131, 449] on link "Member Benefits" at bounding box center [138, 457] width 151 height 16
click at [683, 499] on div "Drag & Drop Files Here .docx, .doc, .csv, .xls, .xlsx, .pdf, .png, .jpeg, .jpg …" at bounding box center [561, 410] width 625 height 272
click at [261, 190] on button "< Back" at bounding box center [294, 192] width 90 height 37
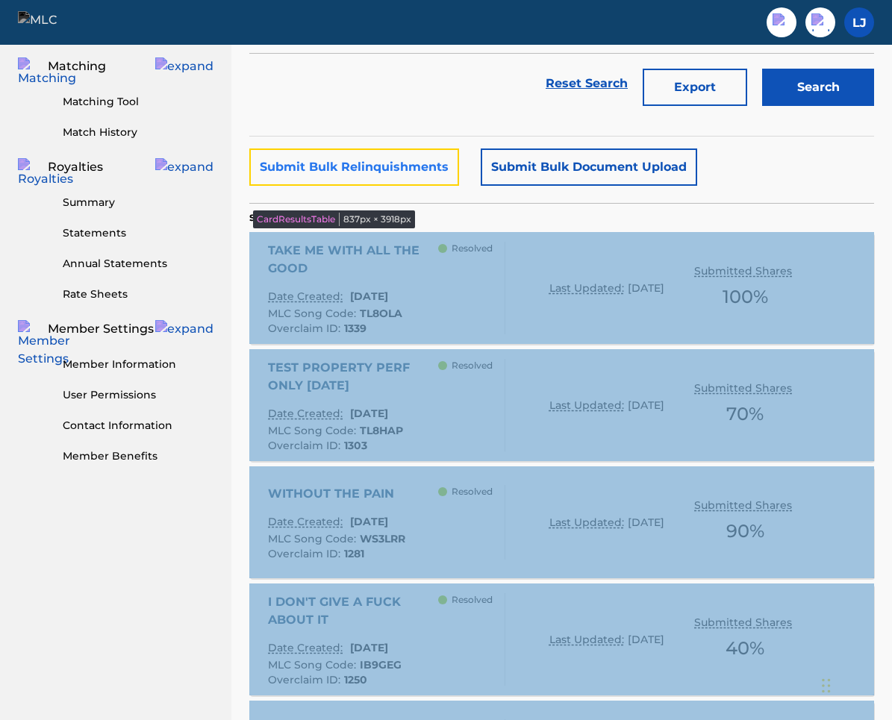
click at [340, 171] on button "Submit Bulk Relinquishments" at bounding box center [354, 167] width 210 height 37
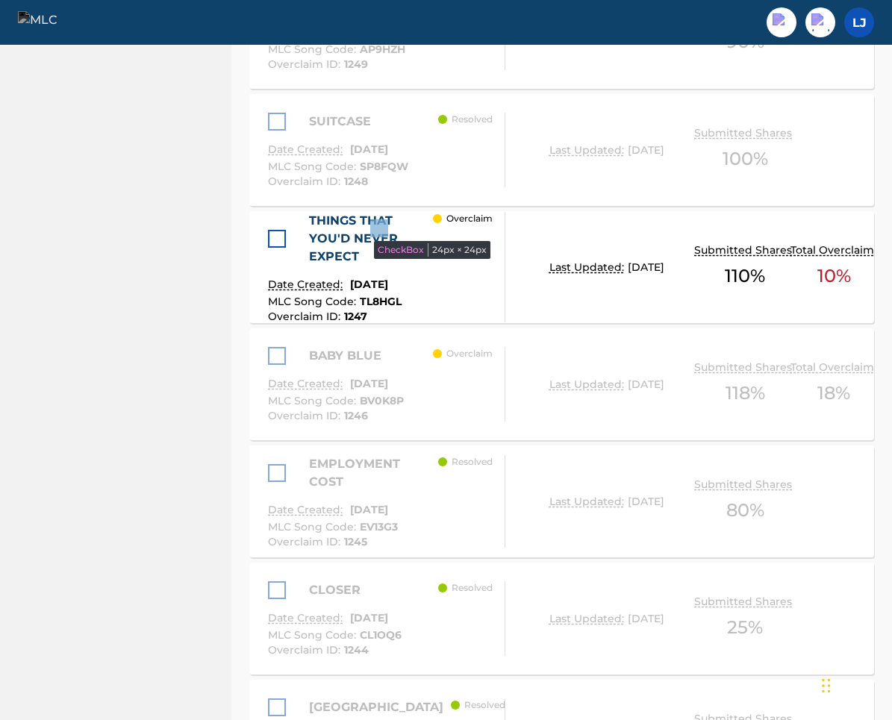
scroll to position [1159, 0]
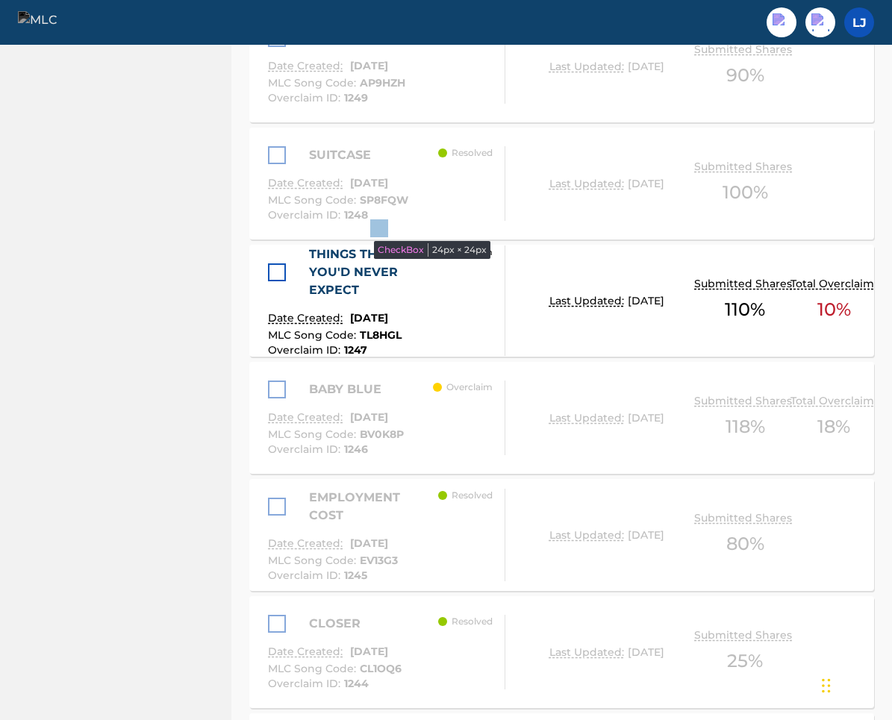
click at [290, 286] on div "THINGS THAT YOU'D NEVER EXPECT" at bounding box center [350, 273] width 165 height 54
click at [282, 272] on div at bounding box center [277, 273] width 18 height 18
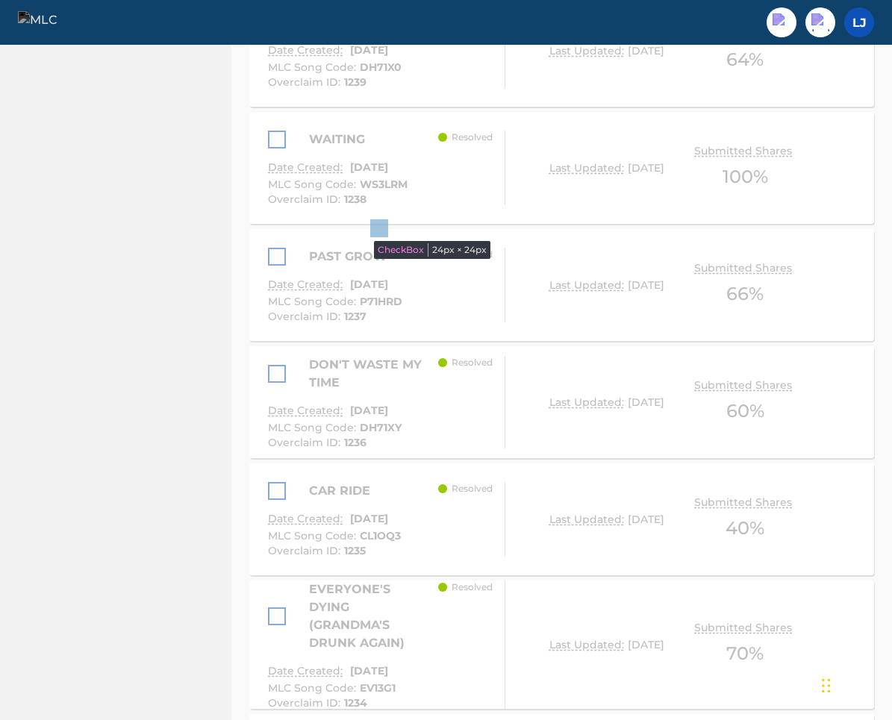
scroll to position [3070, 0]
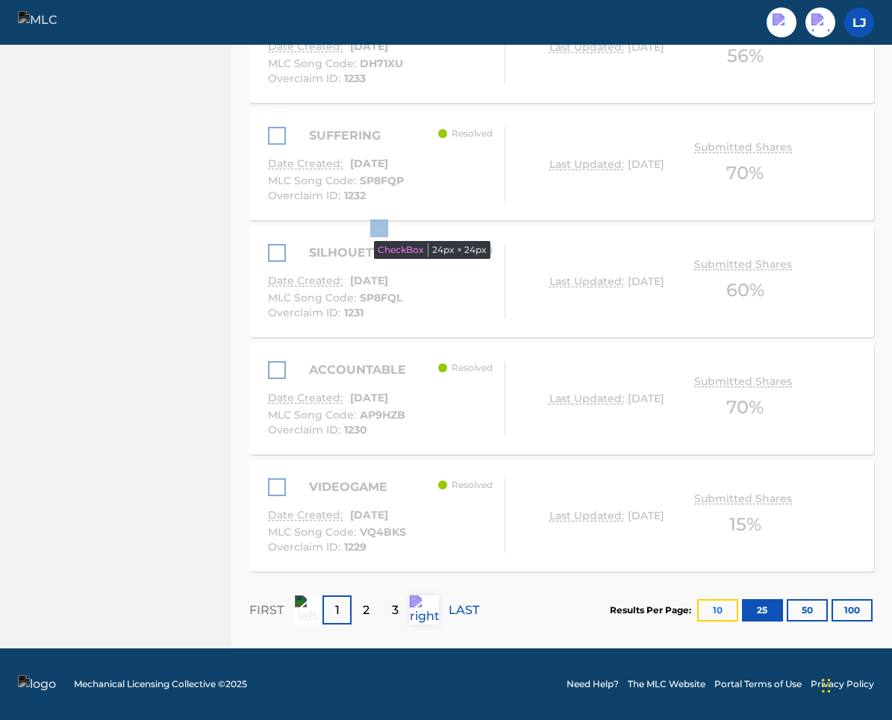
click at [726, 614] on button "10" at bounding box center [717, 610] width 41 height 22
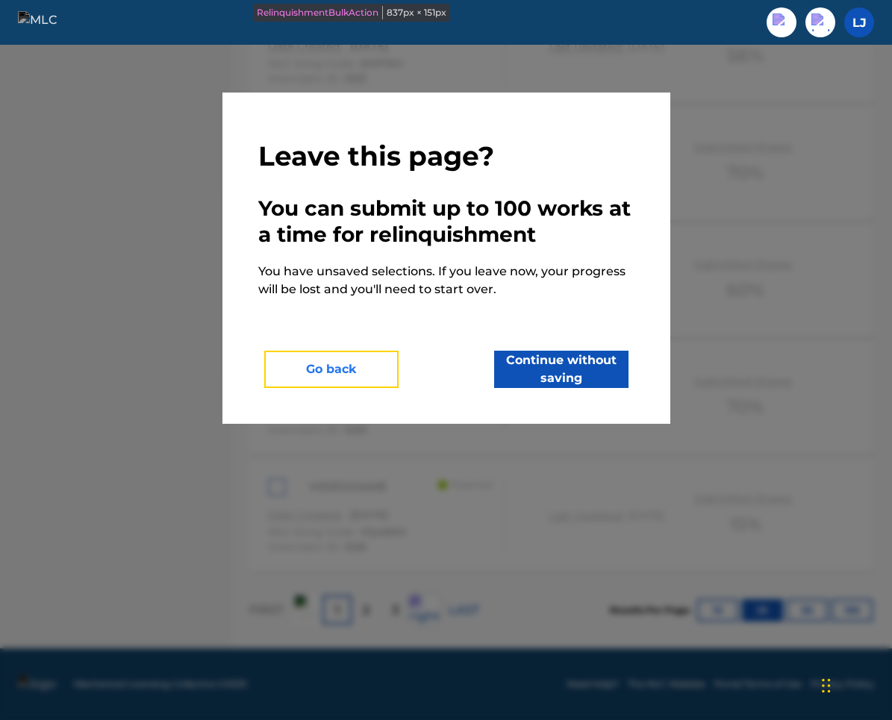
click at [346, 361] on button "Go back" at bounding box center [331, 369] width 134 height 37
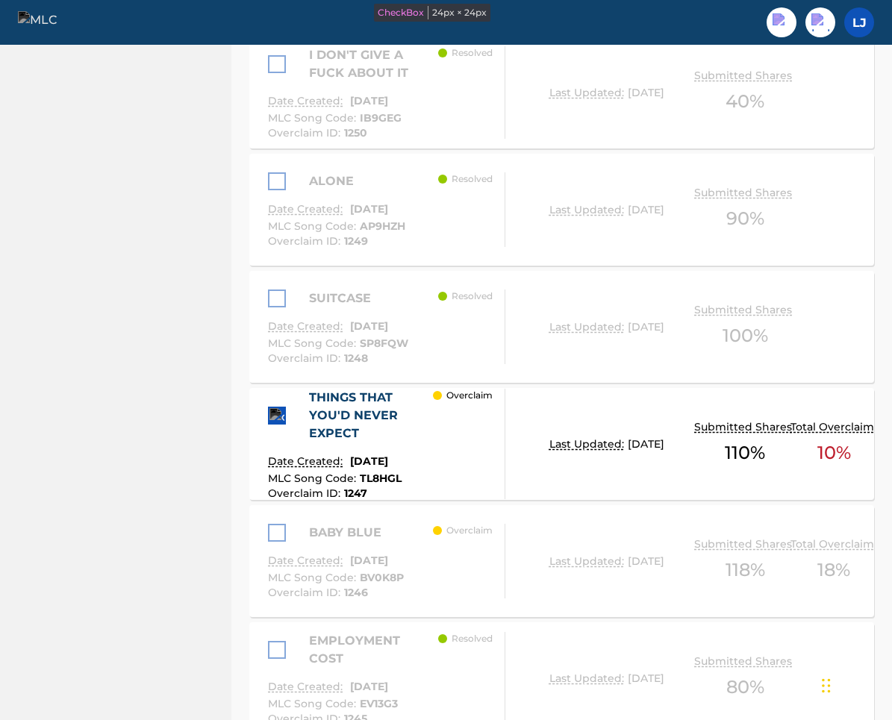
scroll to position [1070, 0]
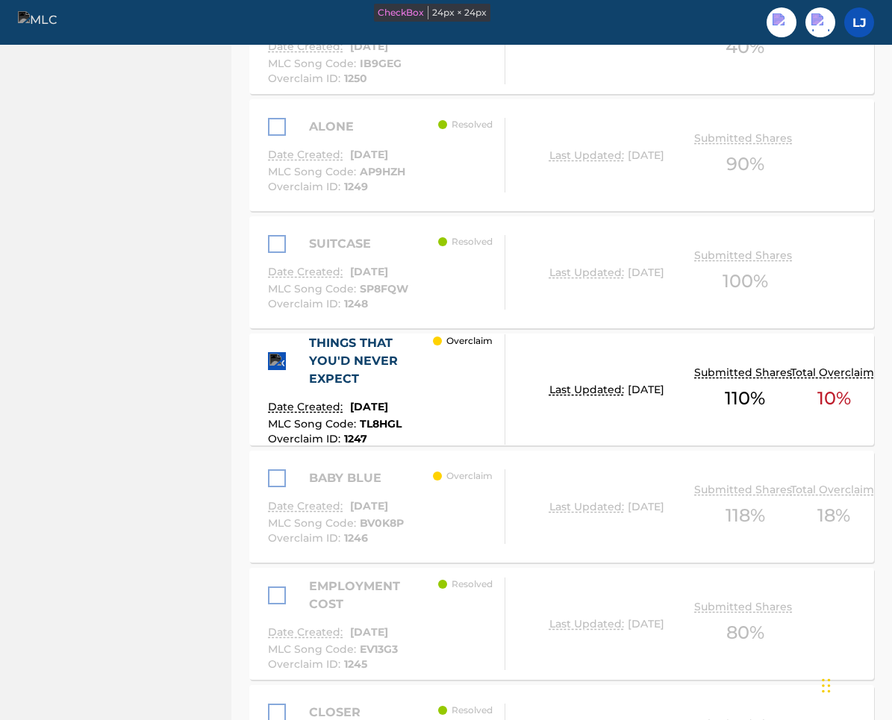
click at [281, 370] on div "THINGS THAT YOU'D NEVER EXPECT" at bounding box center [350, 361] width 165 height 54
click at [284, 347] on div "THINGS THAT YOU'D NEVER EXPECT" at bounding box center [350, 361] width 165 height 54
click at [271, 368] on img at bounding box center [276, 361] width 15 height 15
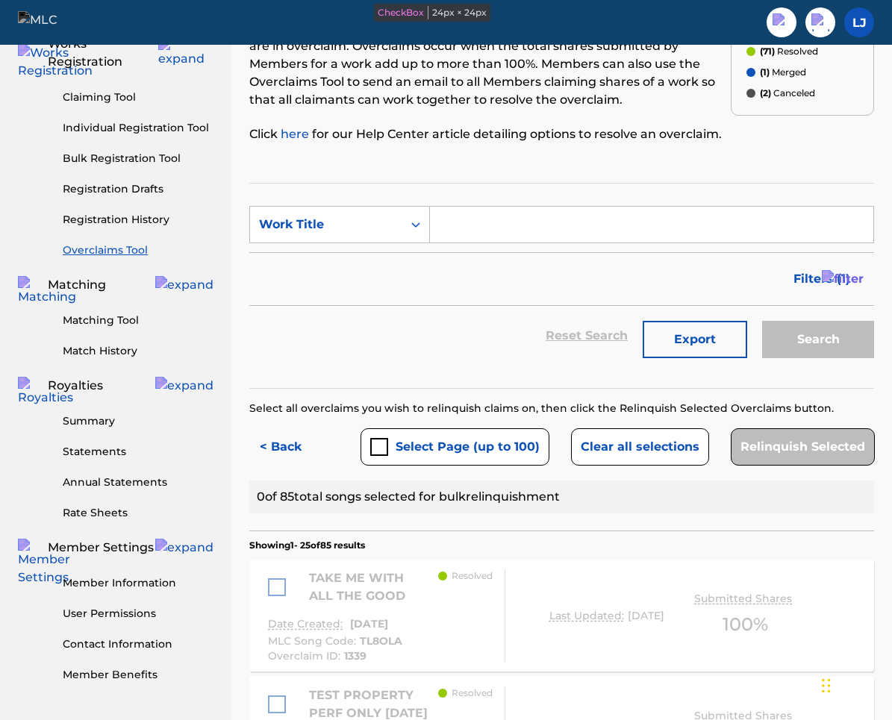
scroll to position [165, 0]
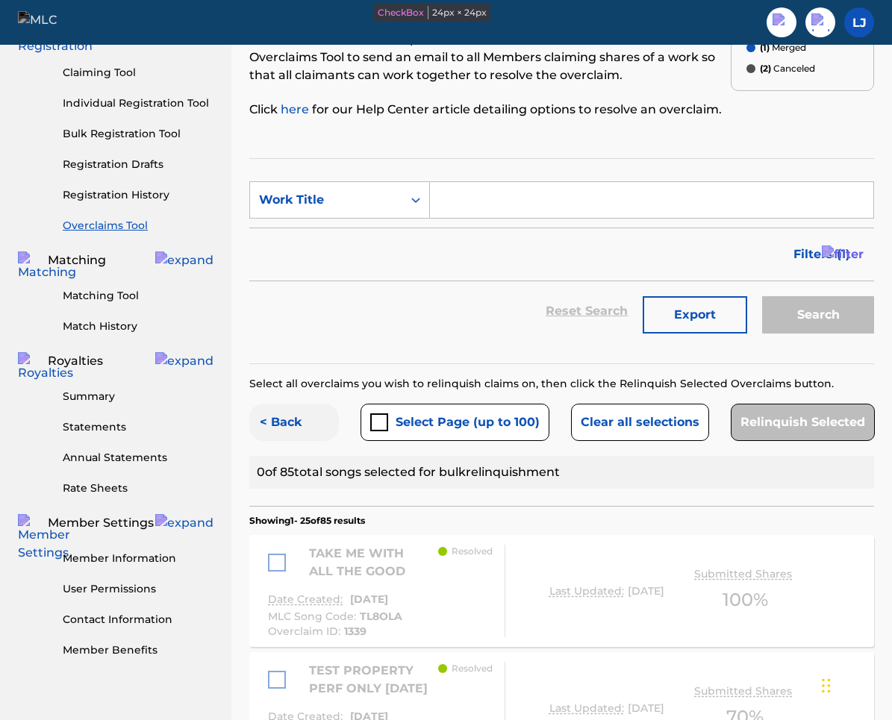
click at [283, 410] on button "< Back" at bounding box center [294, 422] width 90 height 37
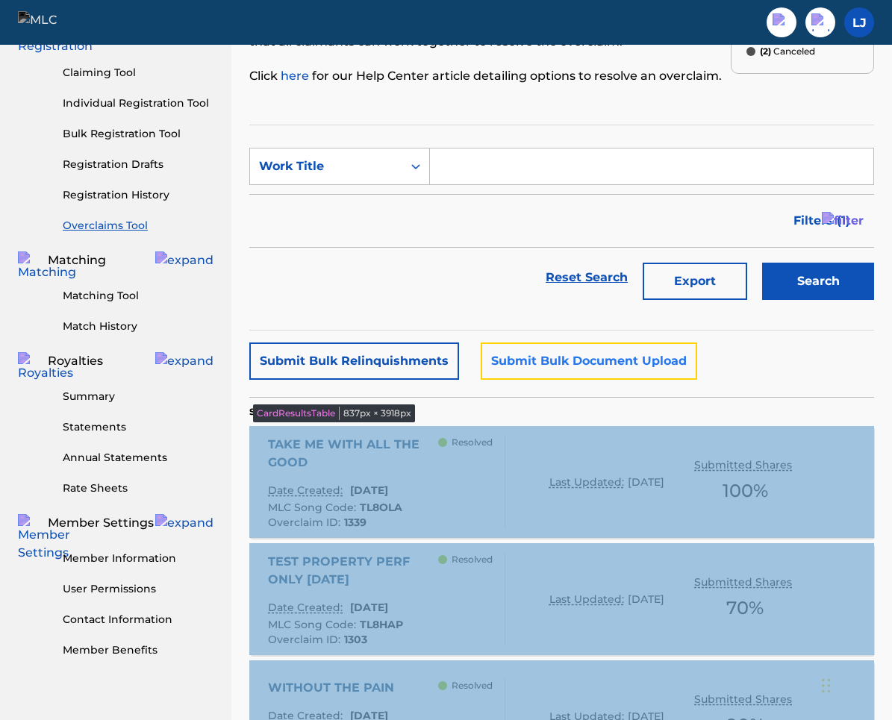
click at [574, 364] on button "Submit Bulk Document Upload" at bounding box center [589, 361] width 216 height 37
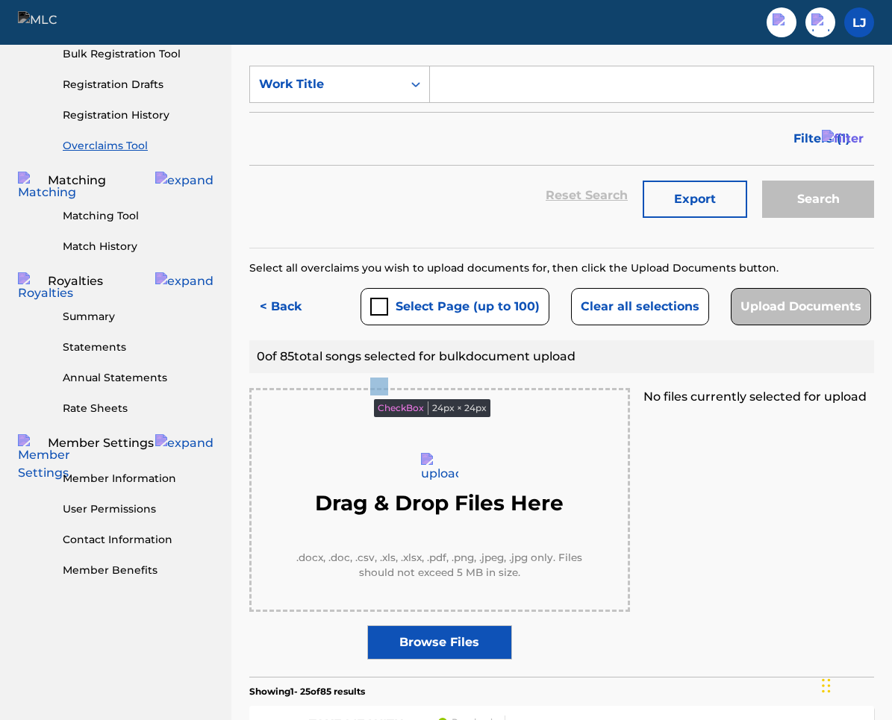
scroll to position [246, 0]
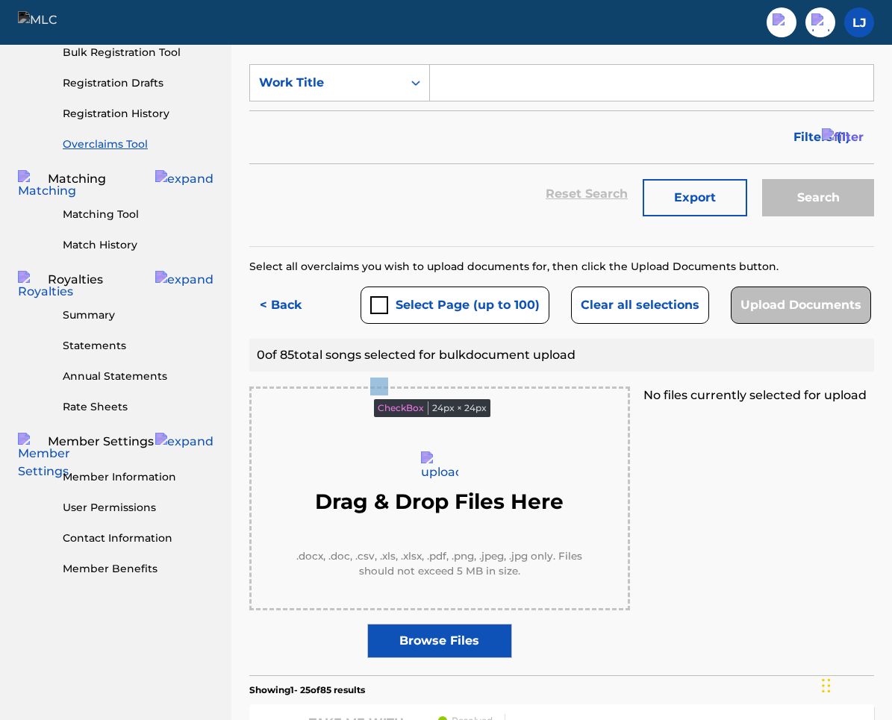
click at [451, 646] on label "Browse Files" at bounding box center [439, 641] width 145 height 34
click at [0, 0] on input "Browse Files" at bounding box center [0, 0] width 0 height 0
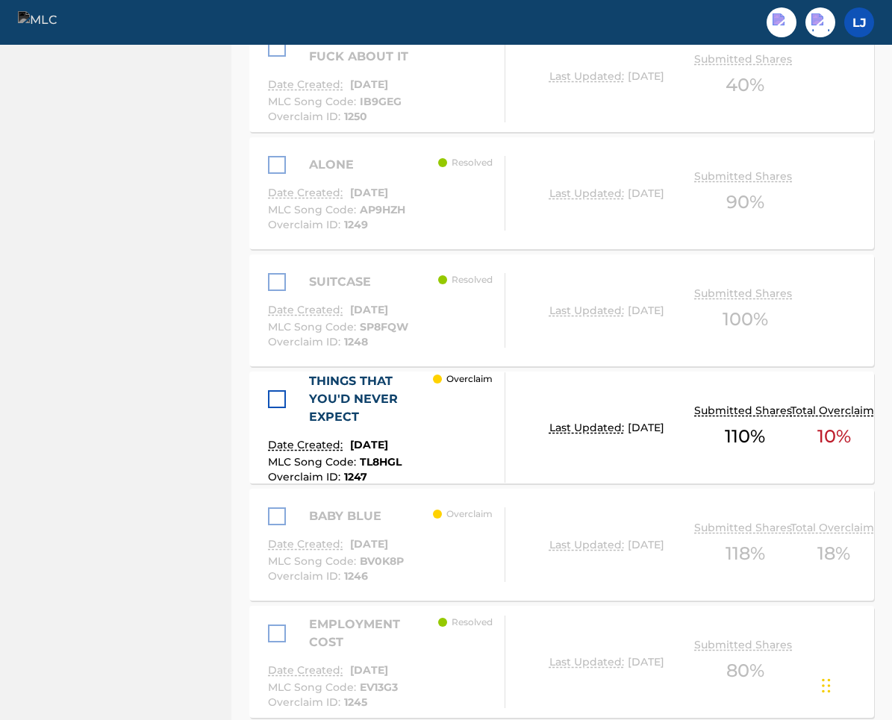
scroll to position [1303, 0]
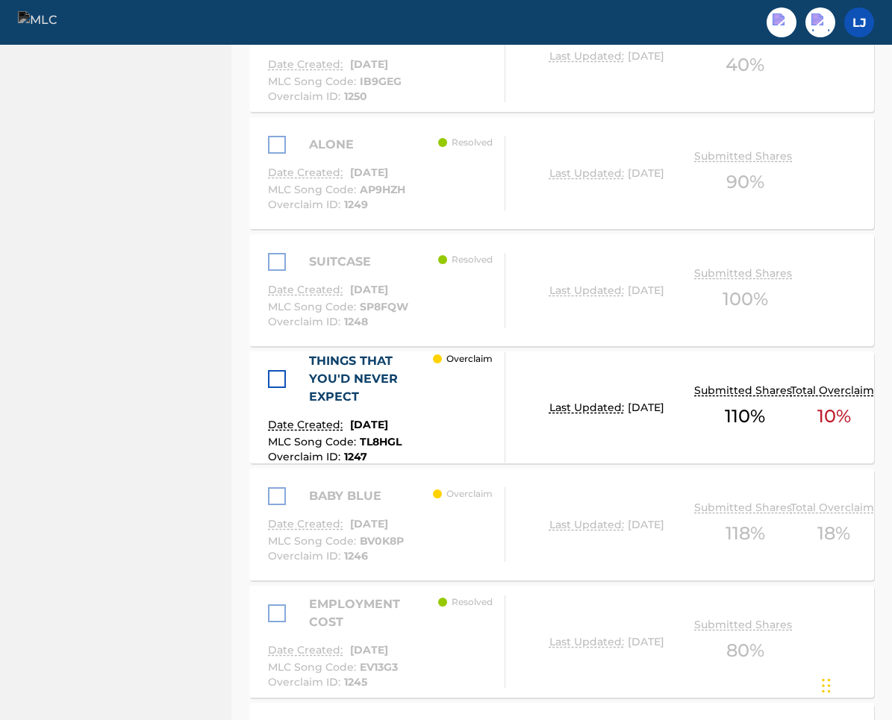
click at [290, 381] on div at bounding box center [281, 379] width 26 height 18
click at [279, 376] on div at bounding box center [277, 379] width 18 height 18
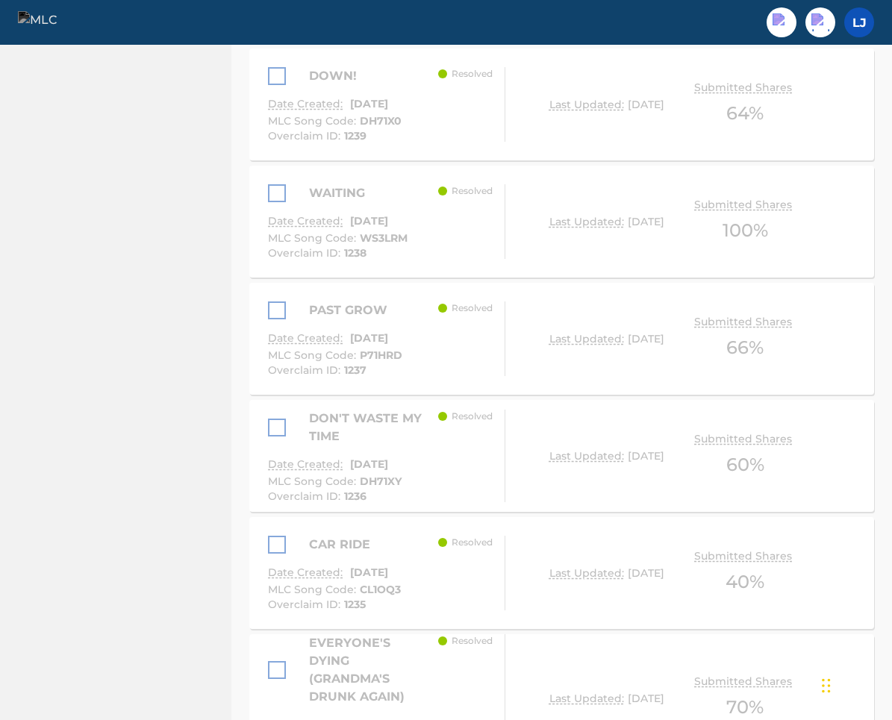
scroll to position [3320, 0]
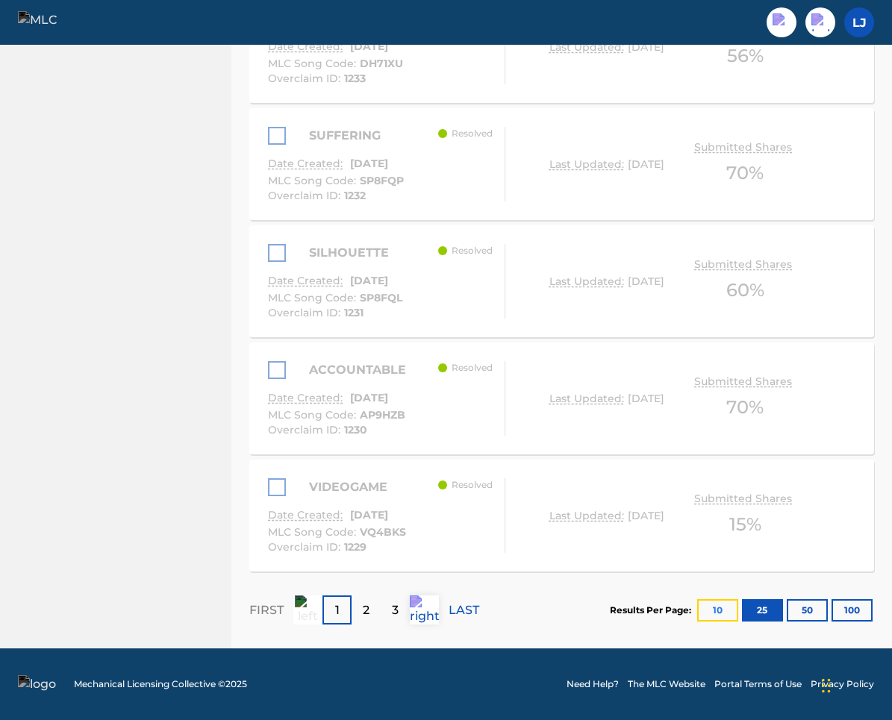
click at [727, 608] on button "10" at bounding box center [717, 610] width 41 height 22
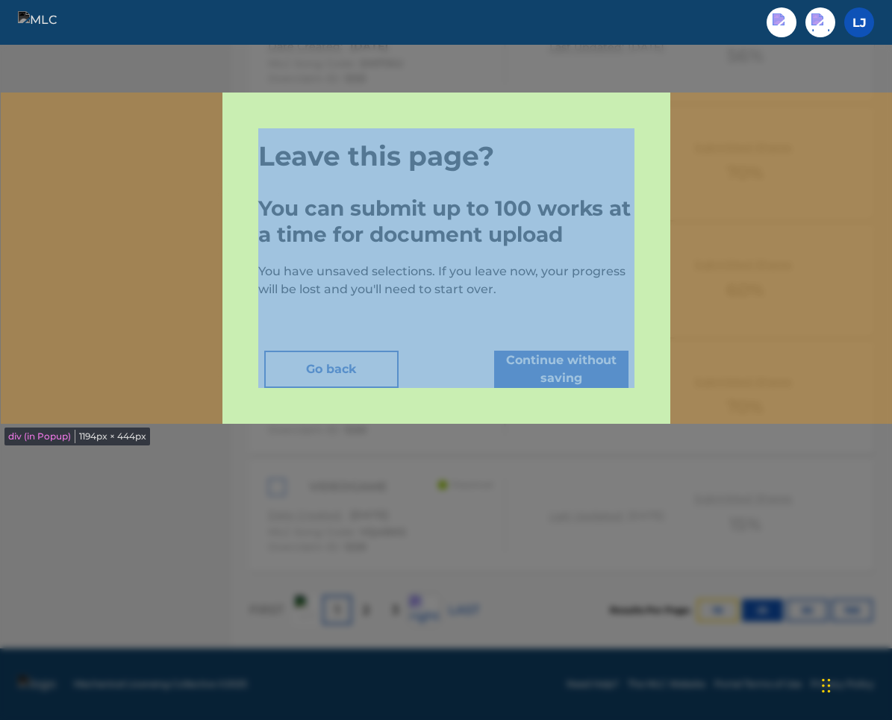
click at [649, 170] on div "Leave this page? You can submit up to 100 works at a time for document upload Y…" at bounding box center [446, 258] width 448 height 331
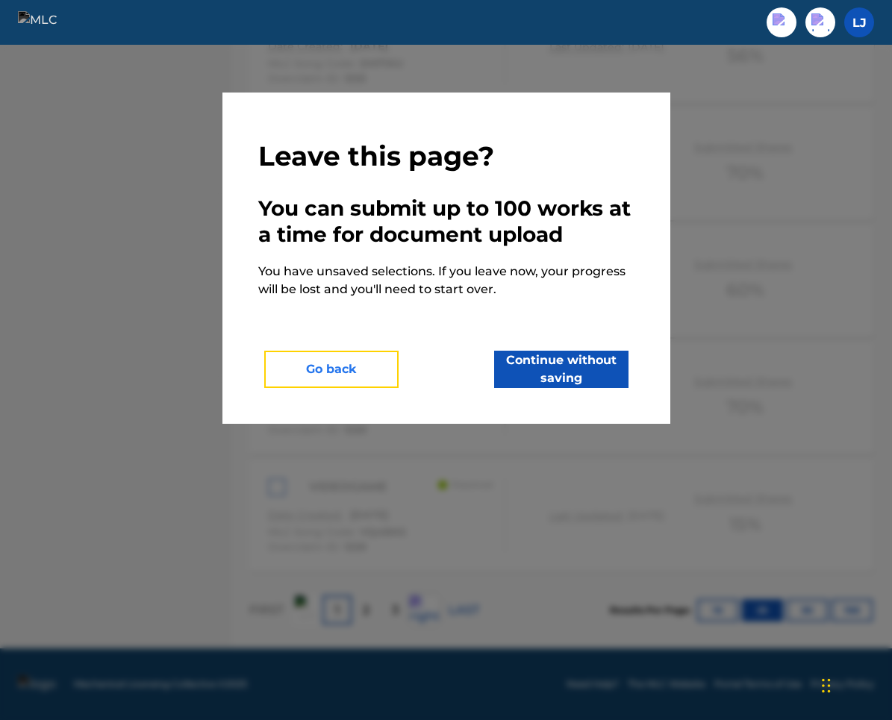
click at [338, 377] on button "Go back" at bounding box center [331, 369] width 134 height 37
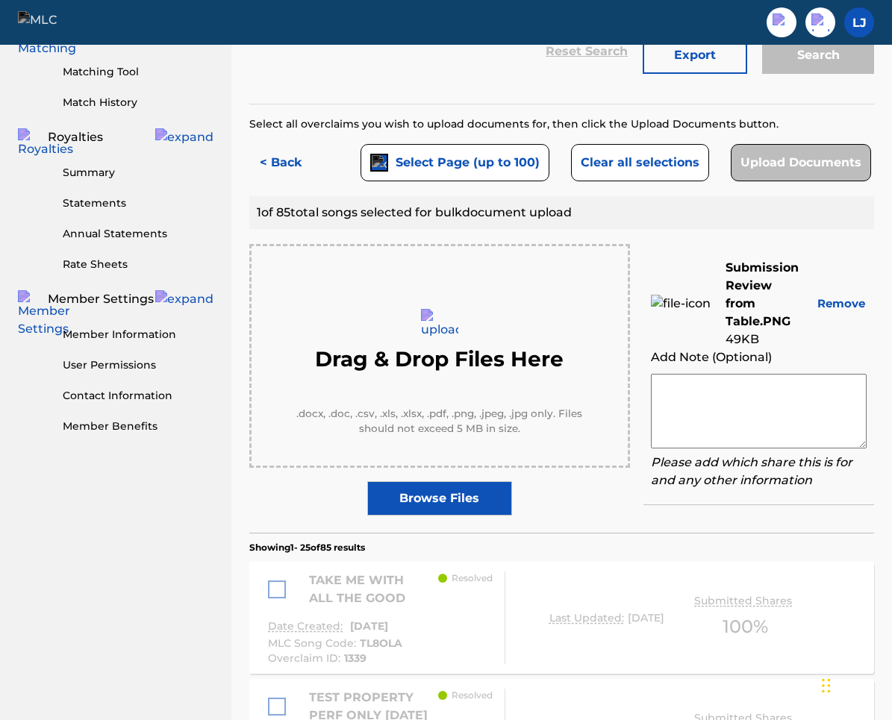
scroll to position [375, 0]
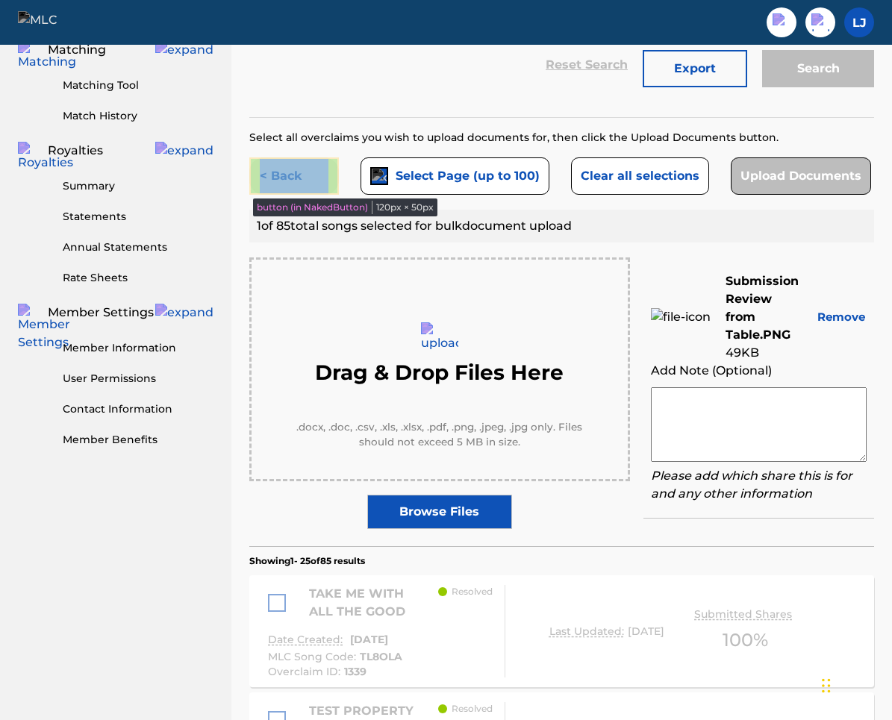
click at [316, 172] on button "< Back" at bounding box center [294, 176] width 90 height 37
